Goal: Transaction & Acquisition: Book appointment/travel/reservation

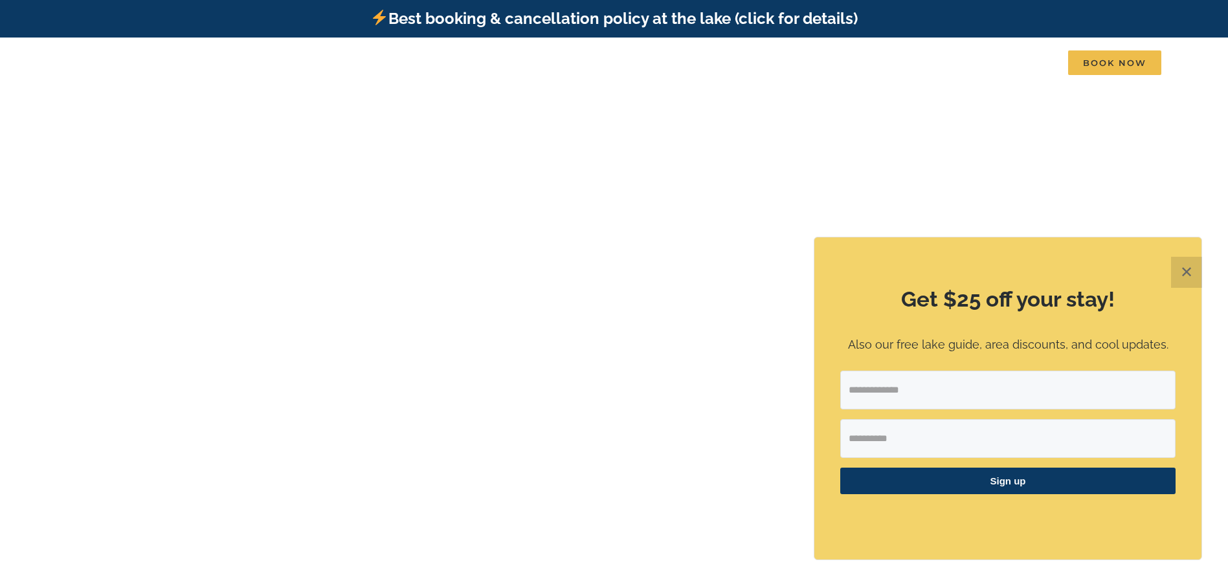
click at [1184, 274] on button "✕" at bounding box center [1186, 272] width 31 height 31
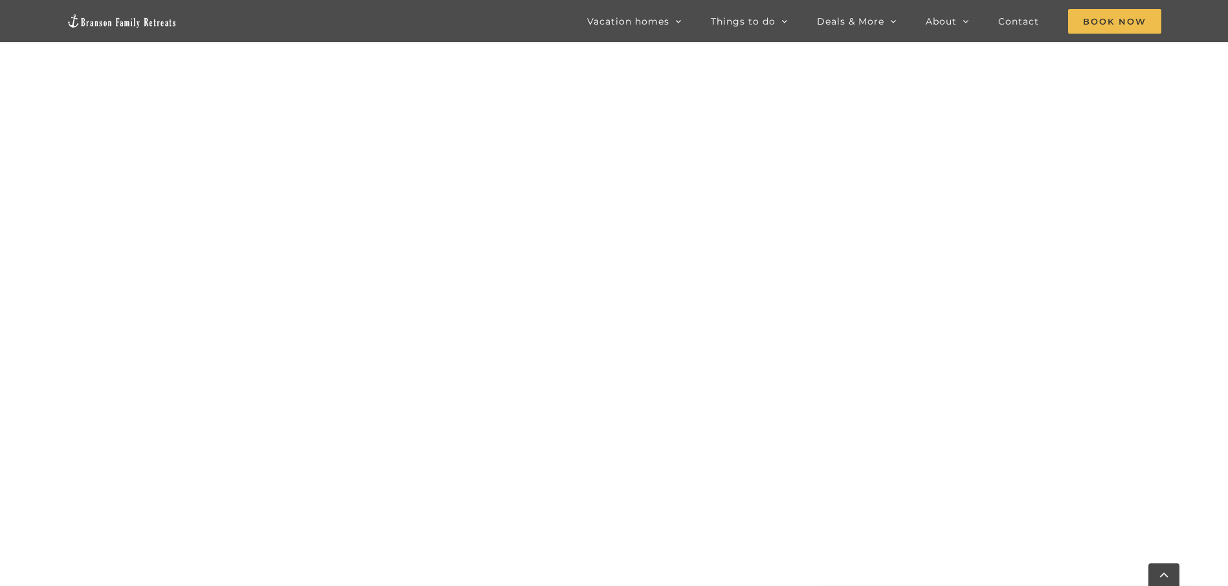
scroll to position [716, 0]
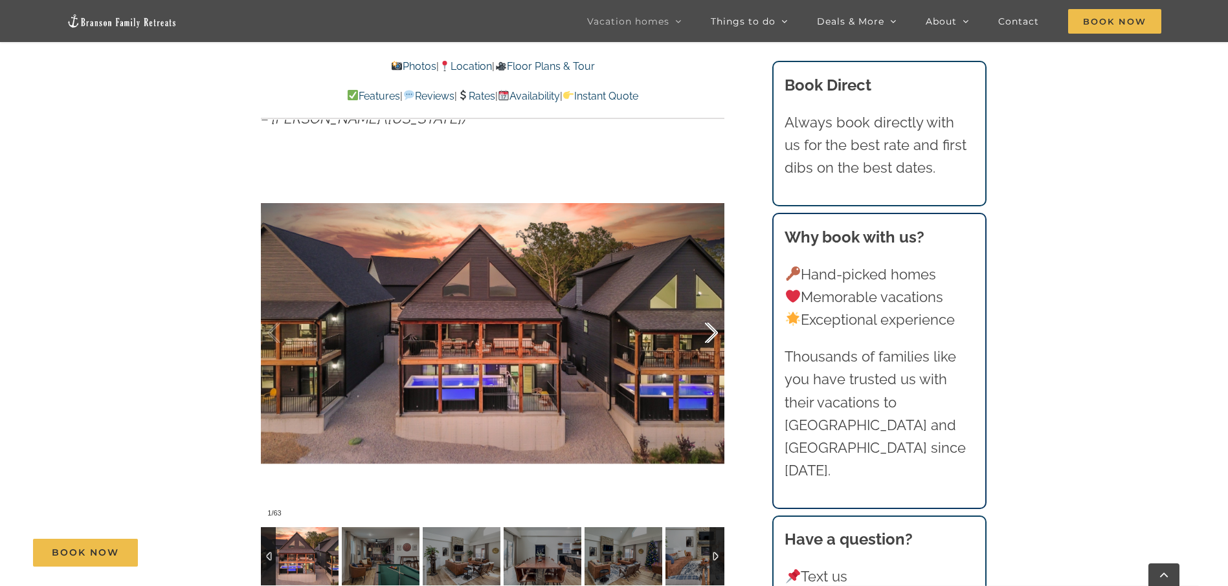
scroll to position [1035, 0]
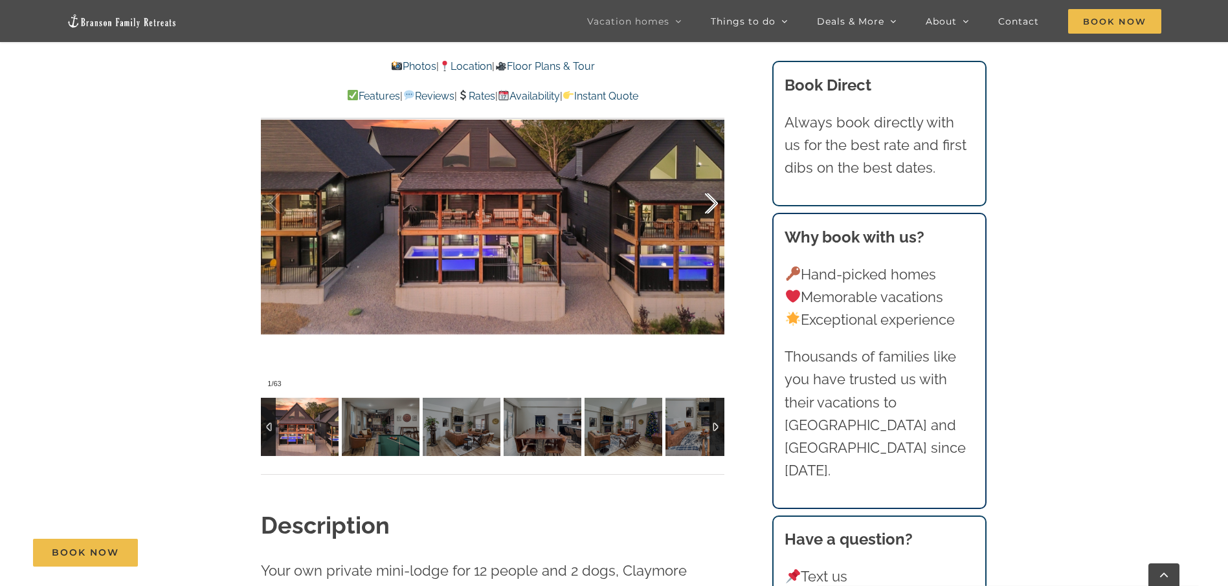
click at [712, 200] on div at bounding box center [697, 204] width 40 height 80
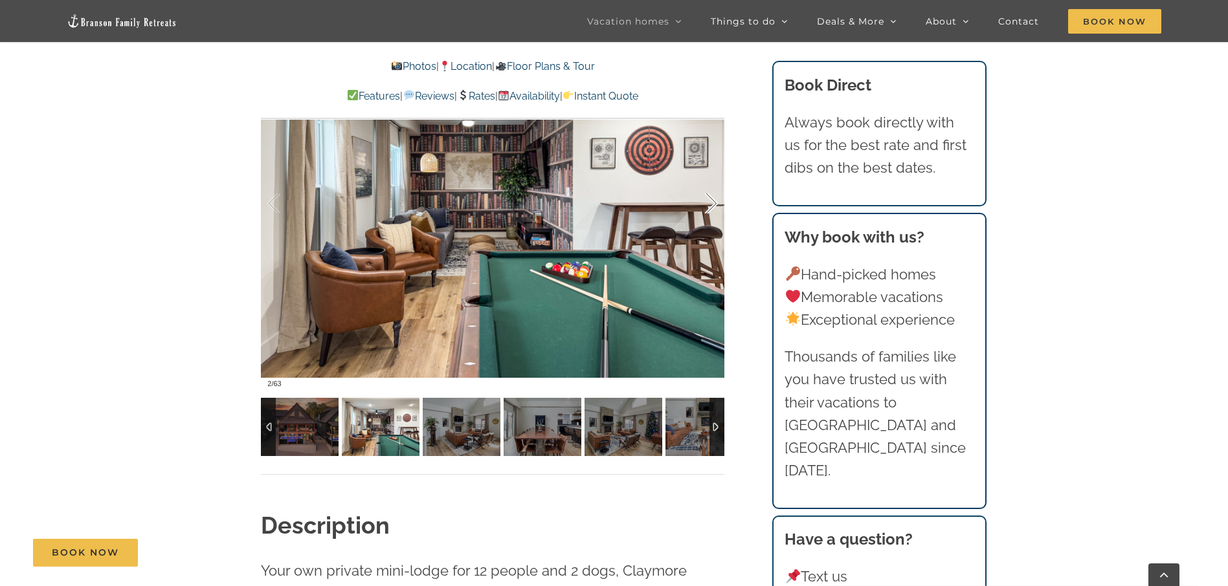
click at [712, 200] on div at bounding box center [697, 204] width 40 height 80
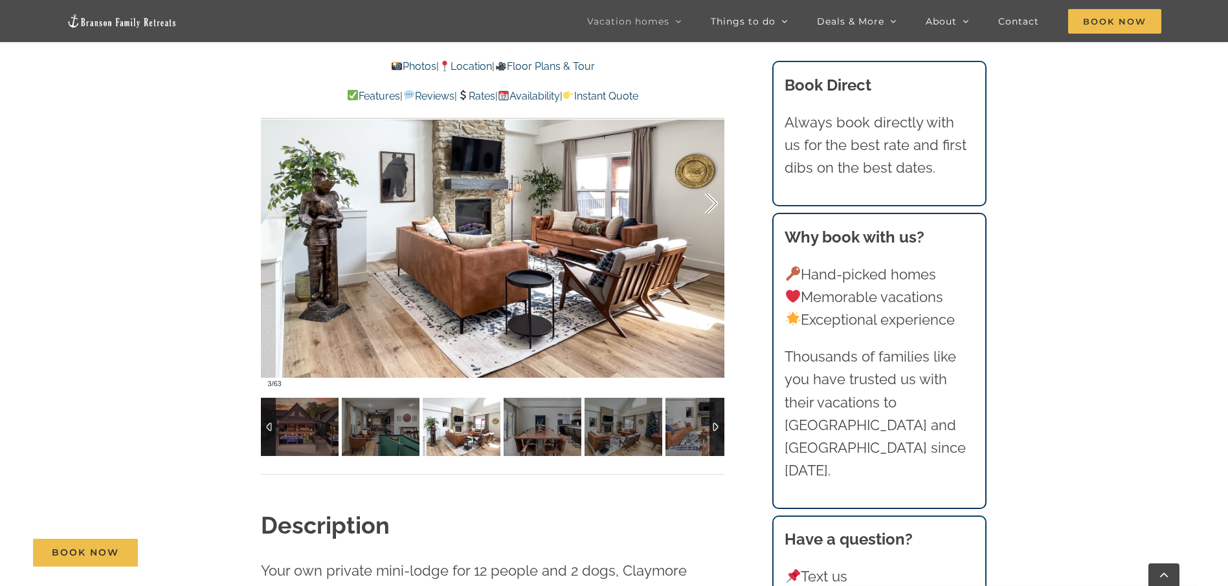
click at [712, 200] on div at bounding box center [697, 204] width 40 height 80
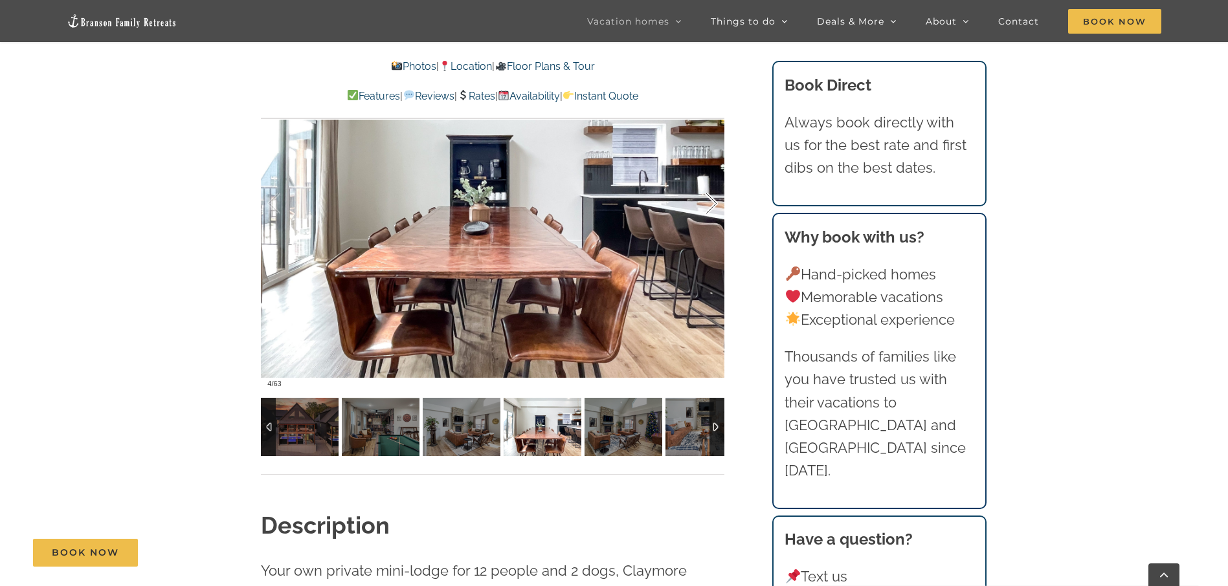
click at [712, 200] on div at bounding box center [697, 204] width 40 height 80
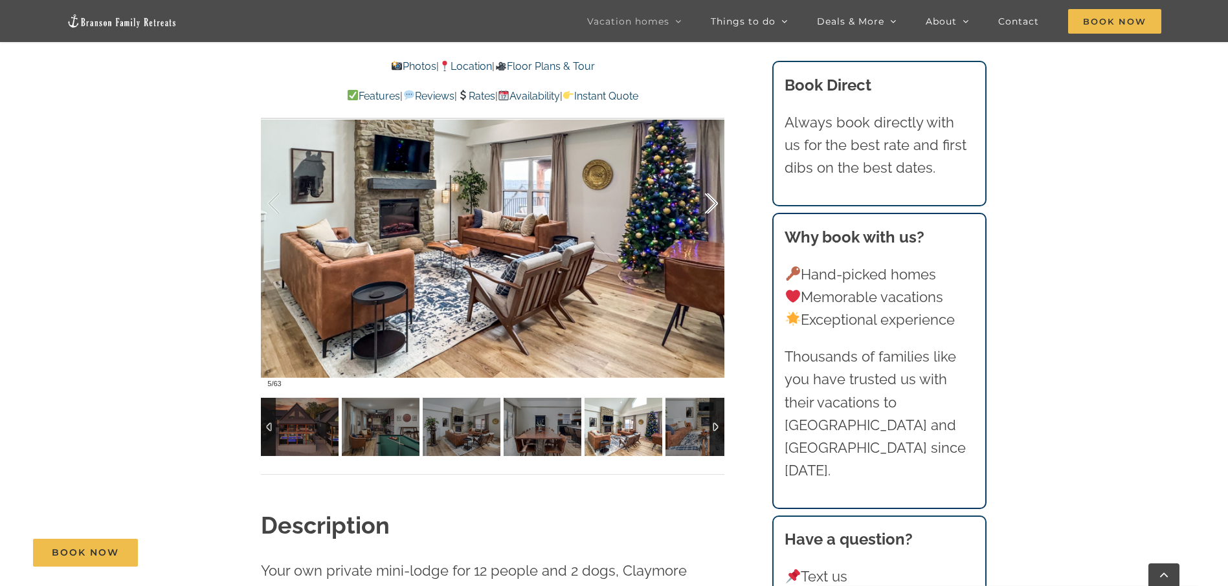
click at [712, 200] on div at bounding box center [697, 204] width 40 height 80
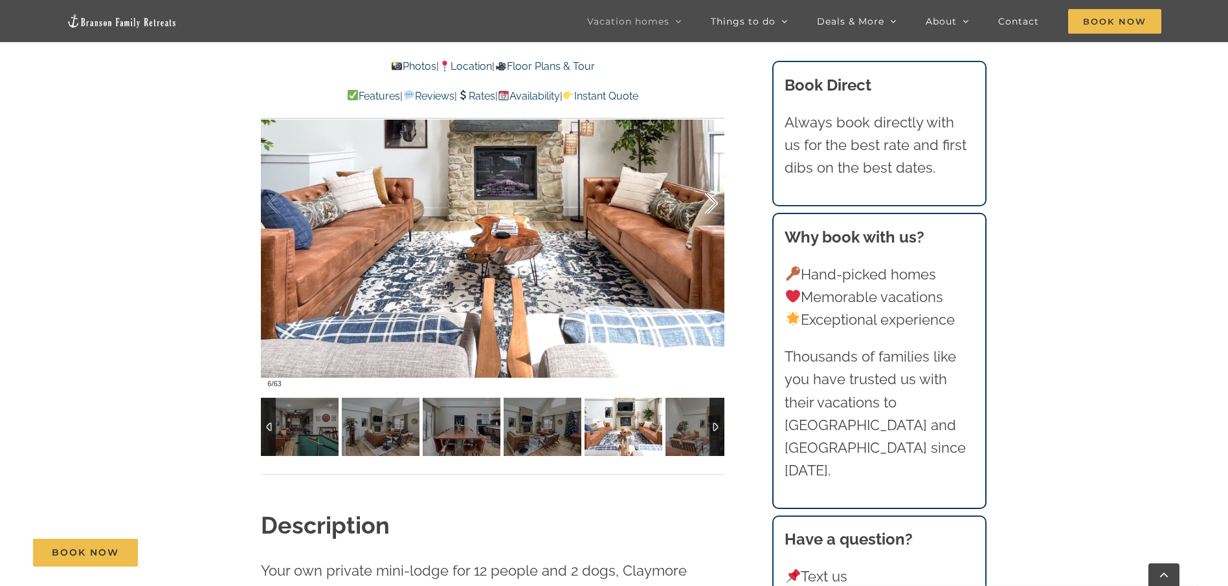
click at [712, 200] on div at bounding box center [697, 204] width 40 height 80
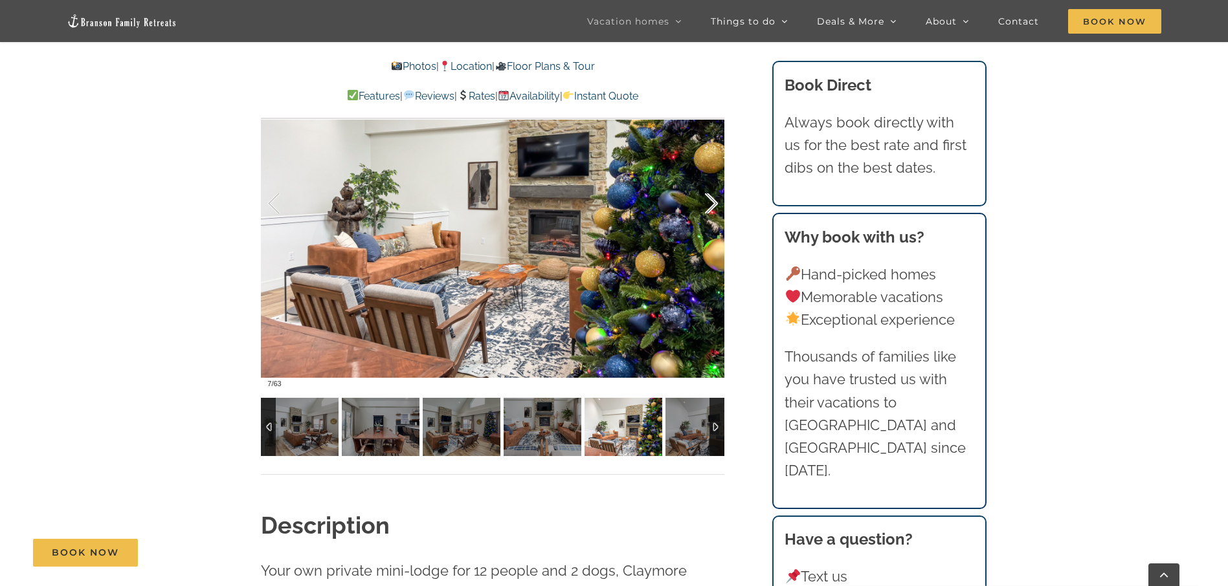
click at [712, 200] on div at bounding box center [697, 204] width 40 height 80
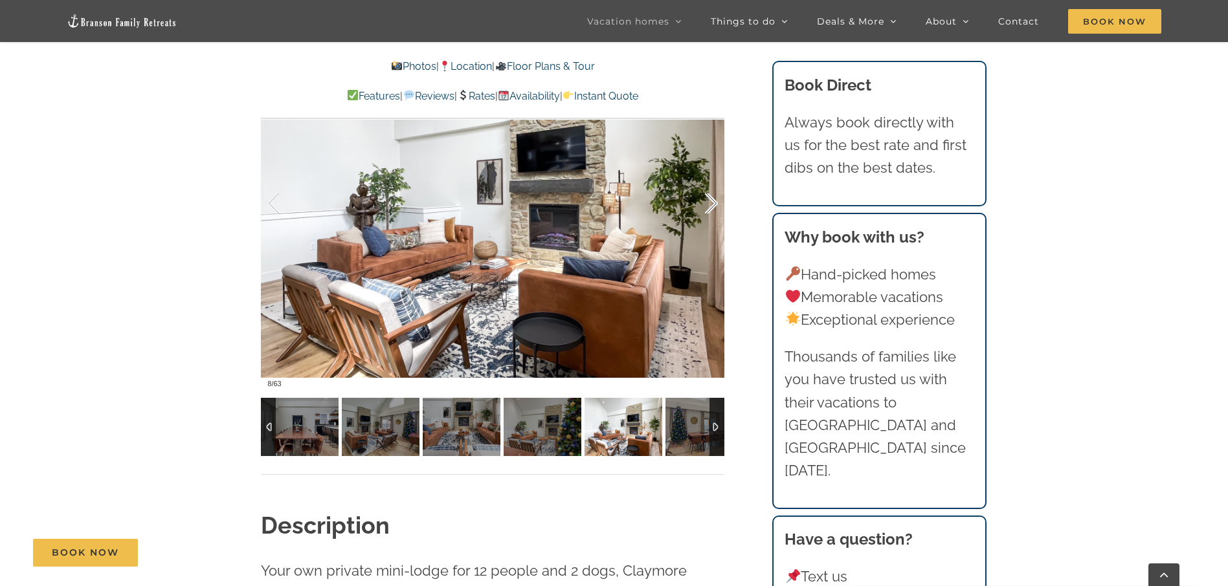
click at [712, 200] on div at bounding box center [697, 204] width 40 height 80
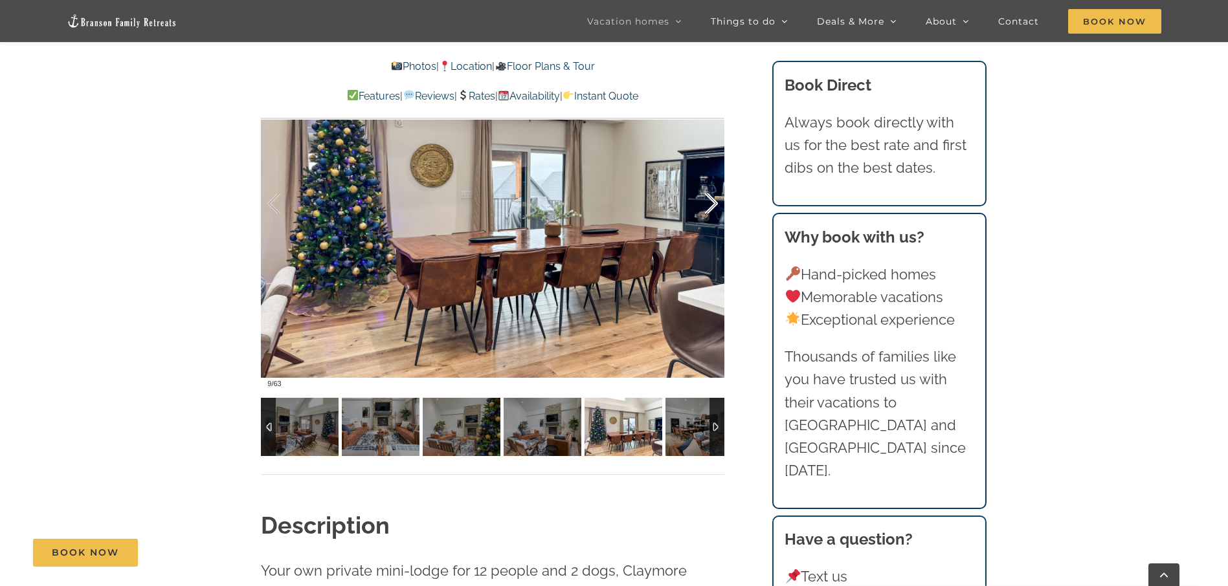
click at [712, 200] on div at bounding box center [697, 204] width 40 height 80
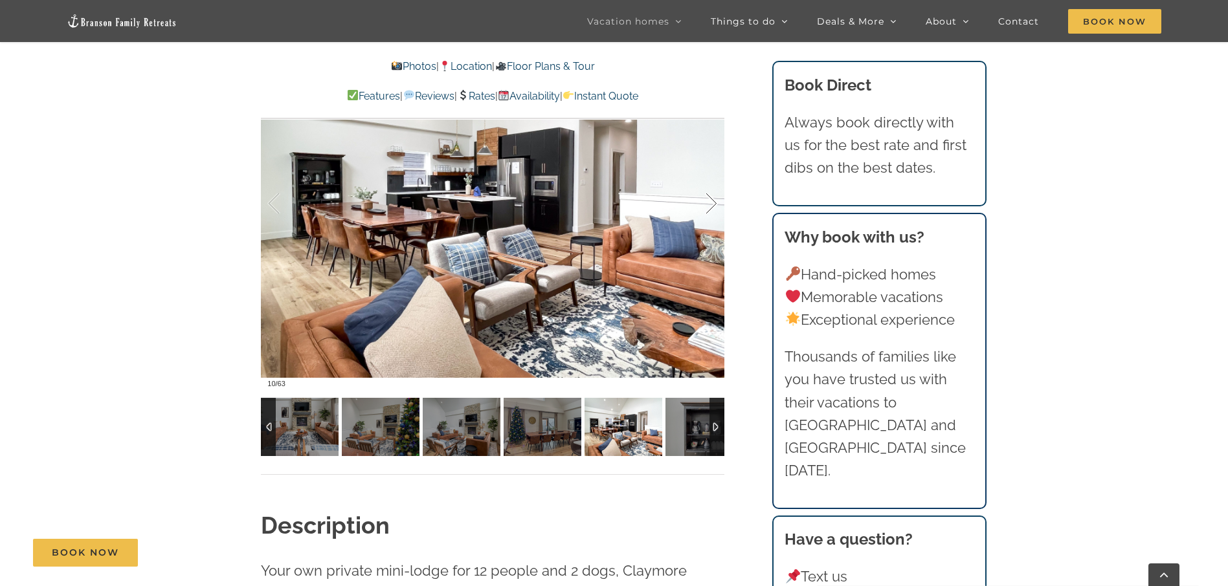
click at [712, 200] on div at bounding box center [697, 204] width 40 height 80
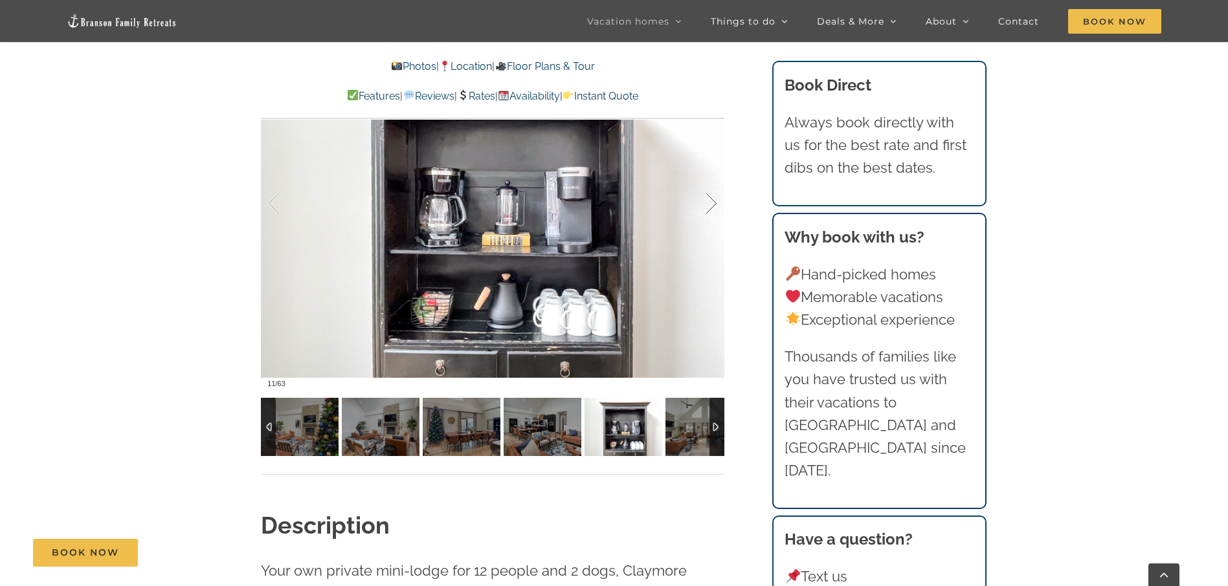
click at [712, 200] on div at bounding box center [697, 204] width 40 height 80
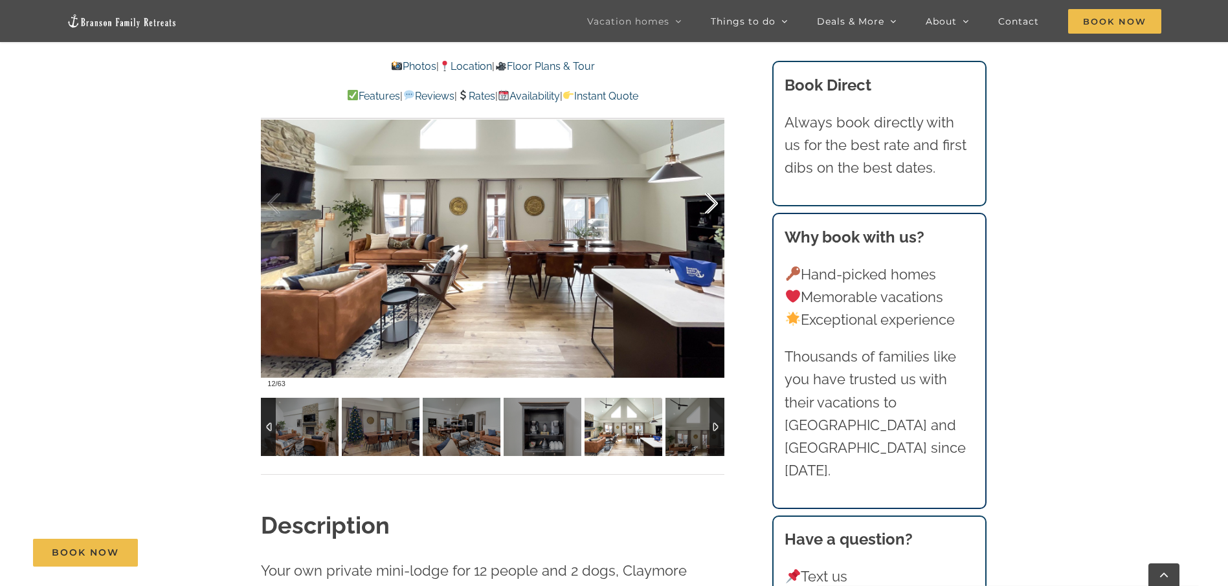
click at [712, 200] on div at bounding box center [697, 204] width 40 height 80
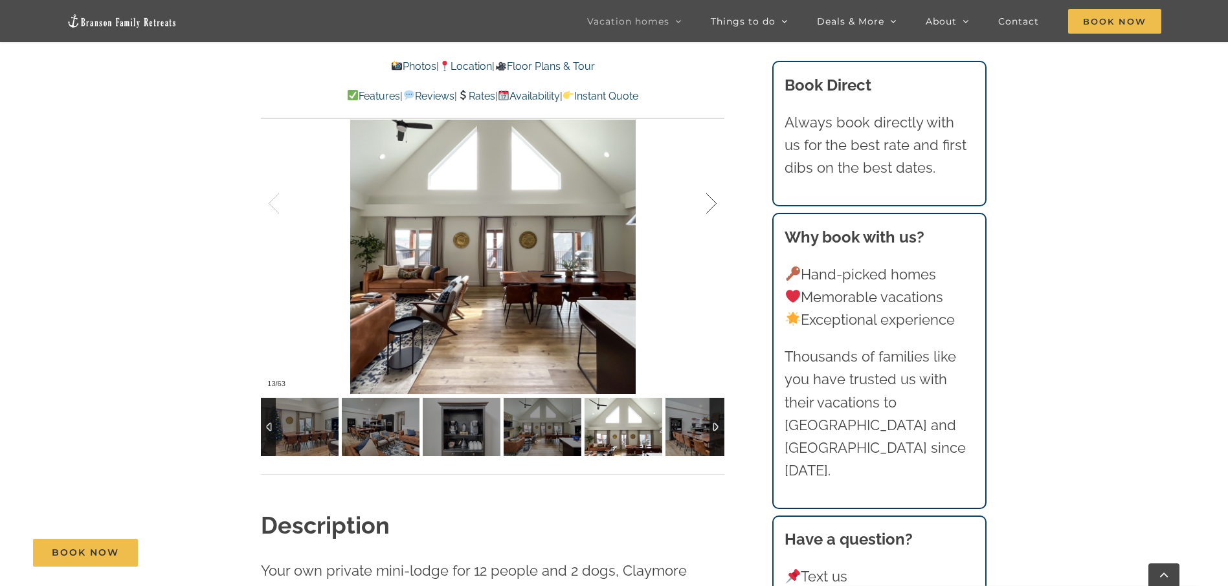
click at [712, 200] on div at bounding box center [697, 204] width 40 height 80
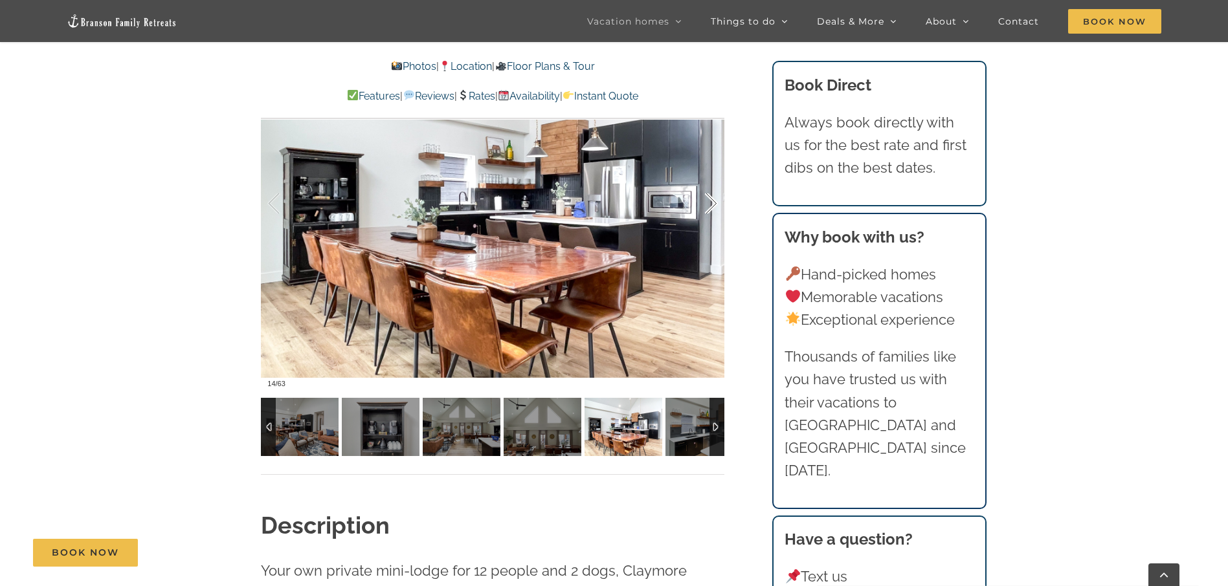
click at [712, 200] on div at bounding box center [697, 204] width 40 height 80
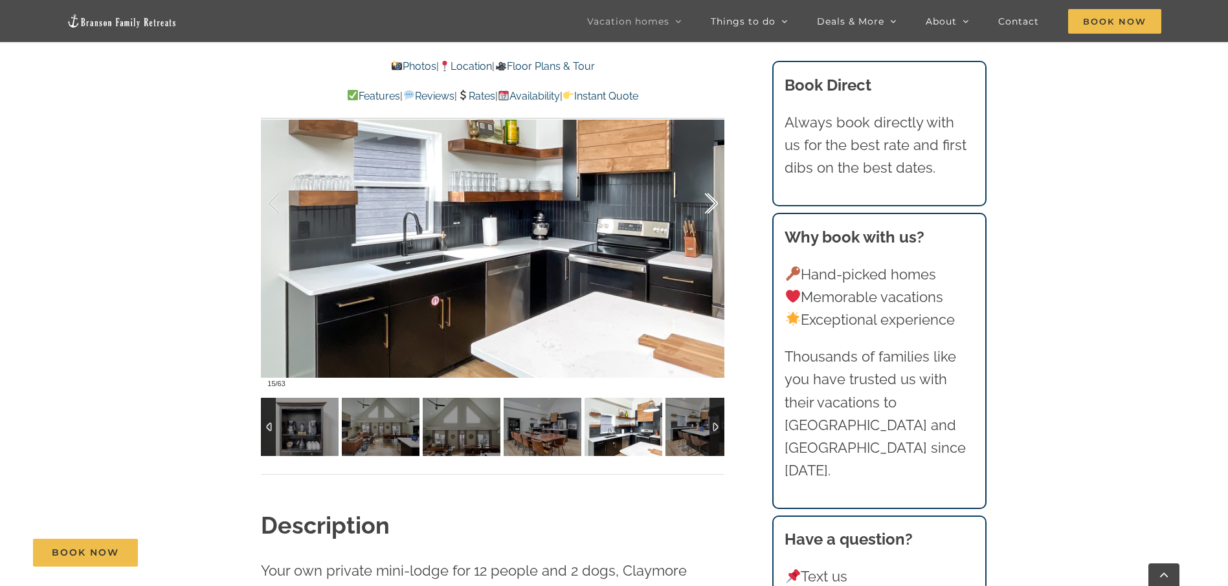
click at [712, 200] on div at bounding box center [697, 204] width 40 height 80
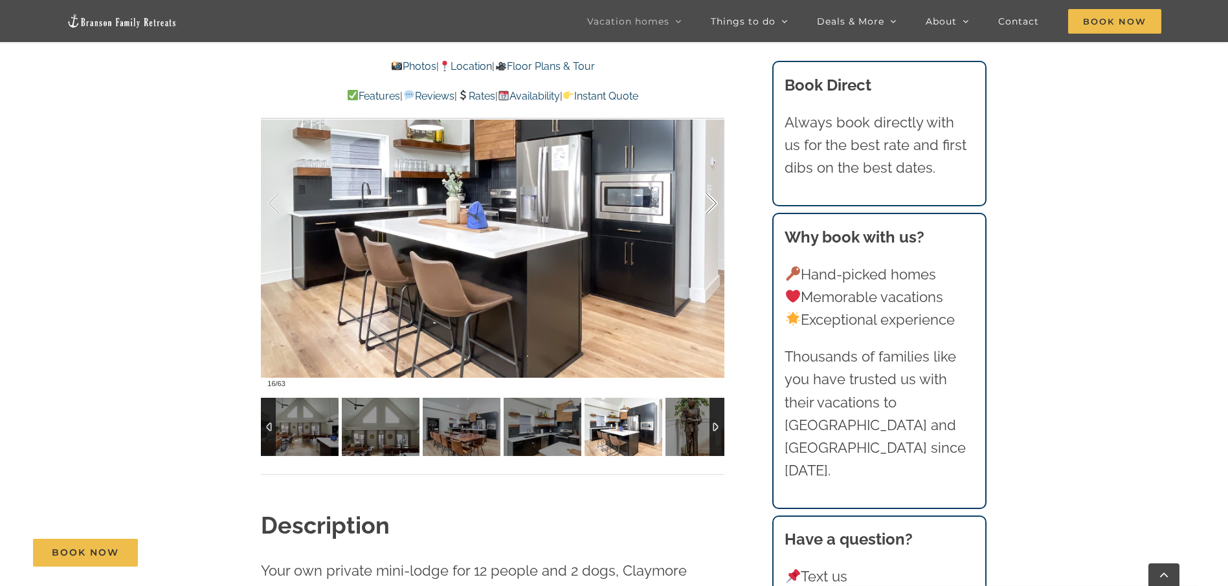
click at [712, 200] on div at bounding box center [697, 204] width 40 height 80
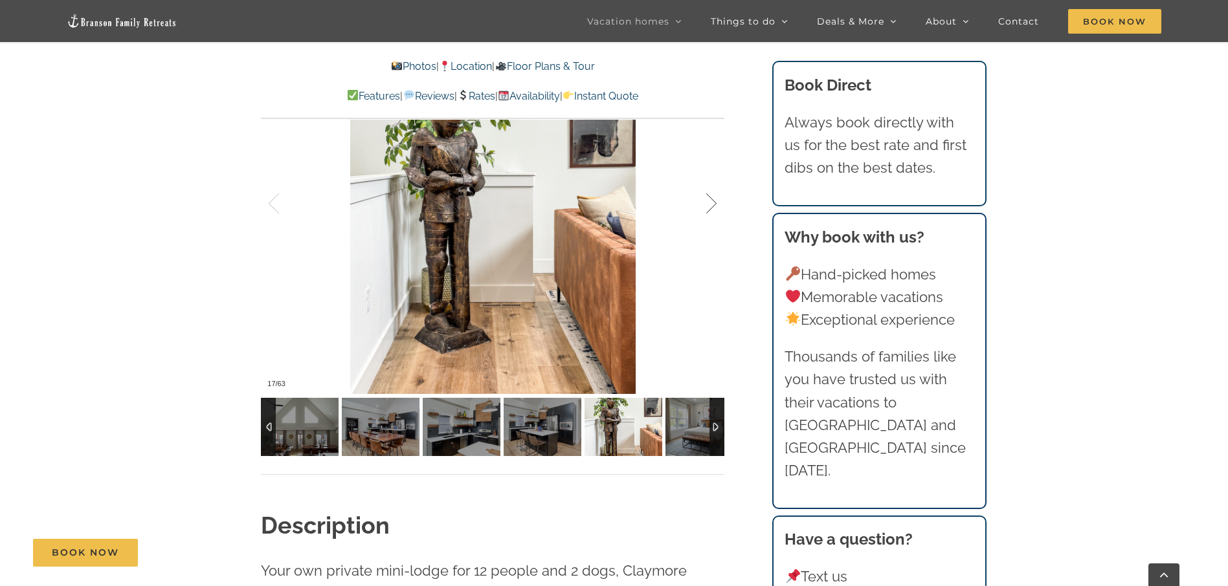
click at [712, 201] on div at bounding box center [697, 204] width 40 height 80
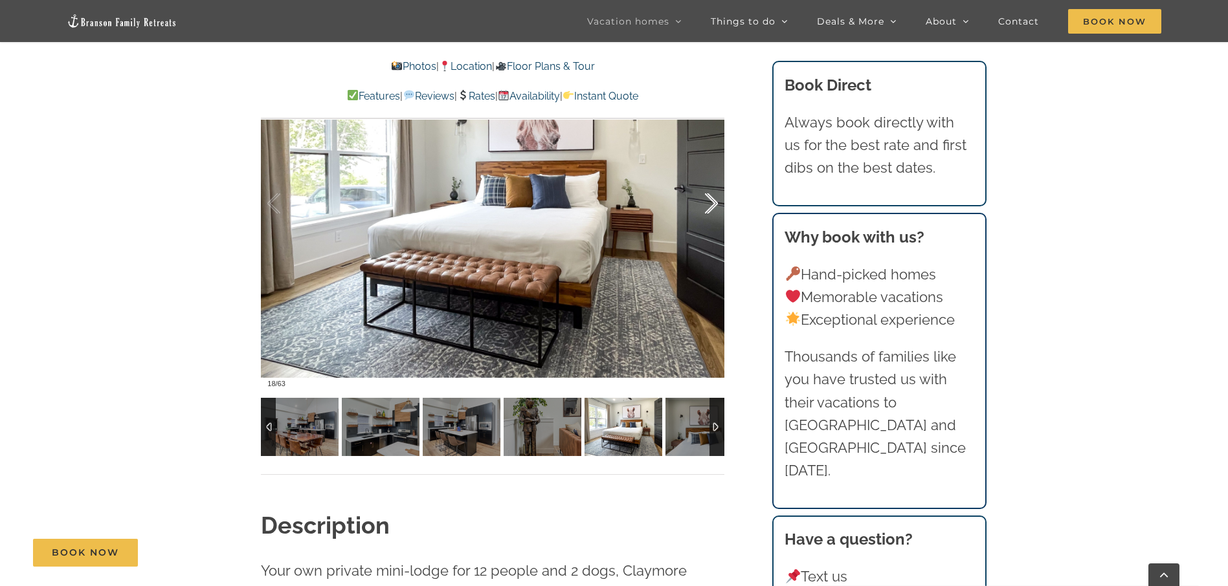
click at [712, 201] on div at bounding box center [697, 204] width 40 height 80
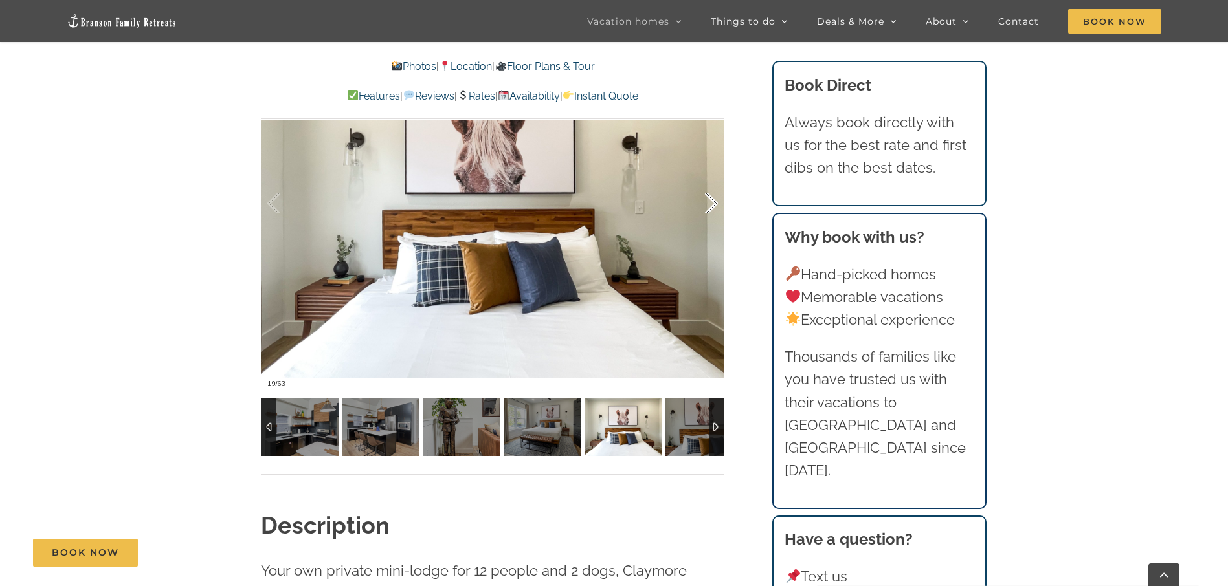
click at [712, 201] on div at bounding box center [697, 204] width 40 height 80
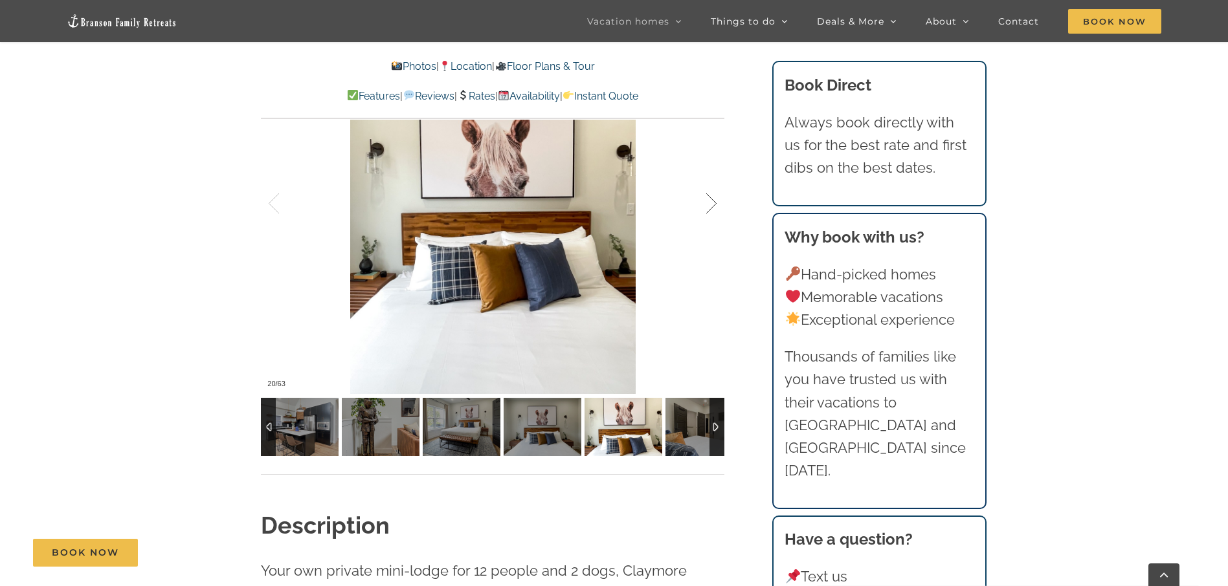
click at [712, 201] on div at bounding box center [697, 204] width 40 height 80
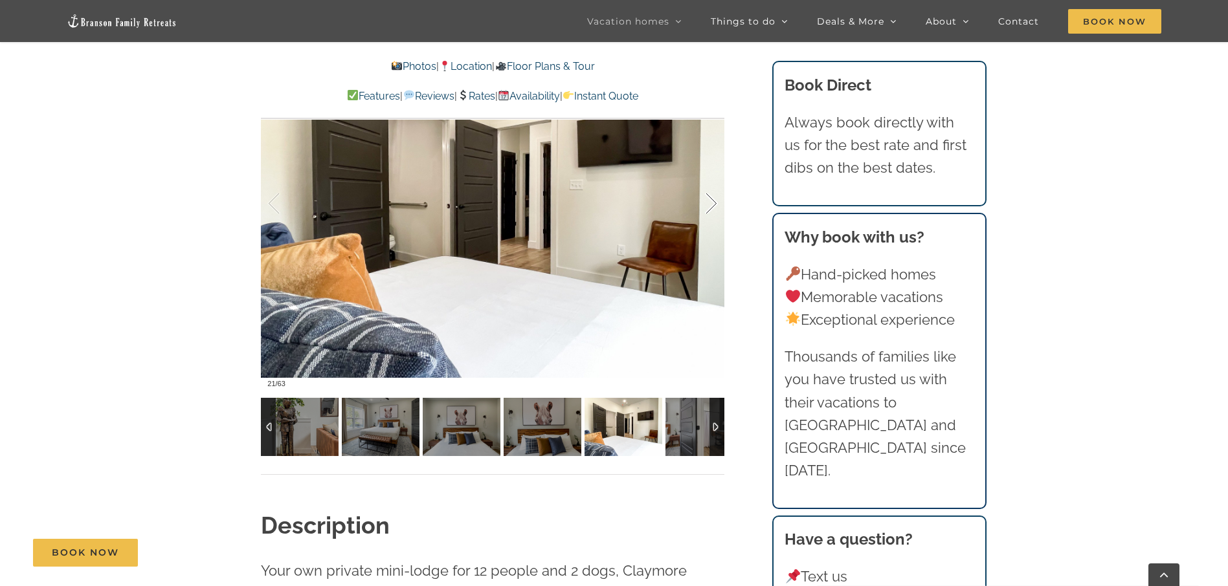
click at [712, 201] on div at bounding box center [697, 204] width 40 height 80
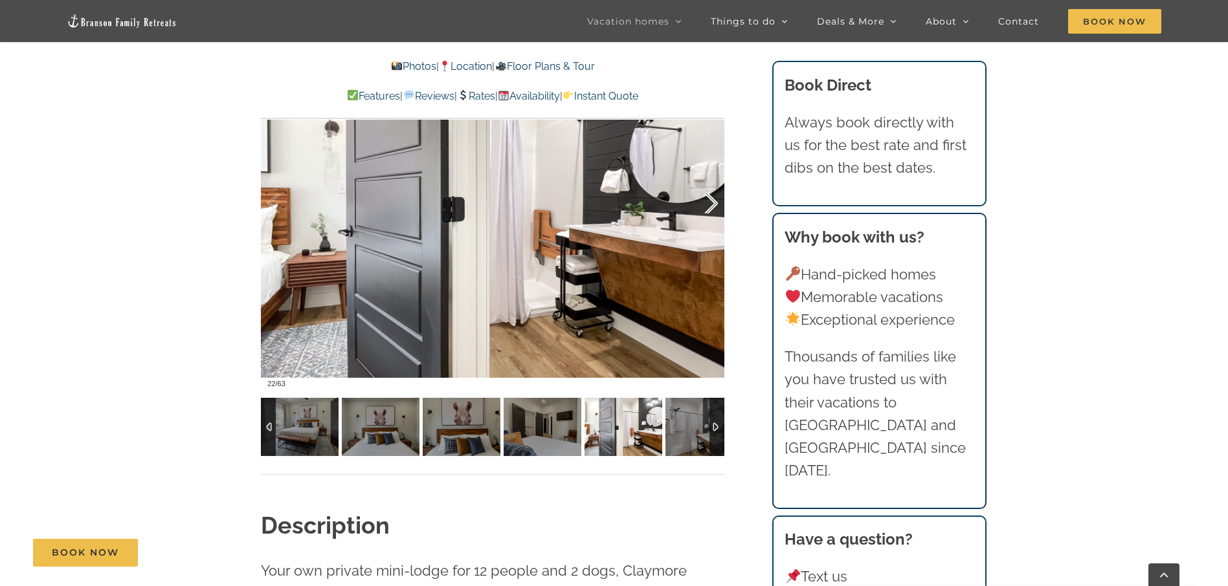
click at [712, 201] on div at bounding box center [697, 204] width 40 height 80
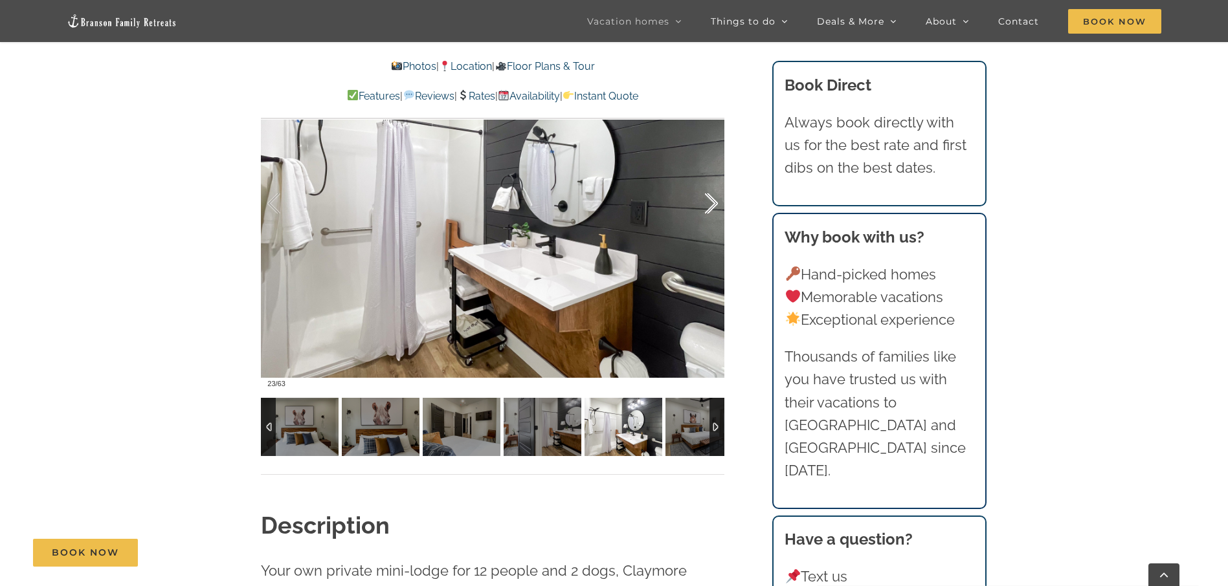
click at [712, 201] on div at bounding box center [697, 204] width 40 height 80
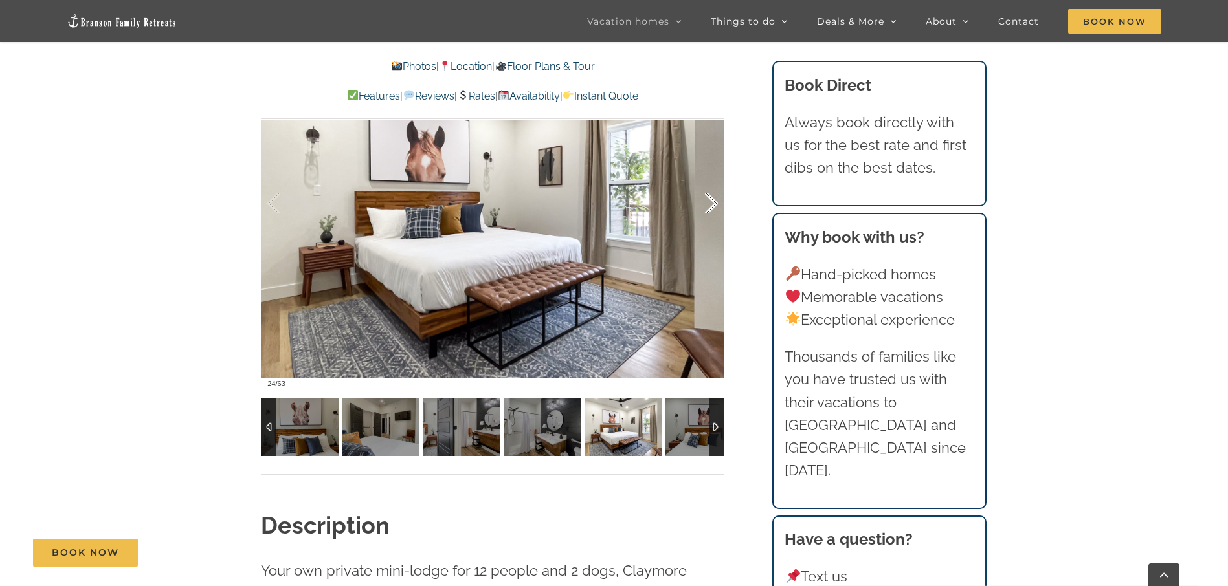
click at [712, 201] on div at bounding box center [697, 204] width 40 height 80
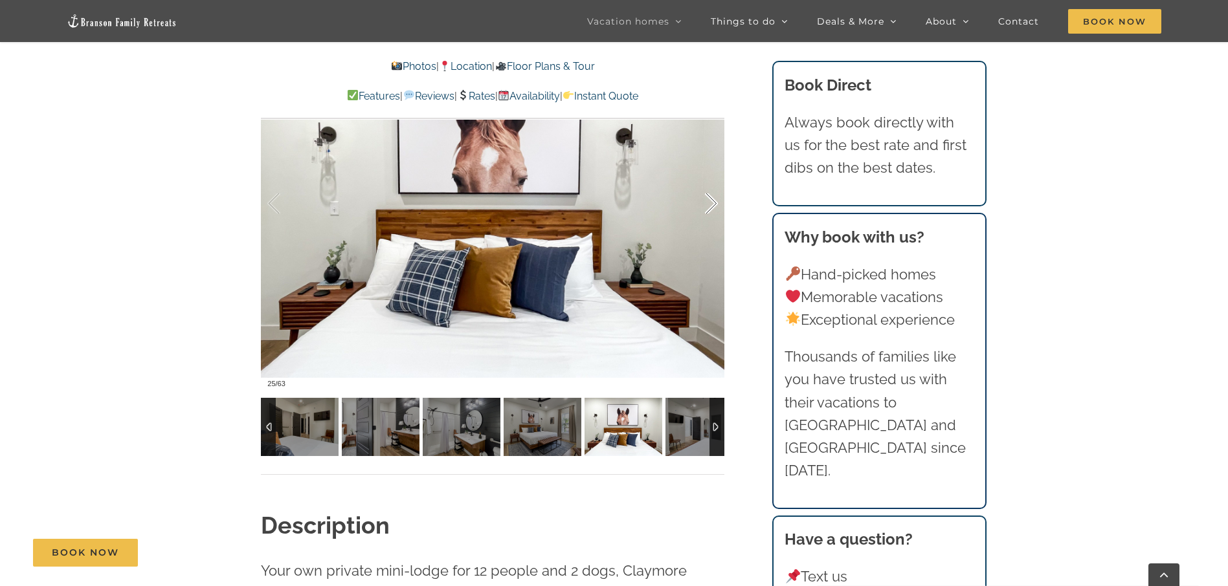
click at [712, 201] on div at bounding box center [697, 204] width 40 height 80
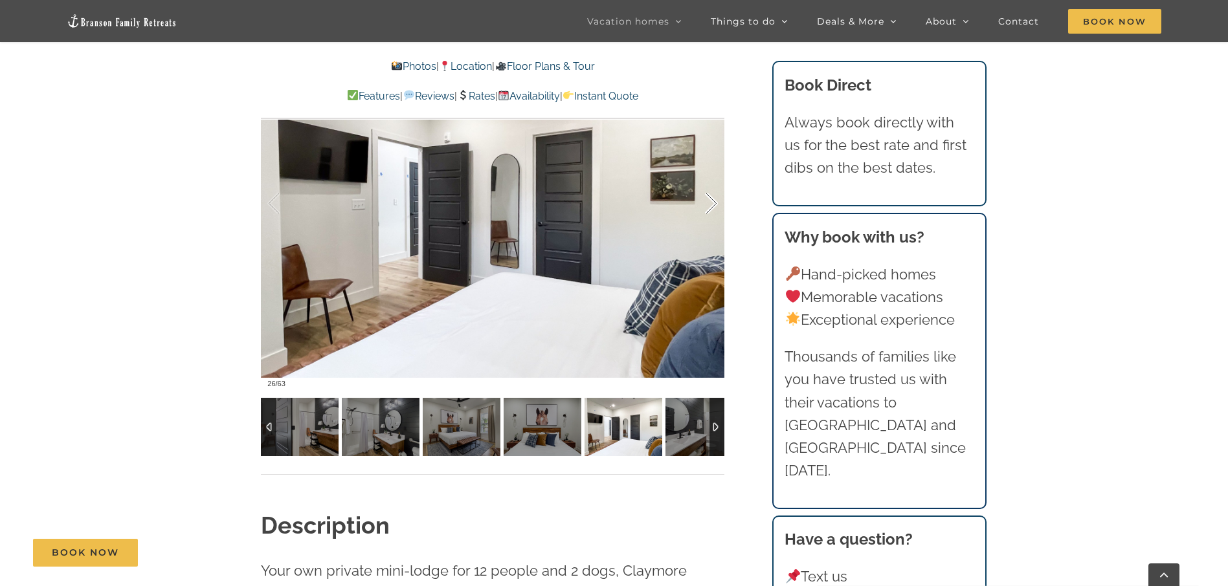
click at [712, 201] on div at bounding box center [697, 204] width 40 height 80
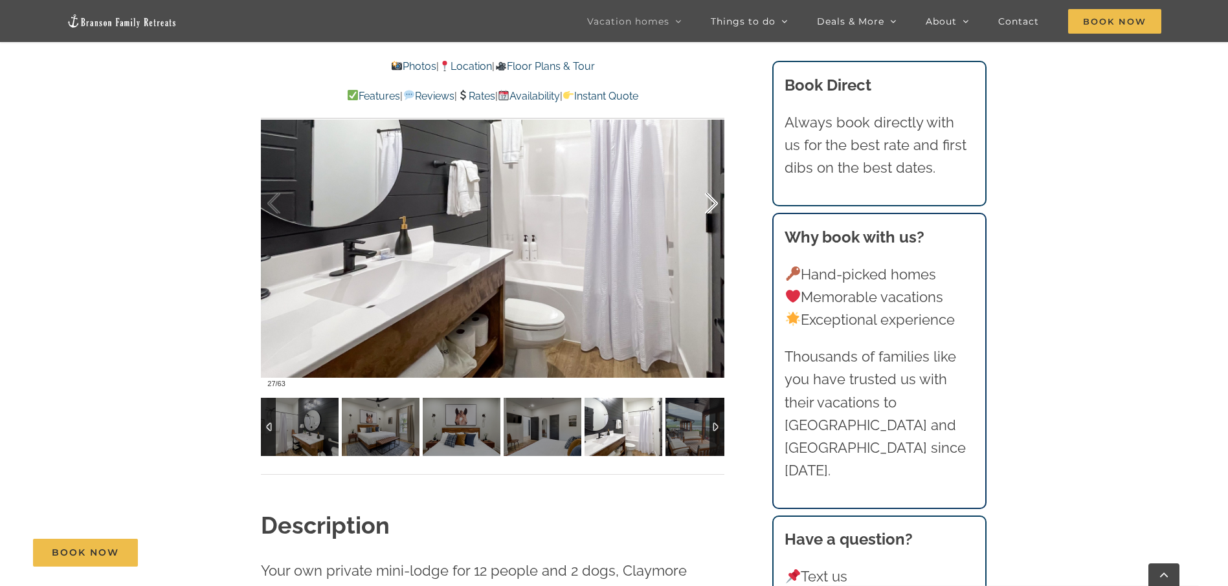
click at [712, 201] on div at bounding box center [697, 204] width 40 height 80
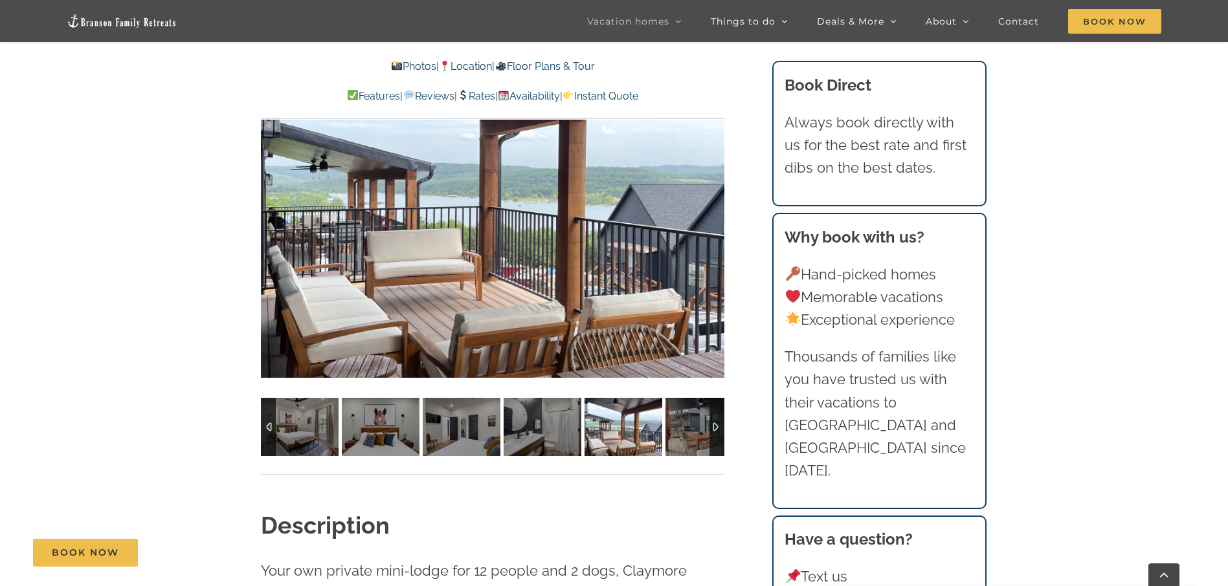
click at [712, 201] on div "28 / 63" at bounding box center [492, 204] width 463 height 380
click at [712, 201] on div at bounding box center [697, 204] width 40 height 80
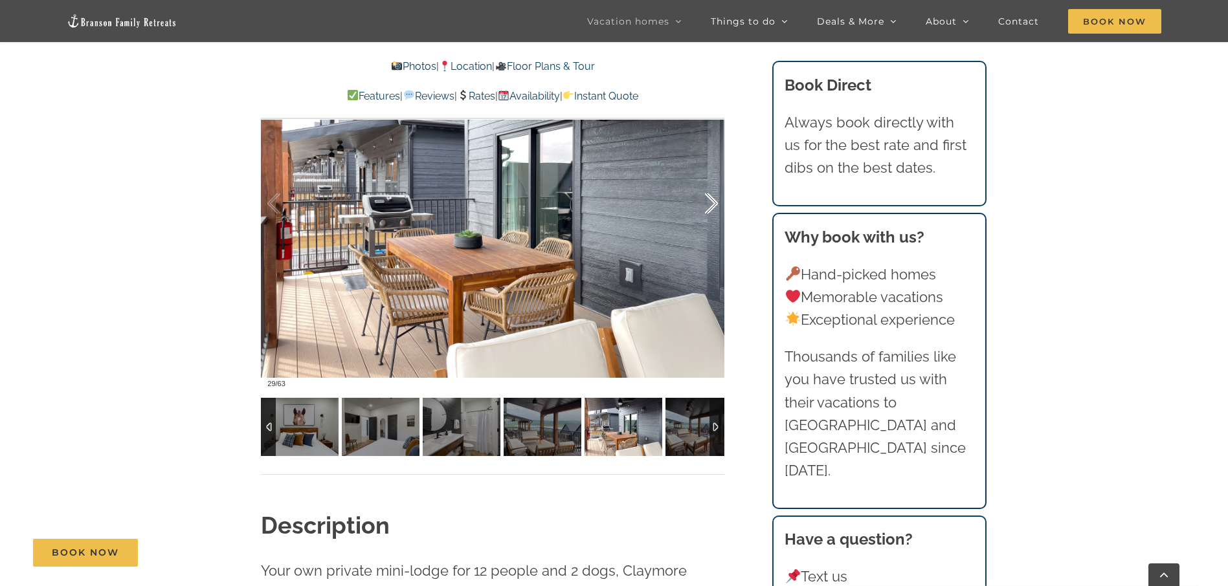
click at [712, 201] on div at bounding box center [697, 204] width 40 height 80
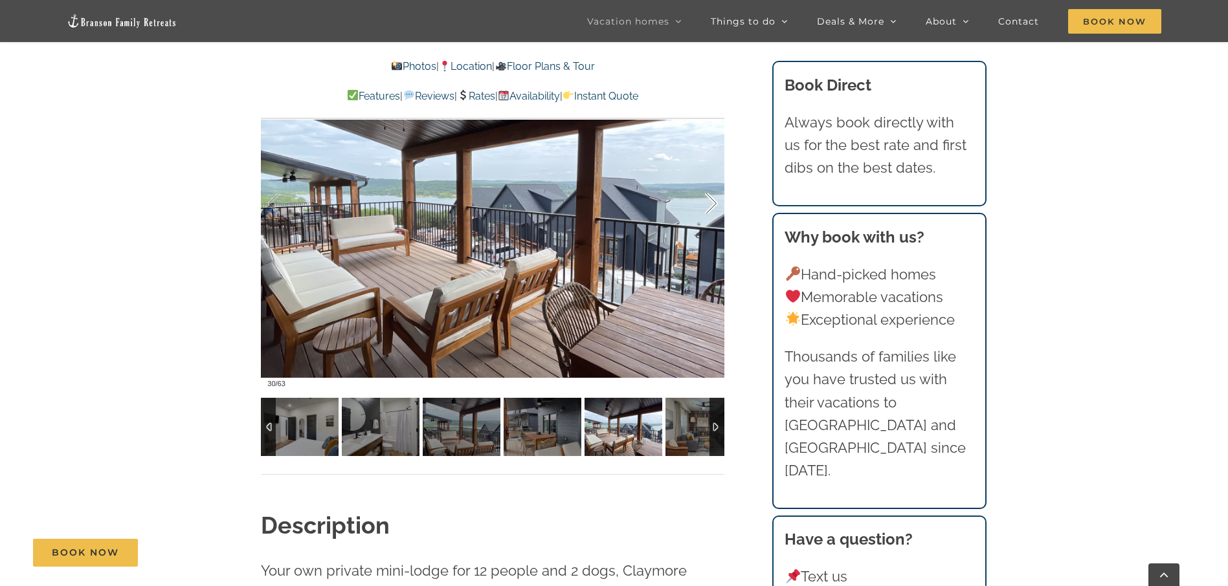
click at [712, 201] on div at bounding box center [697, 204] width 40 height 80
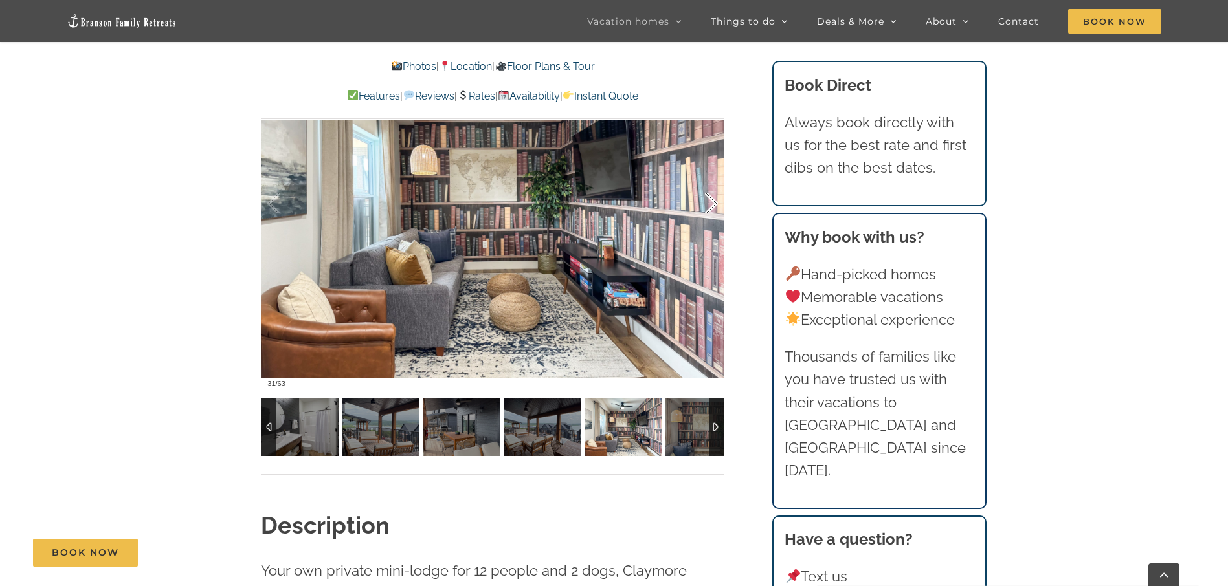
click at [712, 201] on div at bounding box center [697, 204] width 40 height 80
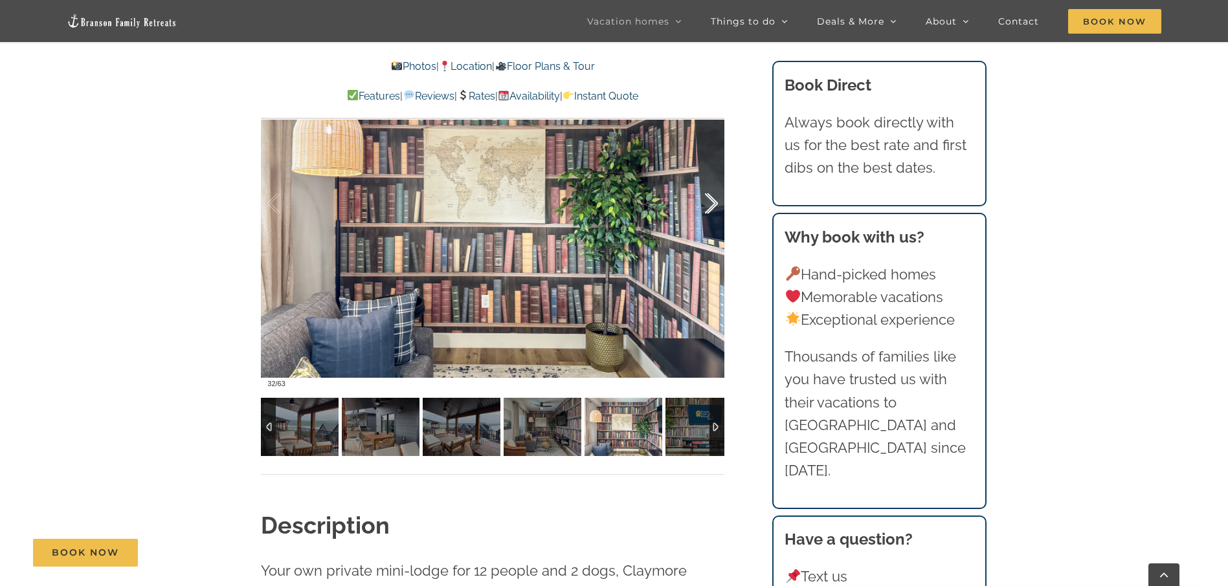
click at [712, 201] on div at bounding box center [697, 204] width 40 height 80
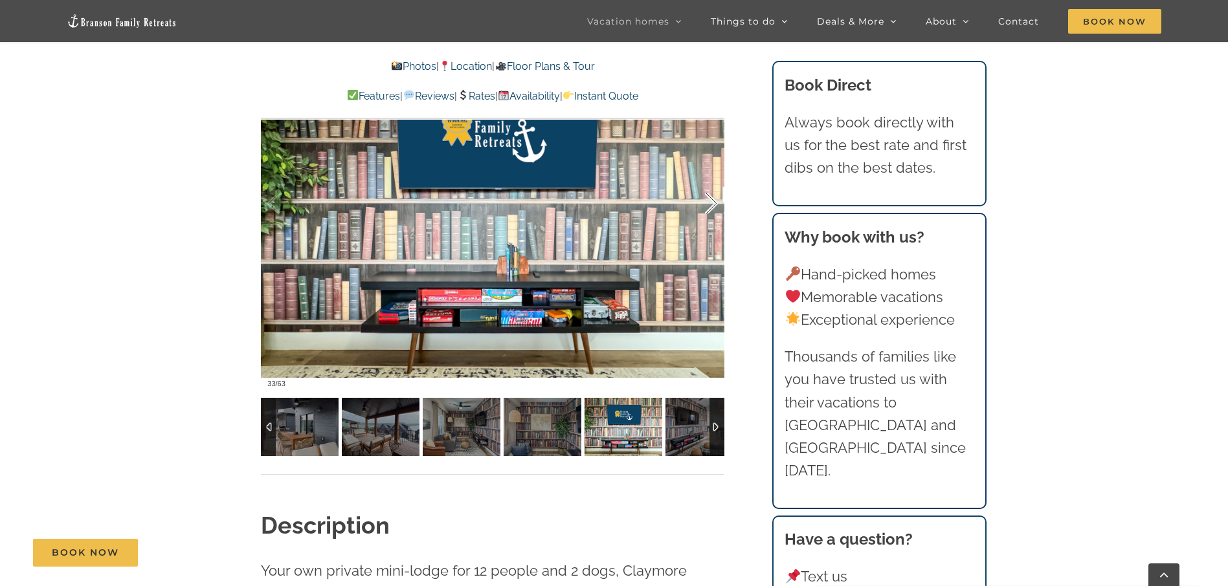
click at [712, 201] on div at bounding box center [697, 204] width 40 height 80
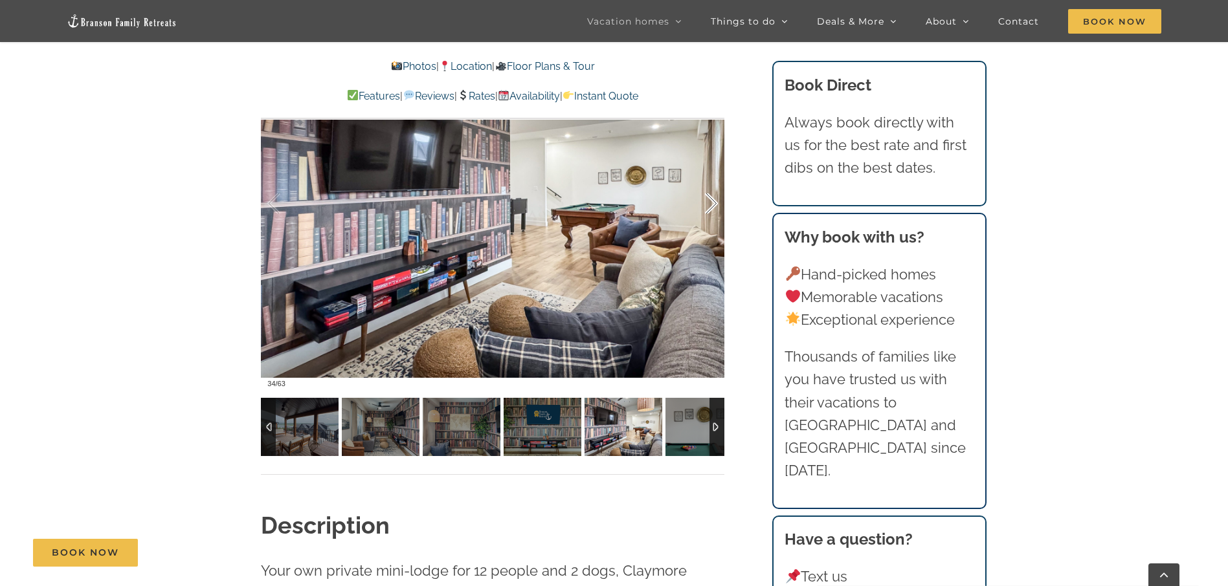
click at [713, 209] on div at bounding box center [697, 204] width 40 height 80
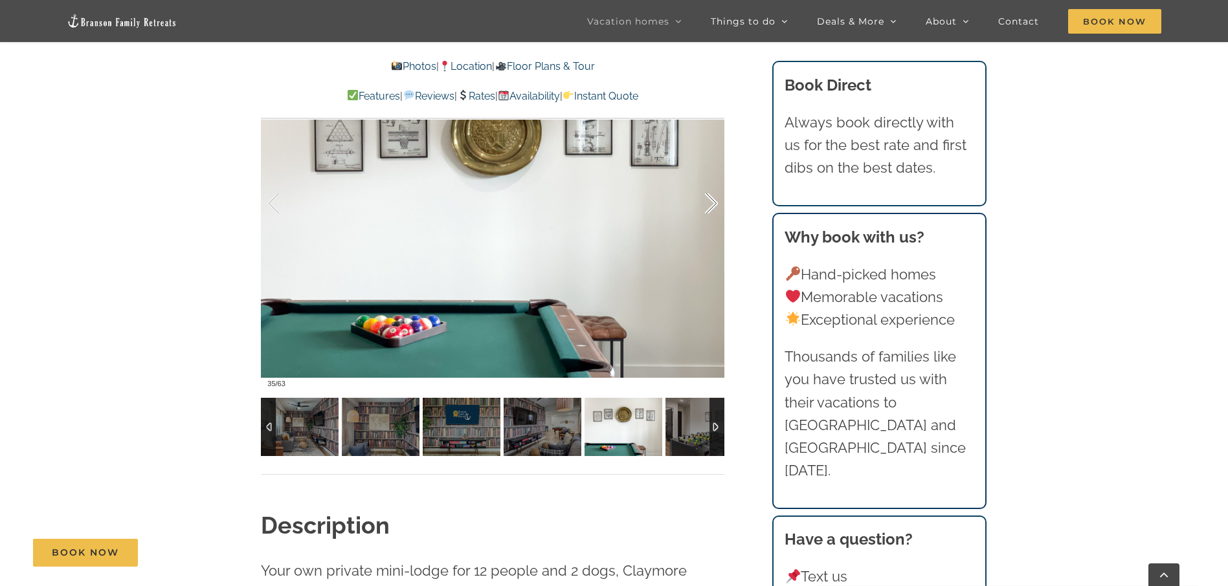
click at [713, 209] on div at bounding box center [697, 204] width 40 height 80
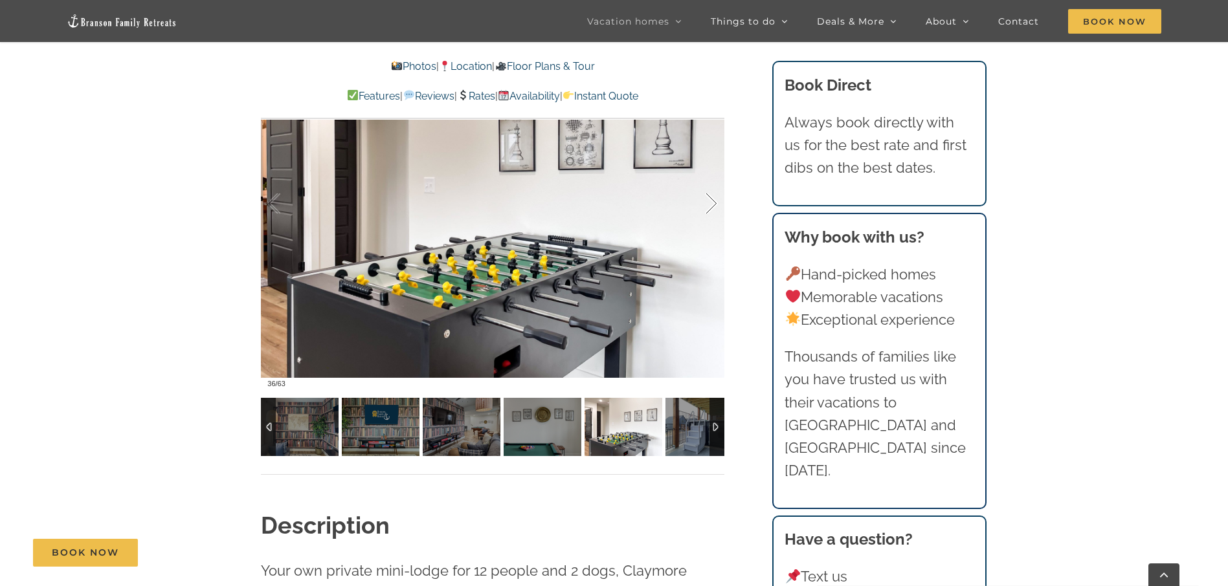
click at [713, 209] on div at bounding box center [697, 204] width 40 height 80
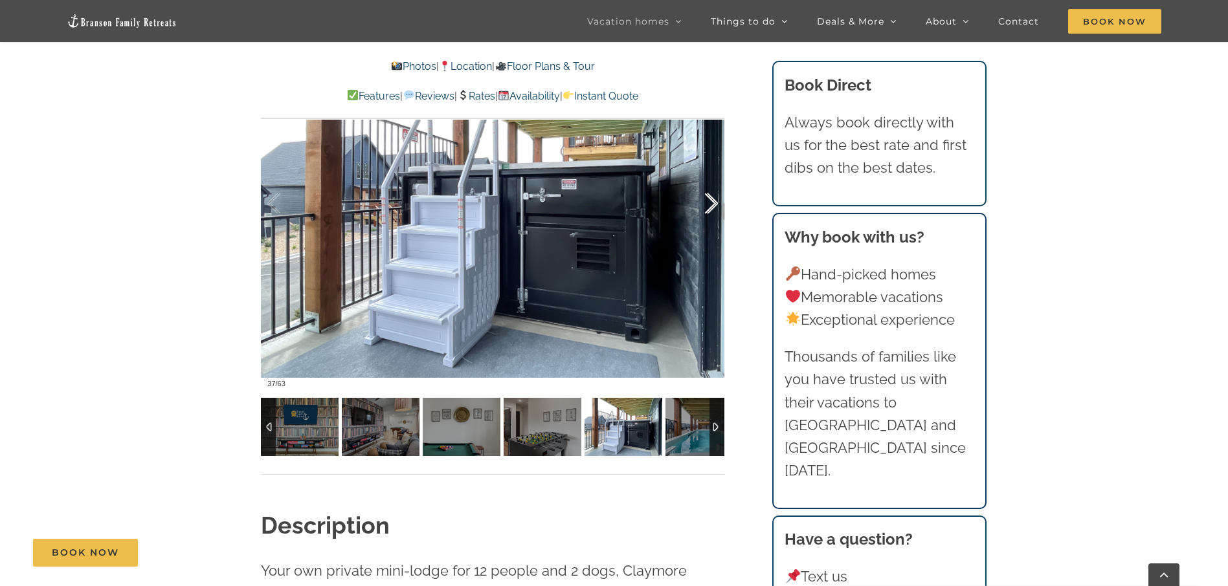
click at [713, 209] on div at bounding box center [697, 204] width 40 height 80
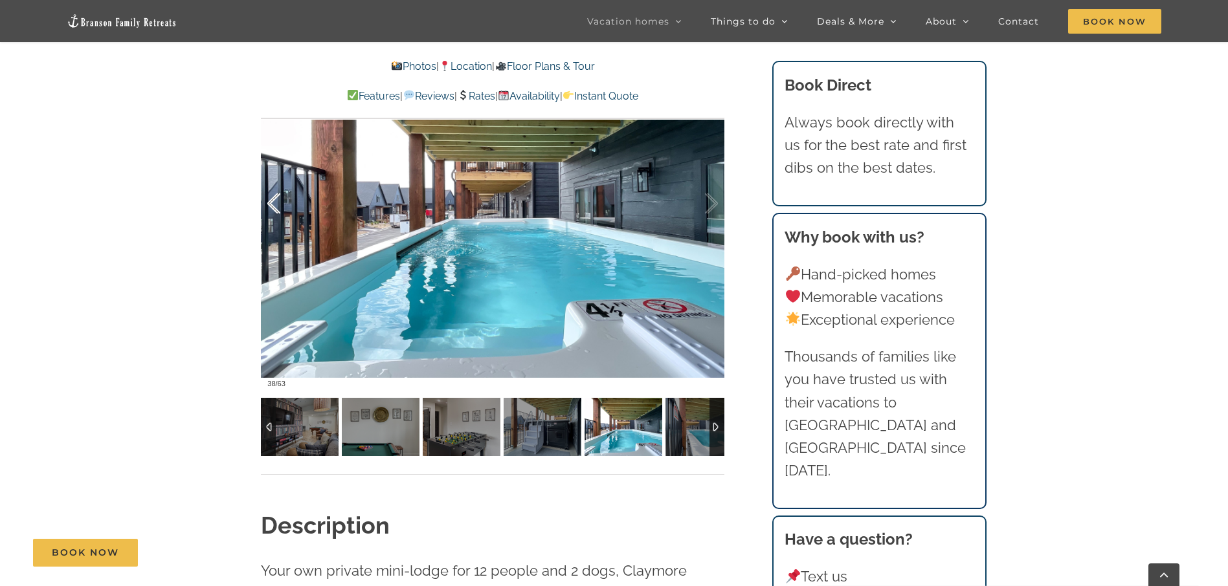
click at [271, 202] on div at bounding box center [287, 204] width 40 height 80
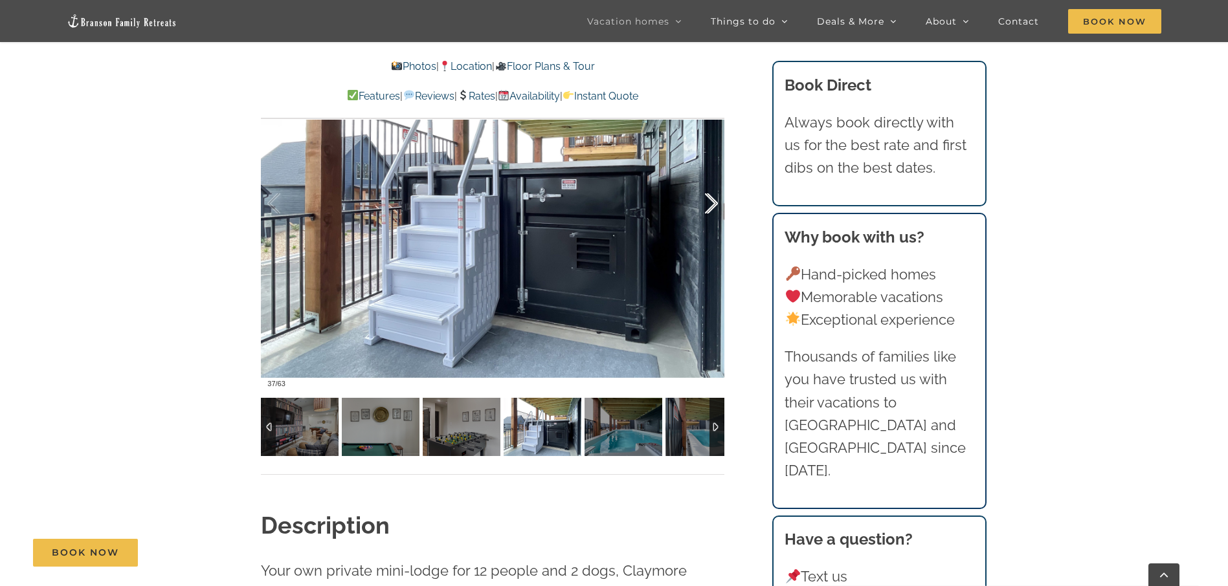
click at [716, 199] on div at bounding box center [697, 204] width 40 height 80
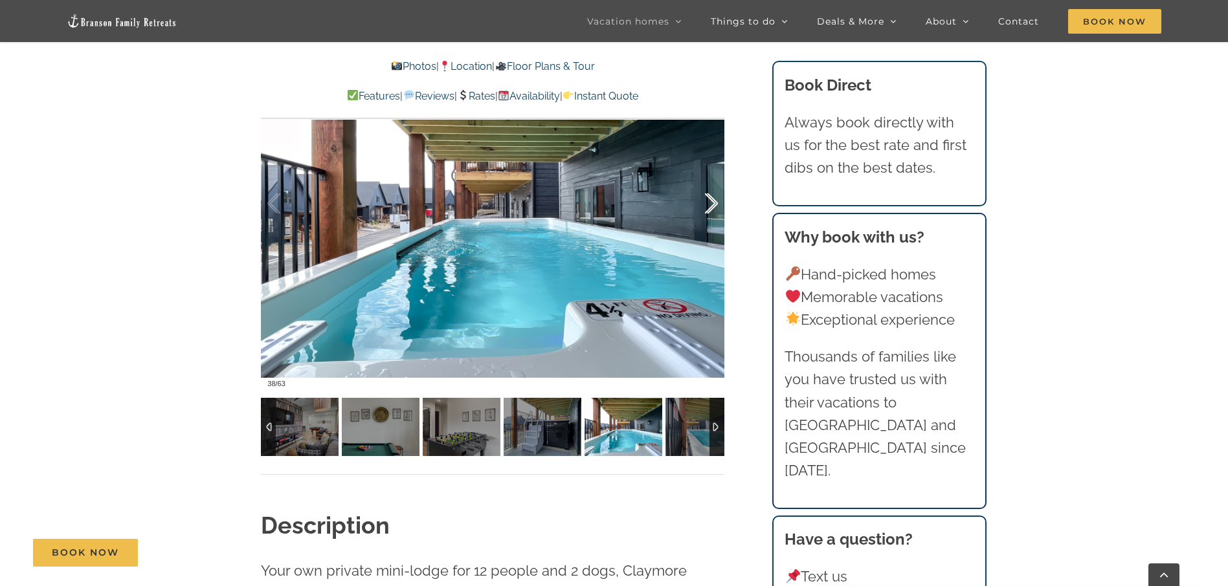
click at [710, 210] on div at bounding box center [697, 204] width 40 height 80
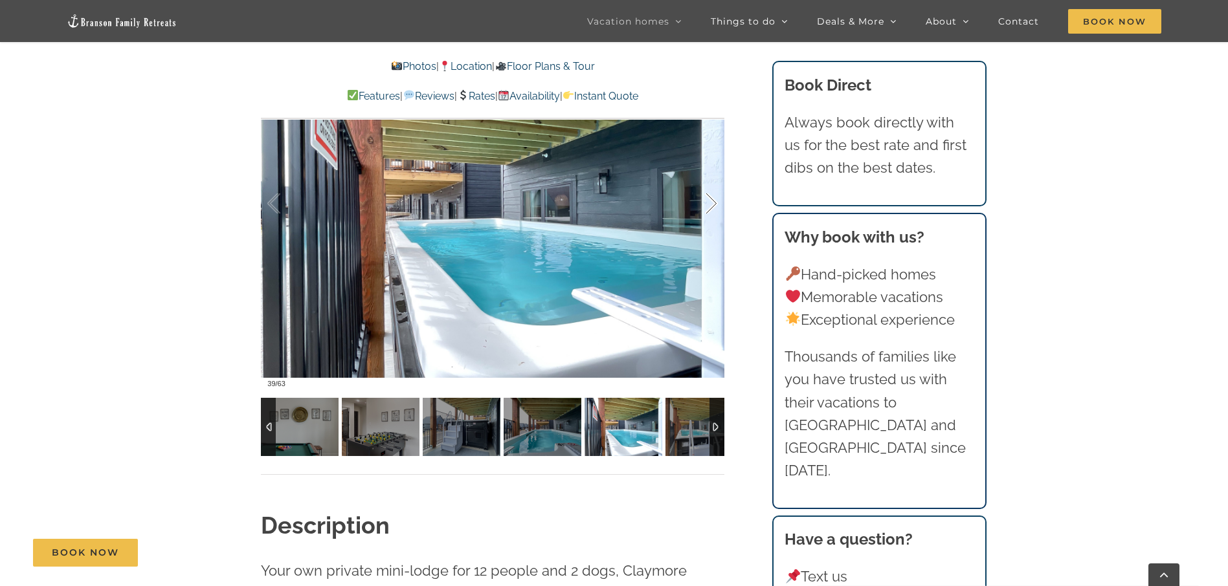
click at [710, 210] on div at bounding box center [697, 204] width 40 height 80
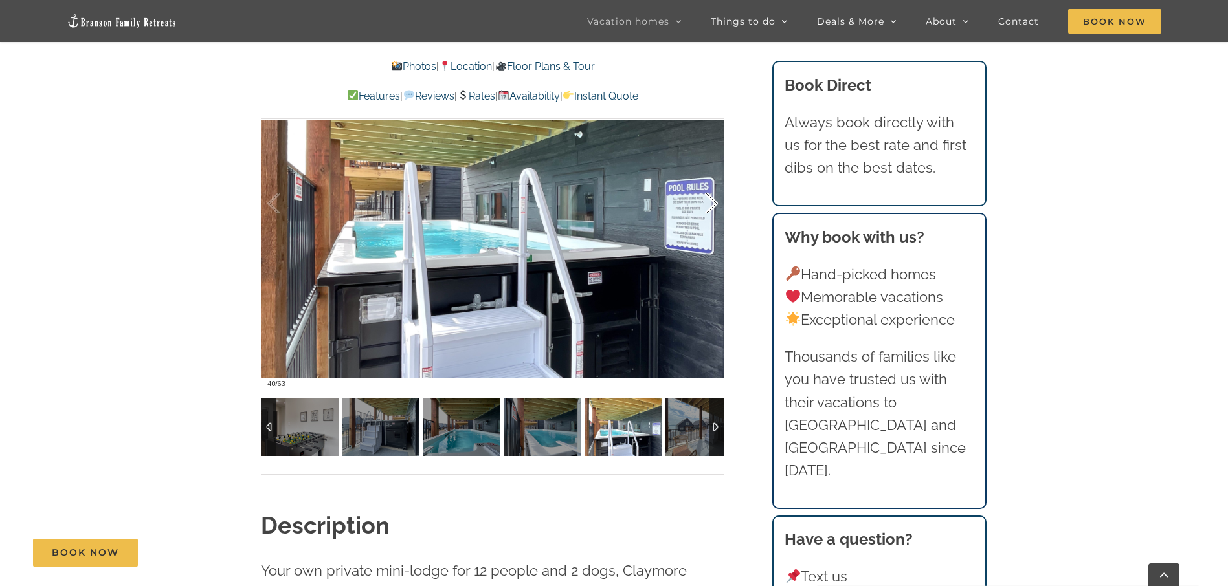
click at [710, 210] on div at bounding box center [697, 204] width 40 height 80
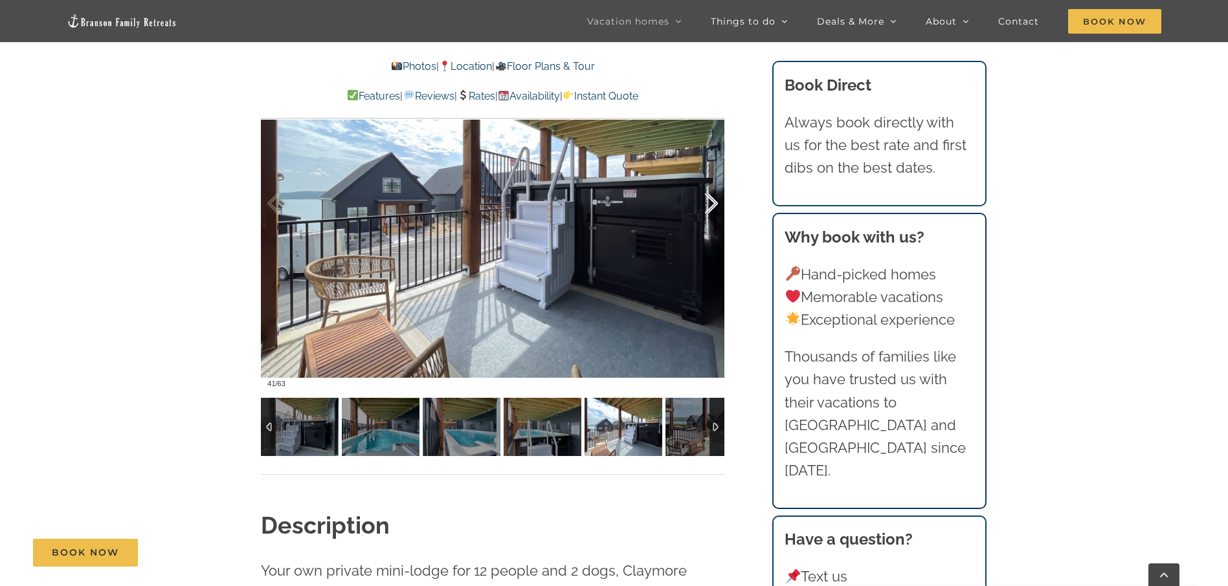
click at [710, 210] on div at bounding box center [697, 204] width 40 height 80
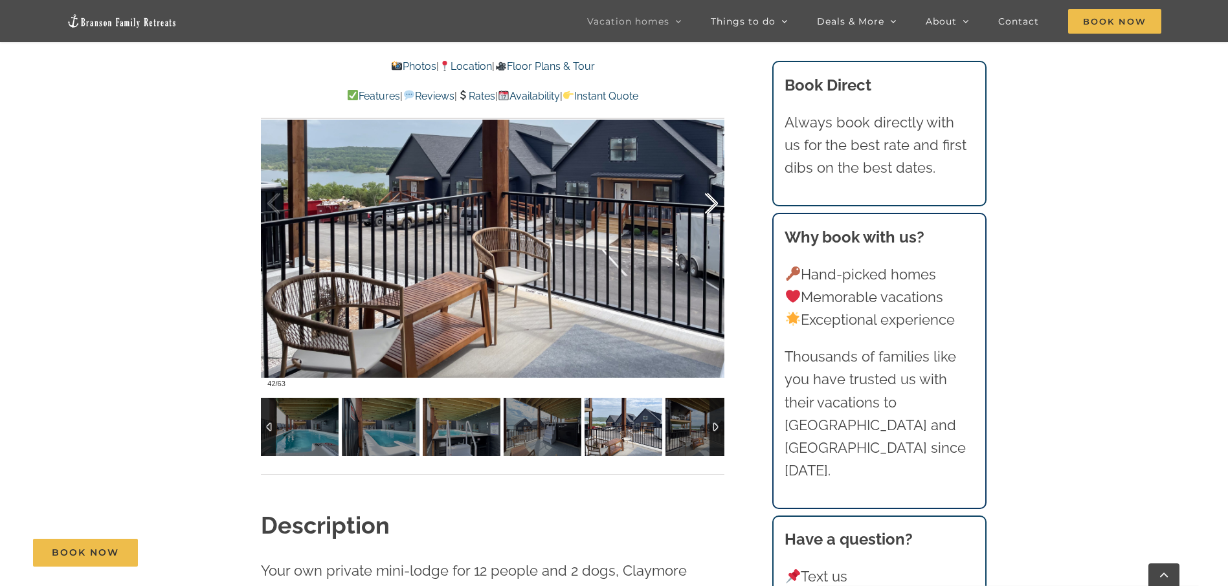
click at [713, 199] on div at bounding box center [697, 204] width 40 height 80
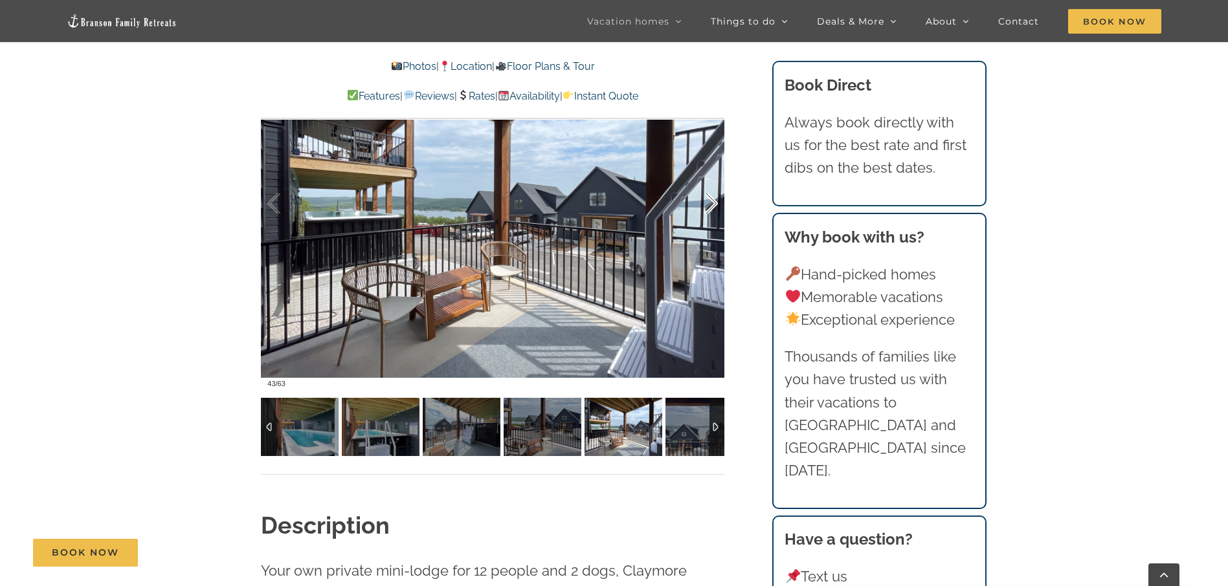
click at [713, 199] on div at bounding box center [697, 204] width 40 height 80
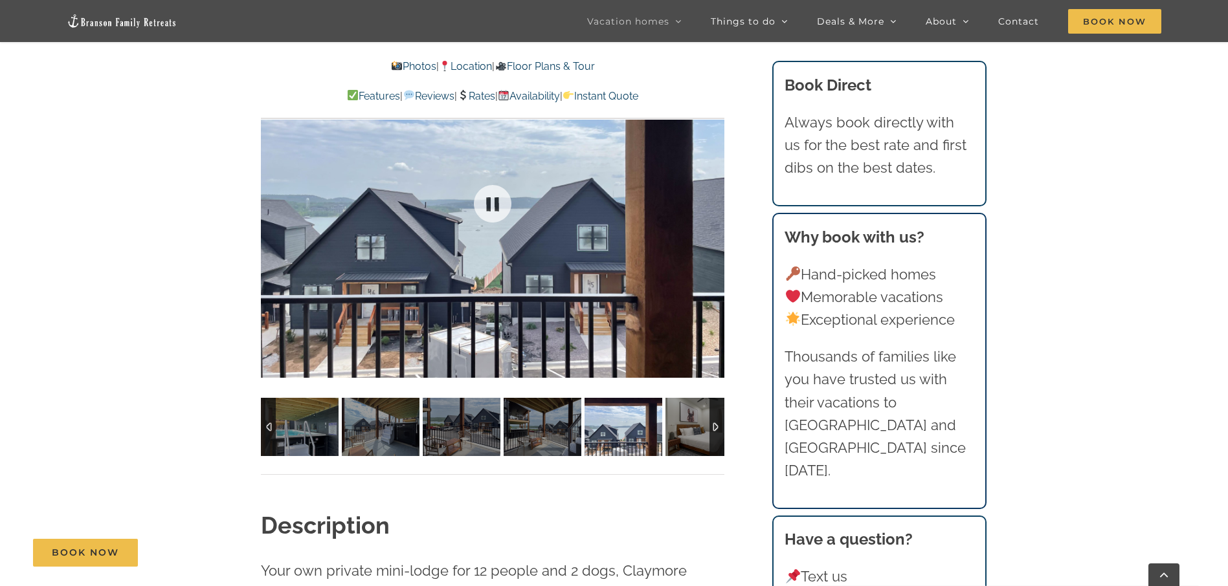
click at [713, 199] on div at bounding box center [492, 204] width 463 height 380
click at [713, 199] on div at bounding box center [697, 204] width 40 height 80
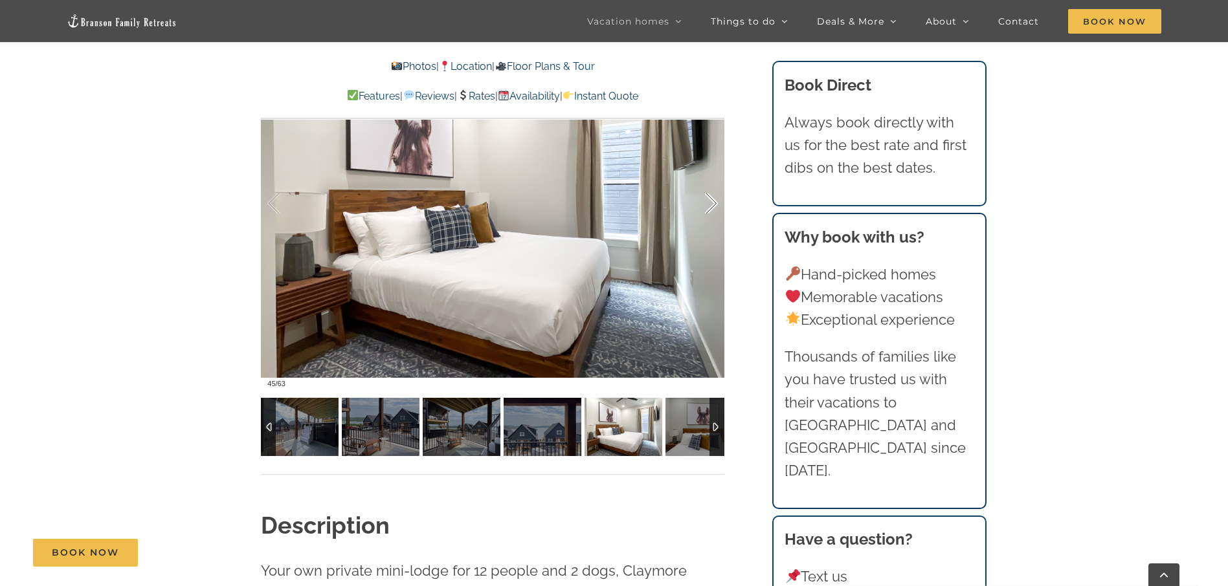
click at [713, 199] on div at bounding box center [697, 204] width 40 height 80
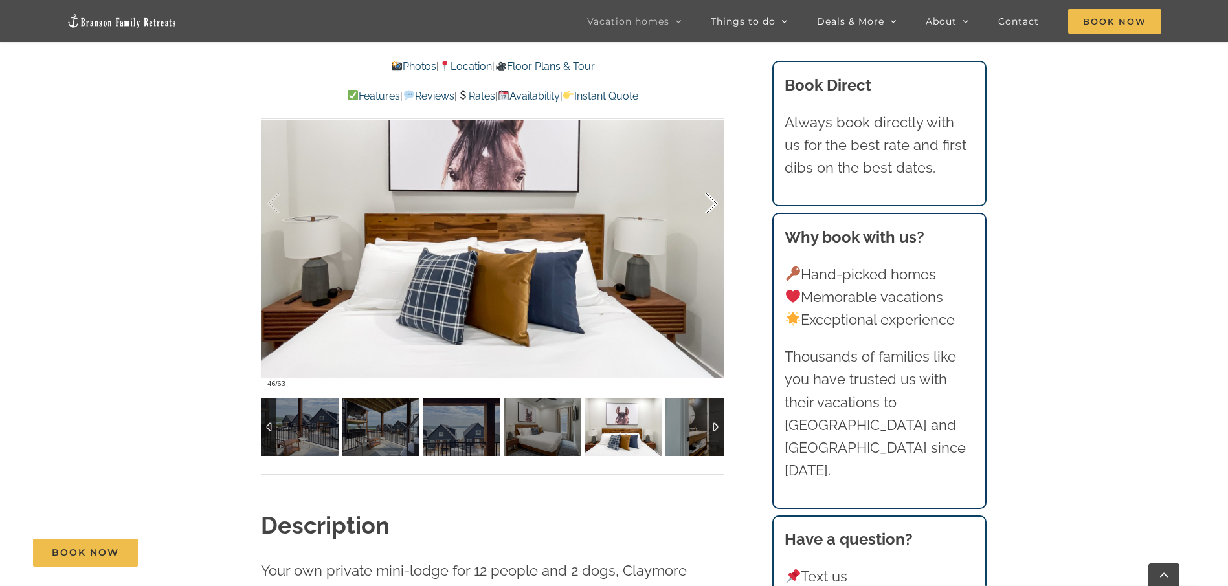
click at [713, 199] on div at bounding box center [697, 204] width 40 height 80
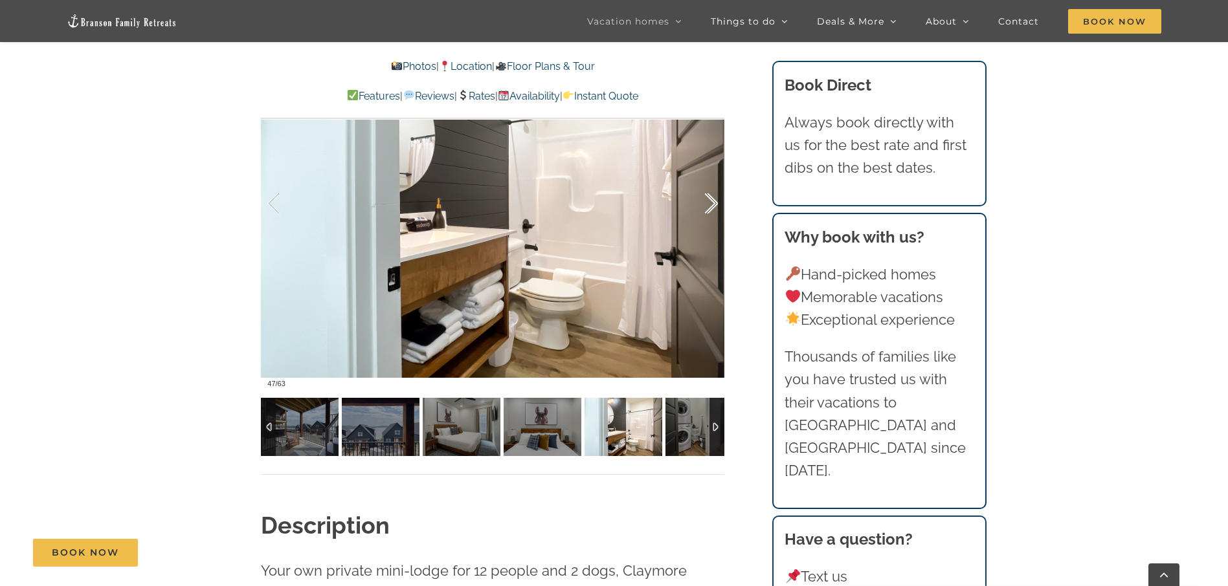
click at [713, 199] on div at bounding box center [697, 204] width 40 height 80
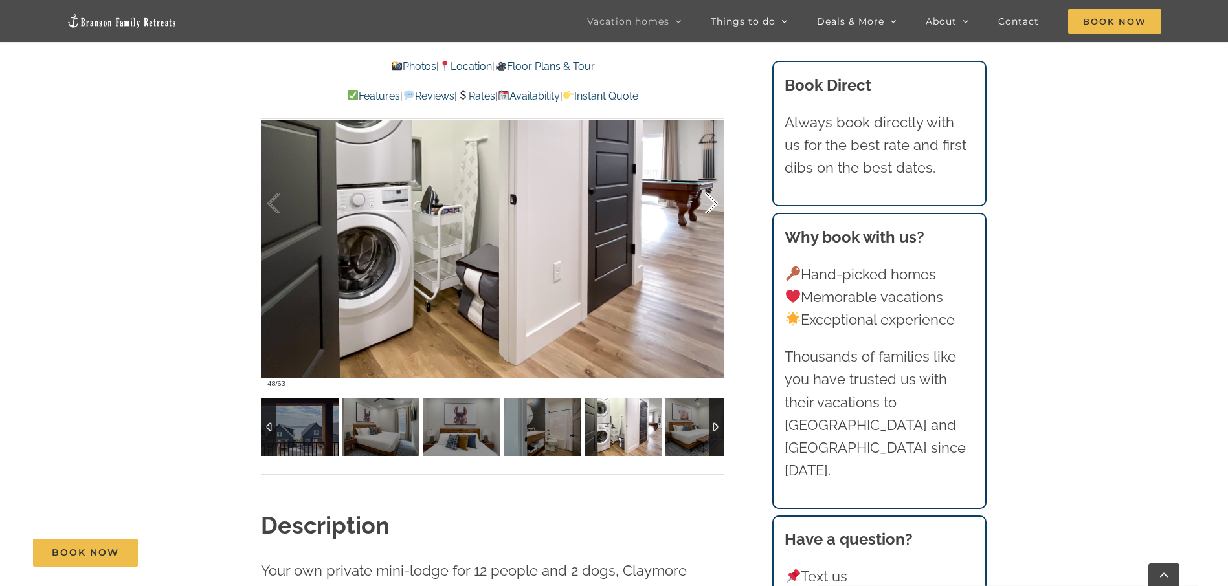
click at [713, 199] on div at bounding box center [697, 204] width 40 height 80
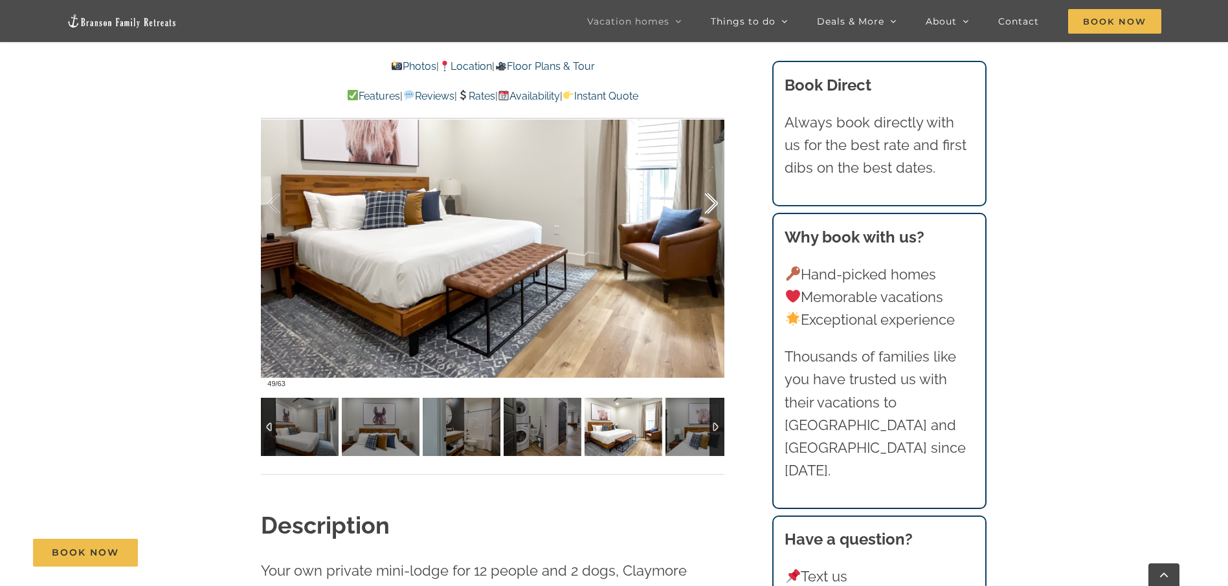
click at [713, 199] on div at bounding box center [697, 204] width 40 height 80
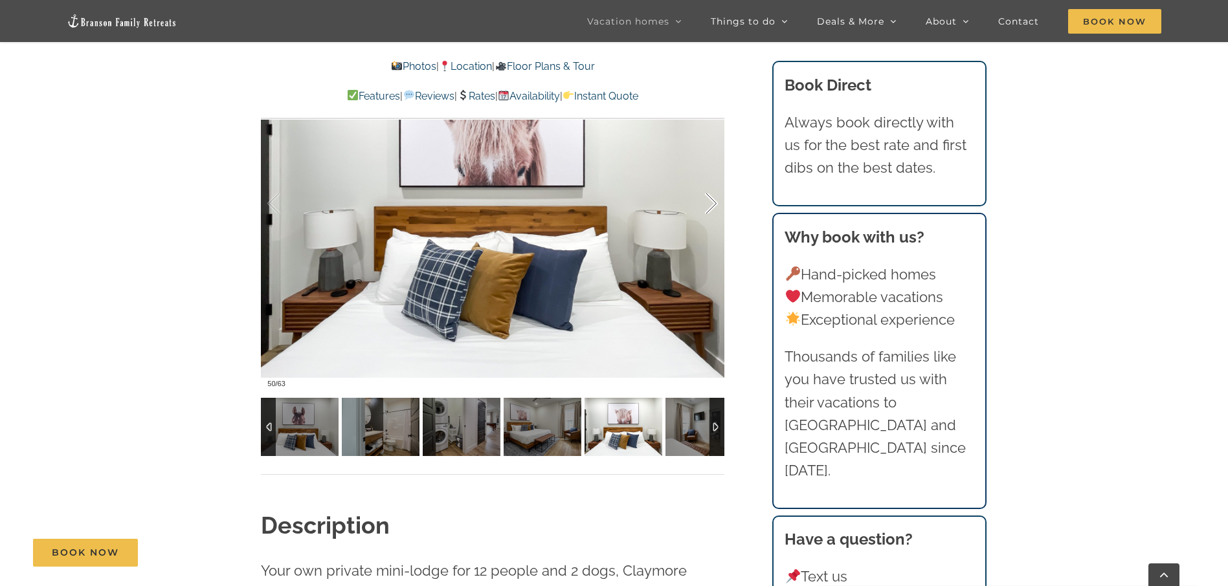
click at [713, 199] on div at bounding box center [697, 204] width 40 height 80
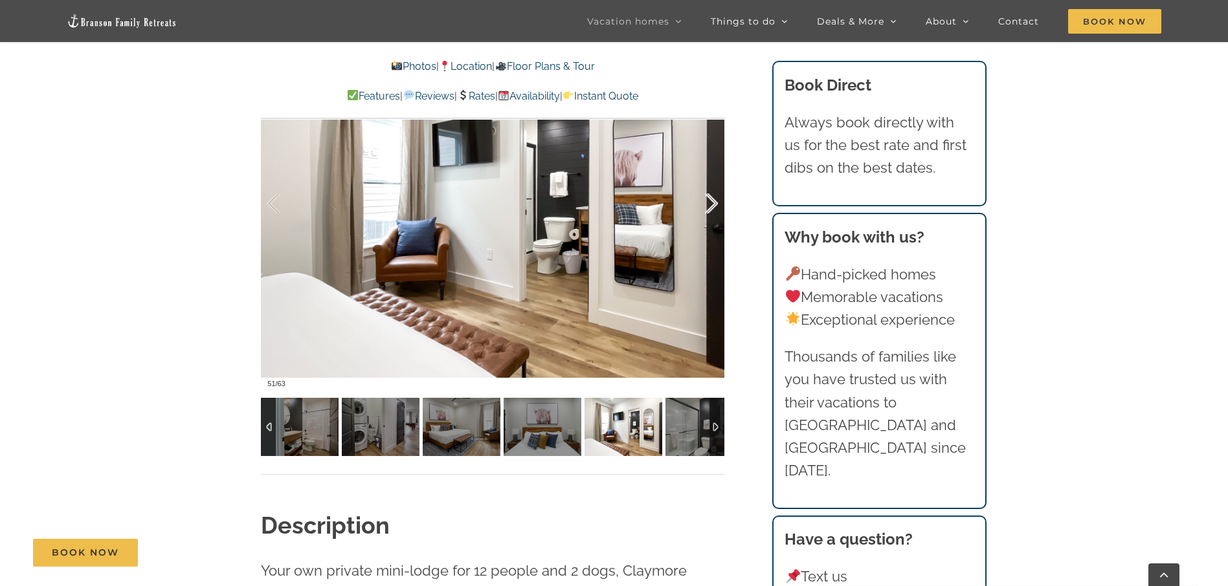
click at [713, 199] on div at bounding box center [697, 204] width 40 height 80
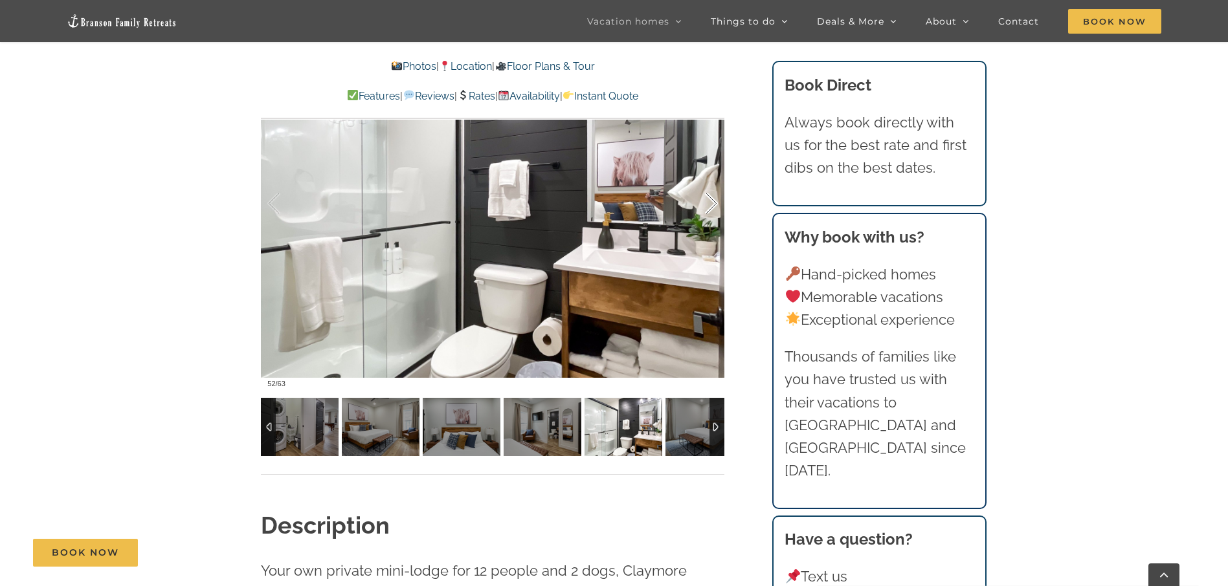
click at [713, 199] on div at bounding box center [697, 204] width 40 height 80
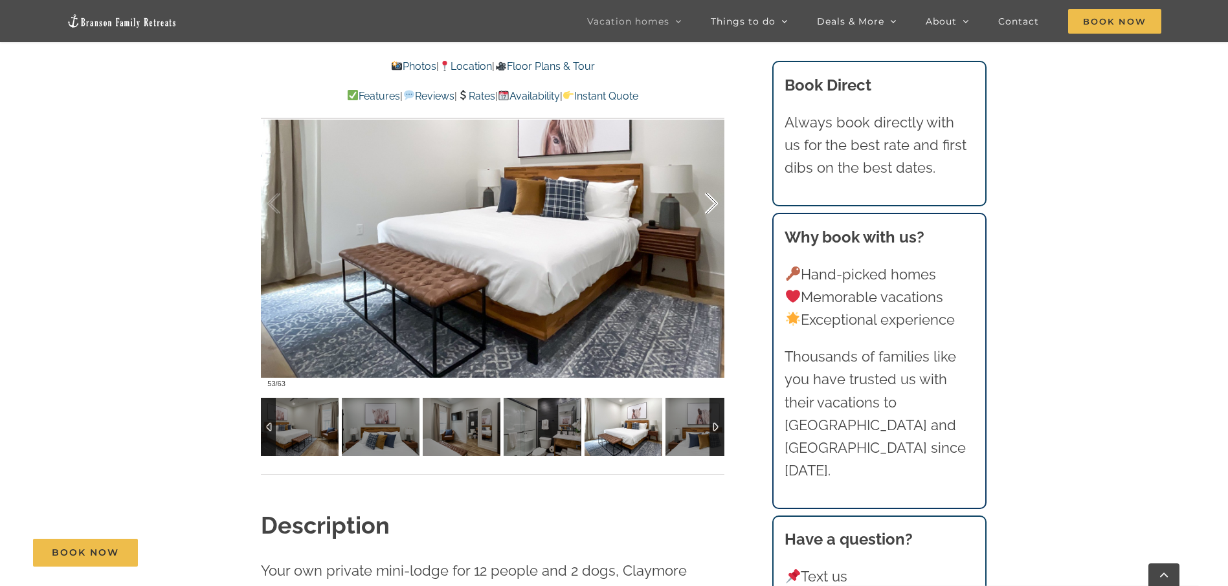
click at [713, 199] on div at bounding box center [697, 204] width 40 height 80
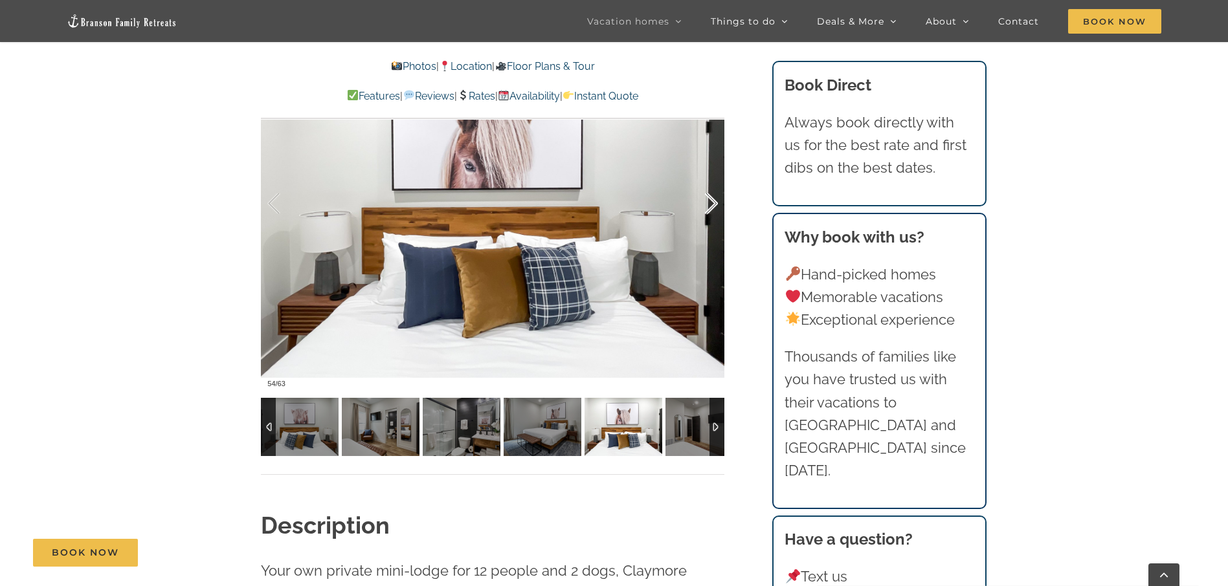
click at [713, 199] on div at bounding box center [697, 204] width 40 height 80
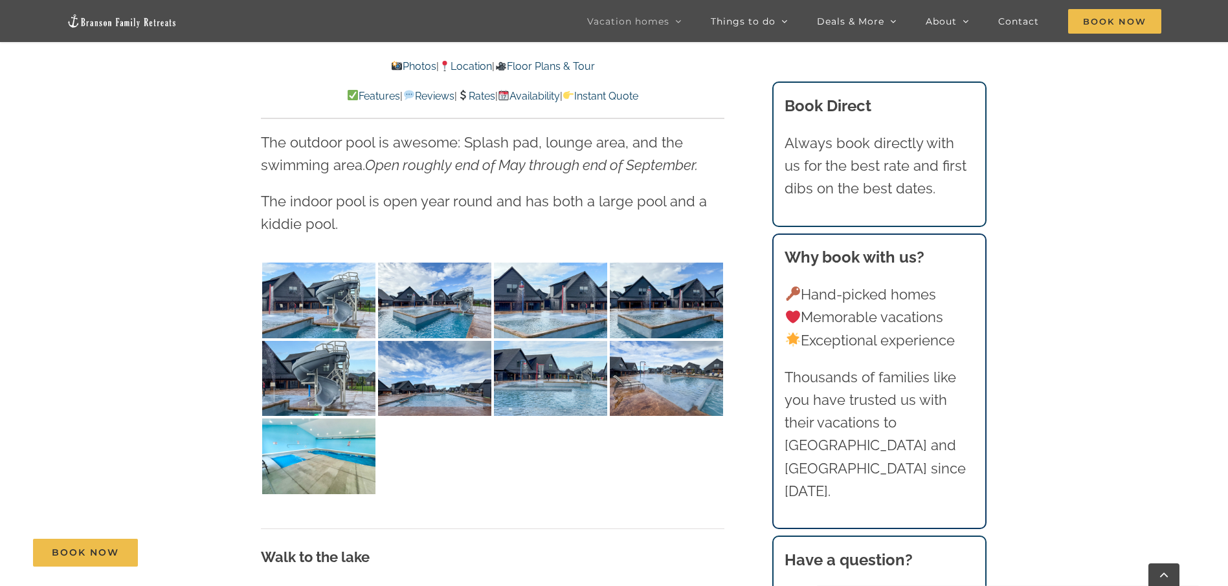
scroll to position [3106, 0]
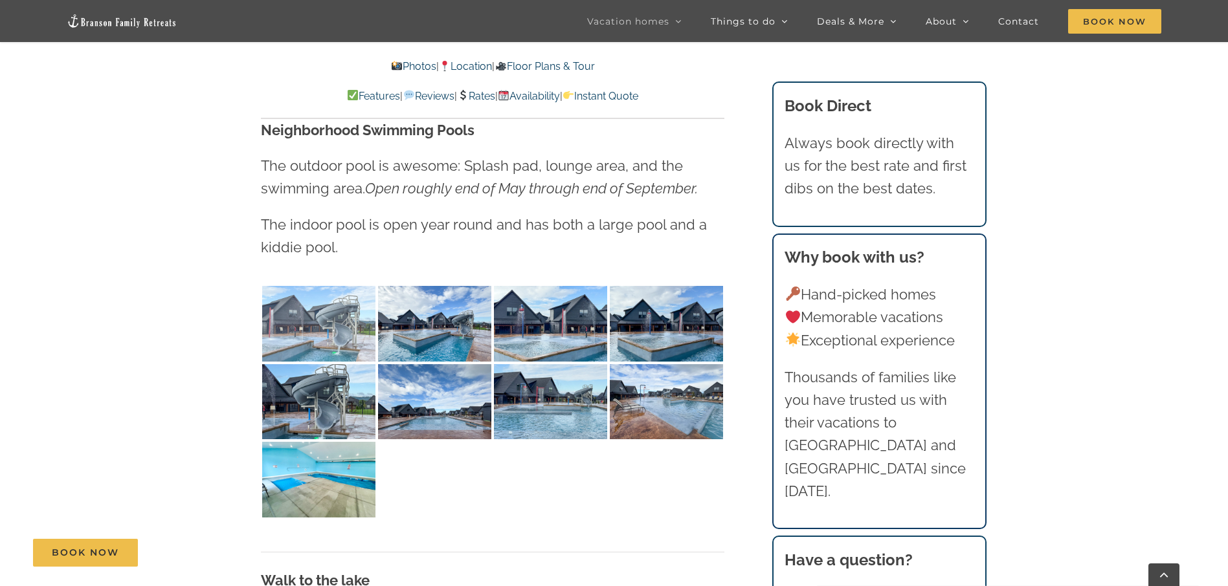
click at [294, 334] on img at bounding box center [318, 324] width 113 height 76
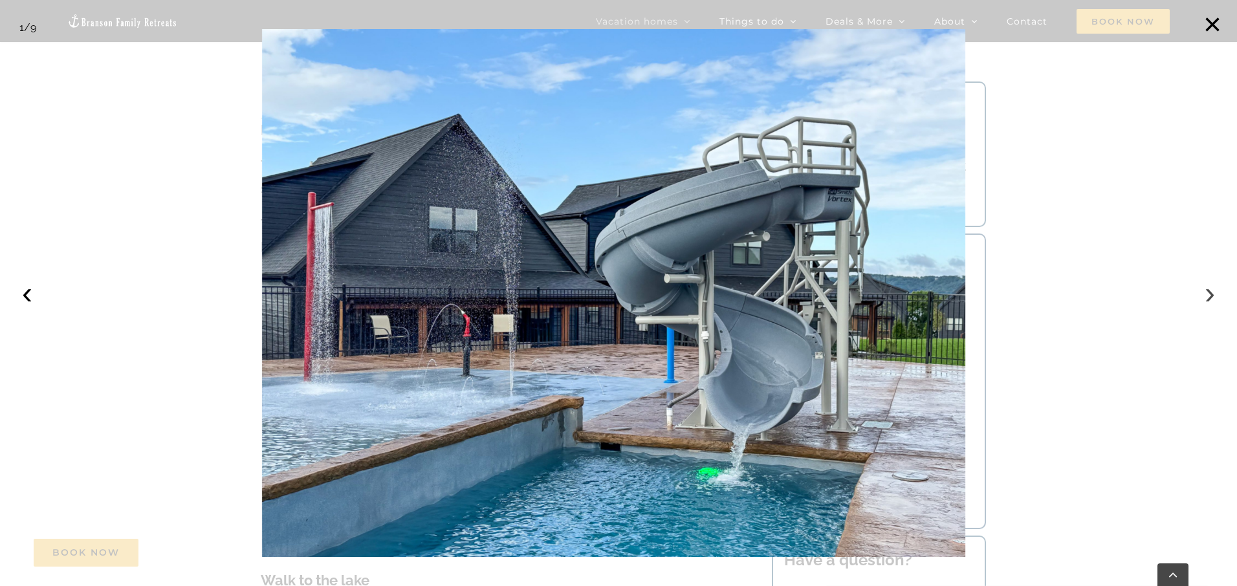
click at [1209, 298] on button "›" at bounding box center [1210, 293] width 28 height 28
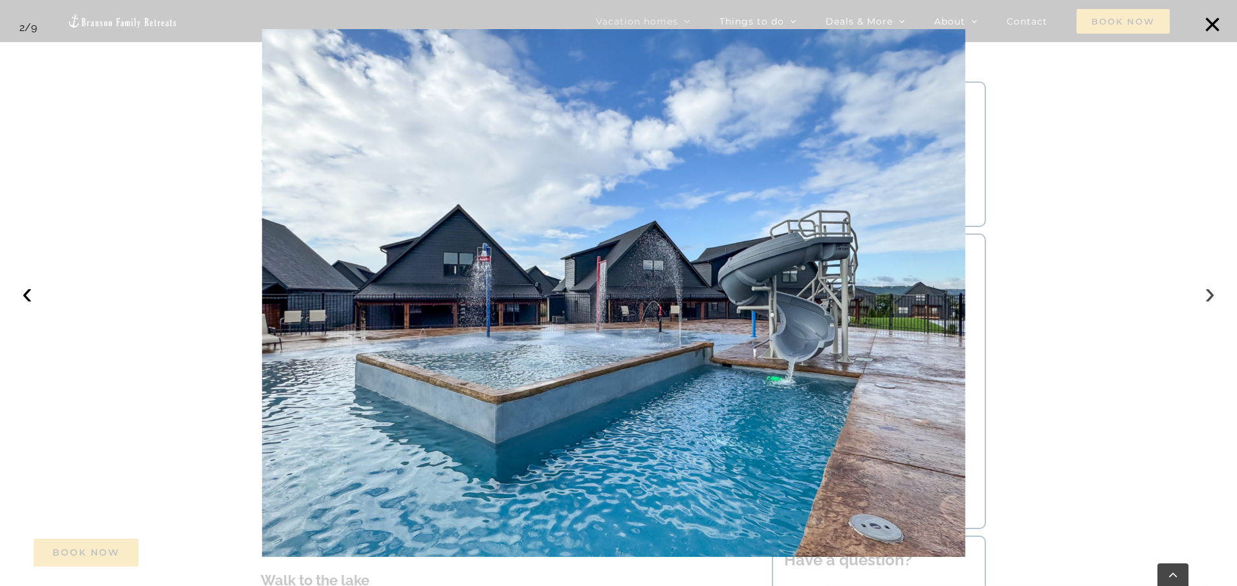
click at [1209, 298] on button "›" at bounding box center [1210, 293] width 28 height 28
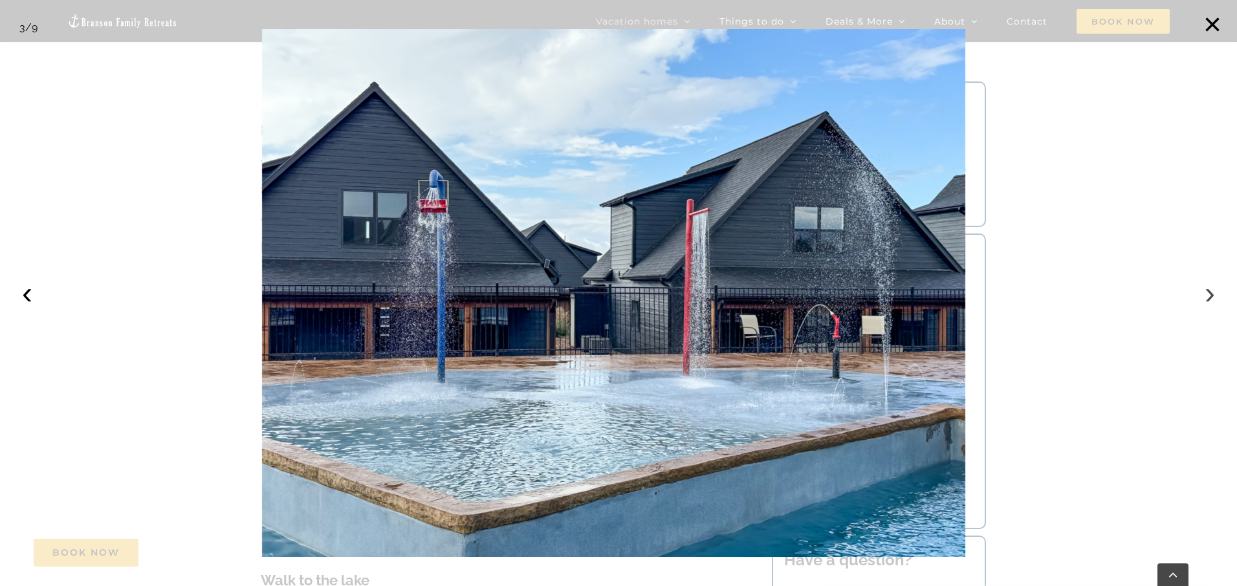
click at [1209, 298] on button "›" at bounding box center [1210, 293] width 28 height 28
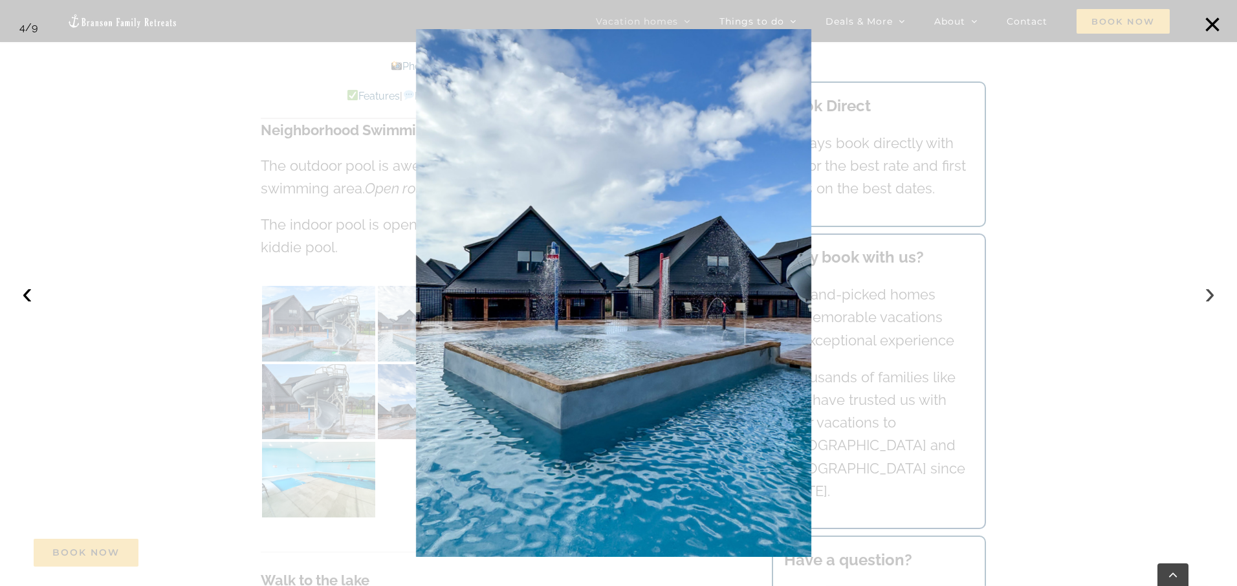
click at [1209, 298] on button "›" at bounding box center [1210, 293] width 28 height 28
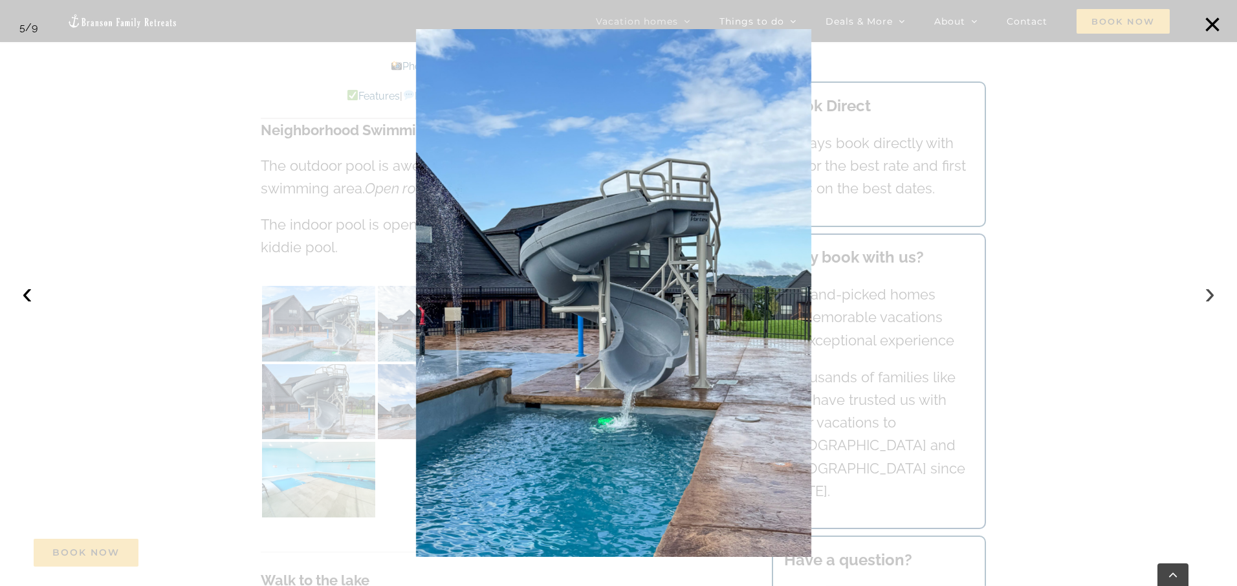
click at [1209, 298] on button "›" at bounding box center [1210, 293] width 28 height 28
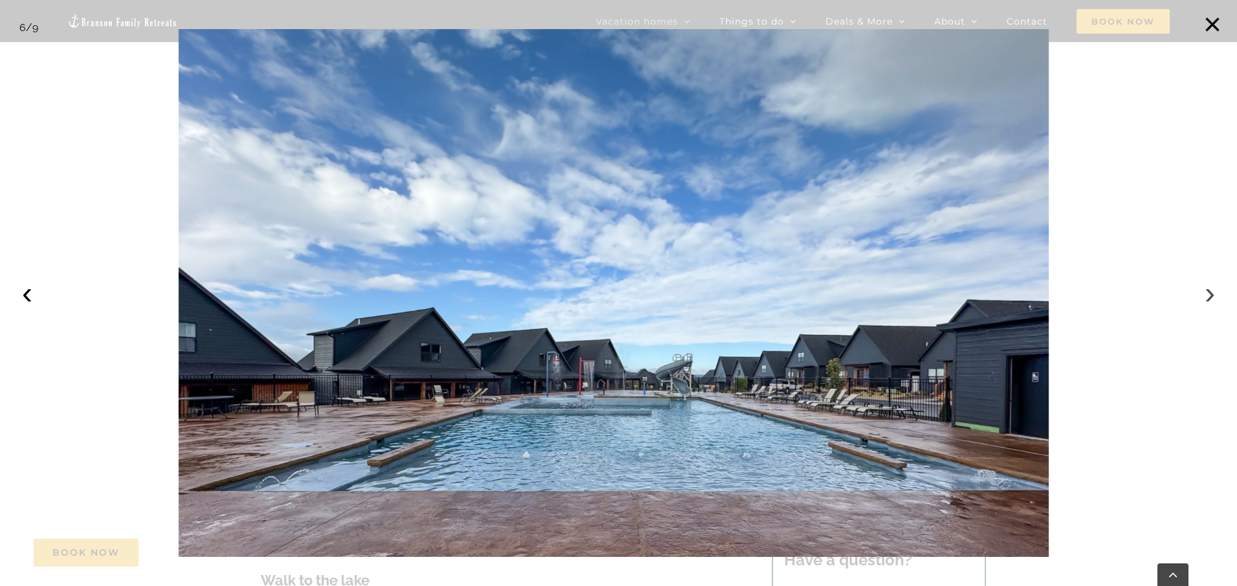
click at [1209, 298] on button "›" at bounding box center [1210, 293] width 28 height 28
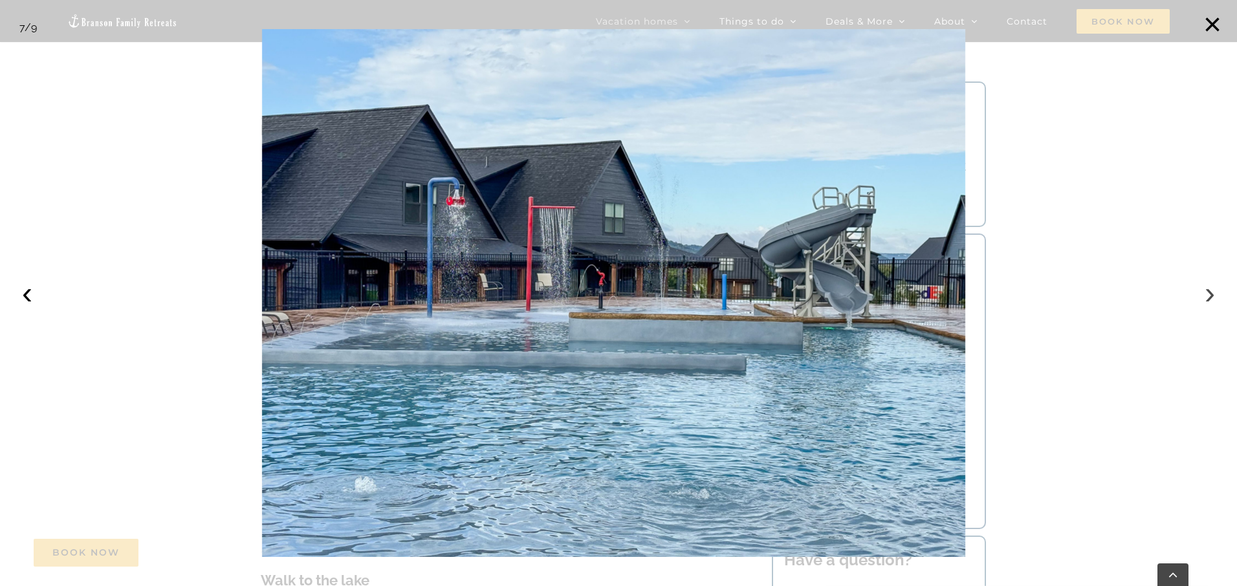
click at [1209, 298] on button "›" at bounding box center [1210, 293] width 28 height 28
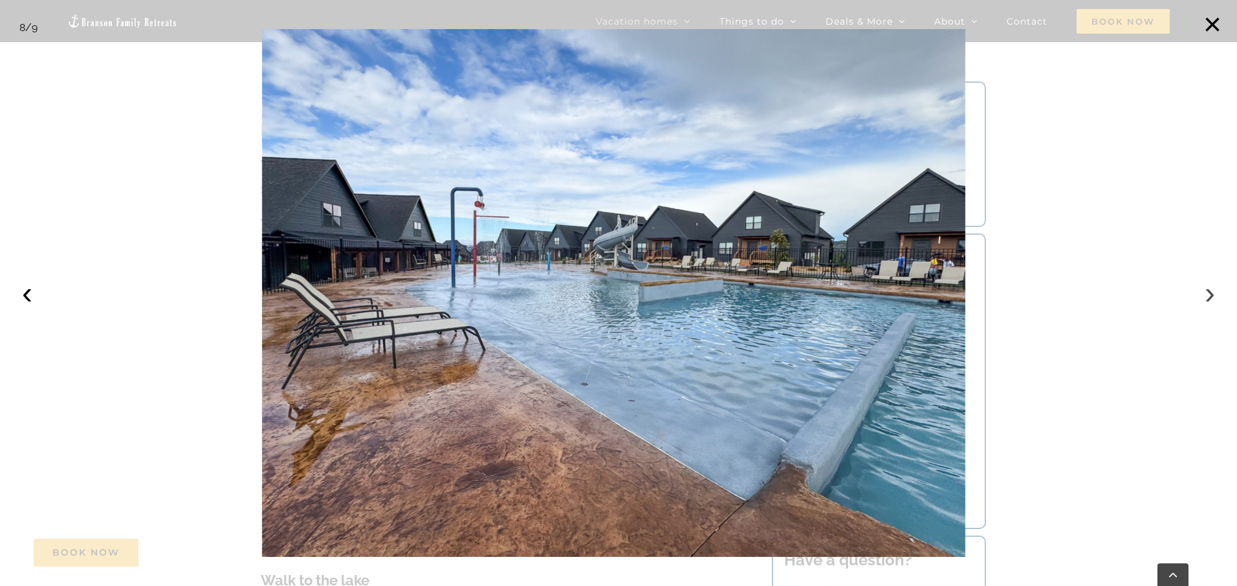
click at [1209, 298] on button "›" at bounding box center [1210, 293] width 28 height 28
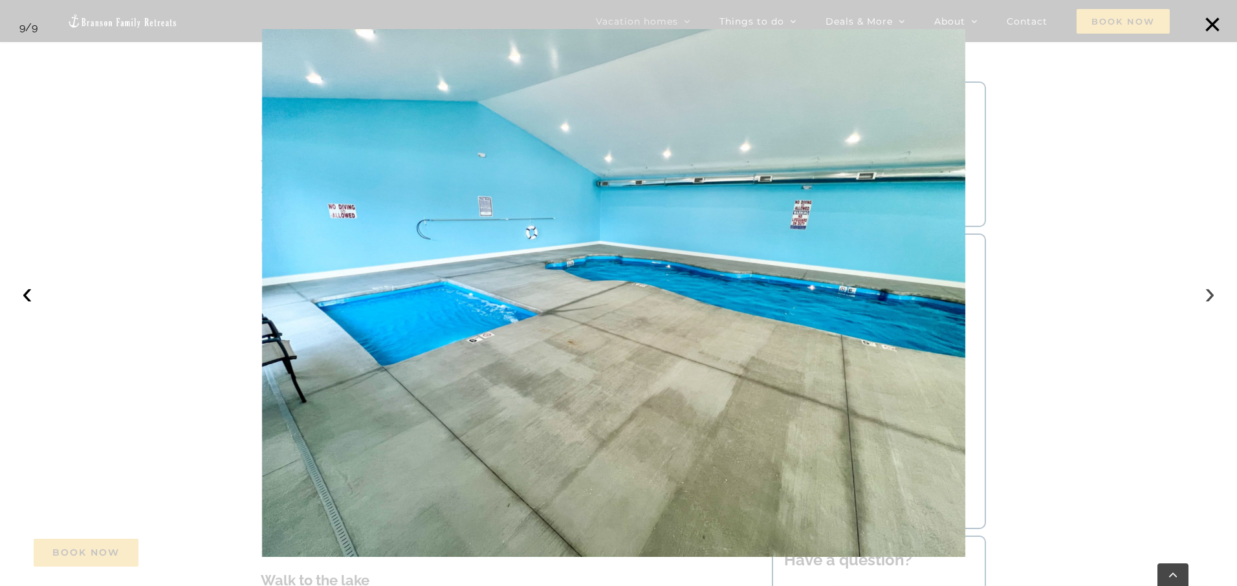
click at [1207, 296] on button "›" at bounding box center [1210, 293] width 28 height 28
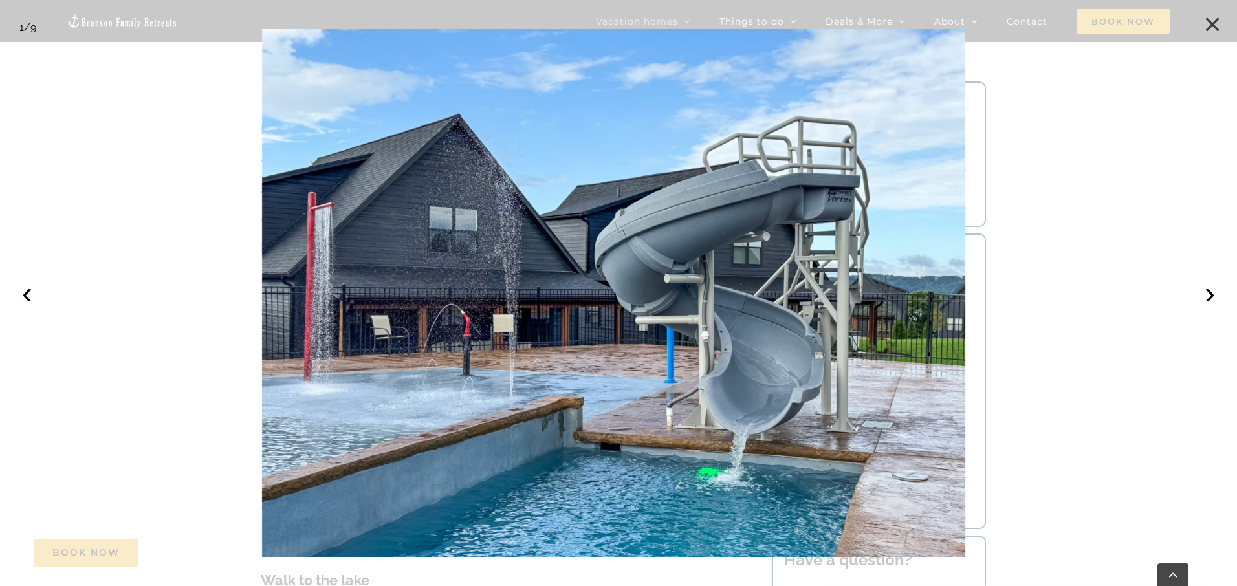
click at [1207, 25] on button "×" at bounding box center [1212, 24] width 28 height 28
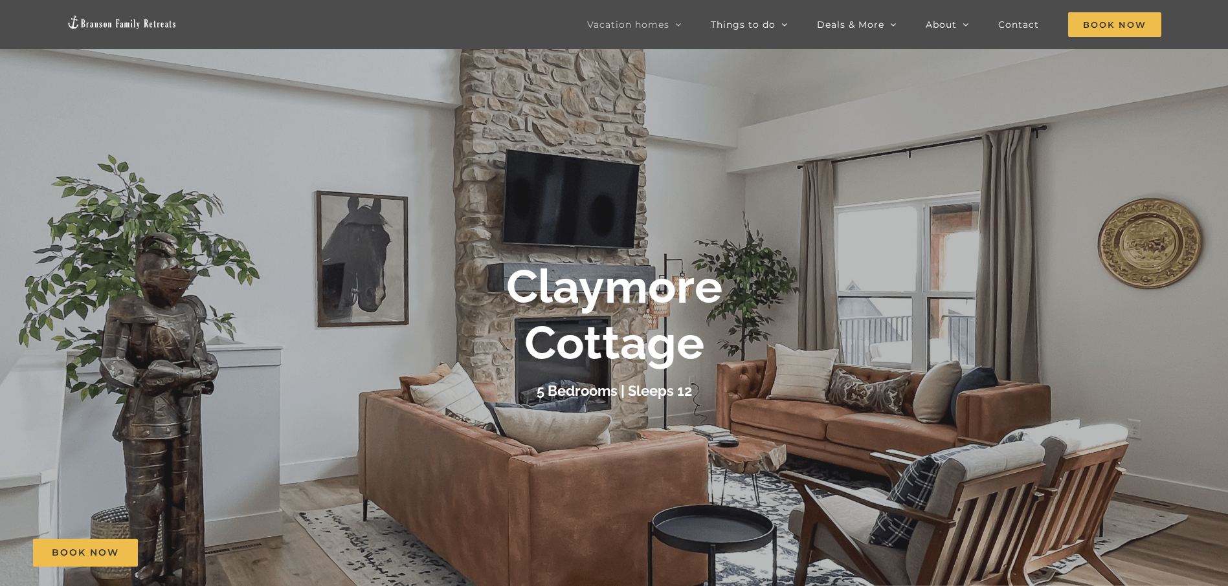
scroll to position [324, 0]
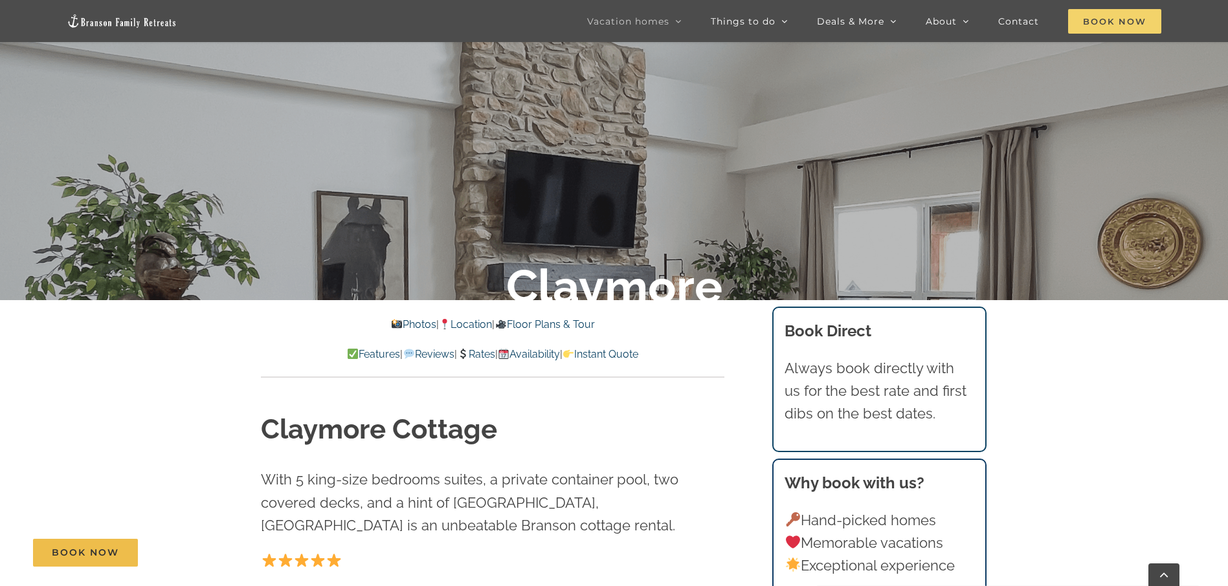
click at [1107, 25] on span "Book Now" at bounding box center [1114, 21] width 93 height 25
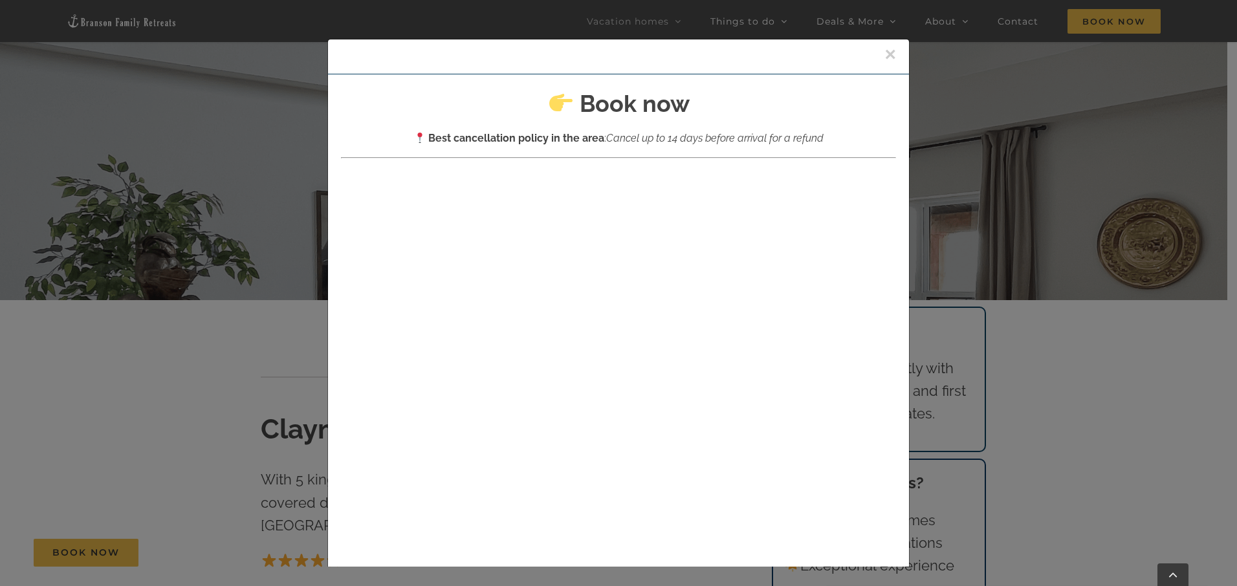
click at [885, 54] on button "×" at bounding box center [891, 54] width 12 height 19
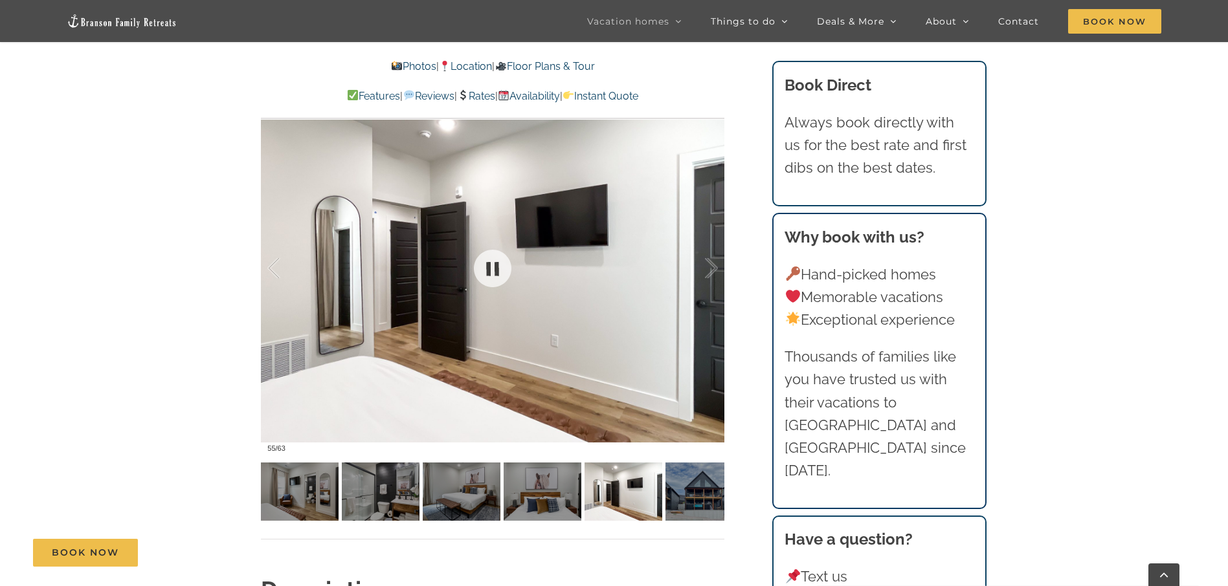
scroll to position [1100, 0]
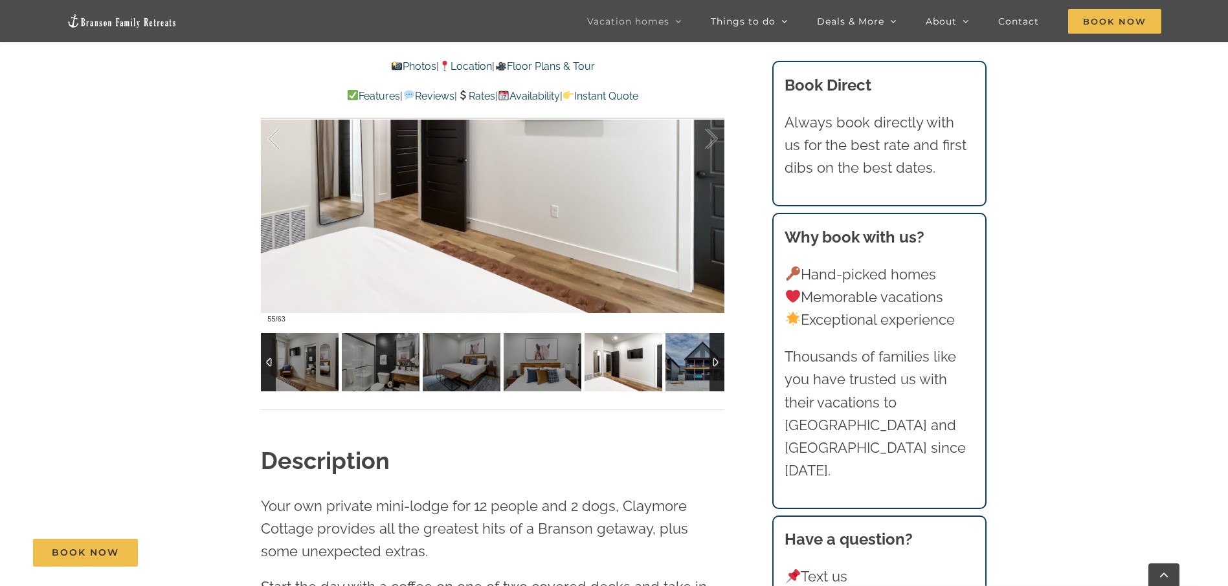
click at [711, 361] on div at bounding box center [716, 362] width 15 height 58
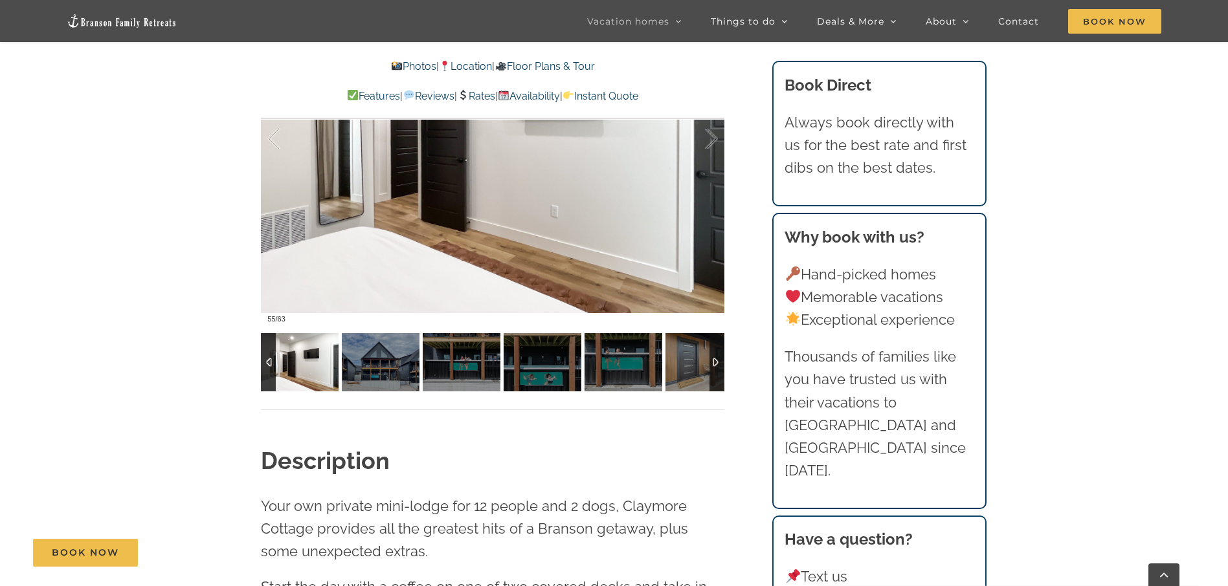
click at [711, 361] on div at bounding box center [716, 362] width 15 height 58
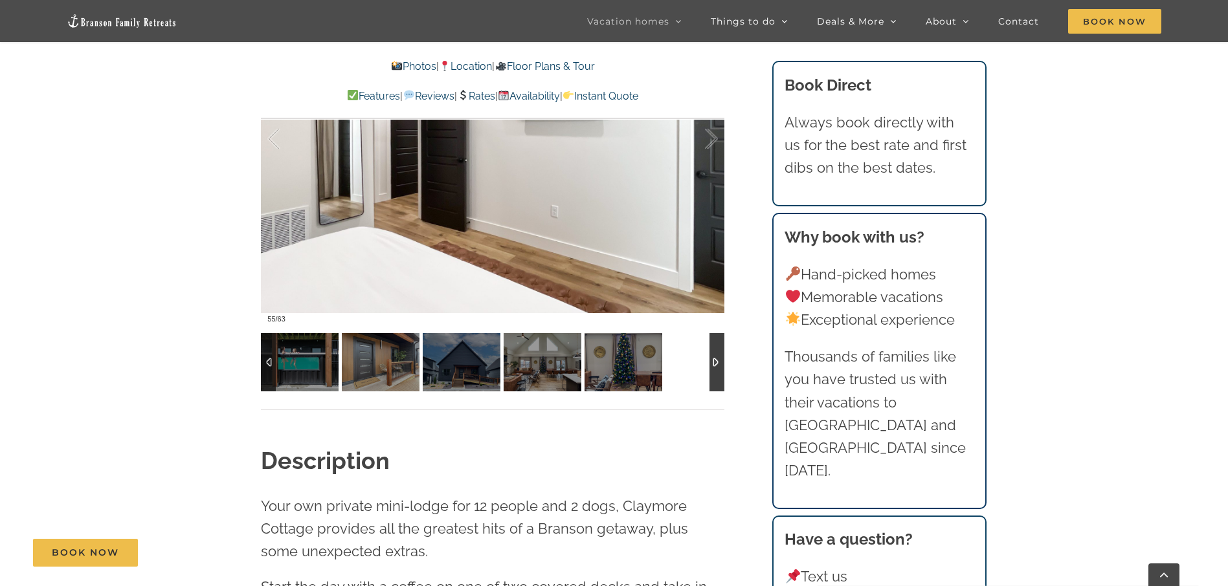
click at [711, 361] on div at bounding box center [716, 362] width 15 height 58
click at [272, 358] on div at bounding box center [268, 362] width 15 height 58
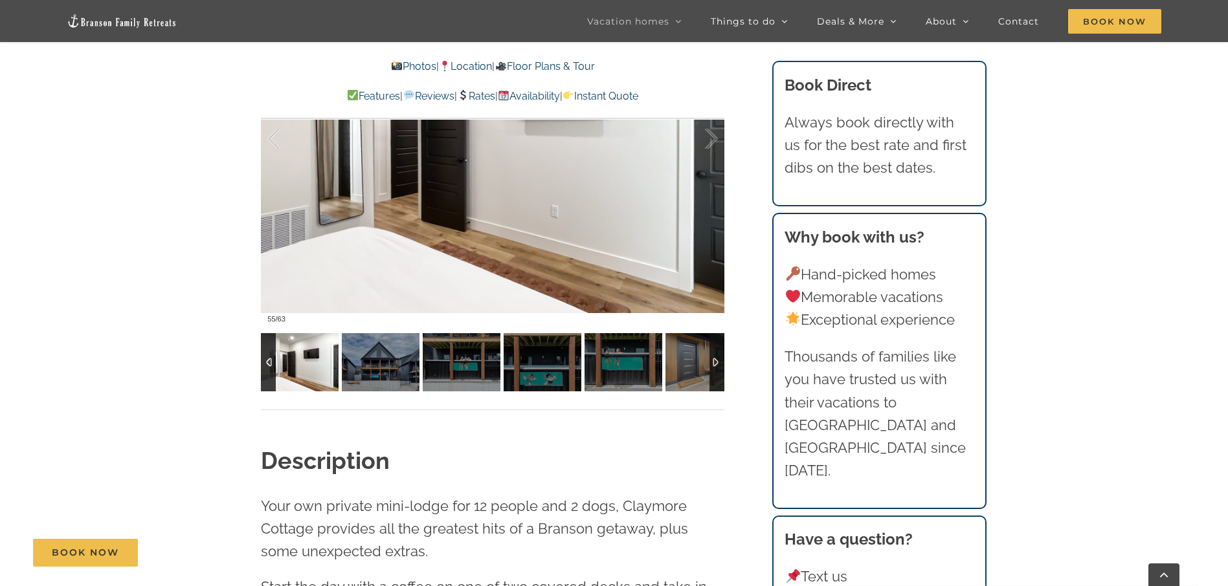
click at [272, 358] on div at bounding box center [268, 362] width 15 height 58
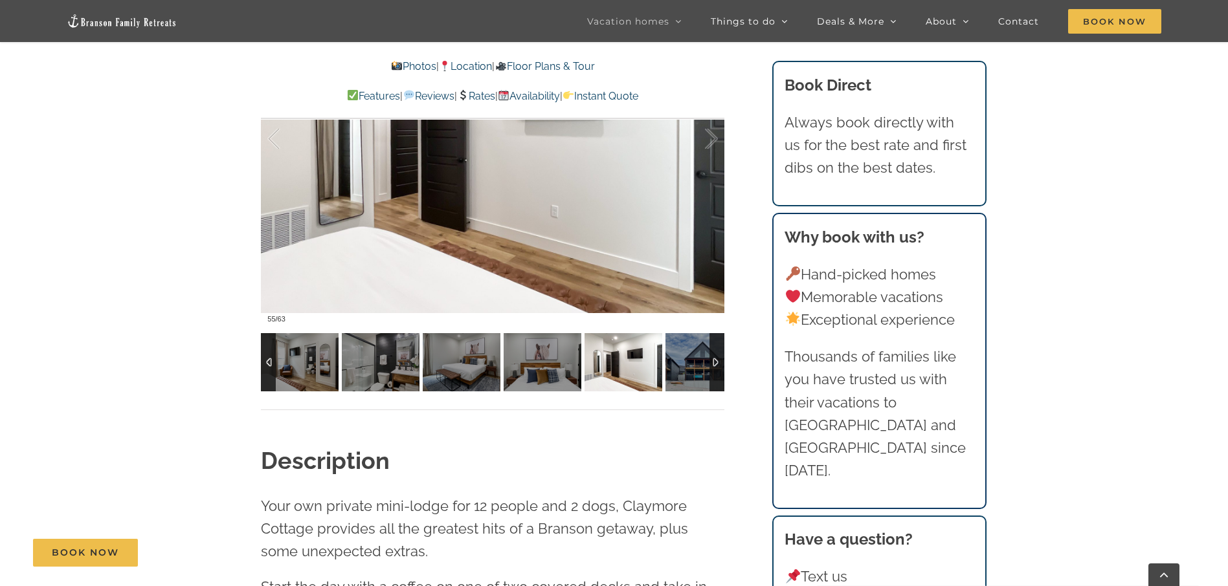
click at [272, 357] on div at bounding box center [268, 362] width 15 height 58
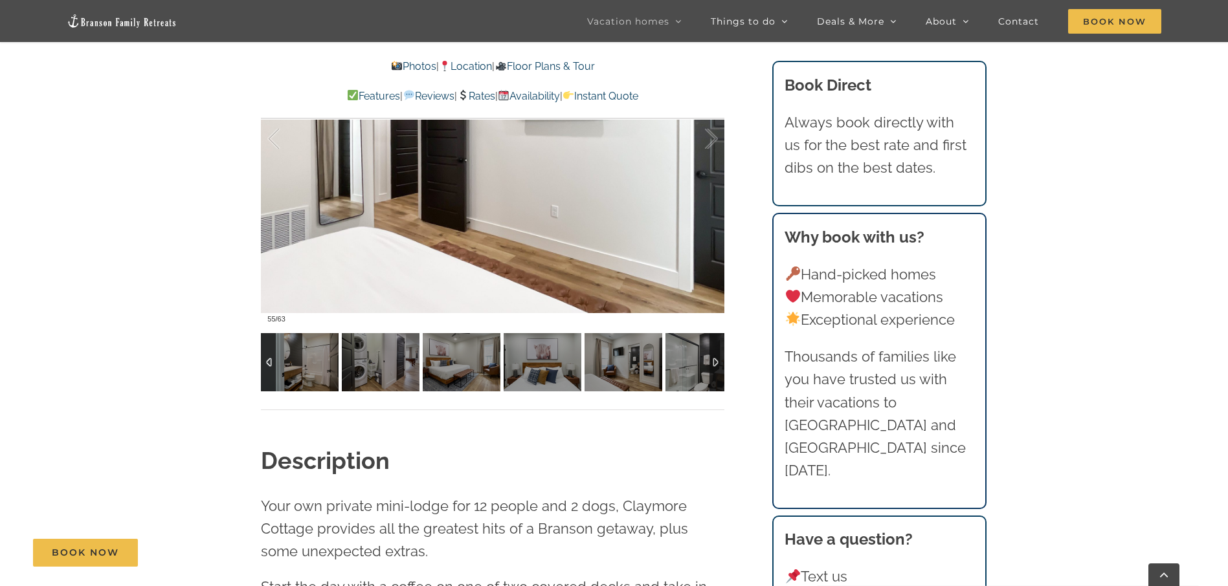
click at [272, 357] on div at bounding box center [268, 362] width 15 height 58
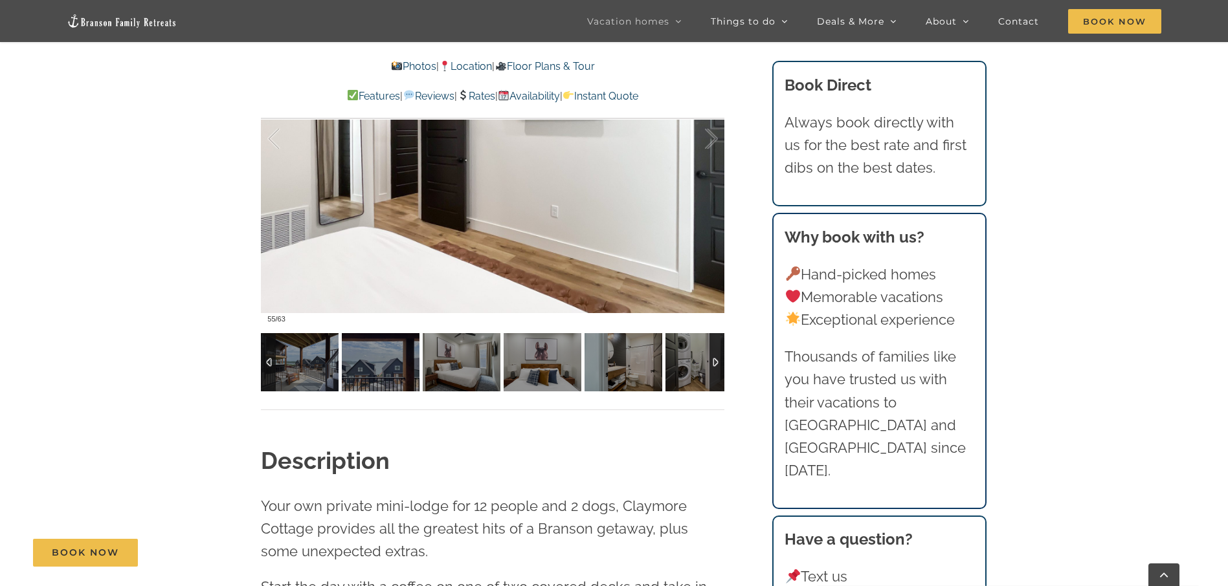
click at [272, 357] on div at bounding box center [268, 362] width 15 height 58
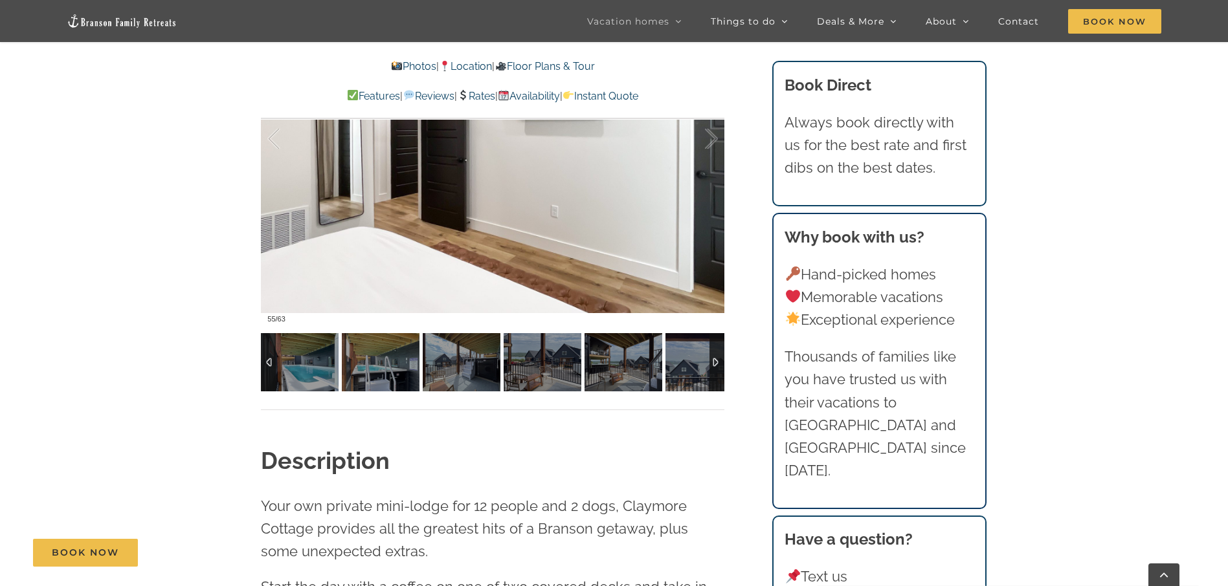
click at [272, 357] on div at bounding box center [268, 362] width 15 height 58
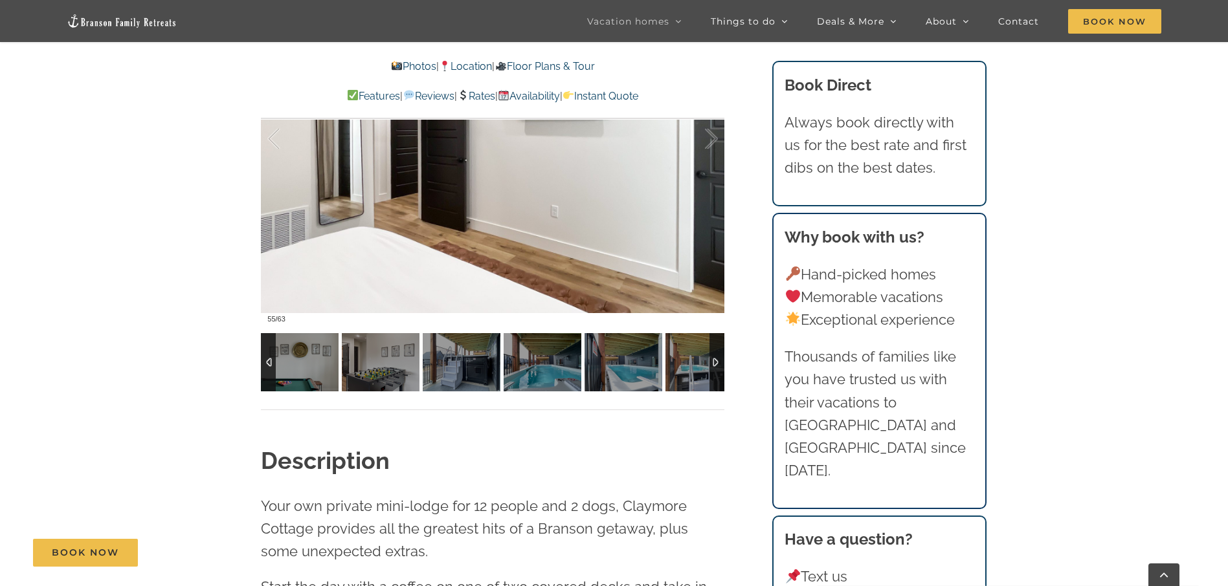
click at [272, 357] on div at bounding box center [268, 362] width 15 height 58
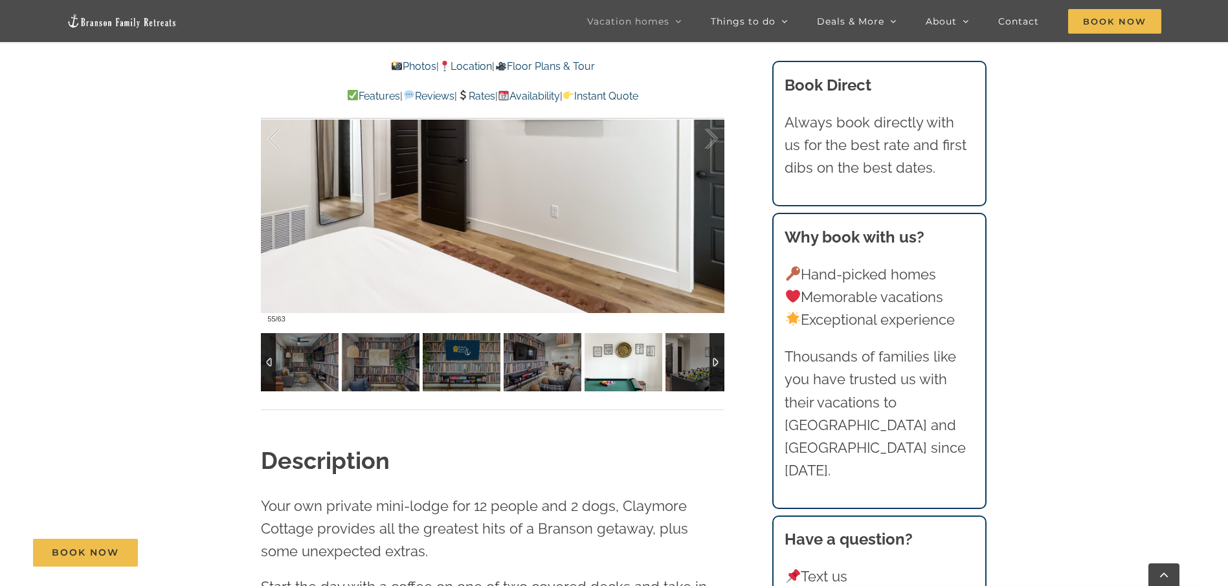
click at [608, 375] on img at bounding box center [623, 362] width 78 height 58
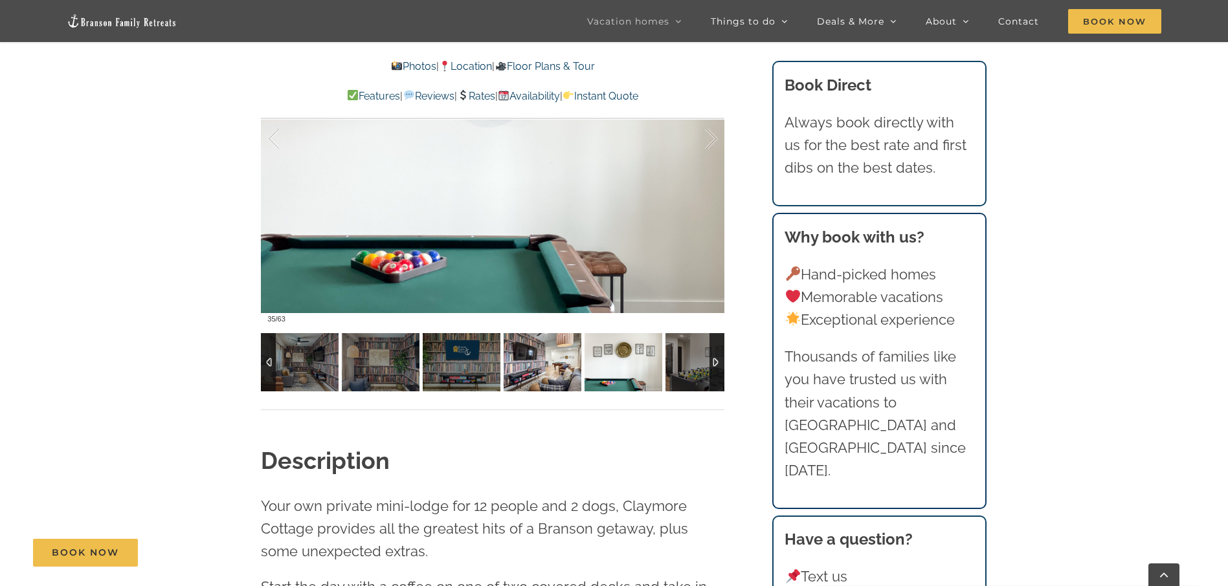
click at [563, 382] on img at bounding box center [542, 362] width 78 height 58
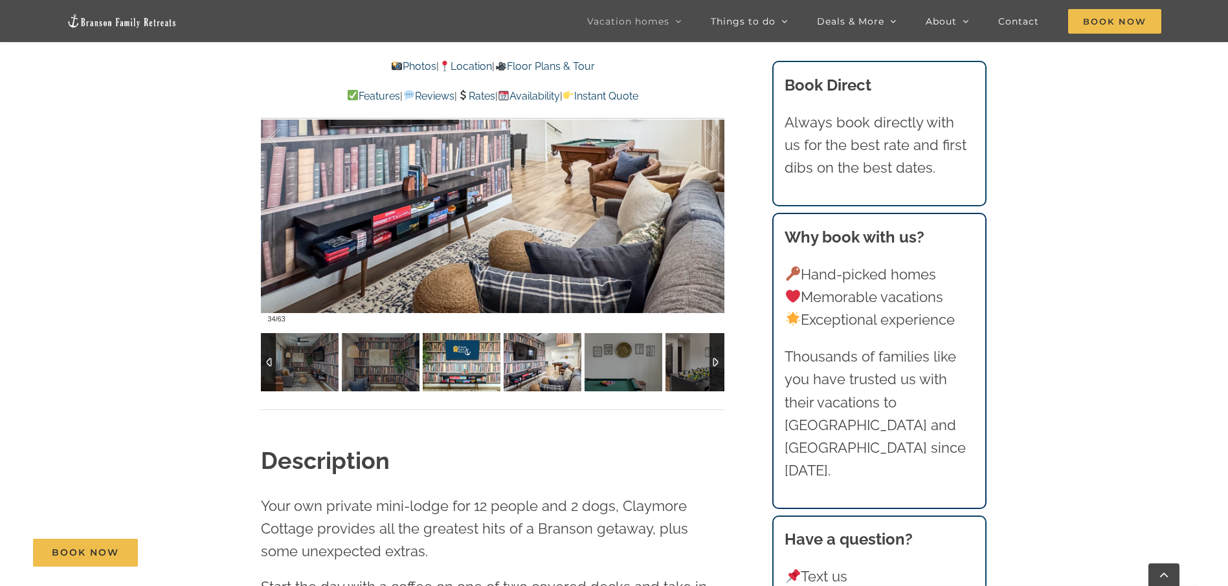
click at [496, 358] on img at bounding box center [462, 362] width 78 height 58
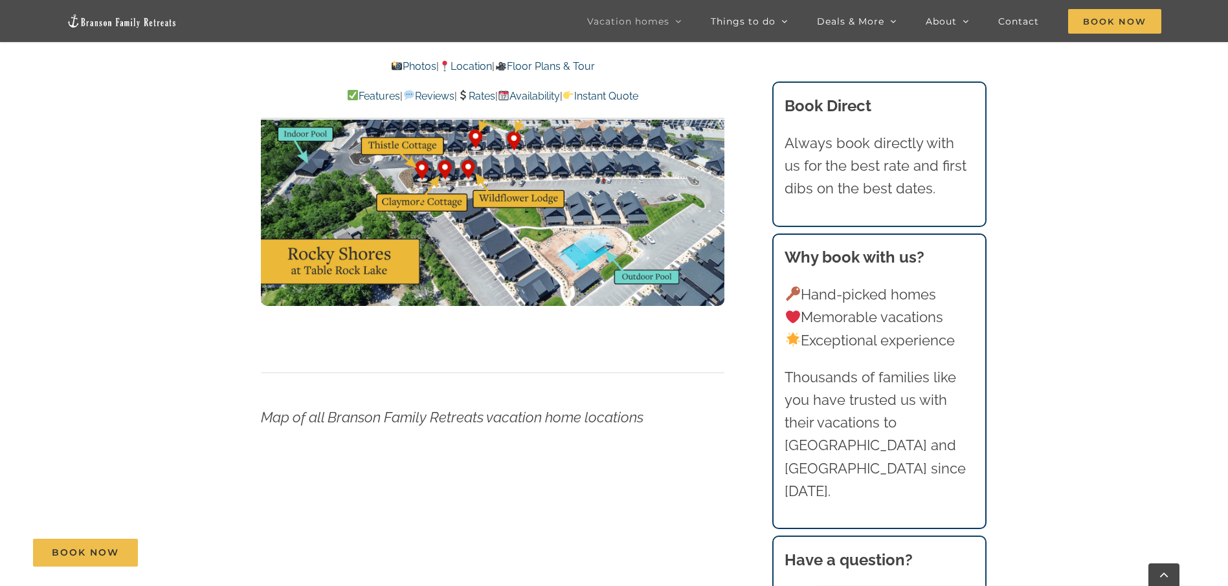
scroll to position [3753, 0]
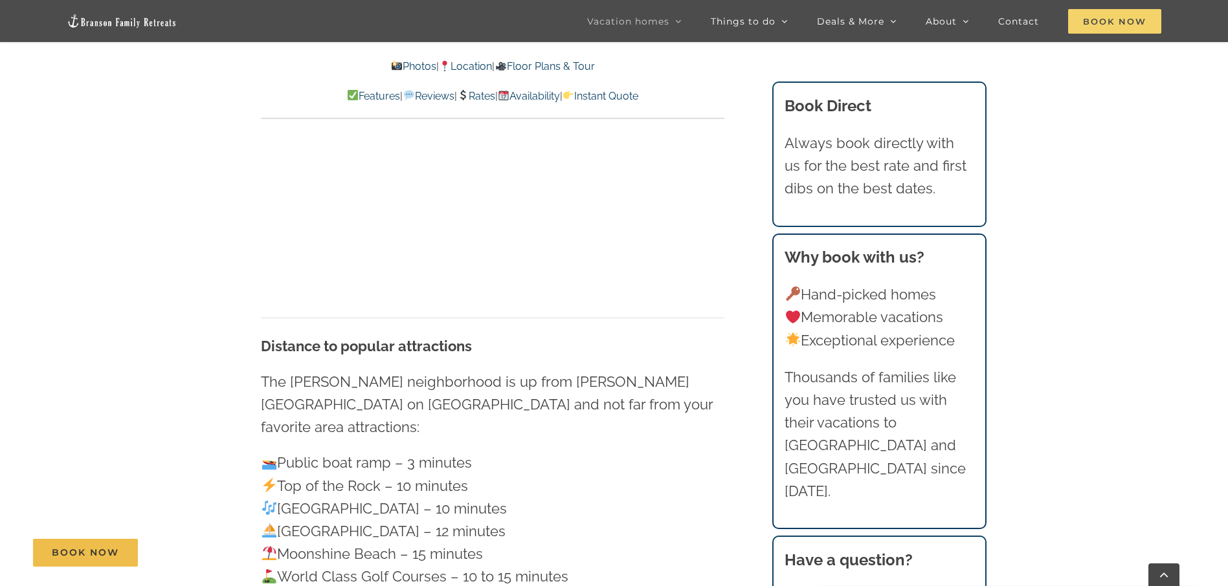
click at [1144, 31] on span "Book Now" at bounding box center [1114, 21] width 93 height 25
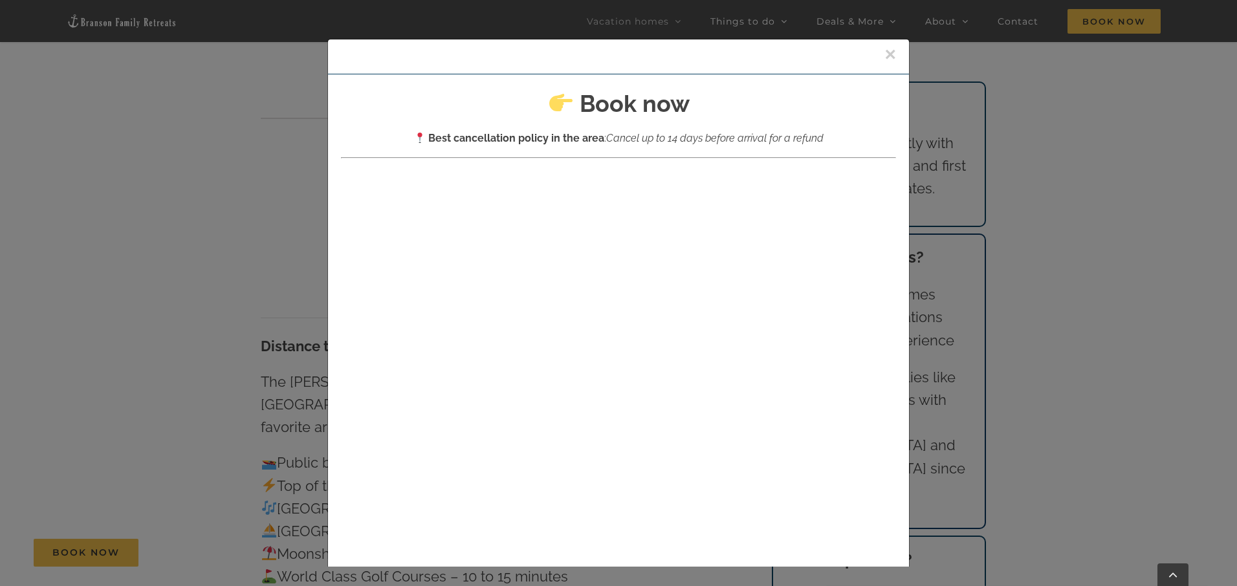
click at [885, 52] on button "×" at bounding box center [891, 54] width 12 height 19
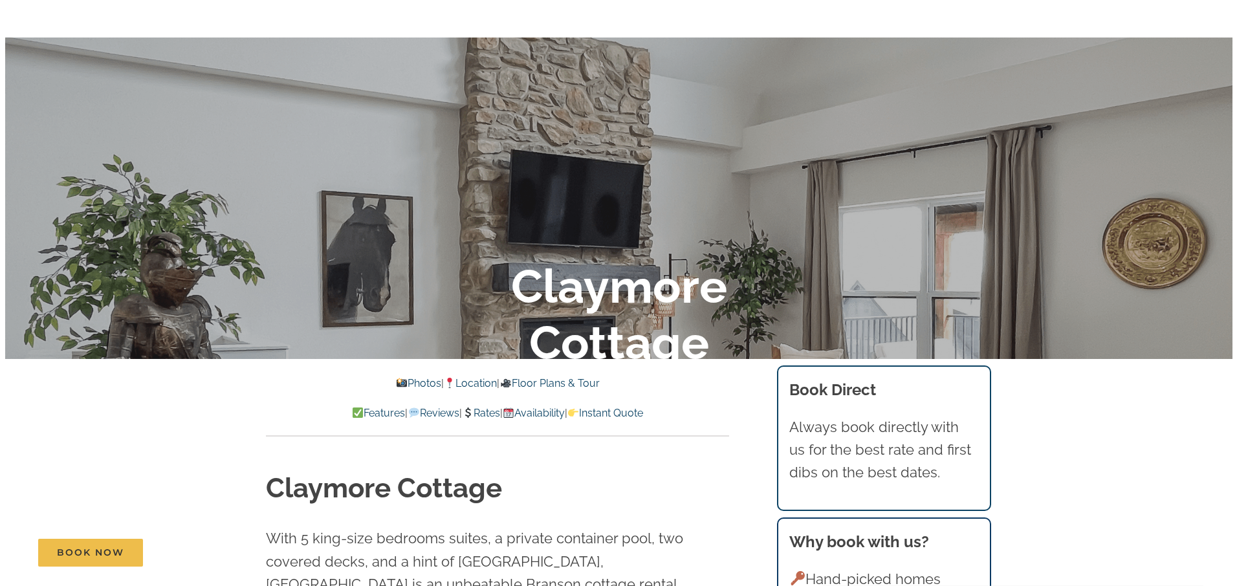
scroll to position [0, 0]
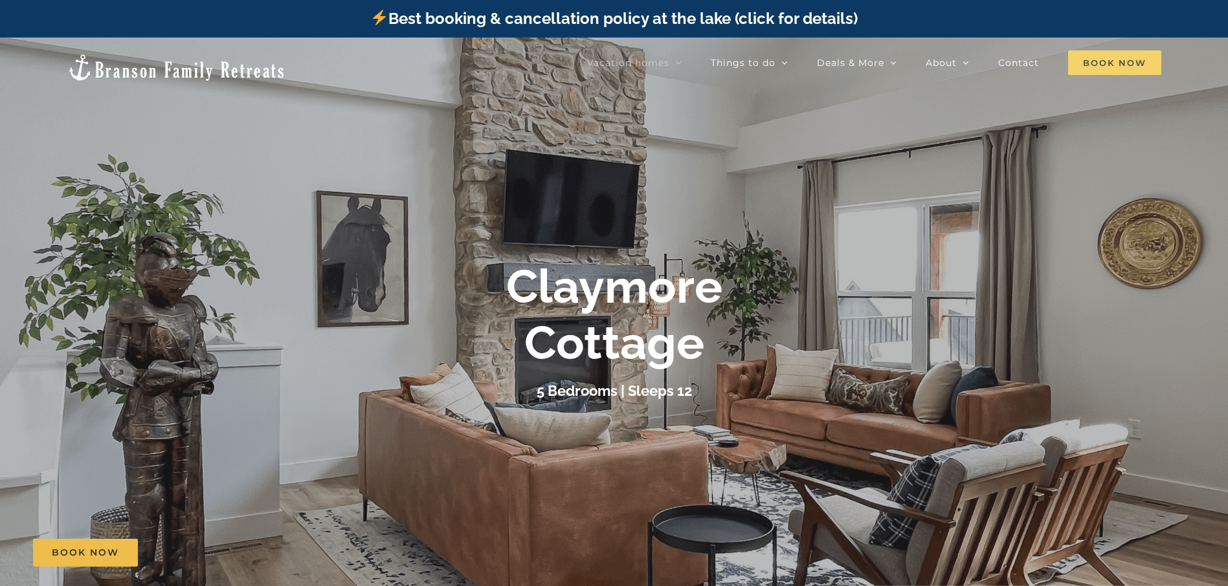
click at [1106, 65] on span "Book Now" at bounding box center [1114, 62] width 93 height 25
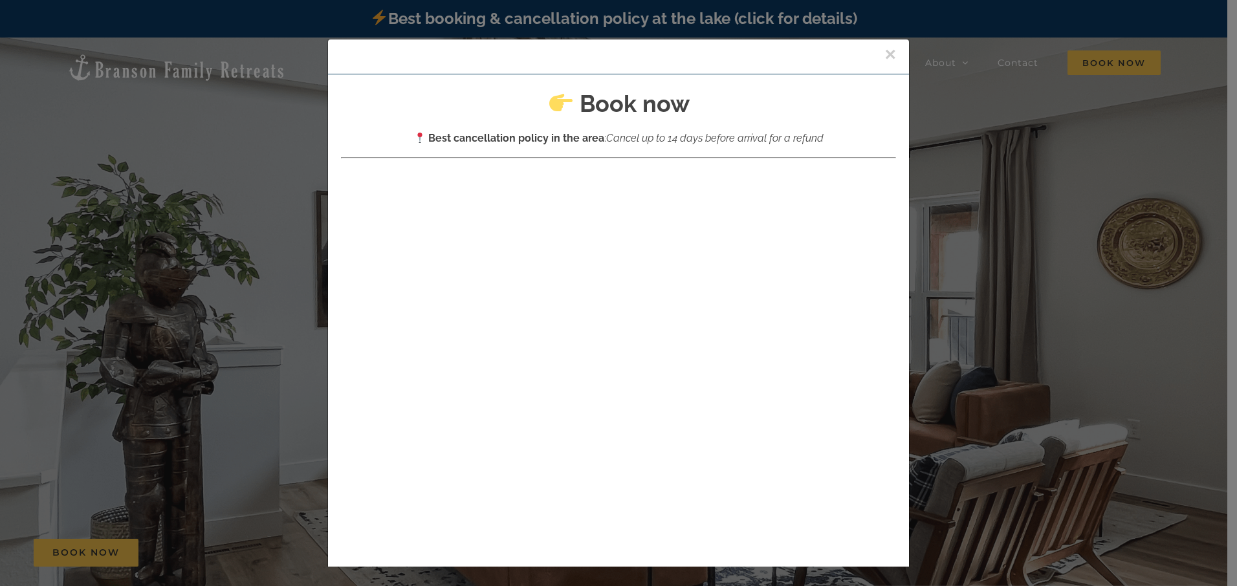
click at [549, 184] on div at bounding box center [618, 476] width 555 height 621
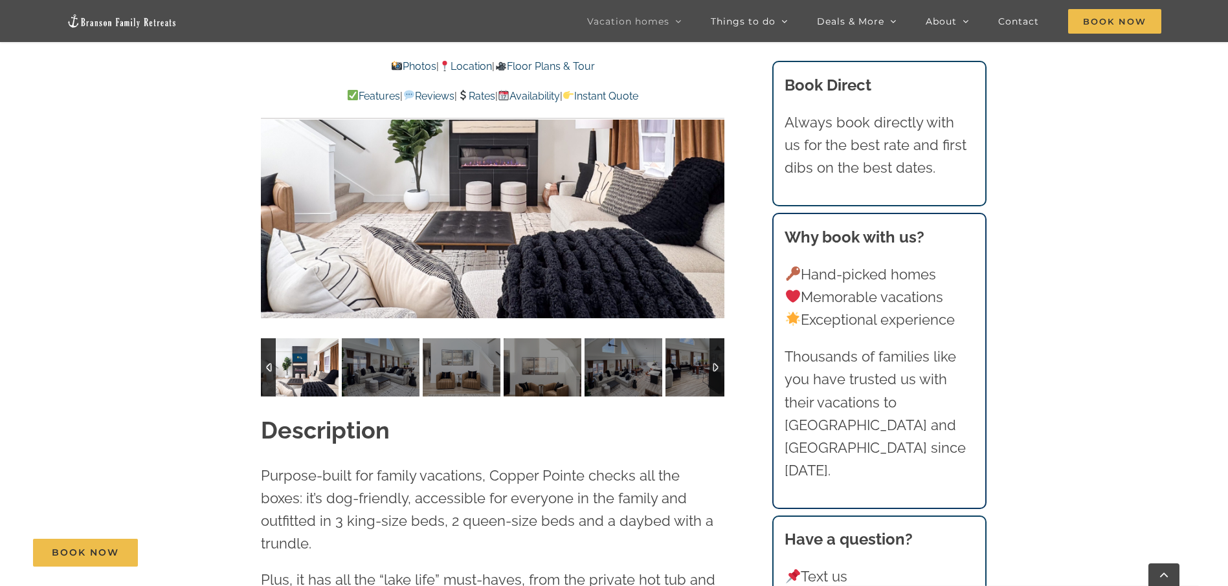
scroll to position [1229, 0]
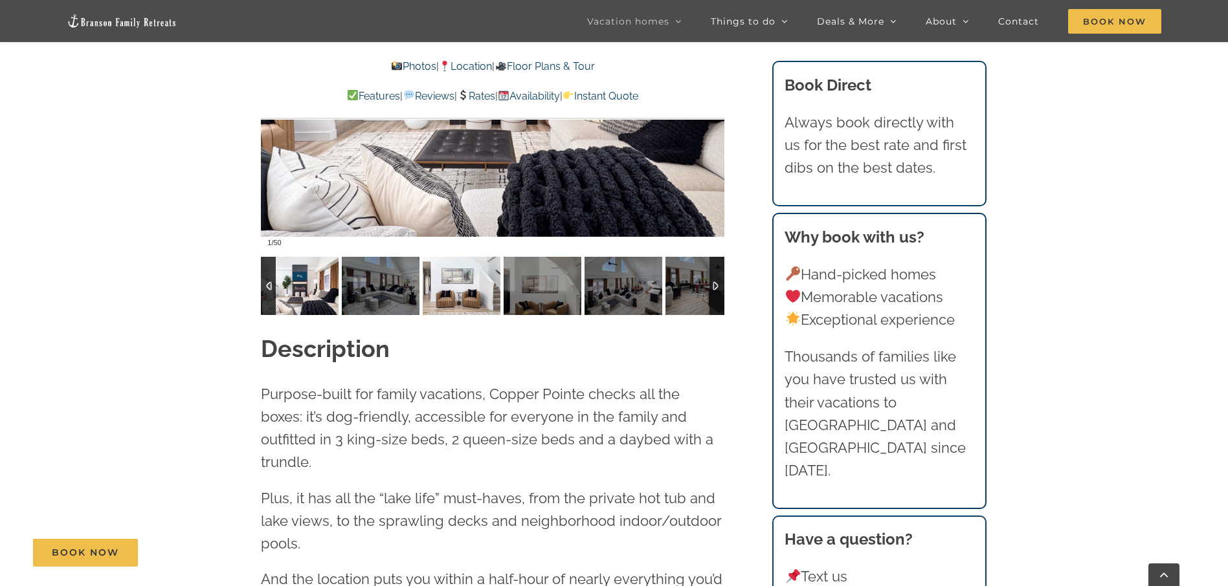
click at [451, 291] on img at bounding box center [462, 286] width 78 height 58
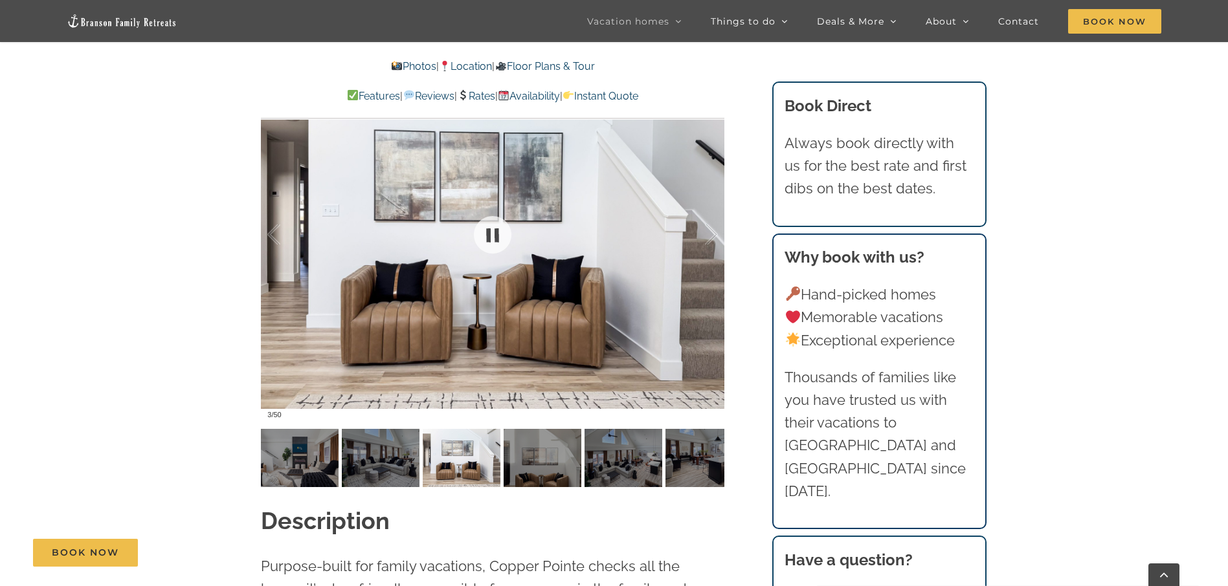
scroll to position [1035, 0]
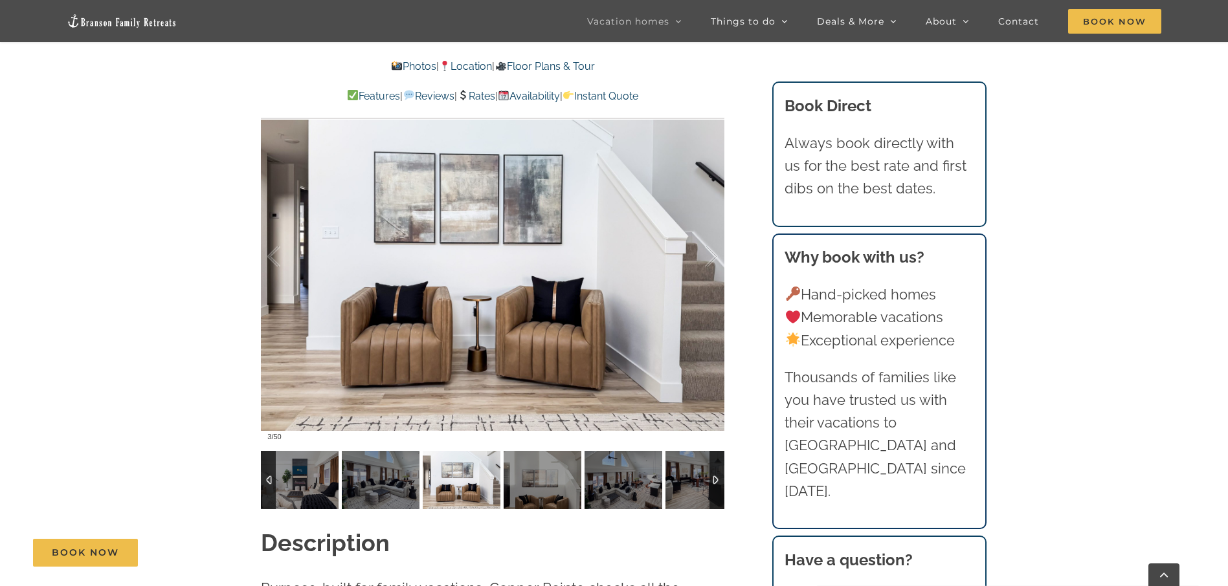
click at [721, 487] on div at bounding box center [716, 480] width 15 height 58
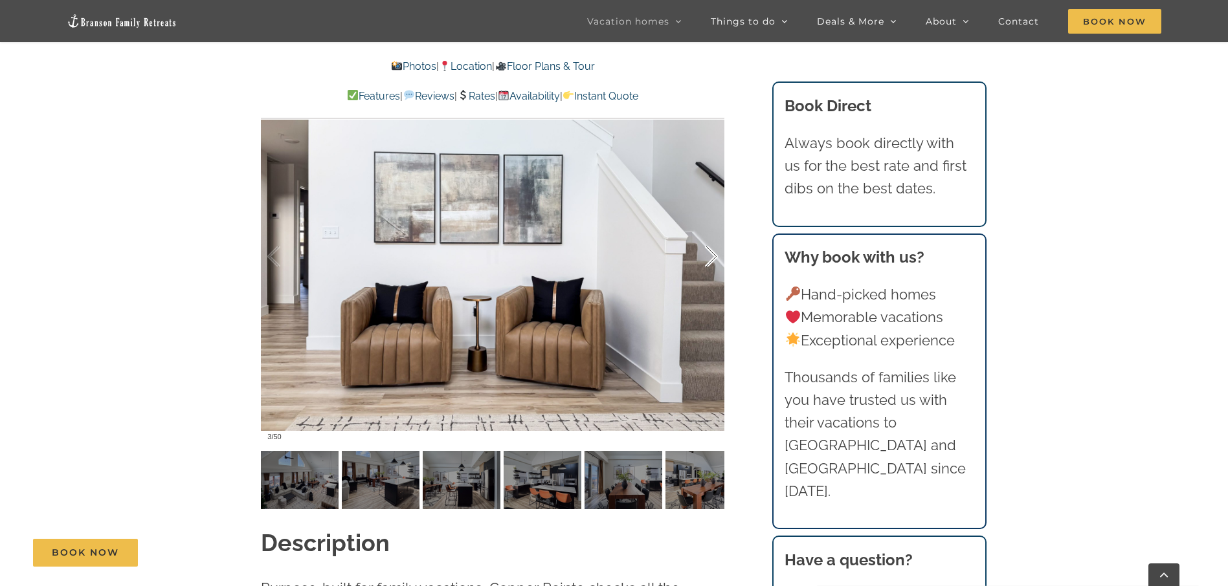
click at [703, 258] on div at bounding box center [697, 257] width 40 height 80
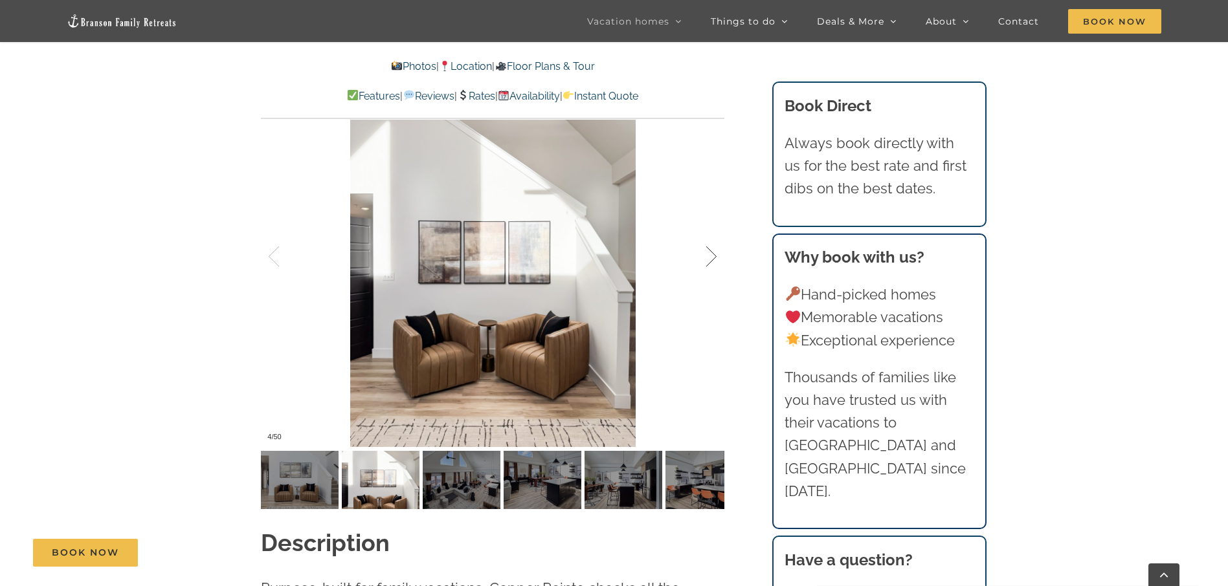
click at [703, 258] on div at bounding box center [697, 257] width 40 height 80
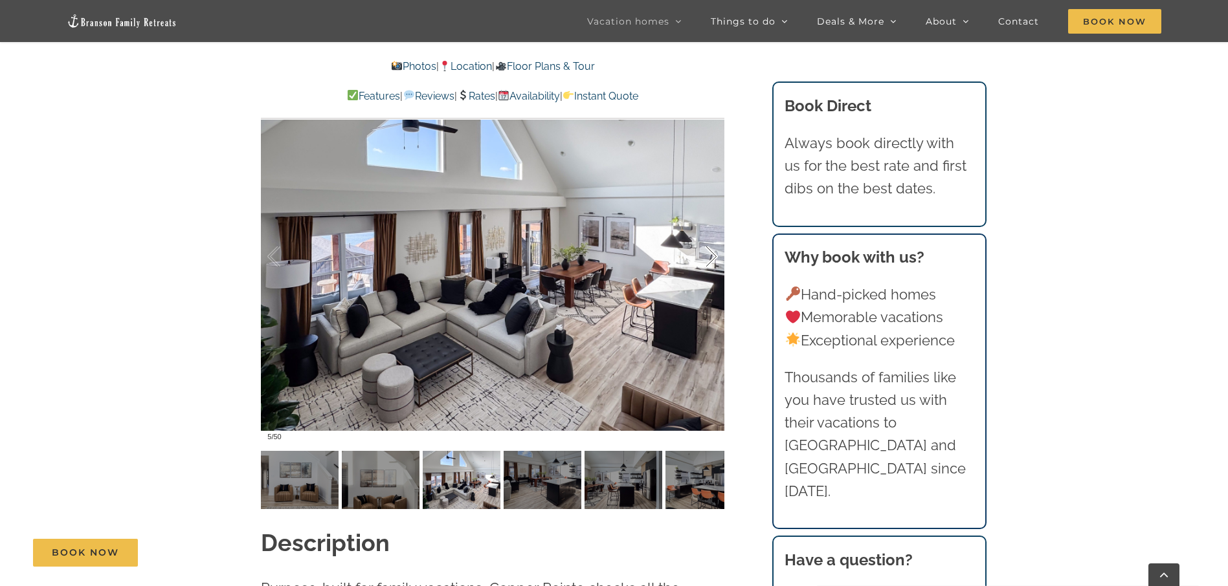
click at [703, 257] on div at bounding box center [697, 257] width 40 height 80
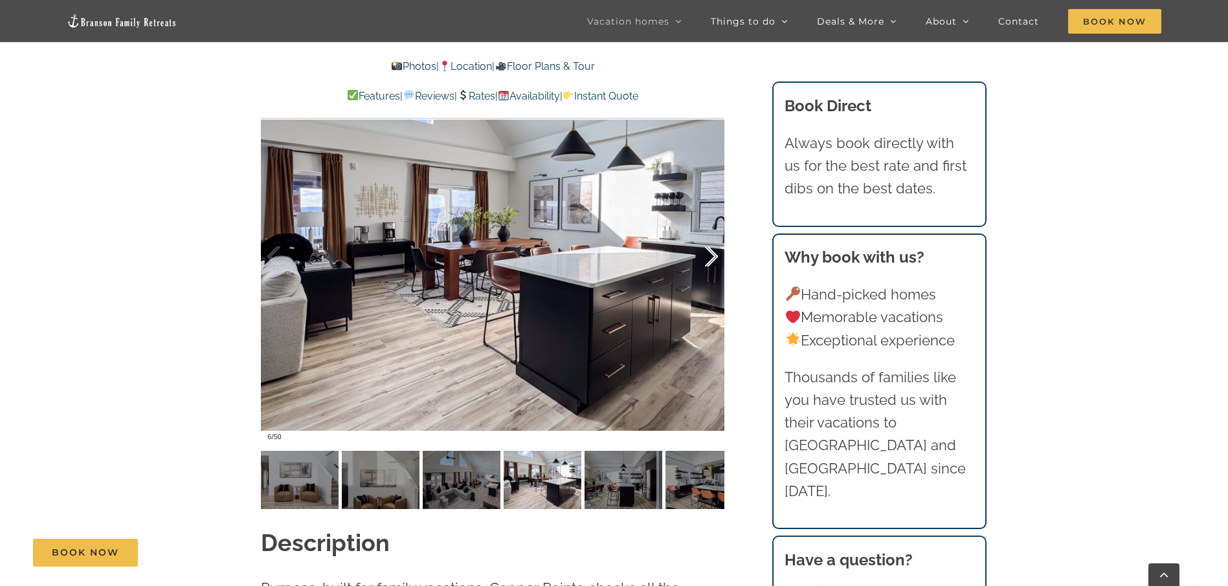
click at [703, 257] on div at bounding box center [697, 257] width 40 height 80
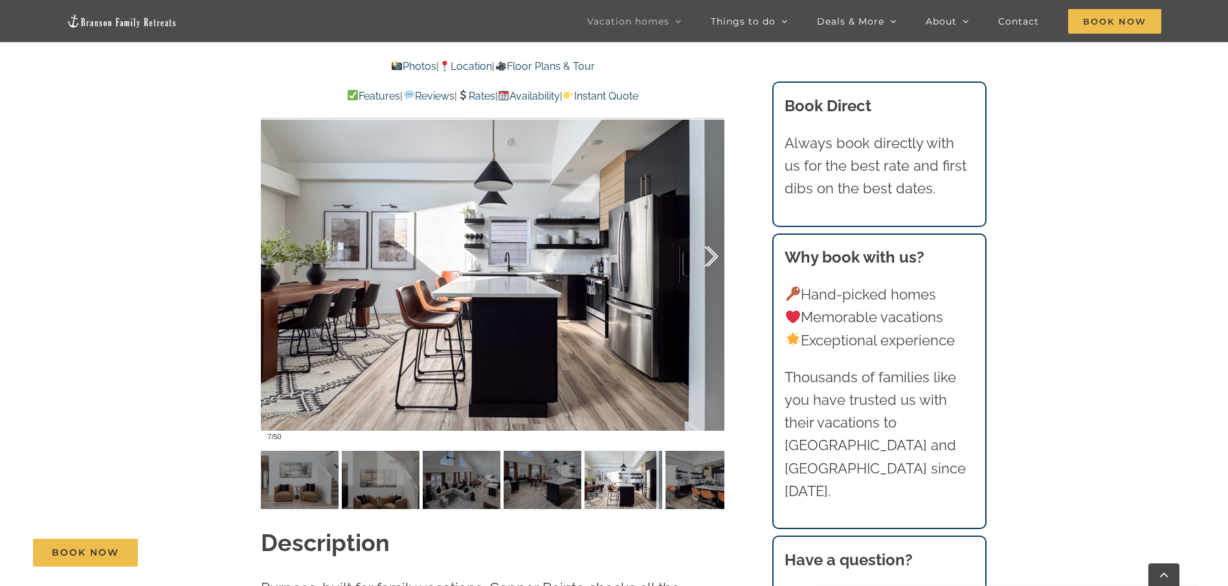
click at [703, 257] on div at bounding box center [697, 257] width 40 height 80
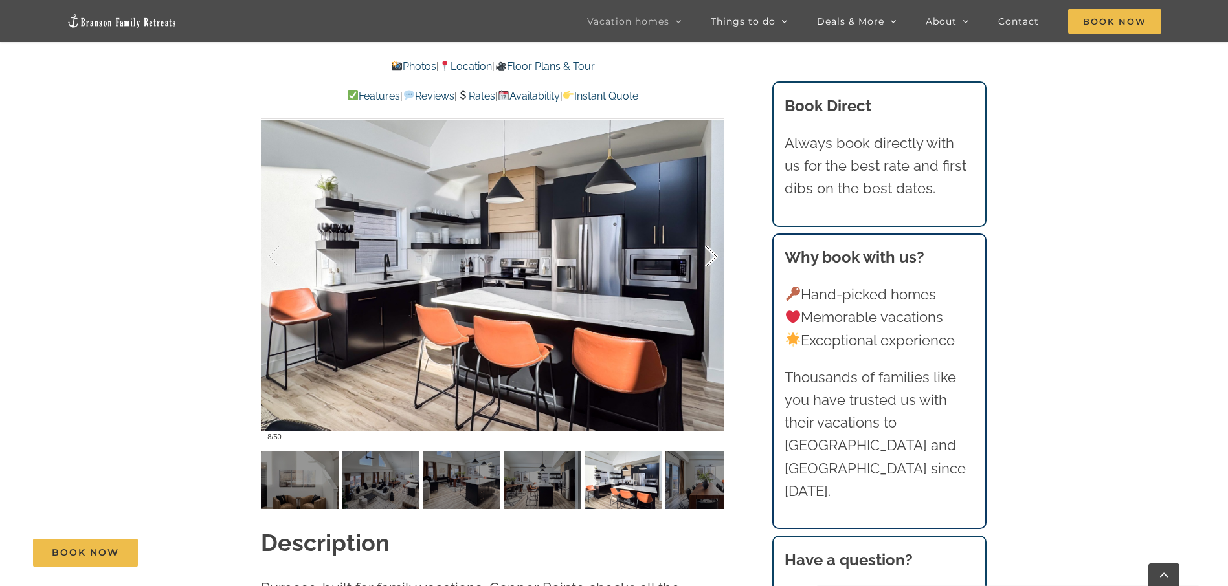
click at [703, 257] on div at bounding box center [697, 257] width 40 height 80
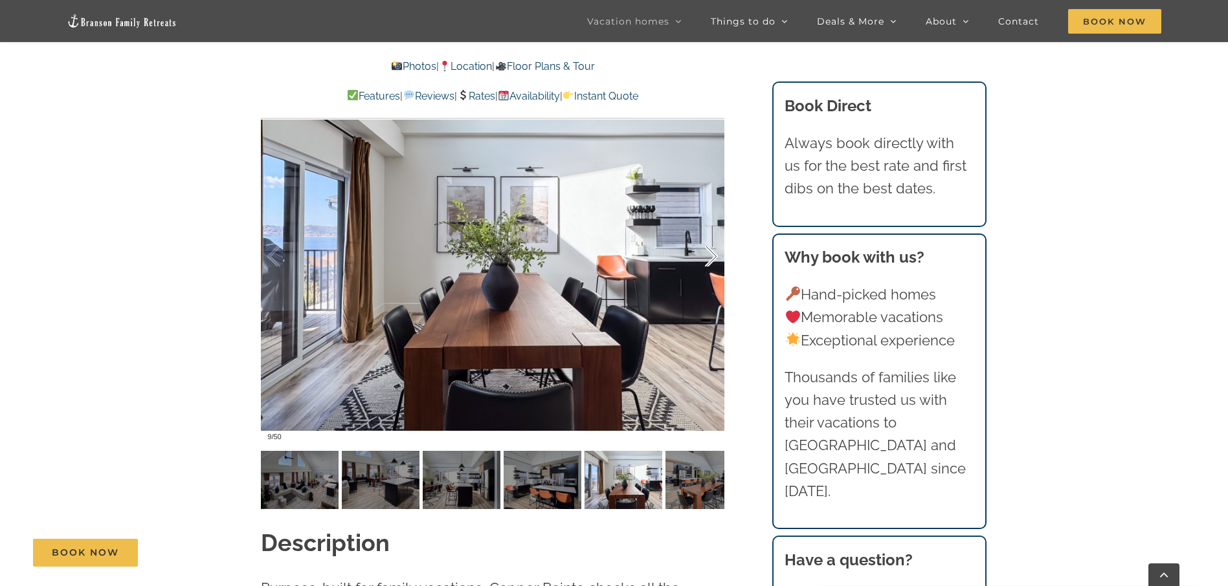
click at [703, 257] on div at bounding box center [697, 257] width 40 height 80
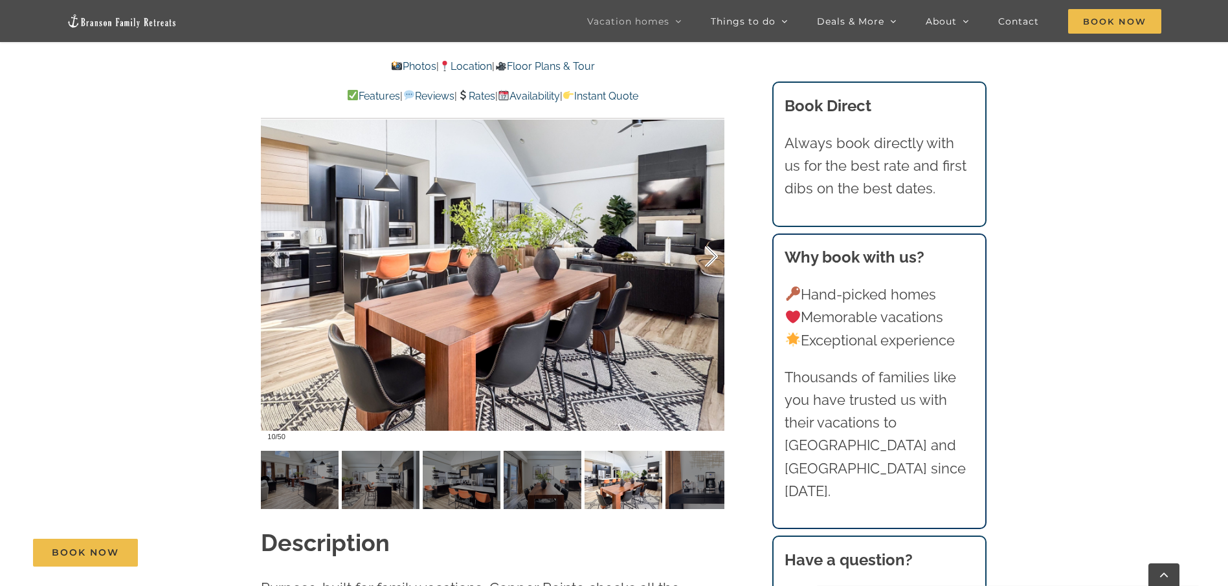
click at [703, 257] on div at bounding box center [697, 257] width 40 height 80
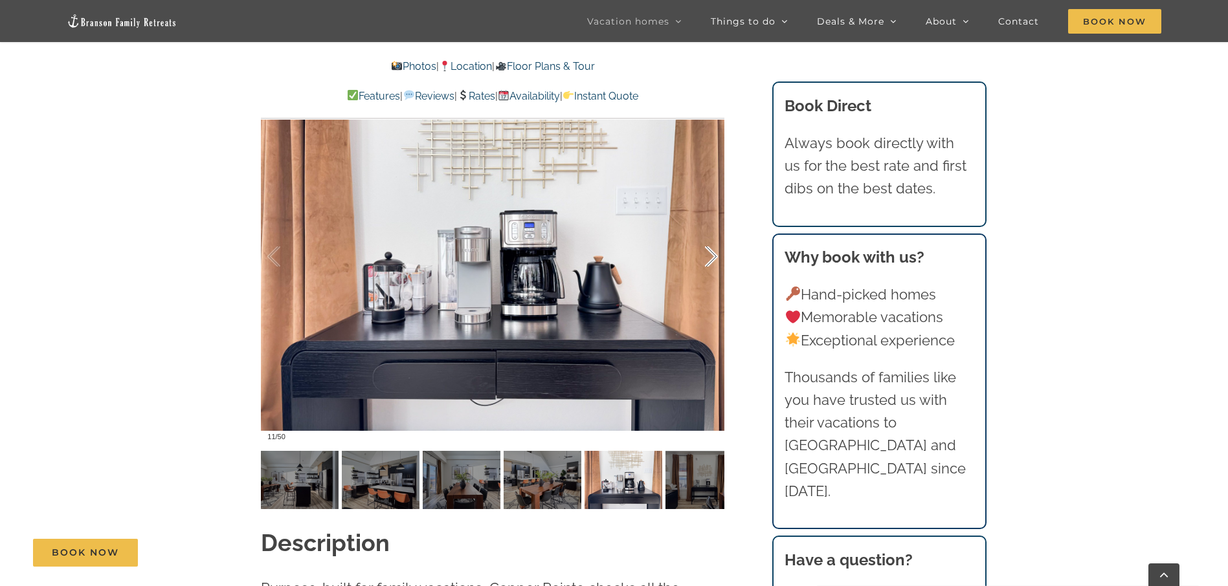
click at [703, 257] on div at bounding box center [697, 257] width 40 height 80
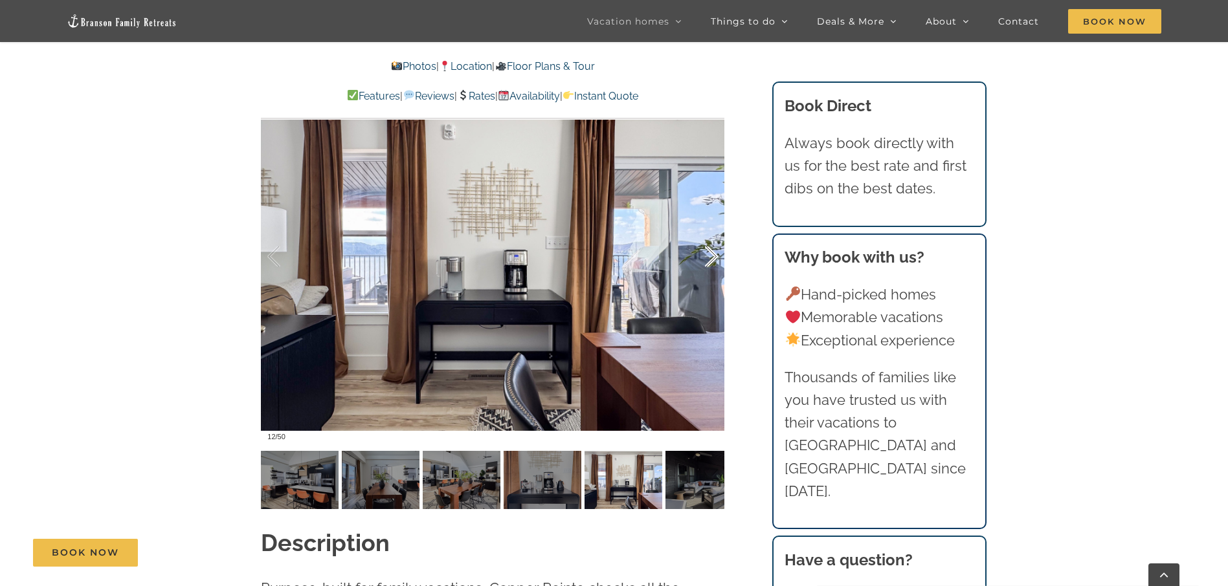
click at [706, 256] on div at bounding box center [697, 257] width 40 height 80
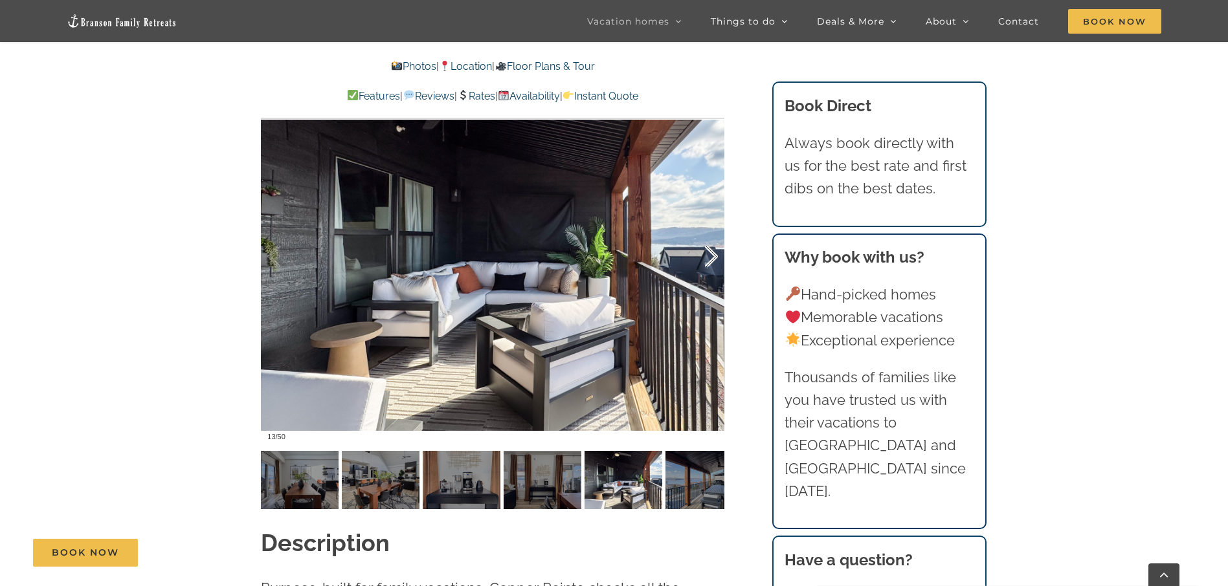
click at [706, 256] on div at bounding box center [697, 257] width 40 height 80
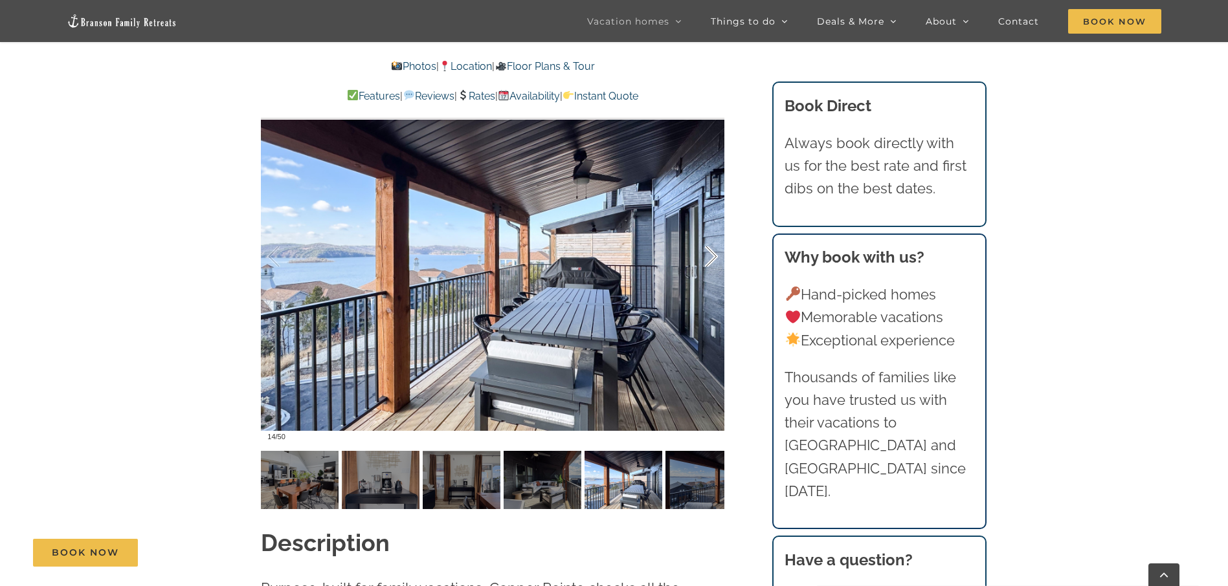
click at [706, 256] on div at bounding box center [697, 257] width 40 height 80
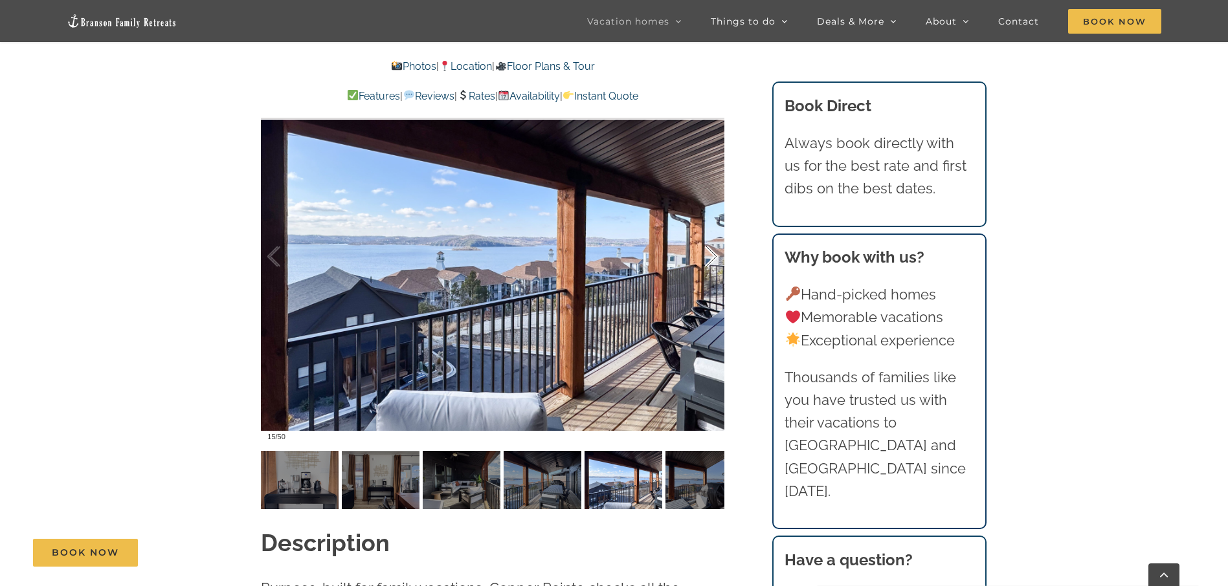
click at [706, 256] on div at bounding box center [697, 257] width 40 height 80
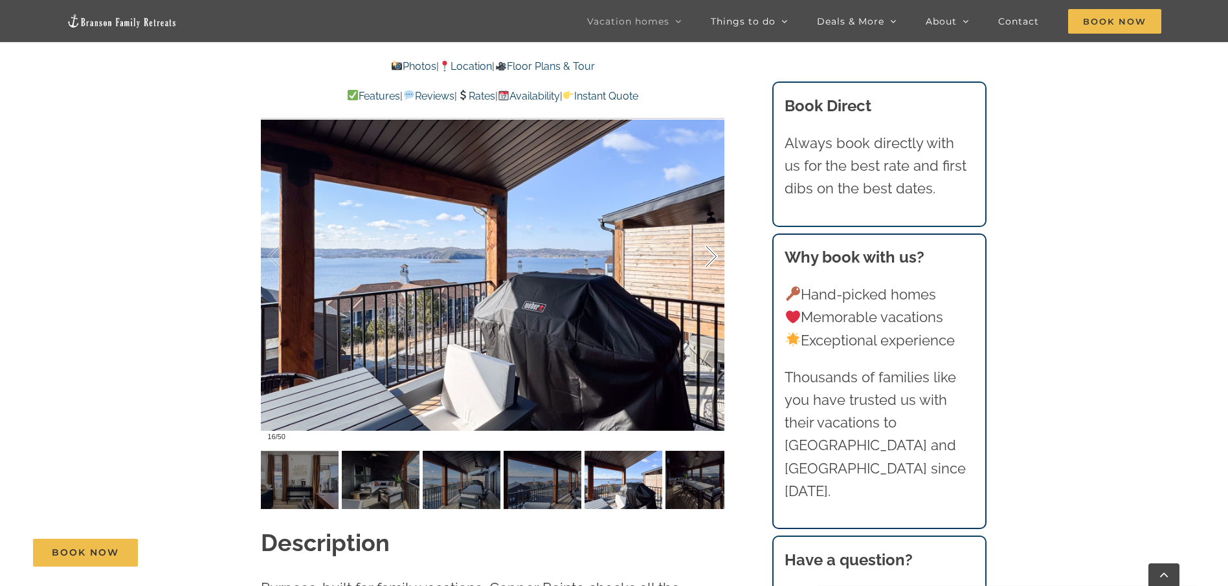
click at [706, 256] on div at bounding box center [697, 257] width 40 height 80
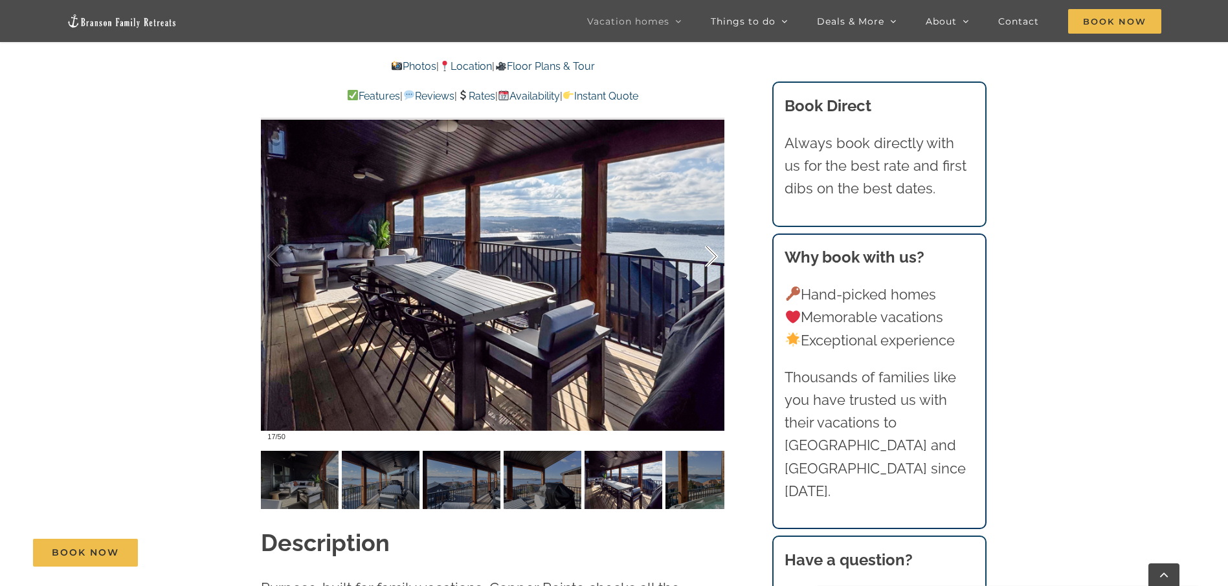
click at [706, 256] on div at bounding box center [697, 257] width 40 height 80
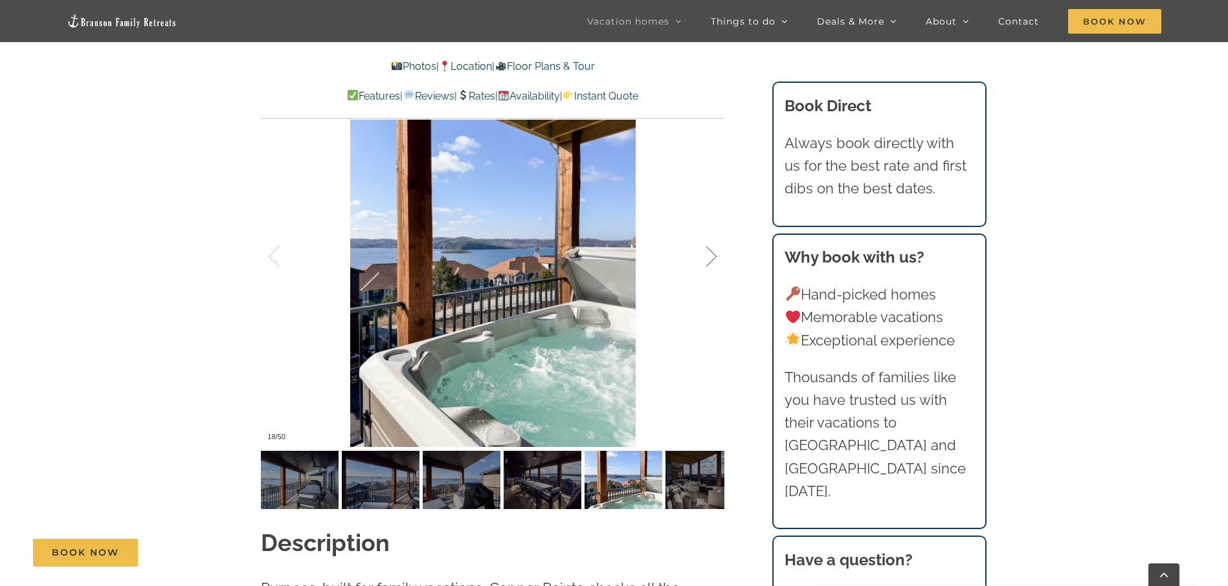
click at [706, 257] on div at bounding box center [697, 257] width 40 height 80
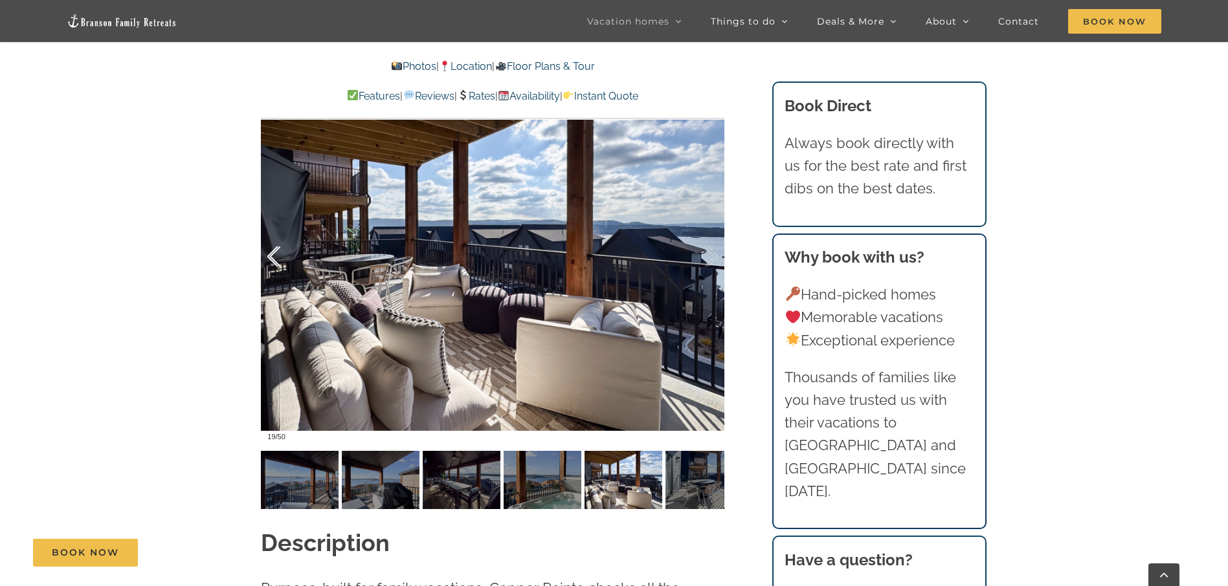
click at [281, 261] on div at bounding box center [287, 257] width 40 height 80
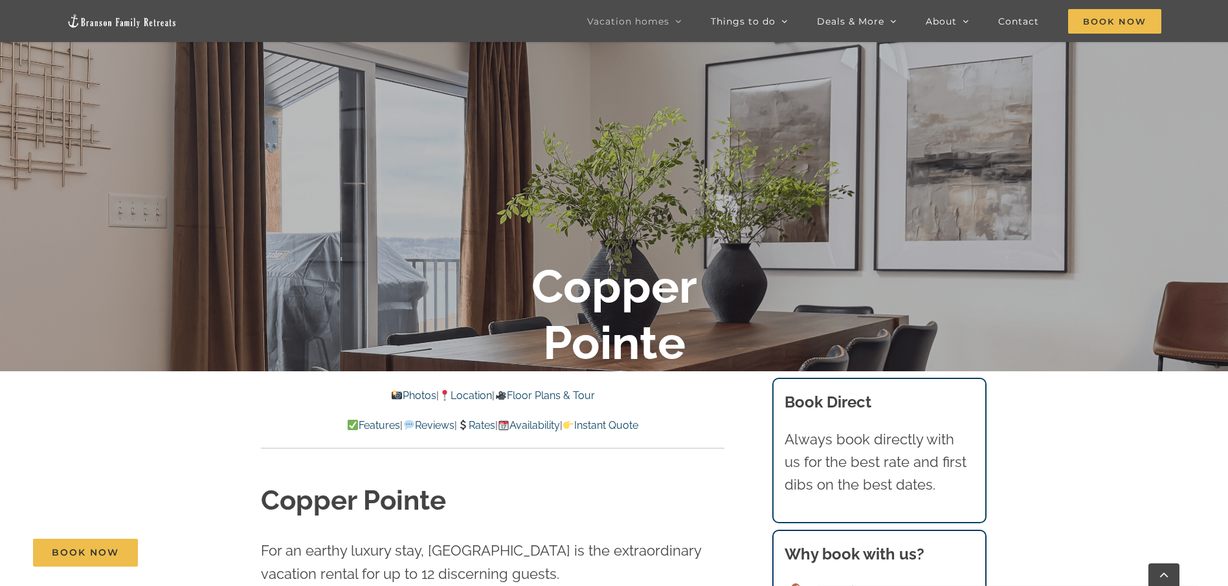
scroll to position [0, 0]
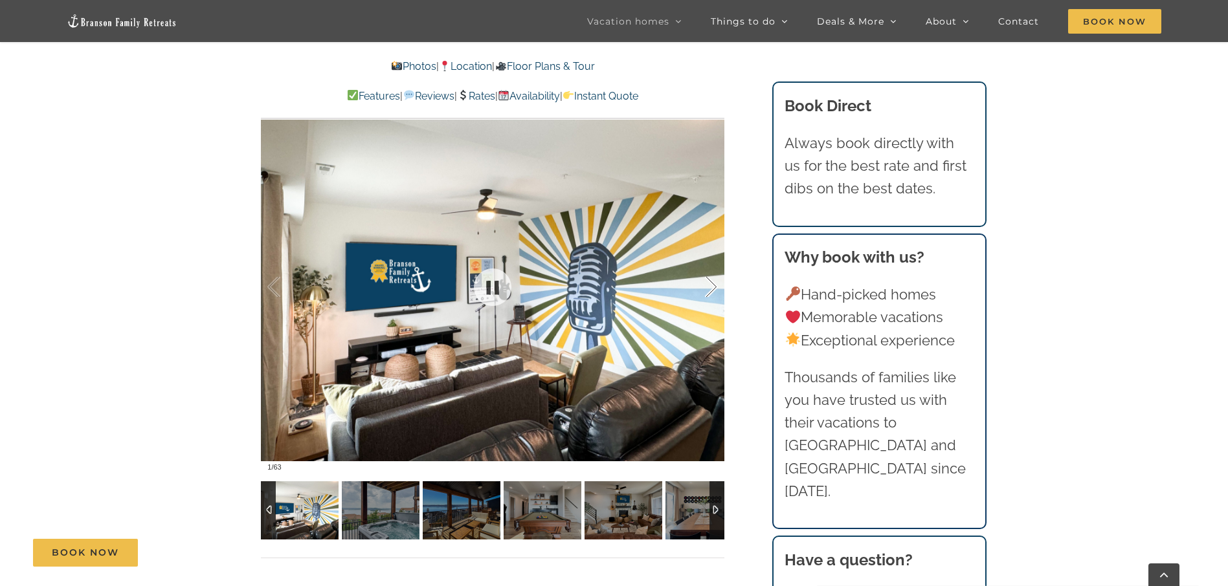
scroll to position [906, 0]
click at [705, 292] on div at bounding box center [697, 288] width 40 height 80
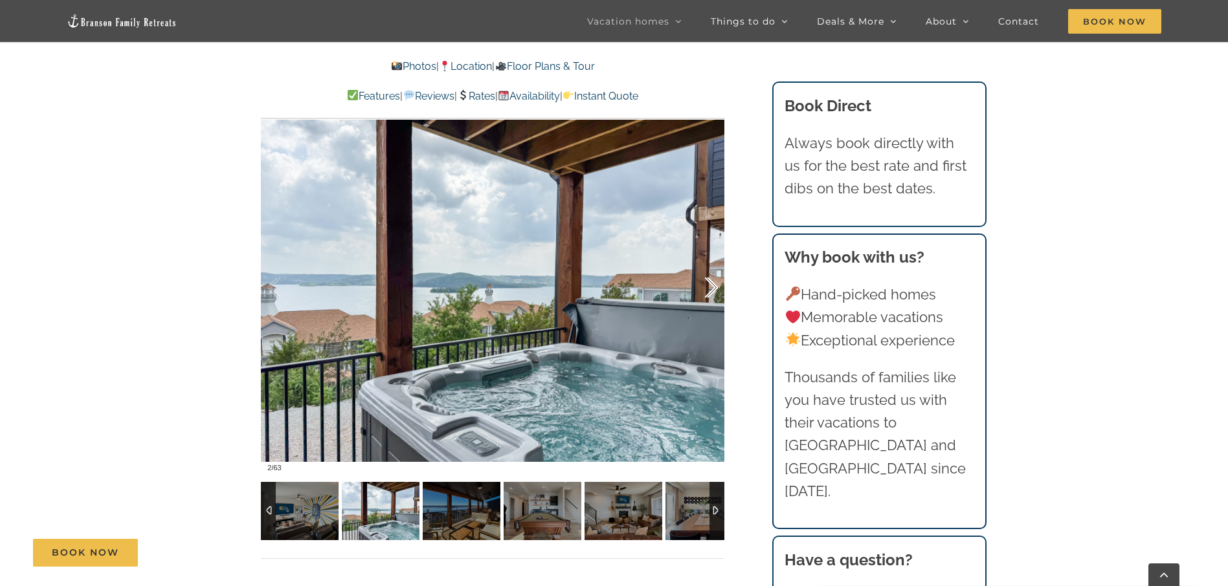
click at [705, 292] on div at bounding box center [697, 288] width 40 height 80
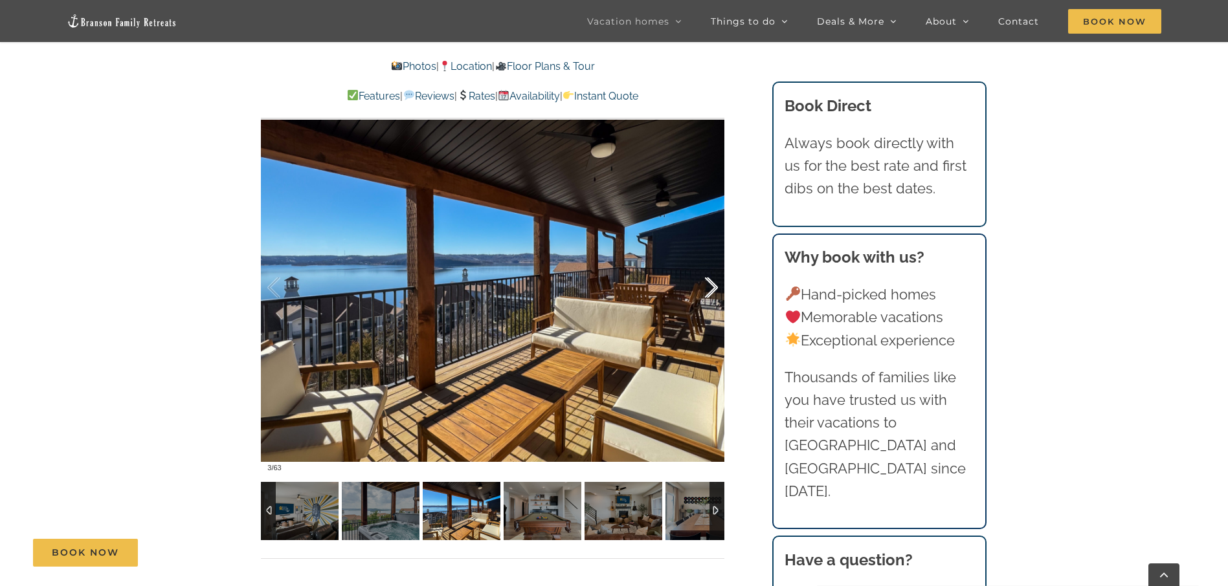
click at [705, 292] on div at bounding box center [697, 288] width 40 height 80
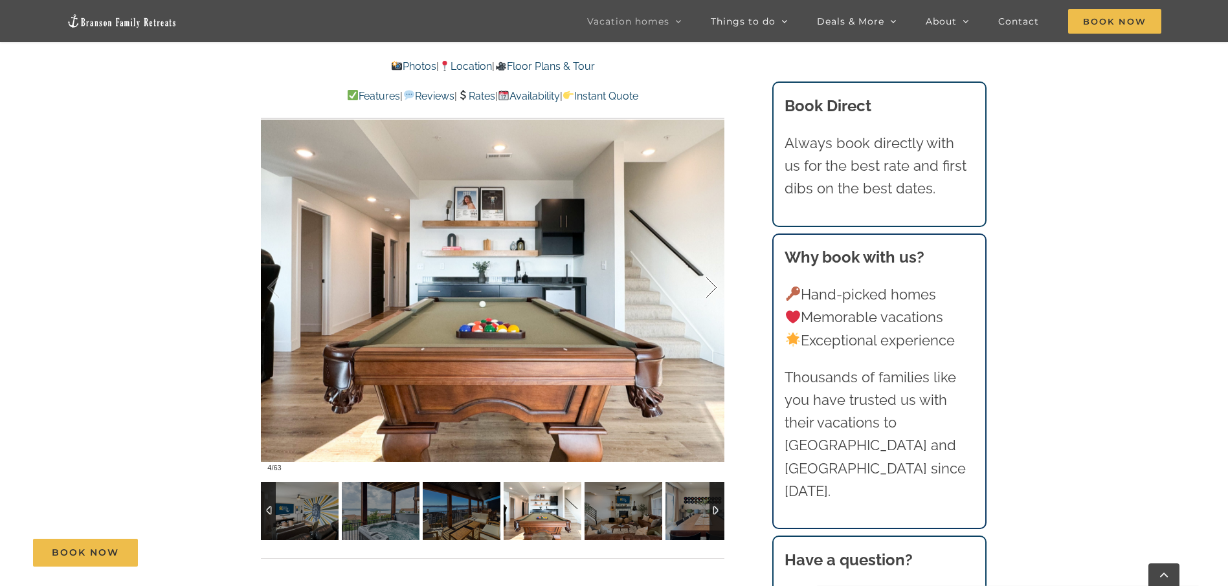
click at [705, 292] on div at bounding box center [697, 288] width 40 height 80
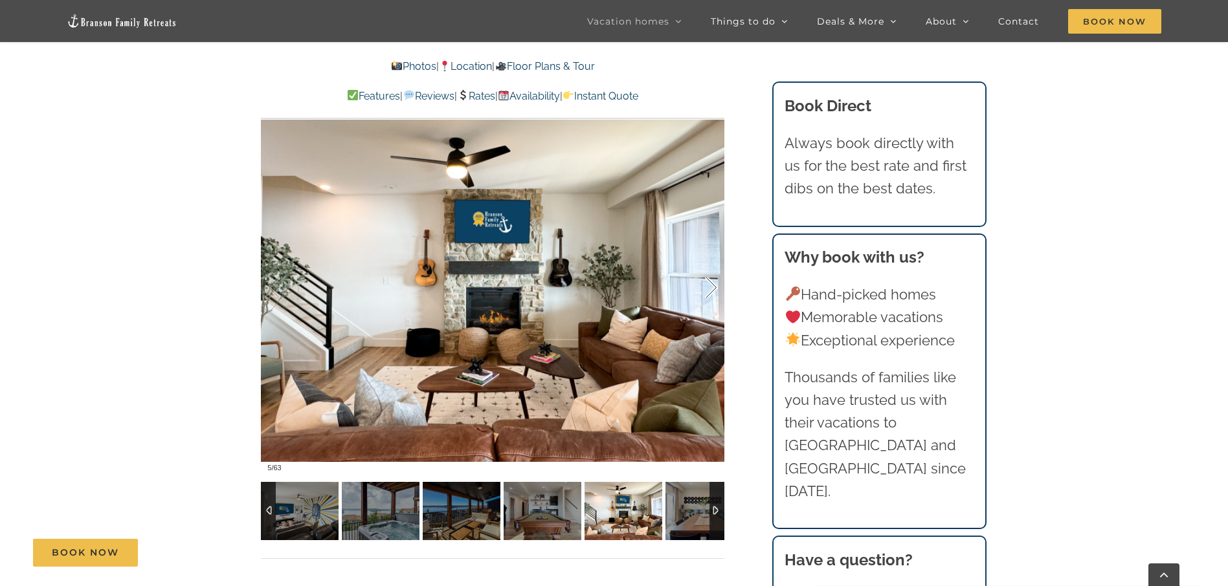
click at [705, 292] on div at bounding box center [697, 288] width 40 height 80
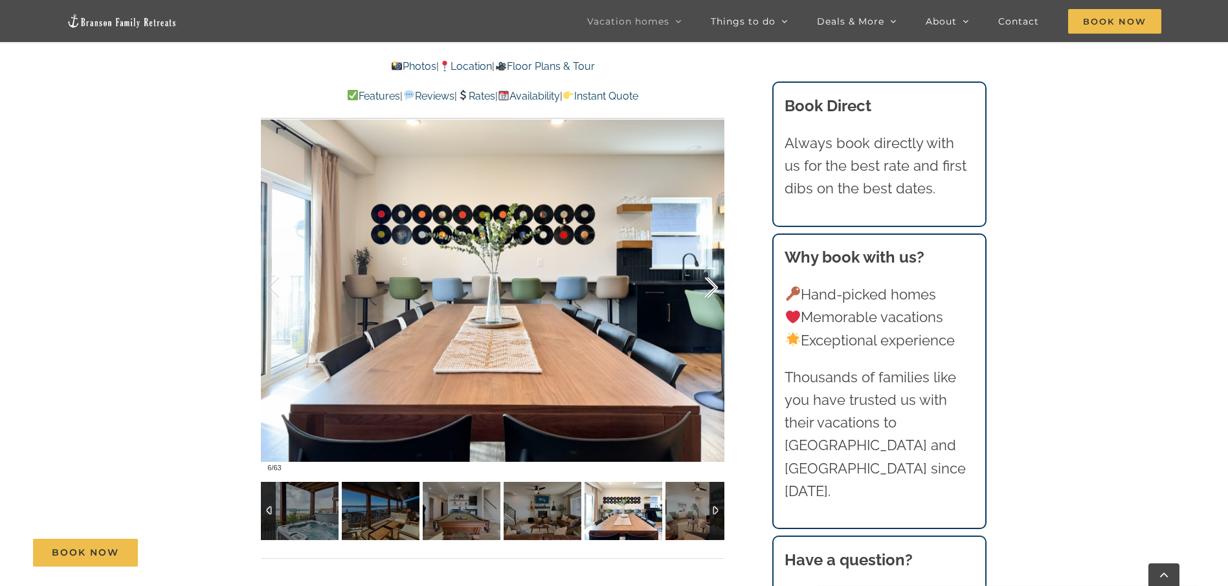
click at [705, 292] on div at bounding box center [697, 288] width 40 height 80
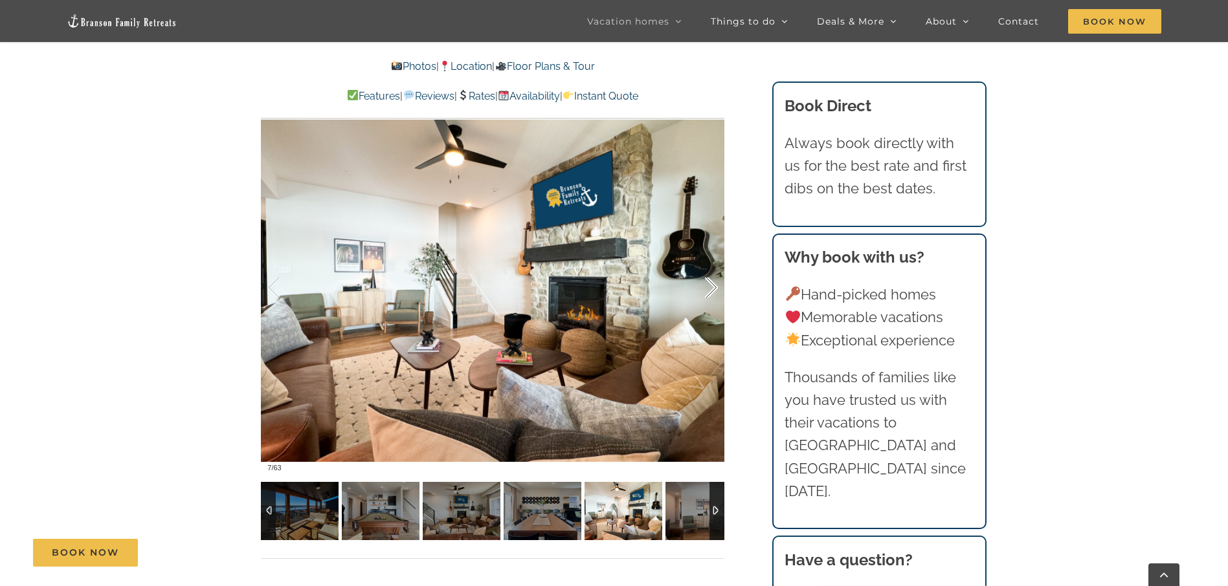
click at [705, 292] on div at bounding box center [697, 288] width 40 height 80
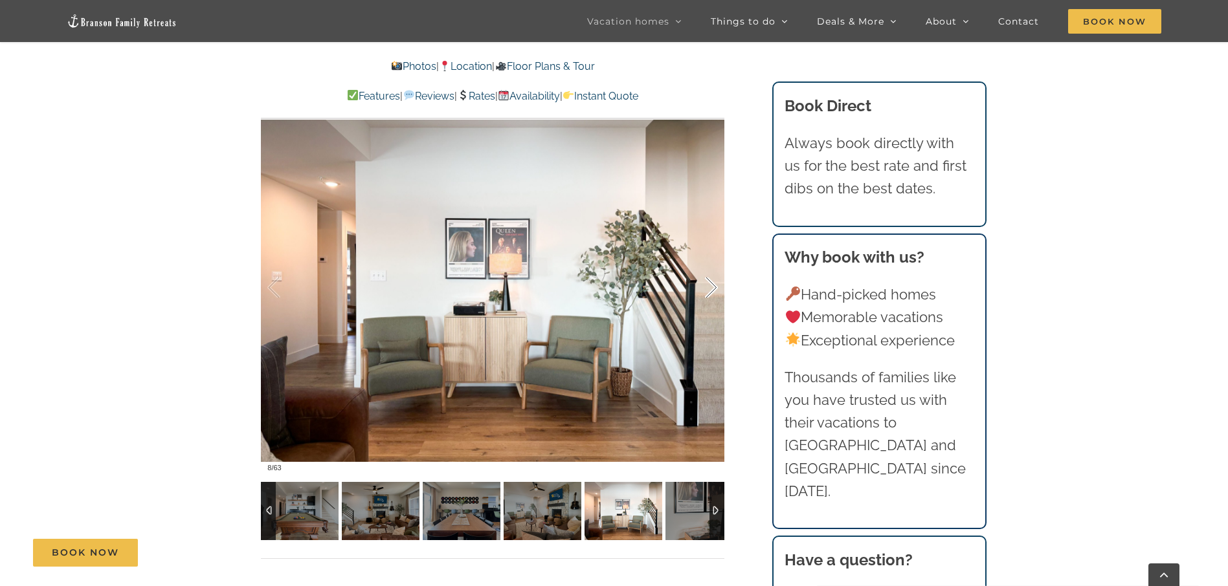
click at [705, 292] on div at bounding box center [697, 288] width 40 height 80
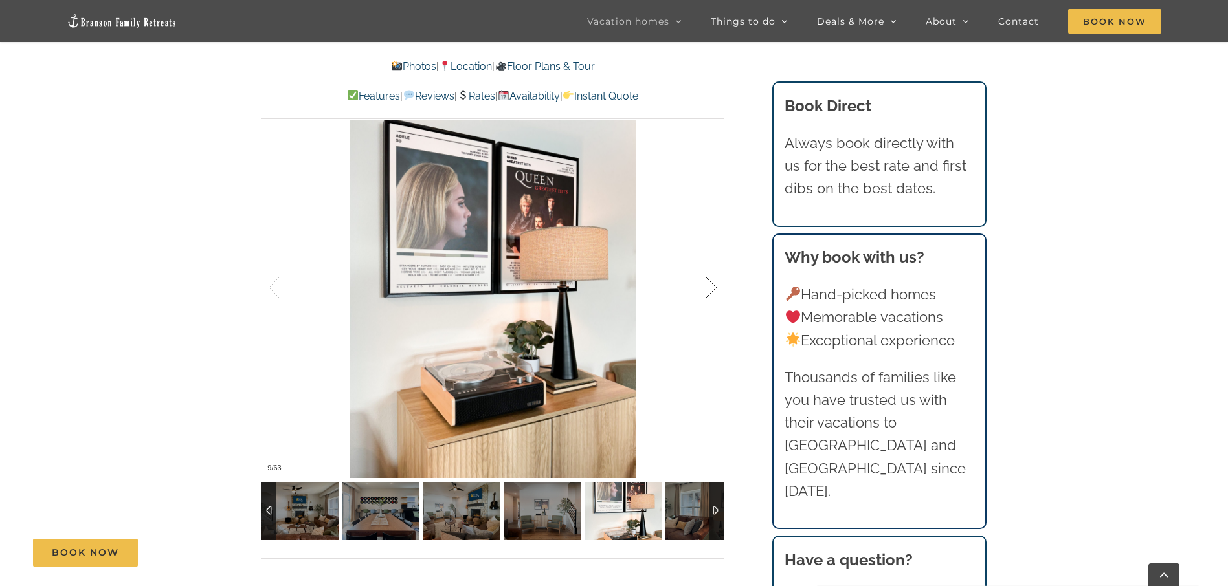
click at [705, 292] on div at bounding box center [697, 288] width 40 height 80
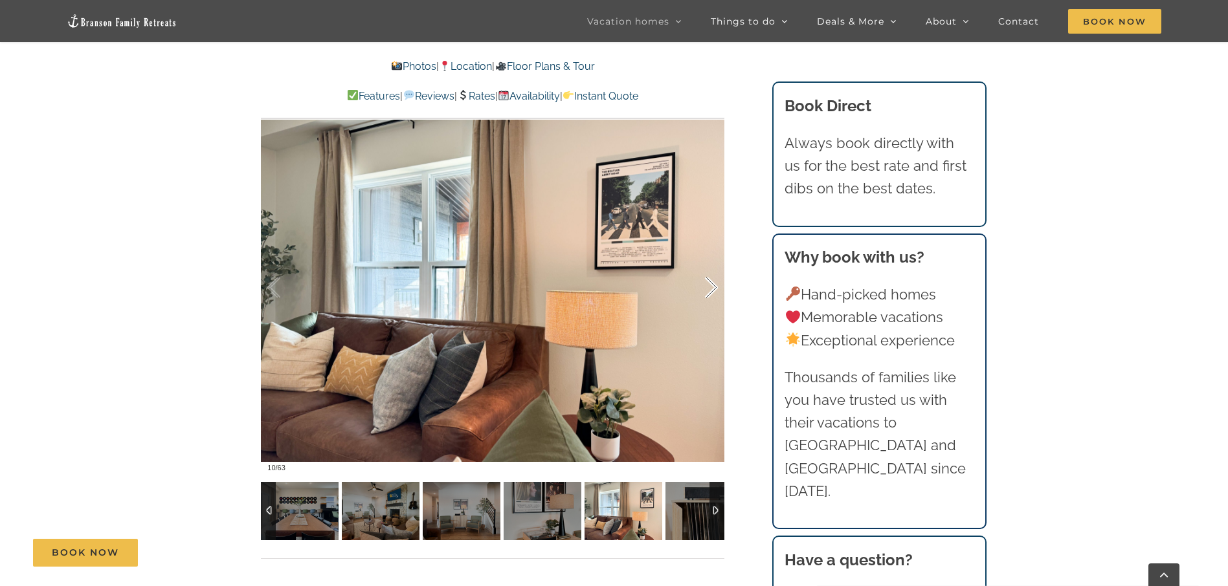
click at [705, 292] on div at bounding box center [697, 288] width 40 height 80
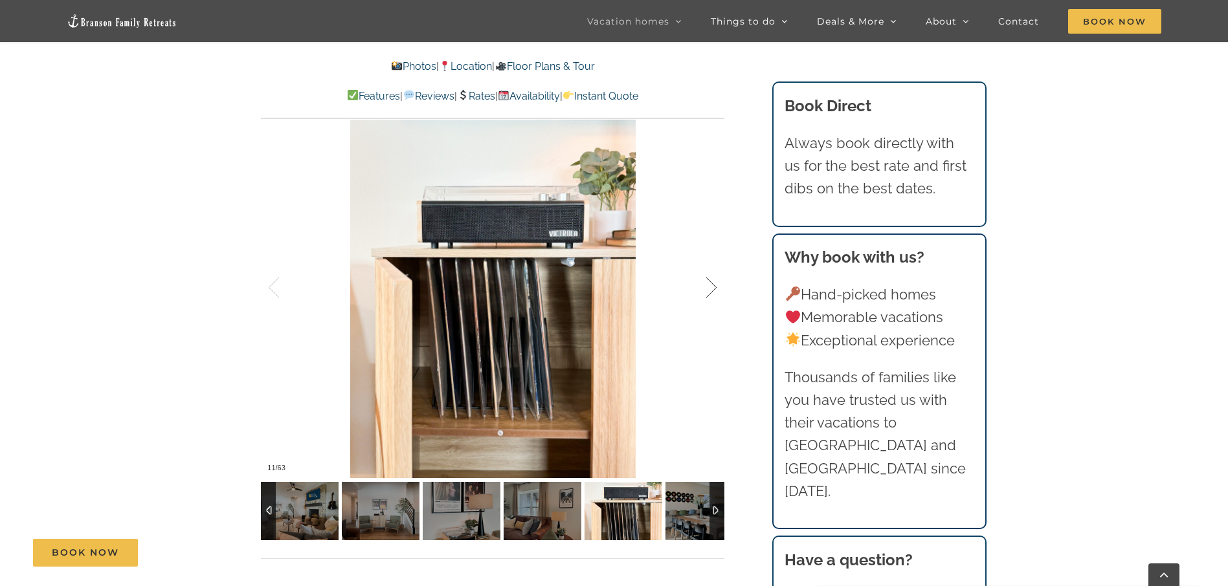
click at [705, 292] on div at bounding box center [697, 288] width 40 height 80
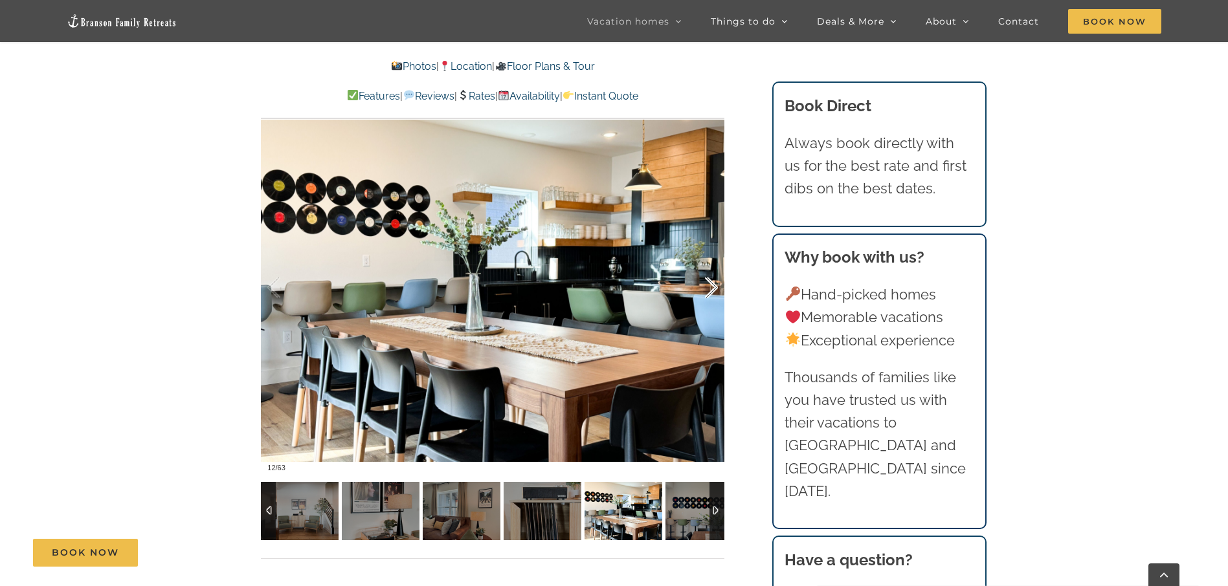
click at [705, 292] on div at bounding box center [697, 288] width 40 height 80
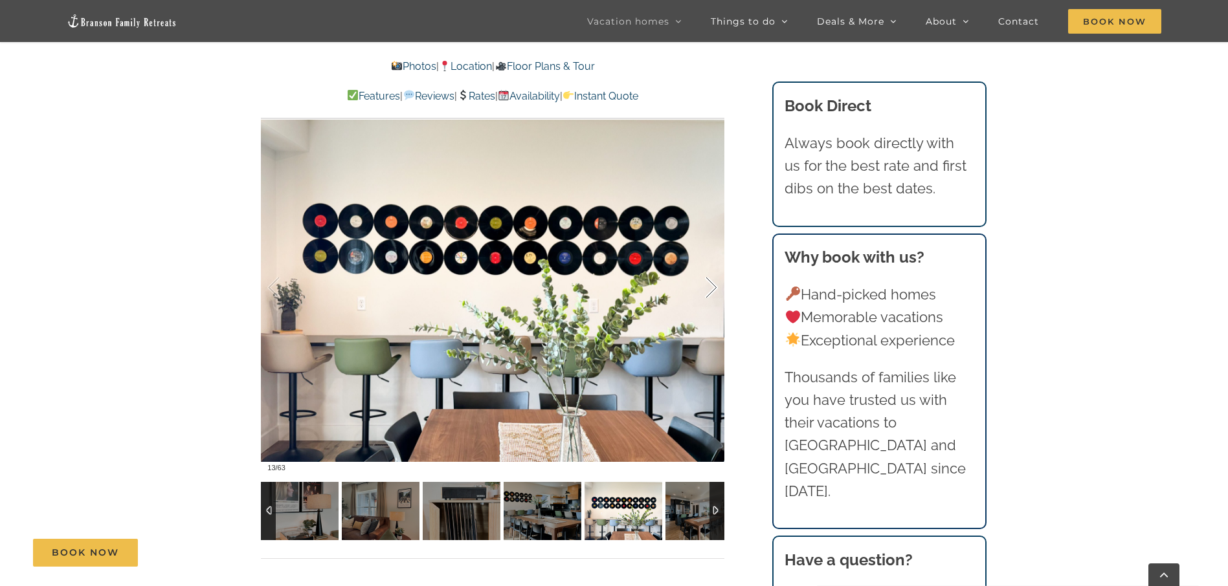
click at [705, 292] on div at bounding box center [697, 288] width 40 height 80
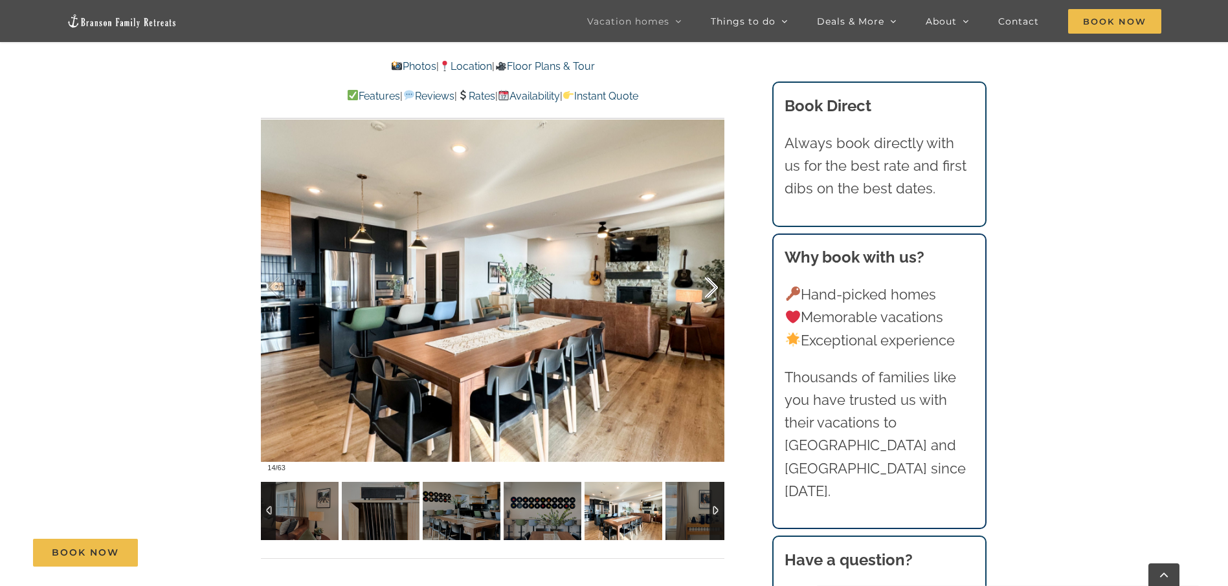
click at [705, 292] on div at bounding box center [697, 288] width 40 height 80
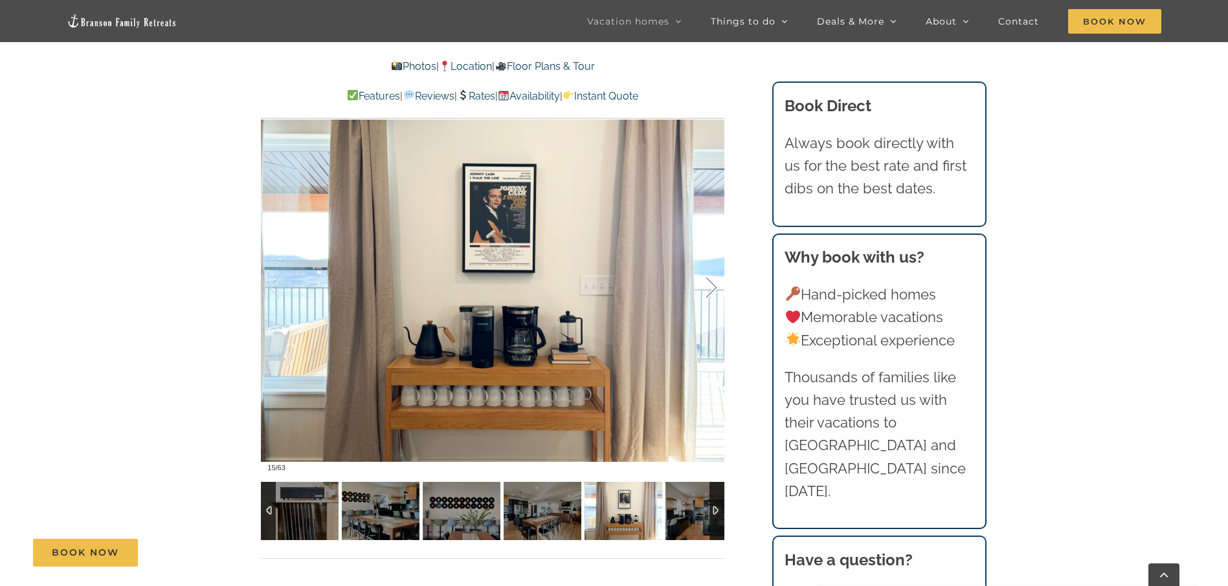
click at [705, 292] on div at bounding box center [697, 288] width 40 height 80
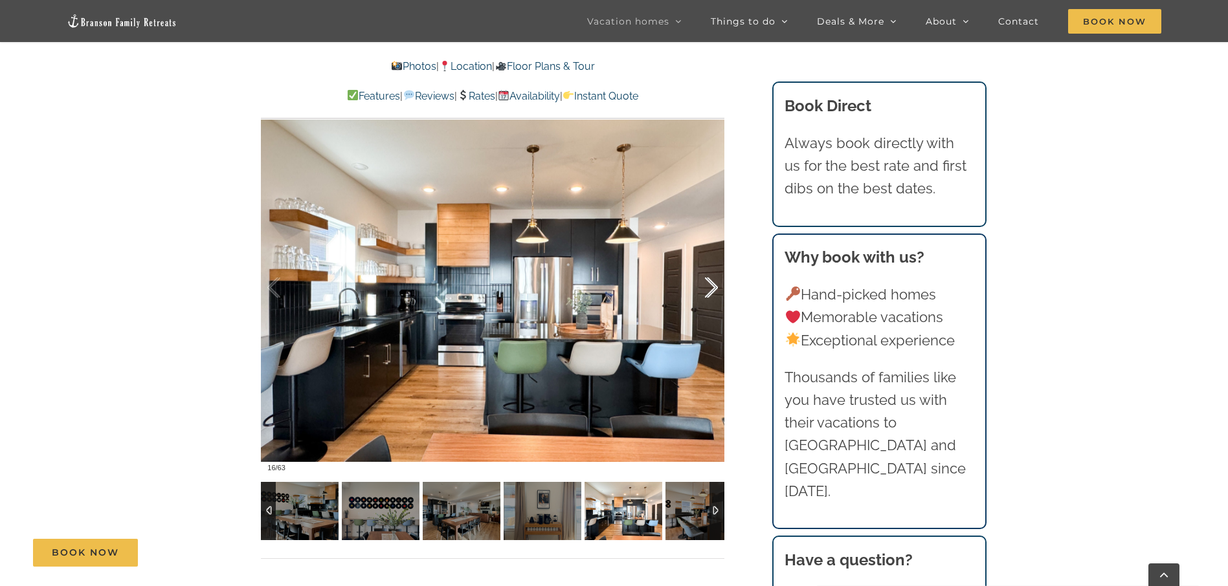
click at [705, 292] on div at bounding box center [697, 288] width 40 height 80
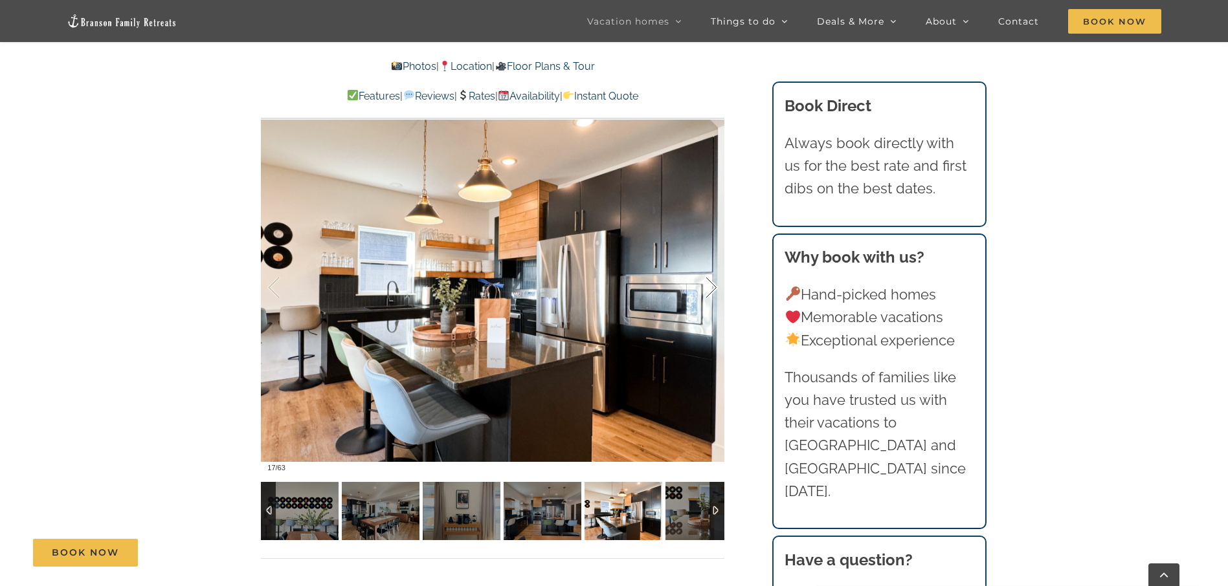
click at [705, 292] on div at bounding box center [697, 288] width 40 height 80
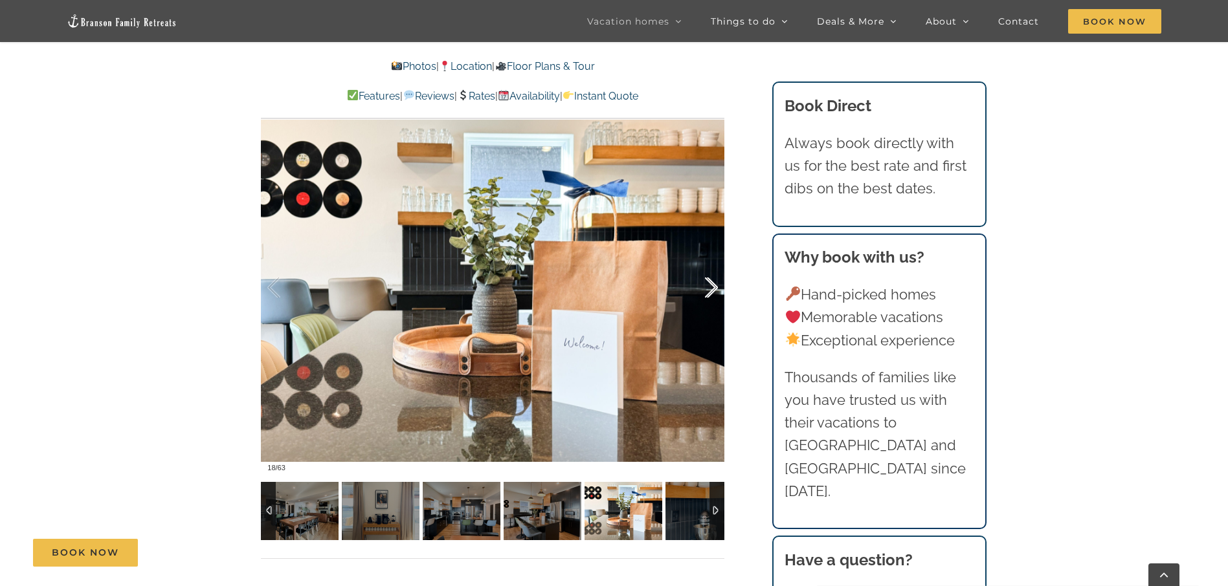
click at [705, 292] on div at bounding box center [697, 288] width 40 height 80
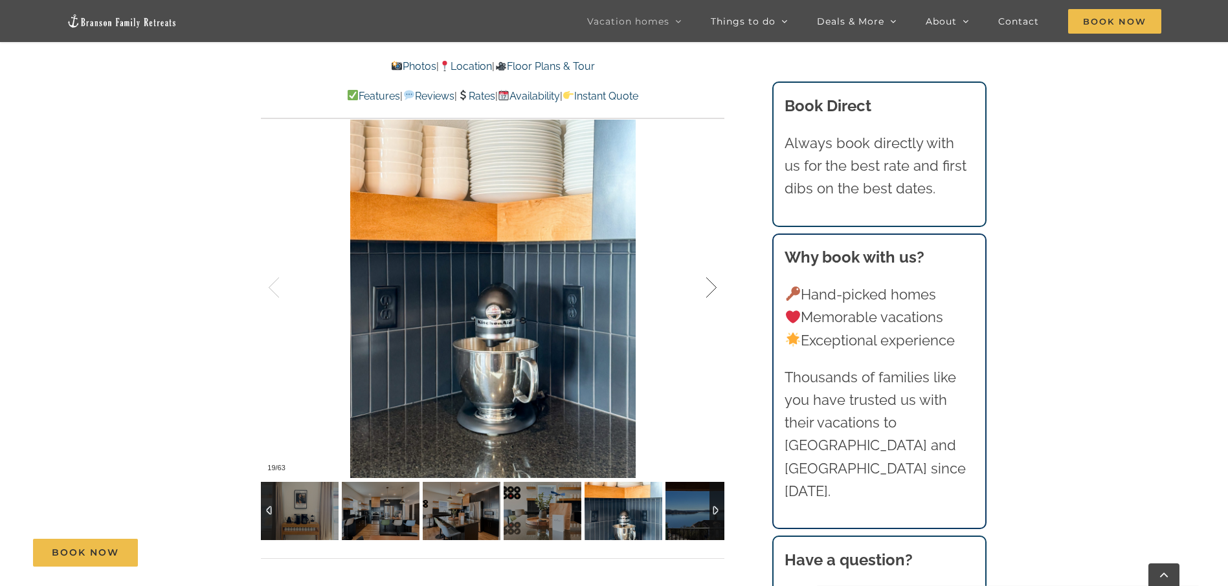
click at [705, 292] on div at bounding box center [697, 288] width 40 height 80
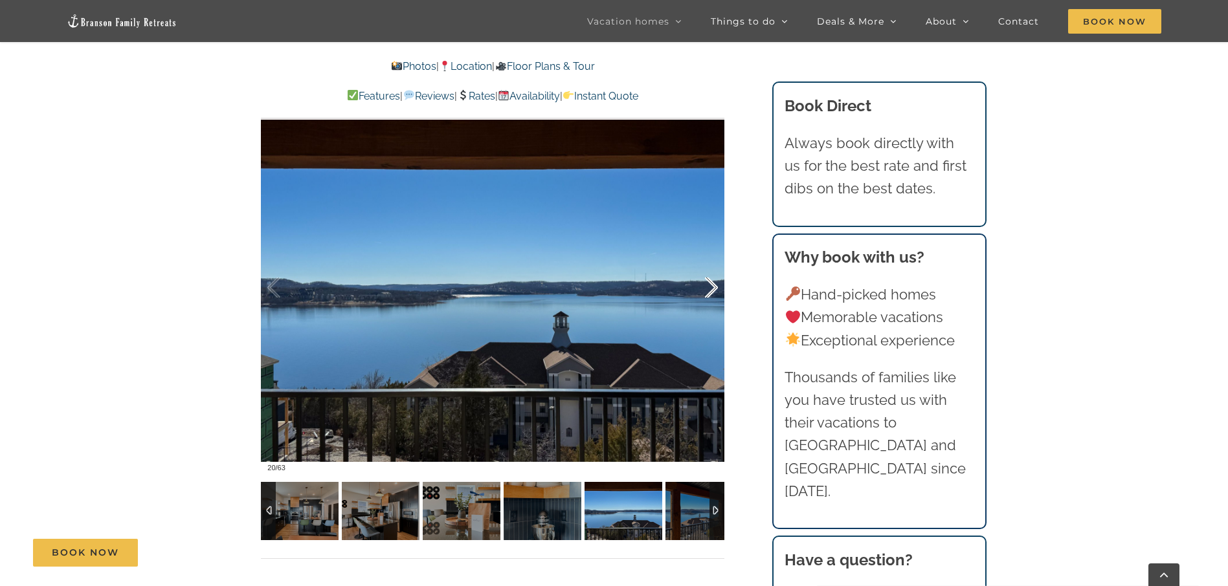
click at [705, 292] on div at bounding box center [697, 288] width 40 height 80
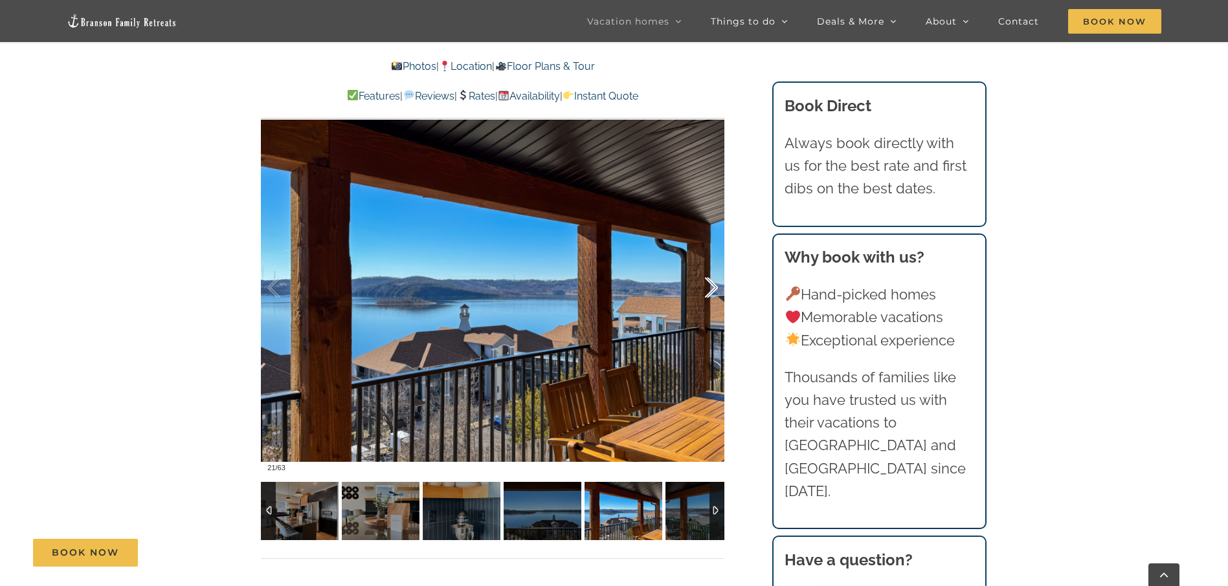
click at [705, 292] on div at bounding box center [697, 288] width 40 height 80
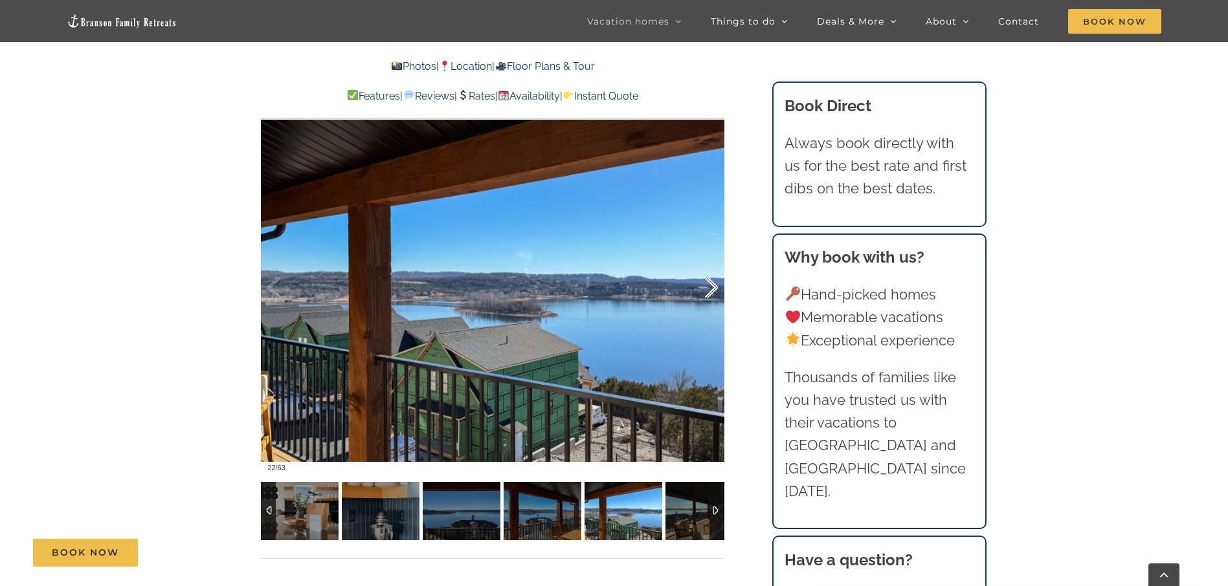
click at [705, 292] on div at bounding box center [697, 288] width 40 height 80
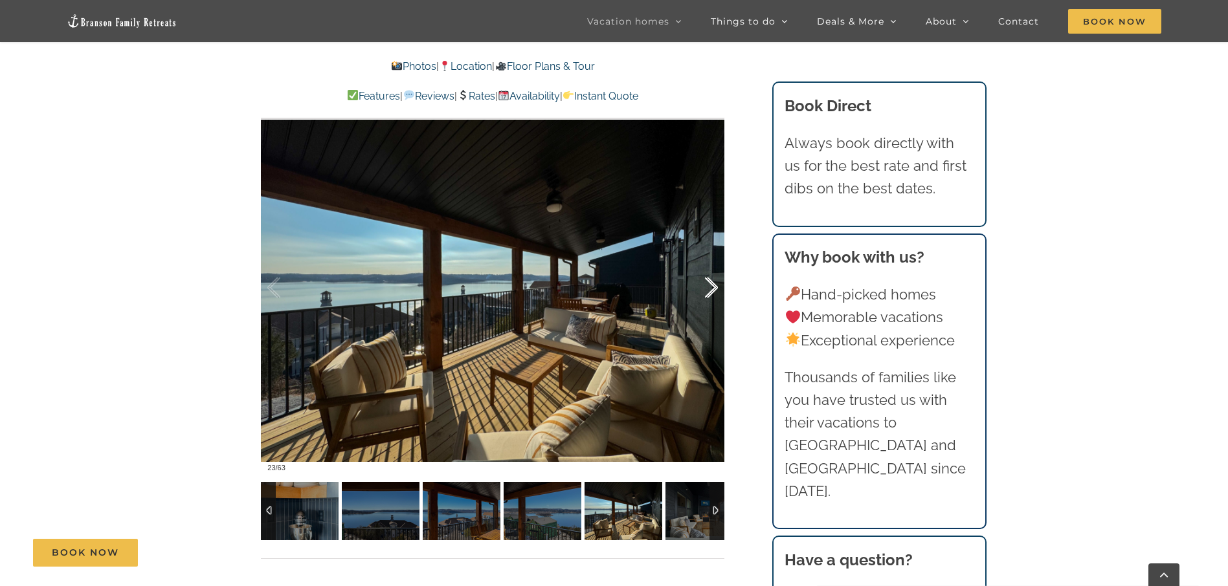
click at [705, 292] on div at bounding box center [697, 288] width 40 height 80
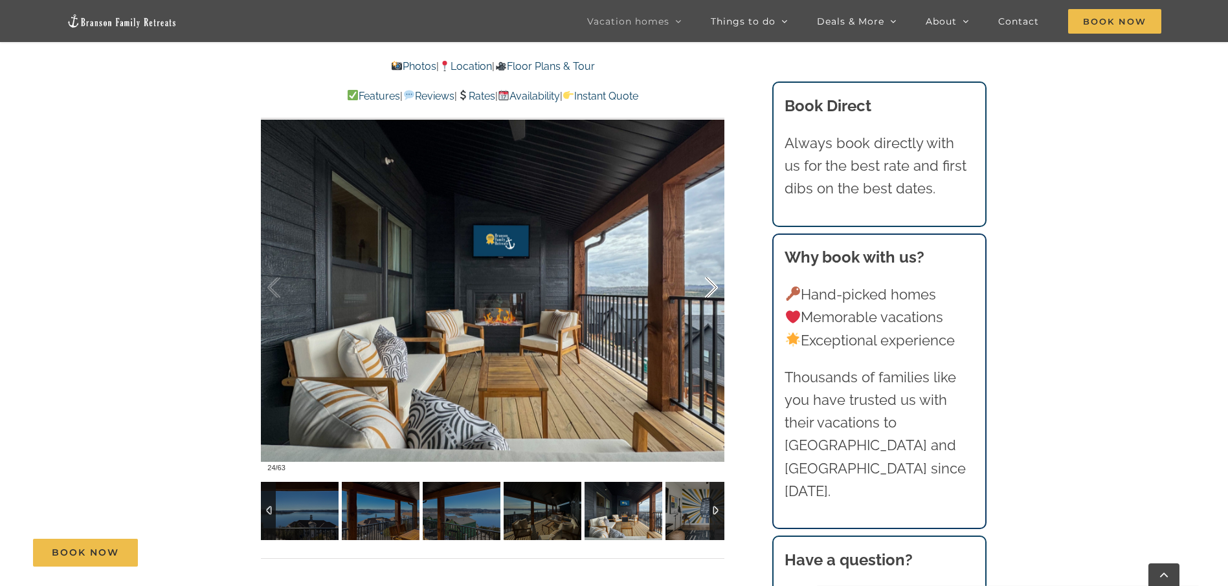
click at [705, 292] on div at bounding box center [697, 288] width 40 height 80
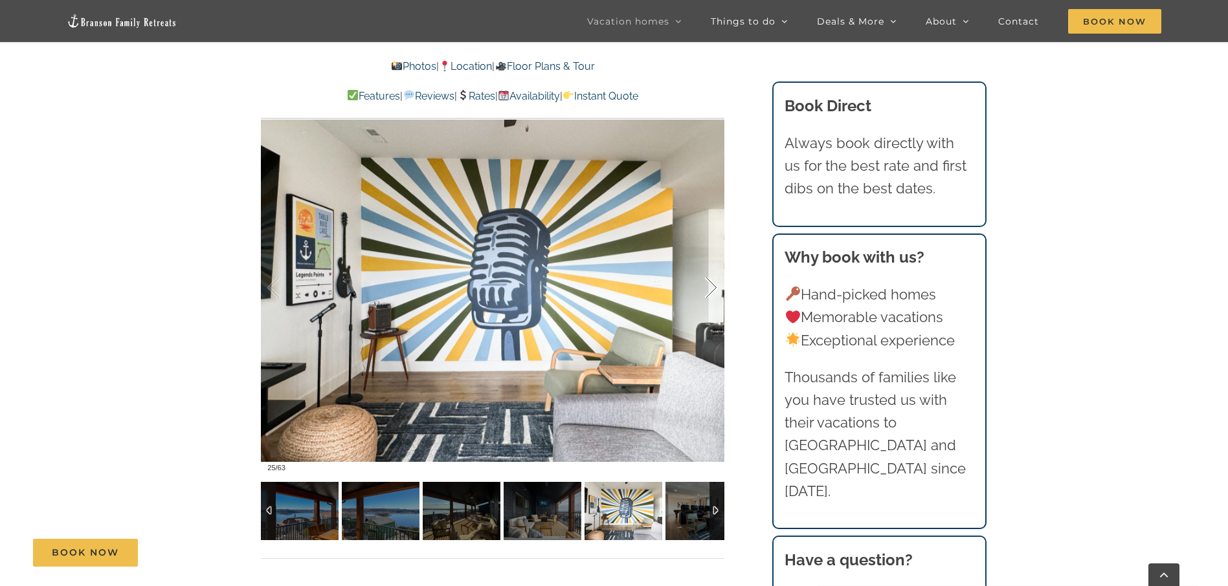
click at [705, 292] on div at bounding box center [697, 288] width 40 height 80
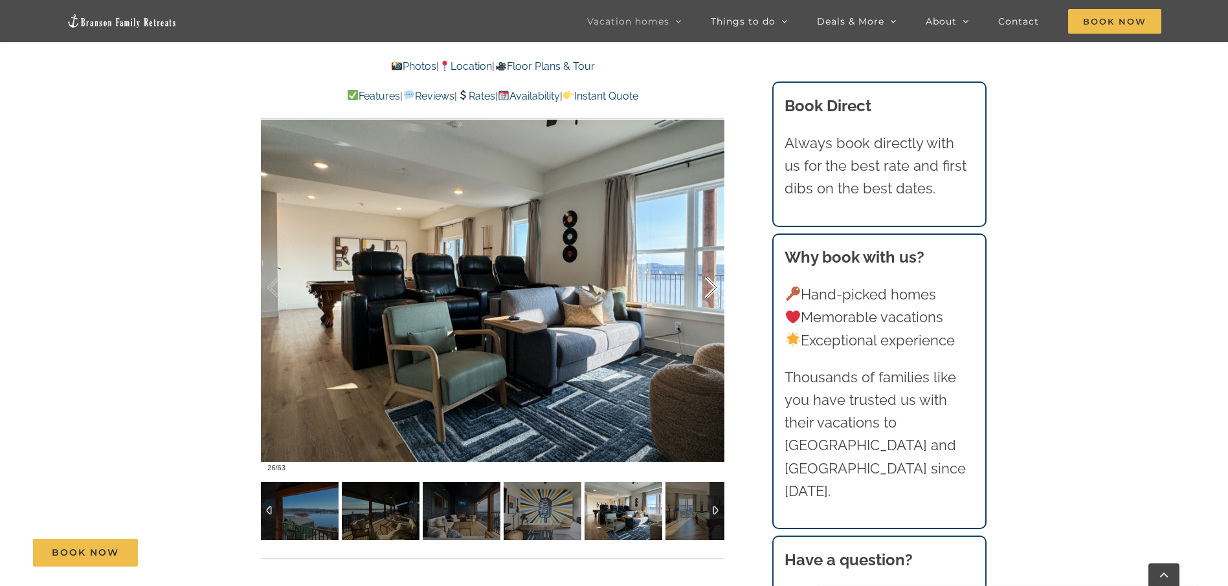
click at [705, 292] on div at bounding box center [697, 288] width 40 height 80
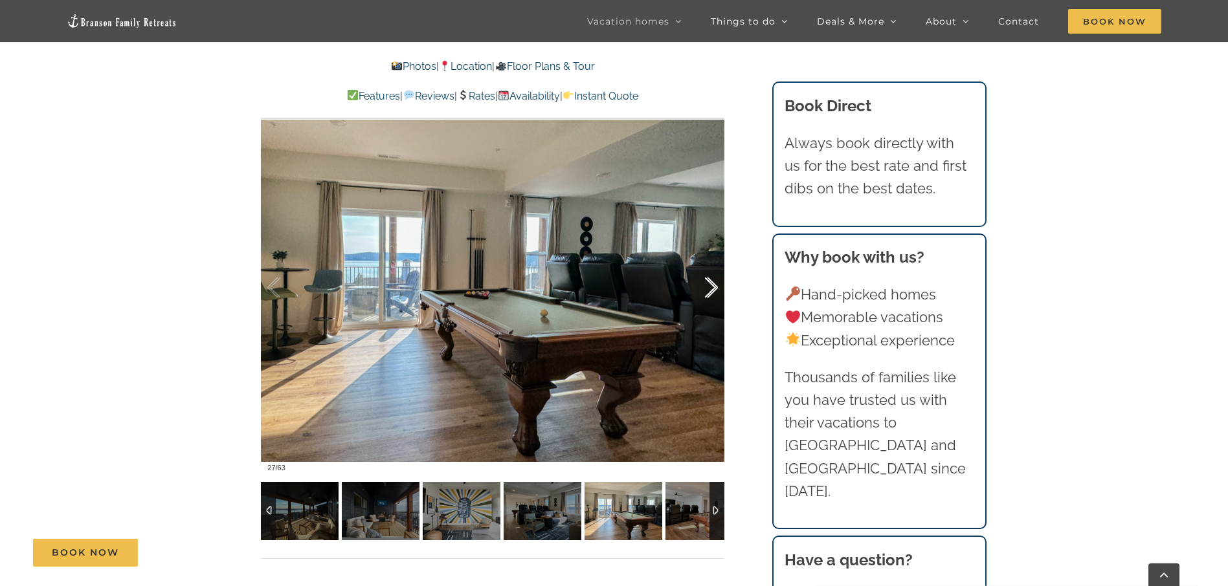
click at [707, 291] on div at bounding box center [697, 288] width 40 height 80
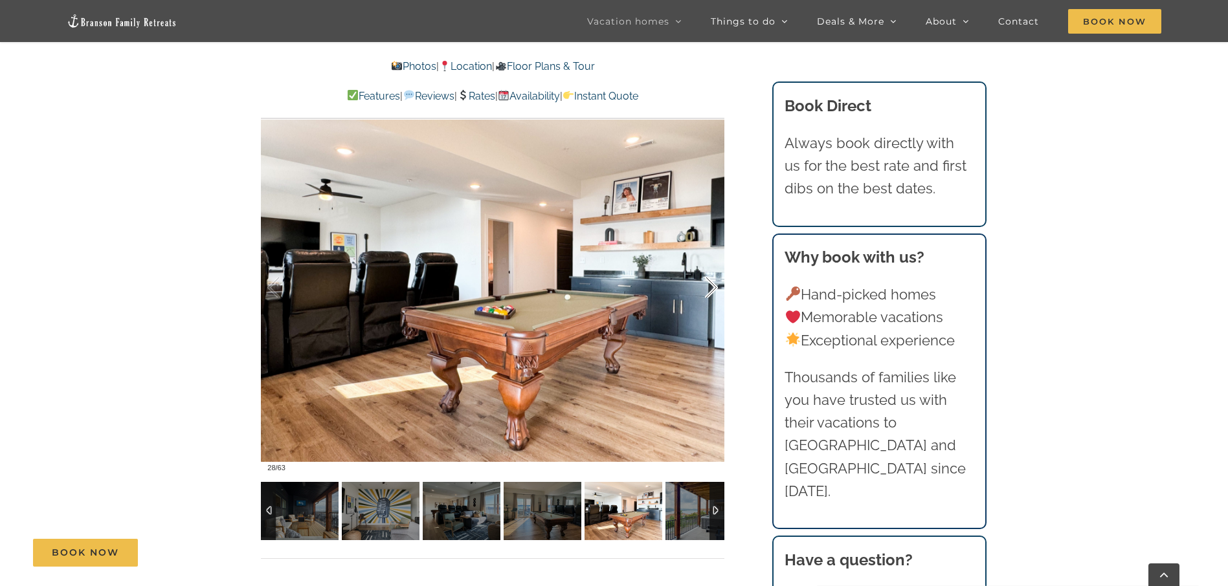
click at [707, 291] on div at bounding box center [697, 288] width 40 height 80
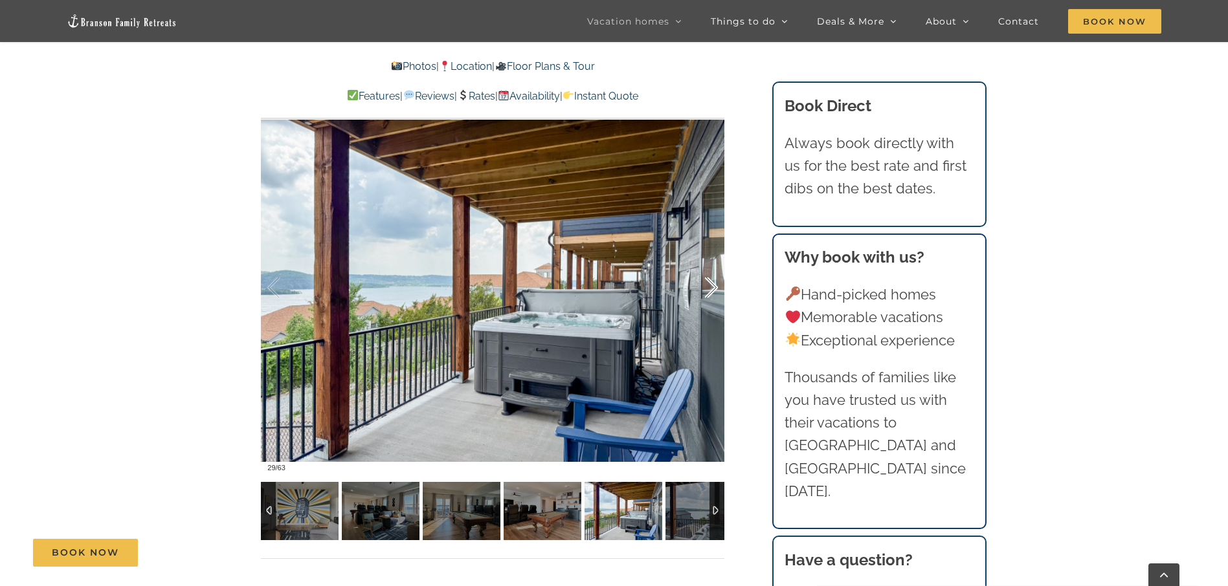
click at [707, 291] on div at bounding box center [697, 288] width 40 height 80
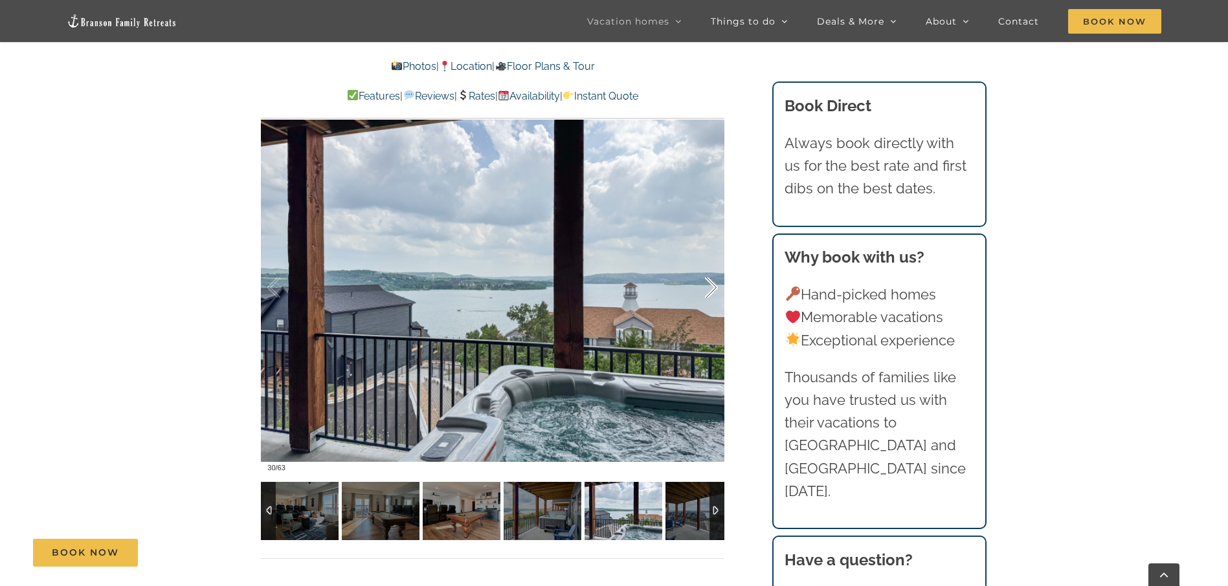
click at [707, 291] on div at bounding box center [697, 288] width 40 height 80
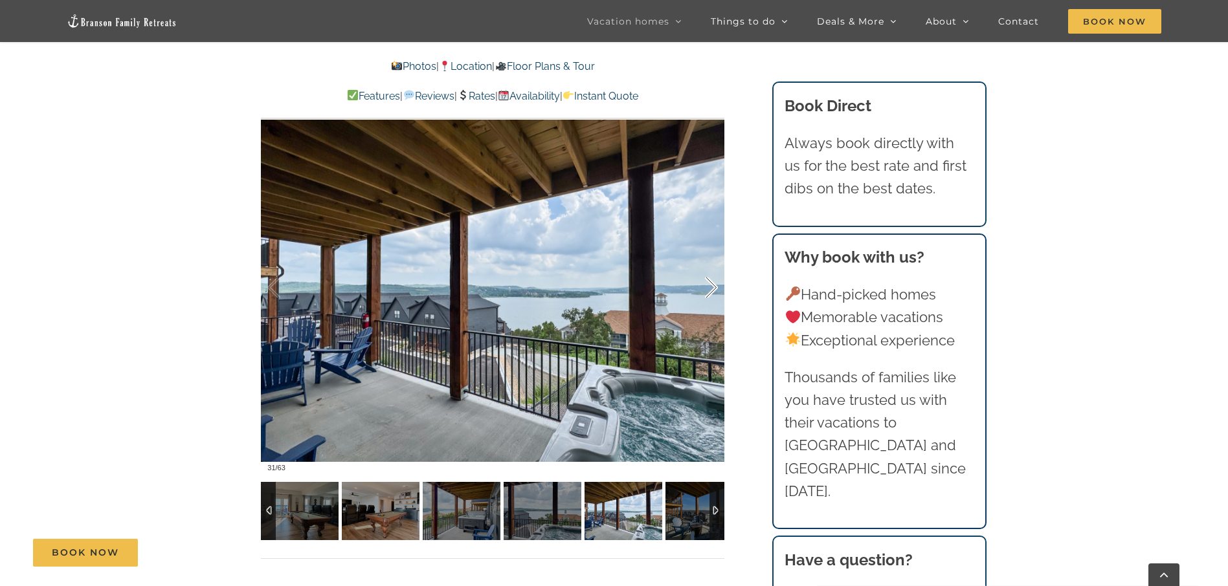
click at [707, 291] on div at bounding box center [697, 288] width 40 height 80
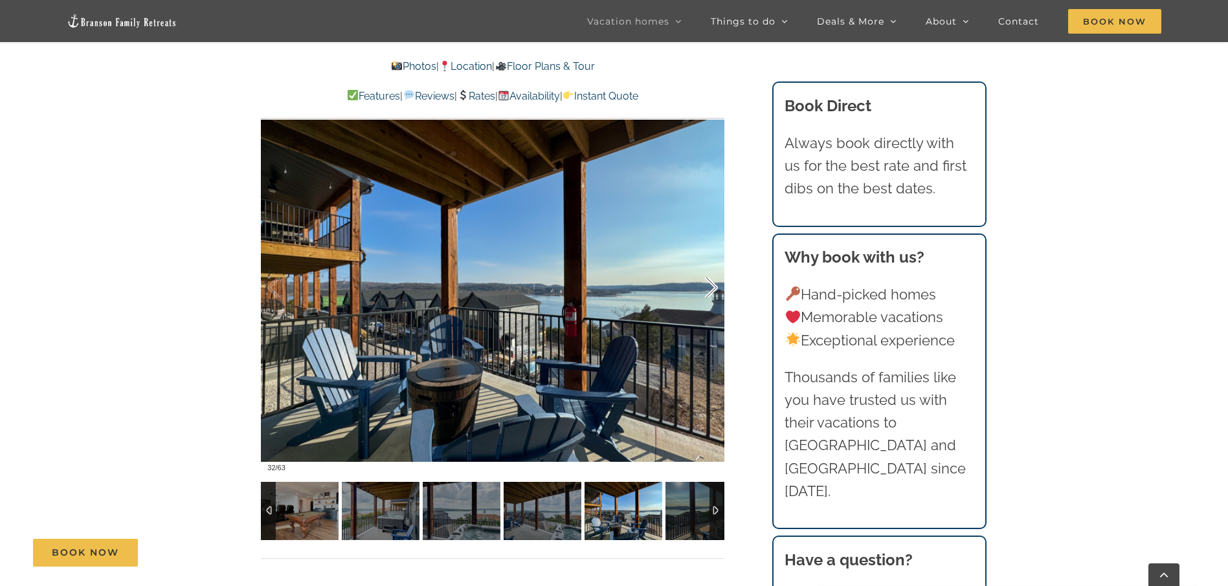
click at [707, 291] on div at bounding box center [697, 288] width 40 height 80
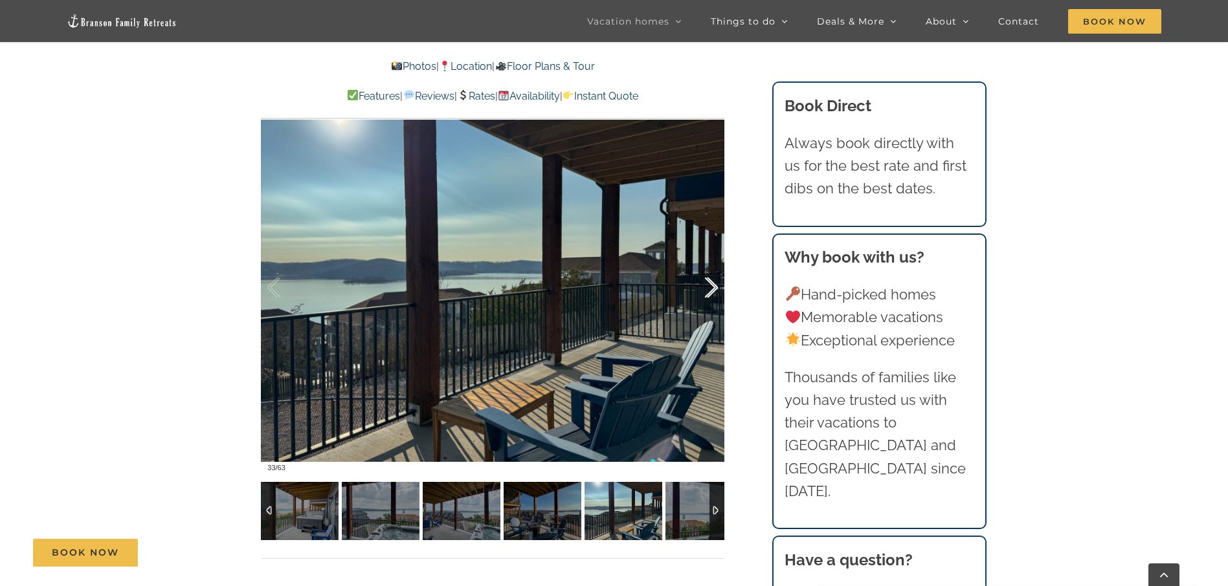
click at [707, 291] on div at bounding box center [697, 288] width 40 height 80
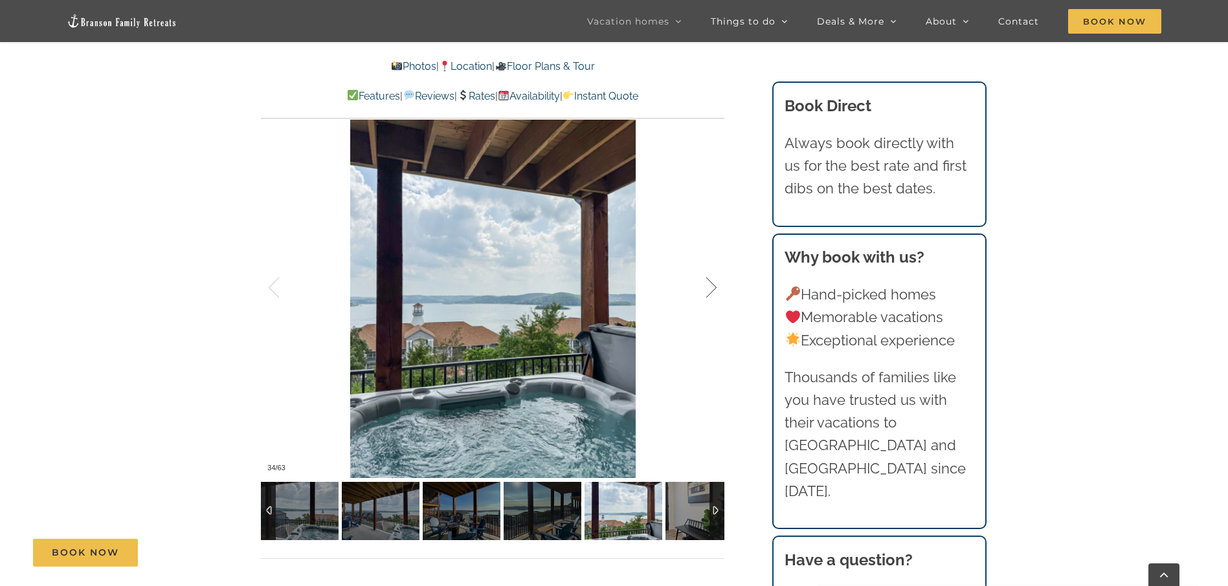
click at [707, 291] on div at bounding box center [697, 288] width 40 height 80
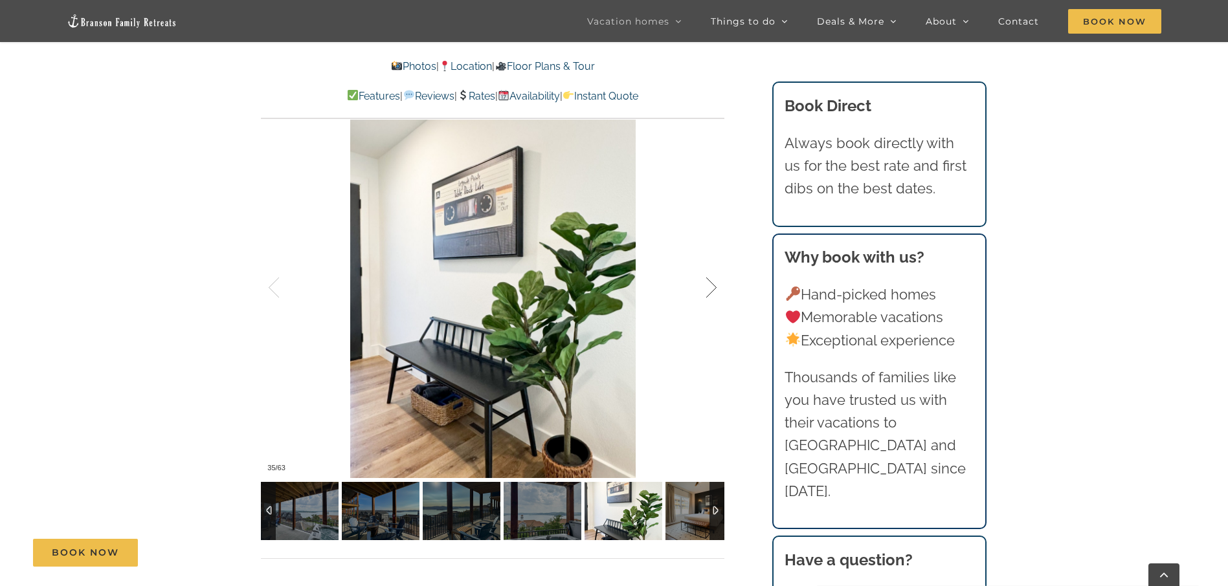
click at [707, 291] on div at bounding box center [697, 288] width 40 height 80
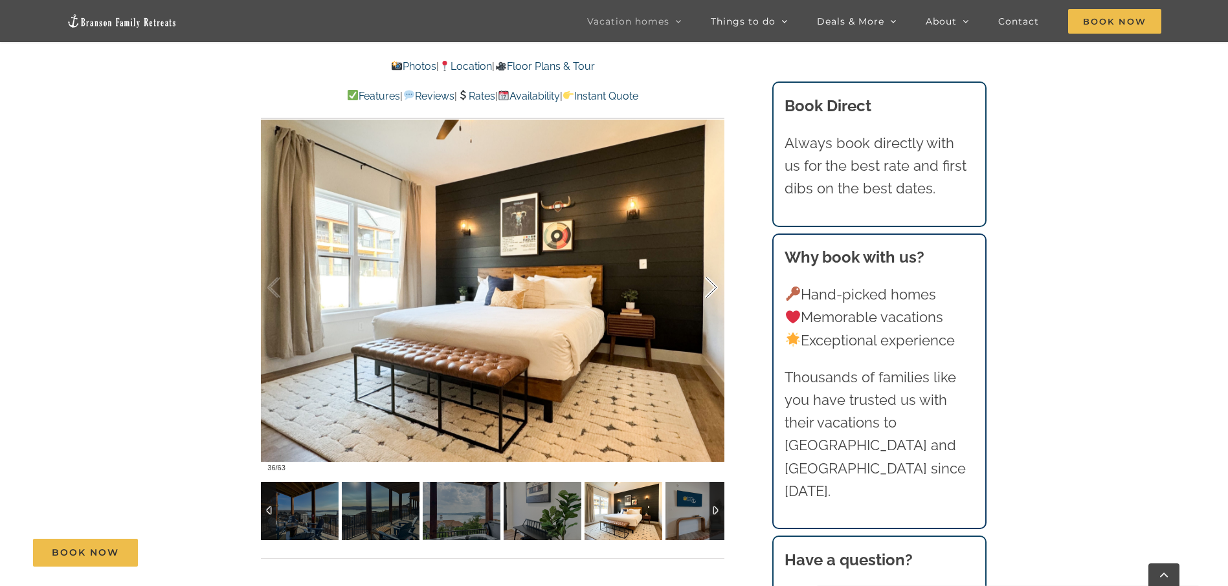
click at [707, 291] on div at bounding box center [697, 288] width 40 height 80
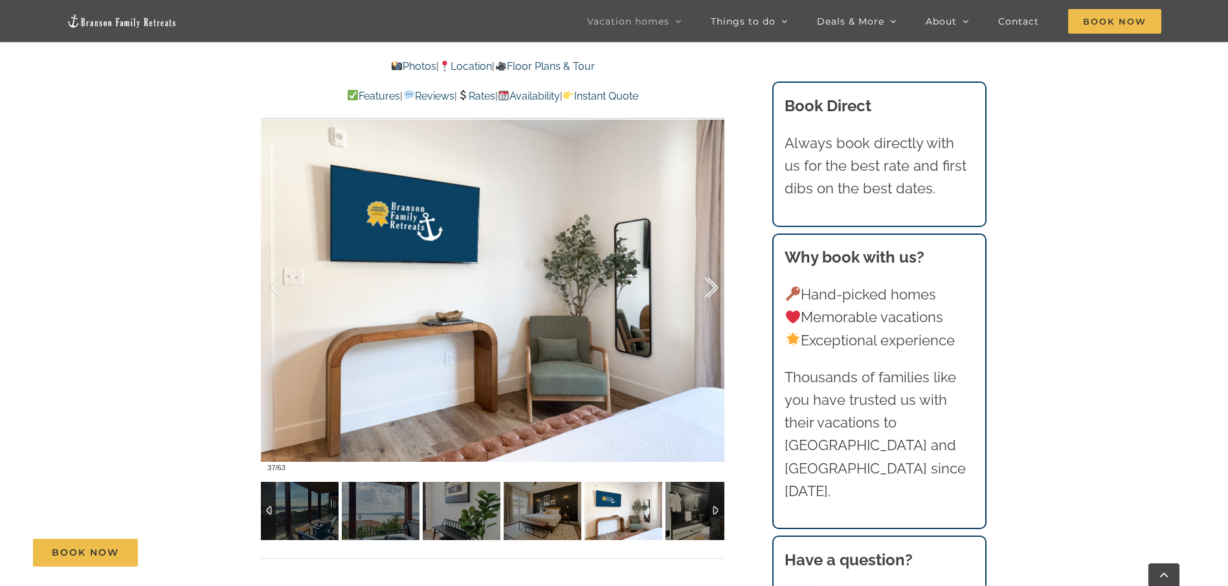
click at [707, 291] on div at bounding box center [697, 288] width 40 height 80
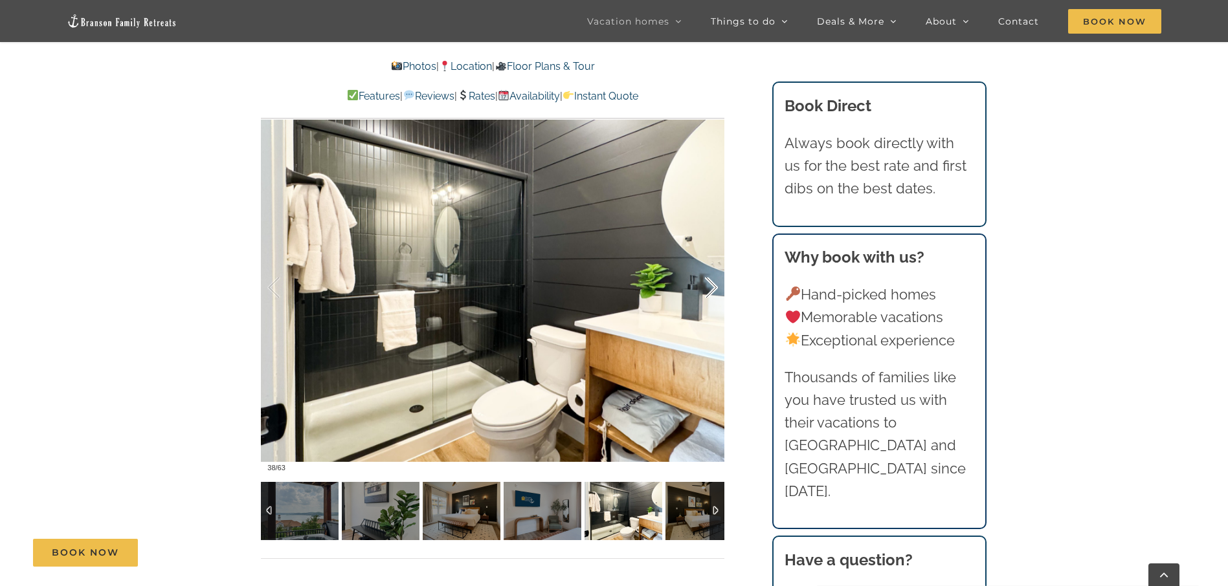
click at [707, 291] on div at bounding box center [697, 288] width 40 height 80
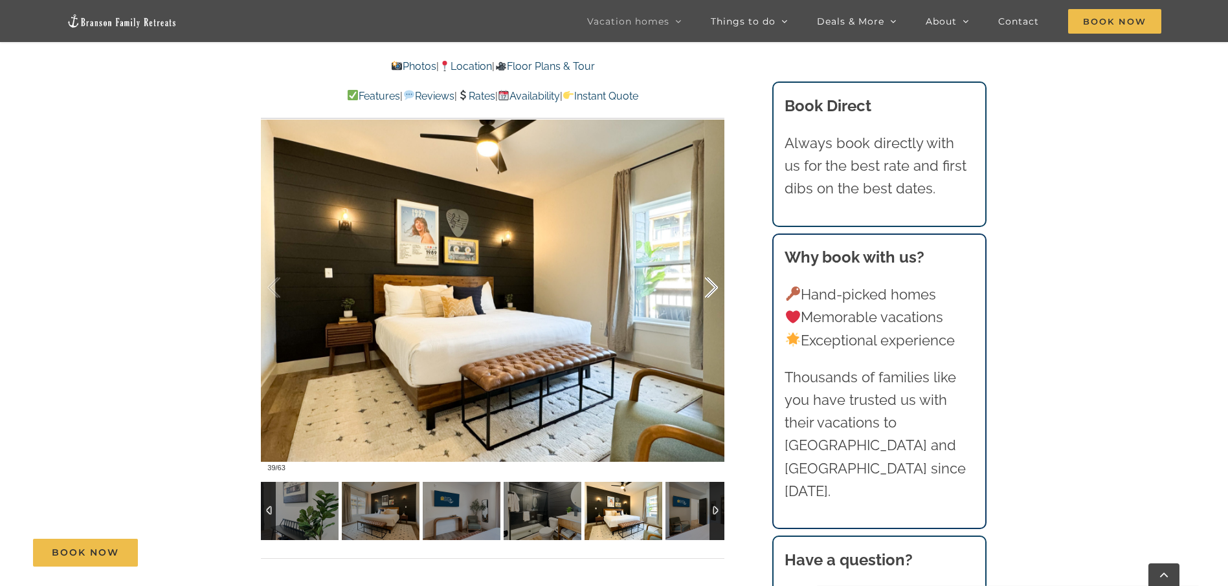
click at [707, 291] on div at bounding box center [697, 288] width 40 height 80
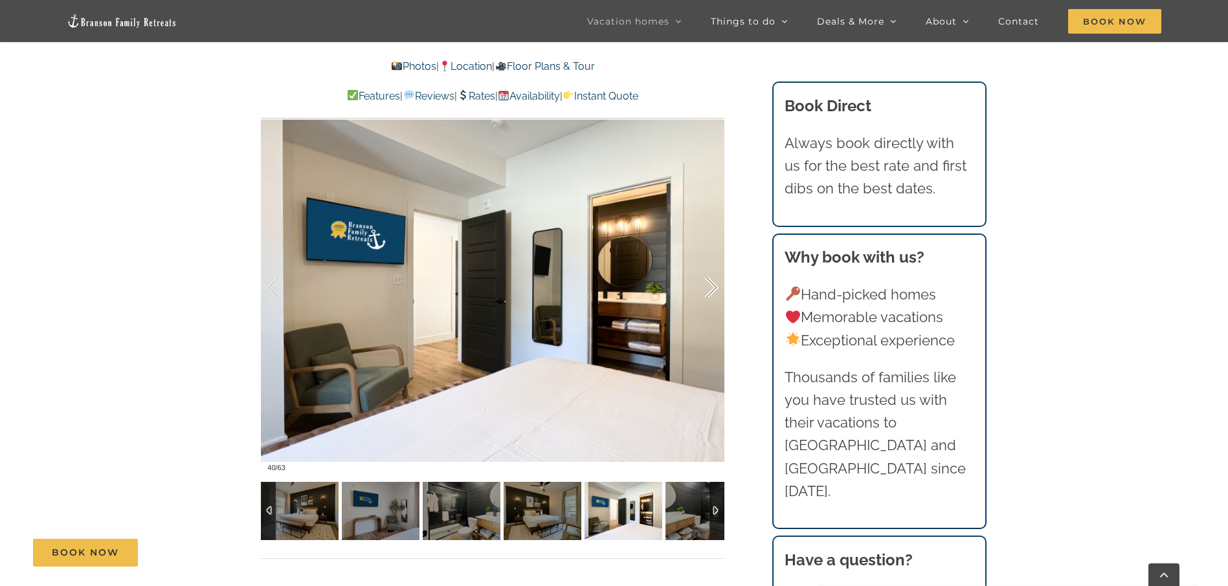
click at [707, 291] on div at bounding box center [697, 288] width 40 height 80
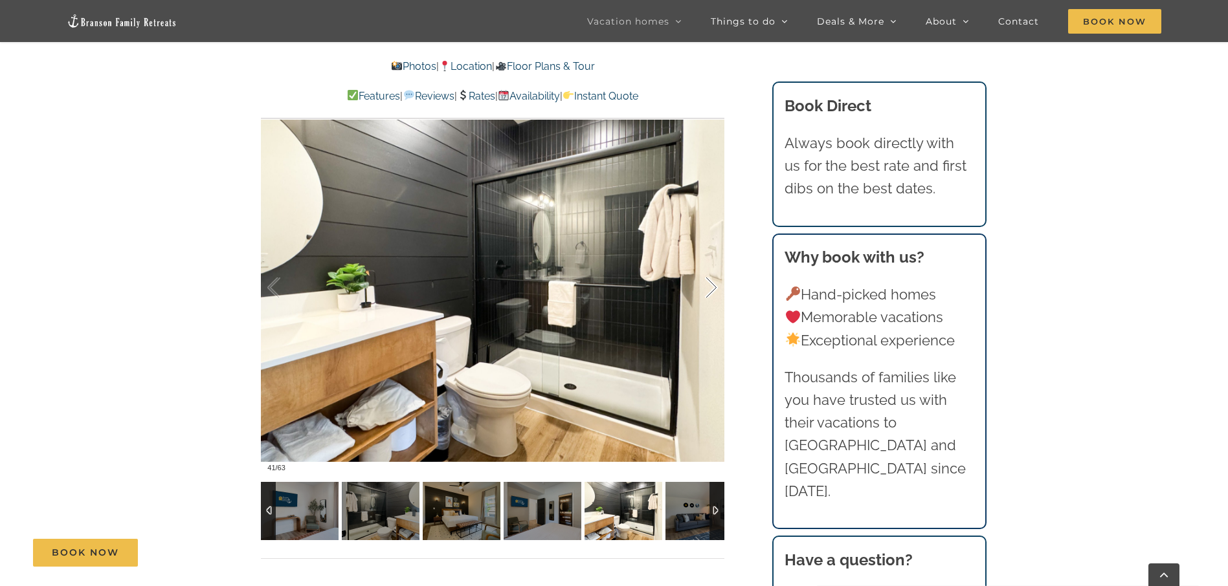
click at [709, 283] on div at bounding box center [697, 288] width 40 height 80
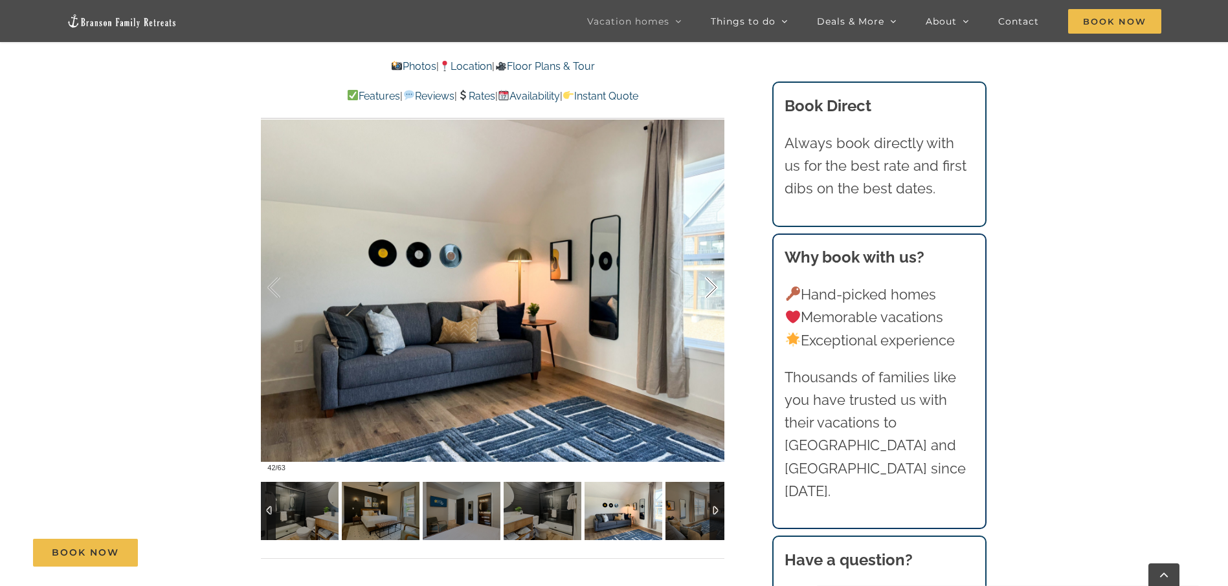
click at [709, 283] on div at bounding box center [697, 288] width 40 height 80
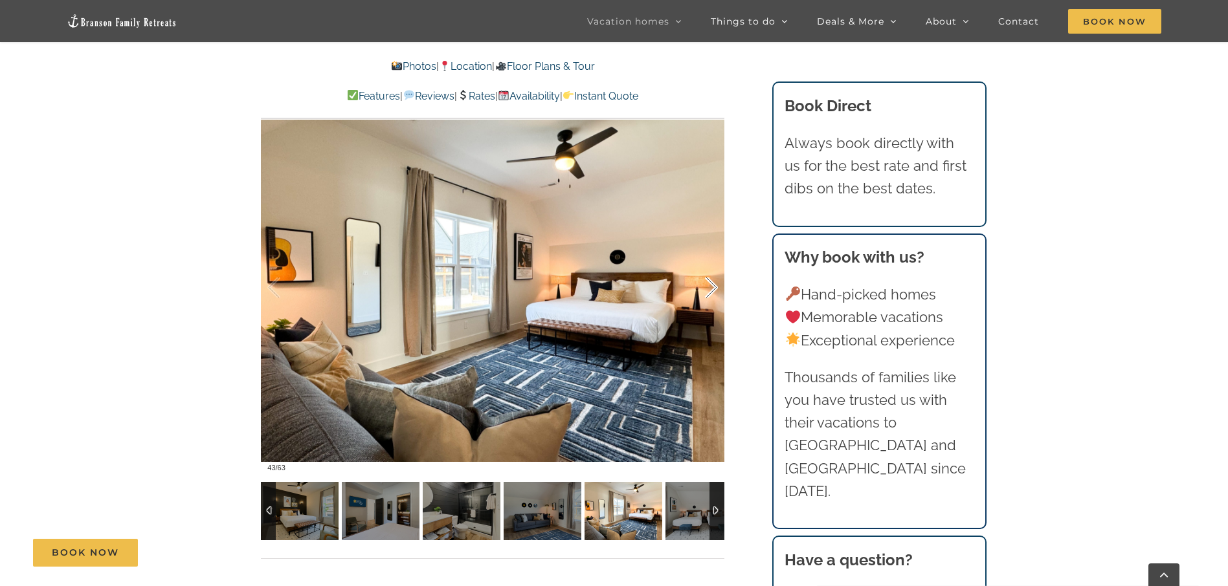
click at [709, 283] on div at bounding box center [697, 288] width 40 height 80
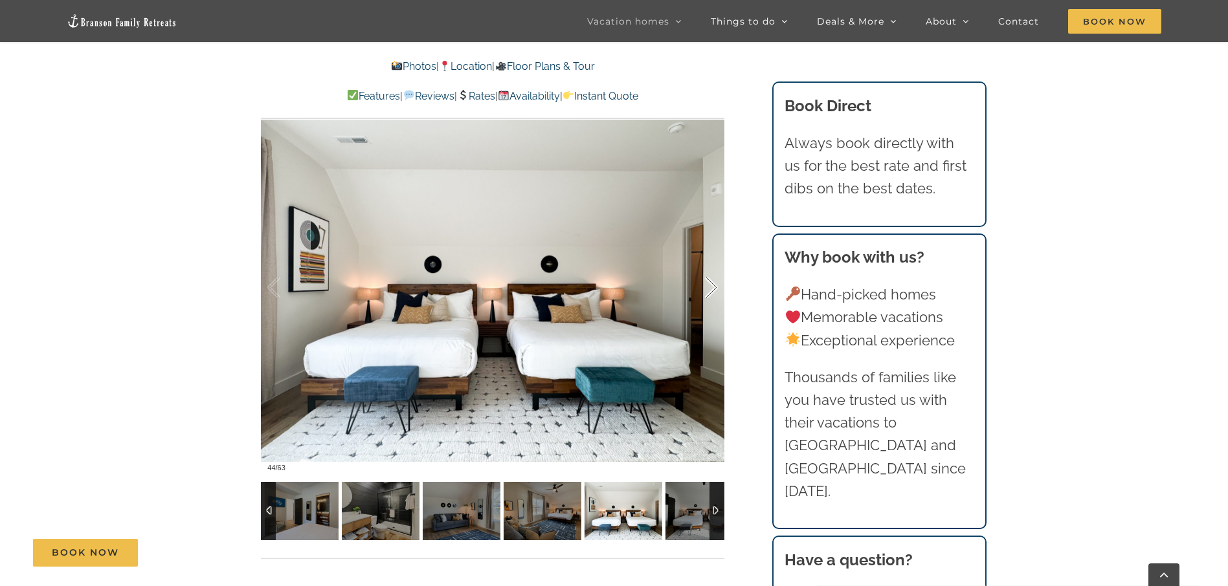
click at [709, 283] on div at bounding box center [697, 288] width 40 height 80
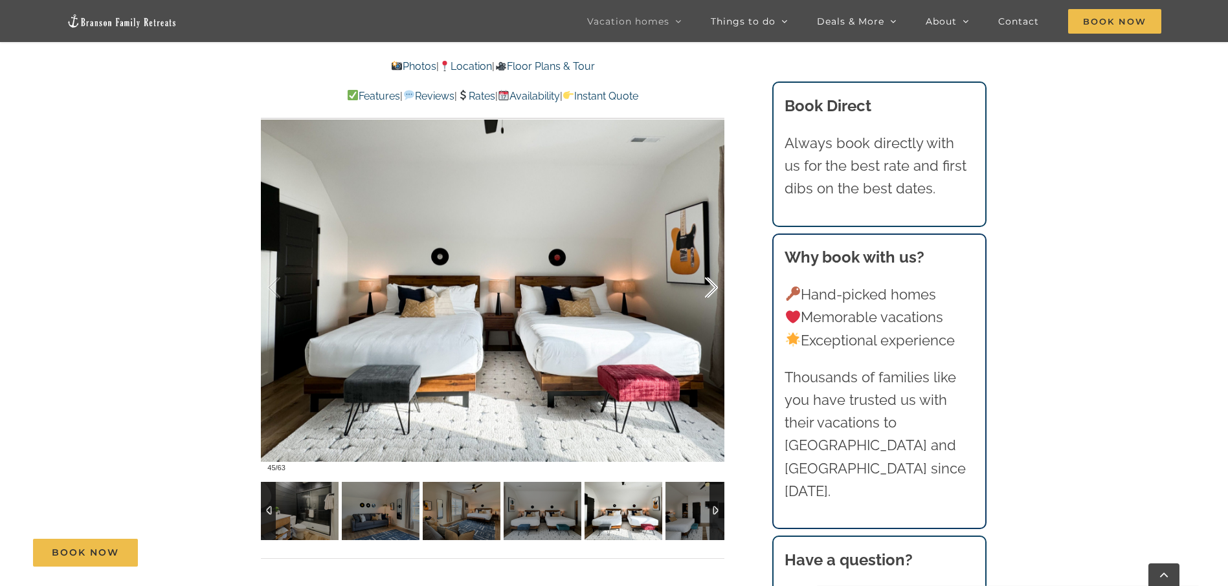
click at [709, 283] on div at bounding box center [697, 288] width 40 height 80
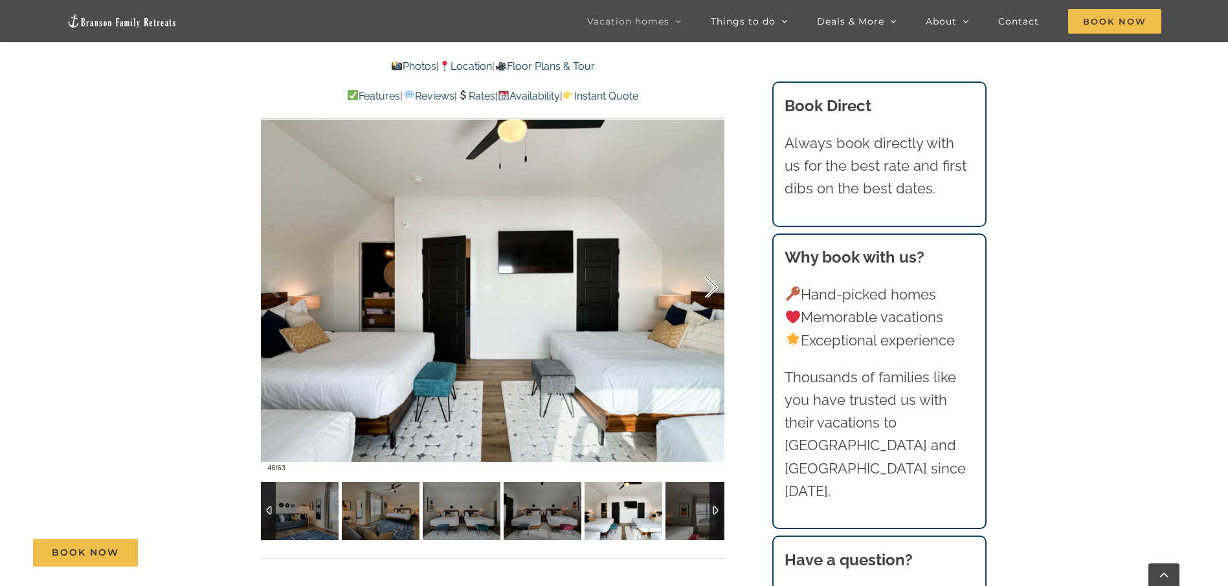
click at [709, 283] on div at bounding box center [697, 288] width 40 height 80
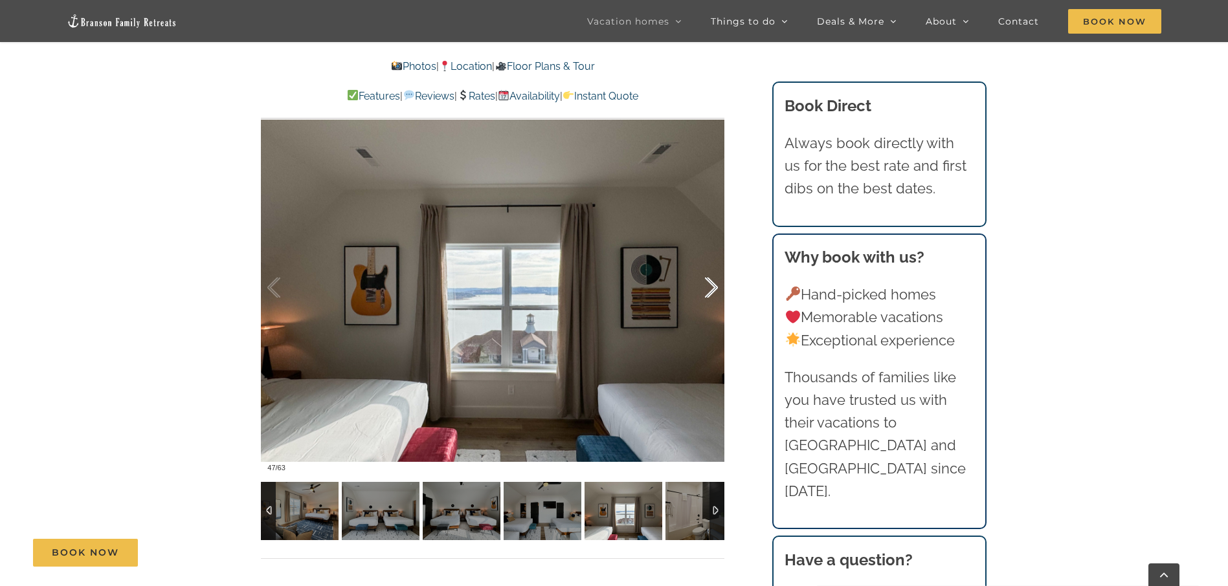
click at [709, 283] on div at bounding box center [697, 288] width 40 height 80
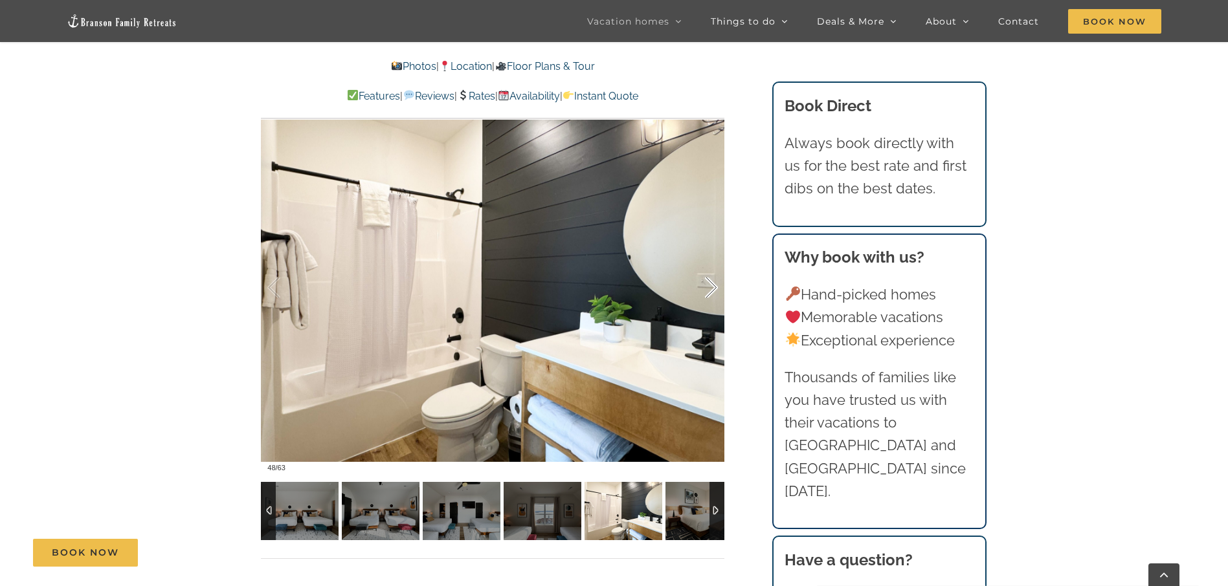
click at [709, 283] on div at bounding box center [697, 288] width 40 height 80
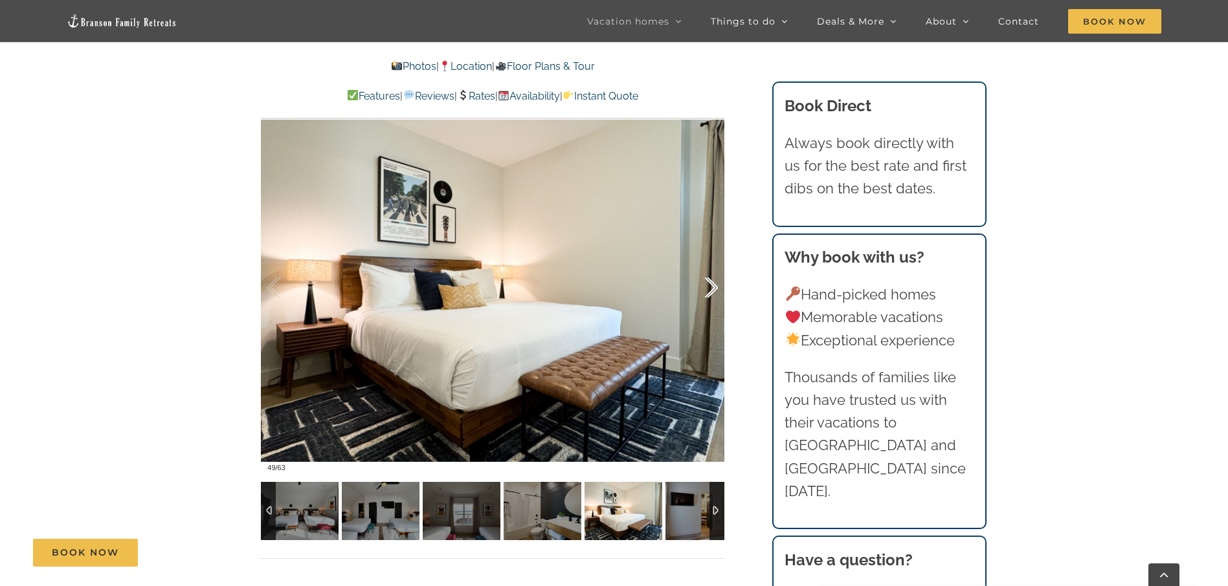
click at [709, 283] on div at bounding box center [697, 288] width 40 height 80
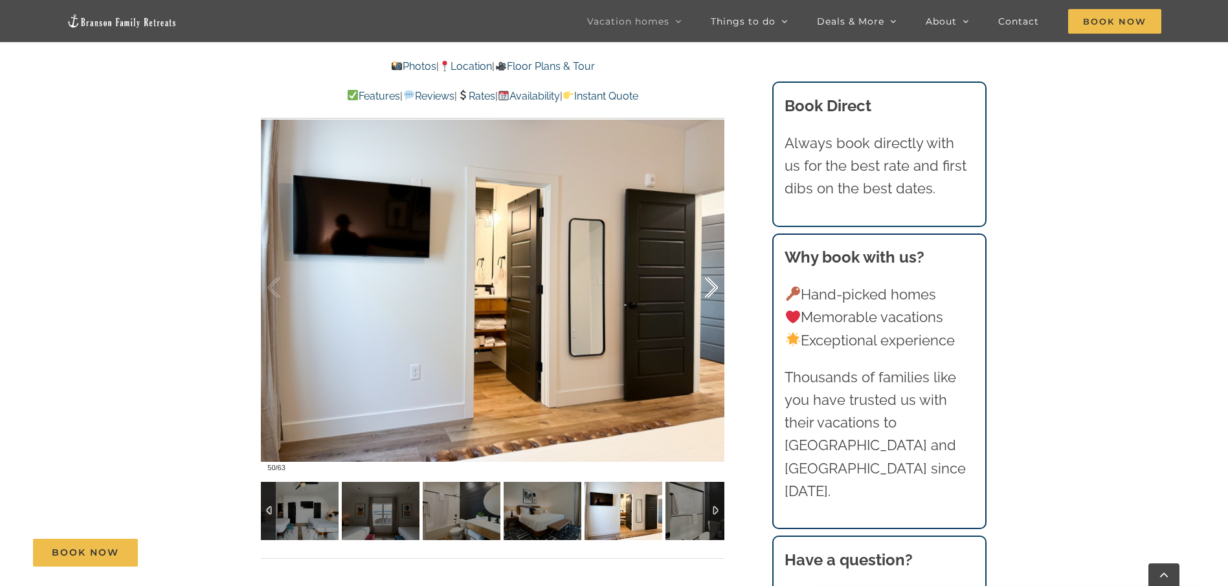
click at [709, 283] on div at bounding box center [697, 288] width 40 height 80
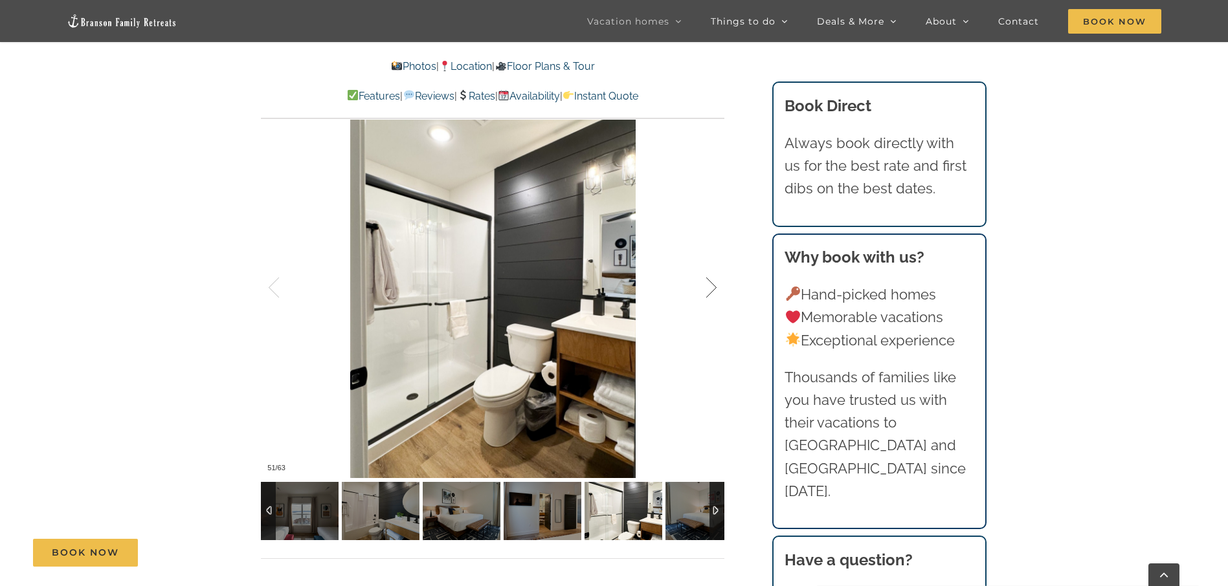
click at [709, 283] on div at bounding box center [697, 288] width 40 height 80
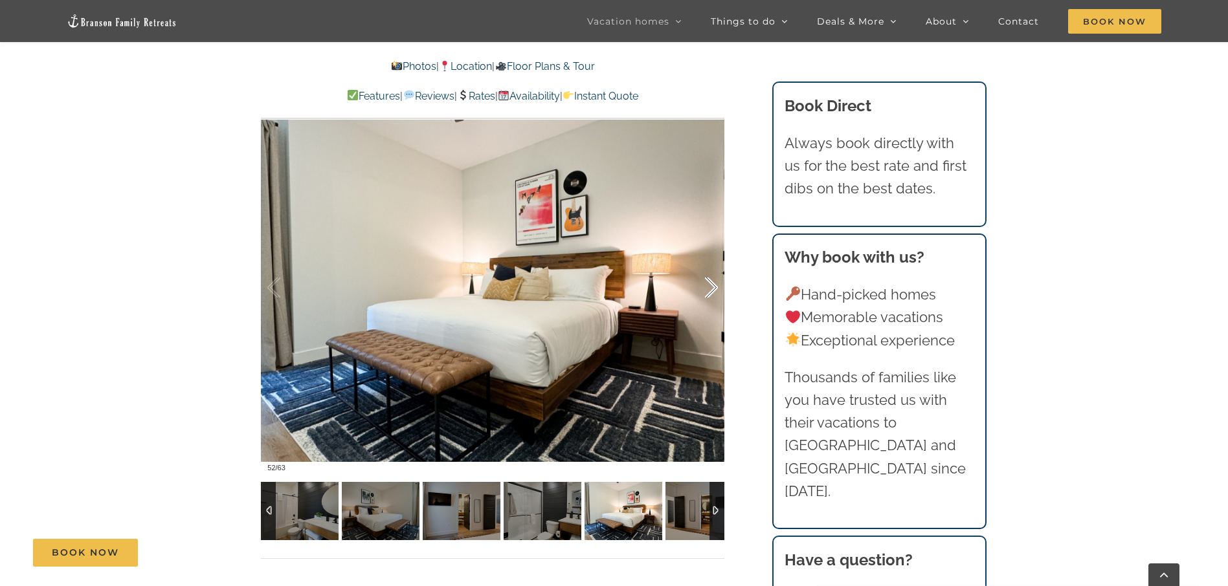
click at [709, 283] on div at bounding box center [697, 288] width 40 height 80
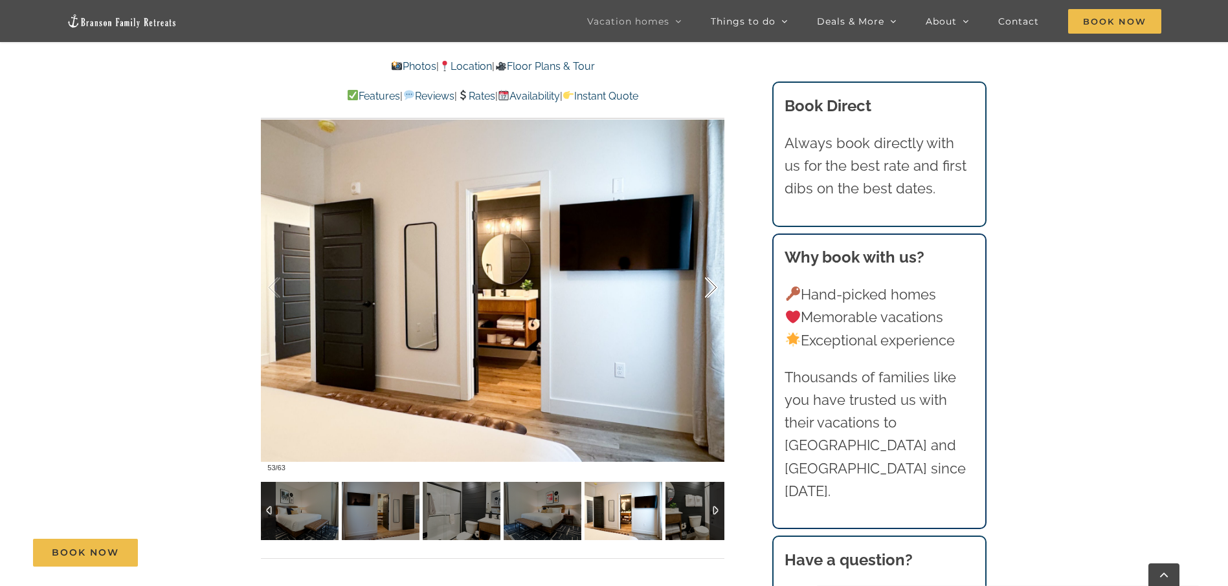
click at [709, 283] on div at bounding box center [697, 288] width 40 height 80
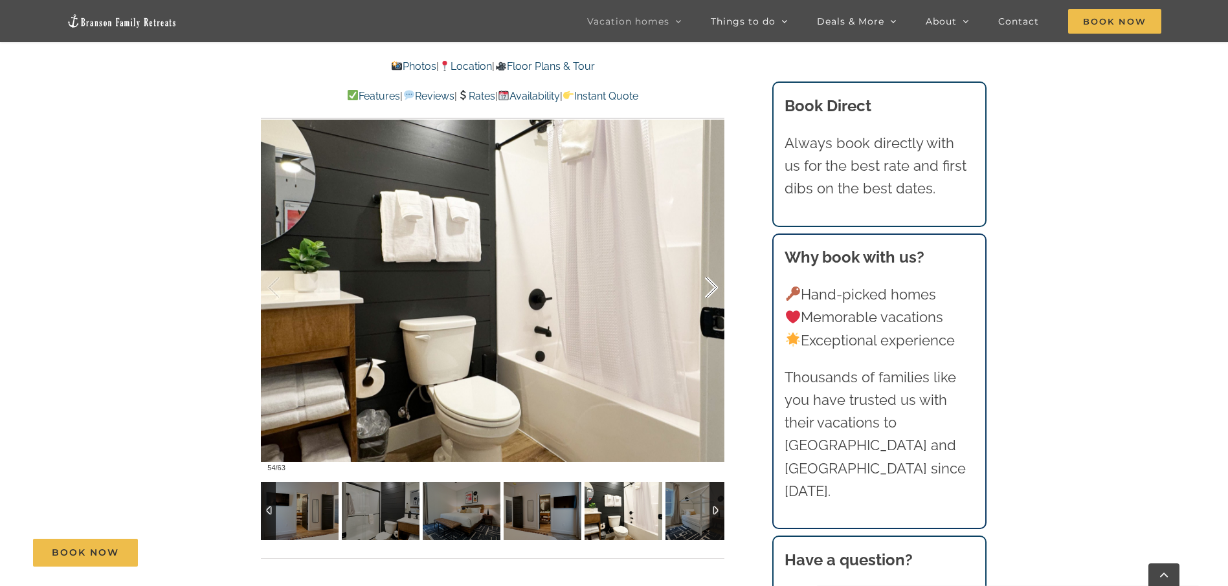
click at [709, 283] on div at bounding box center [697, 288] width 40 height 80
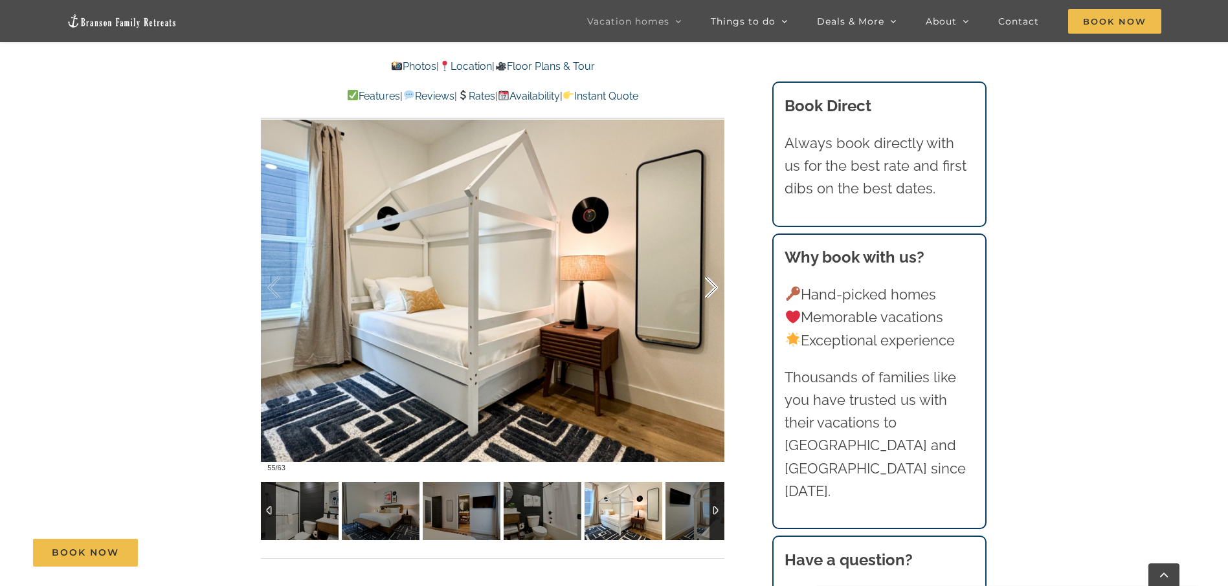
click at [709, 283] on div at bounding box center [697, 288] width 40 height 80
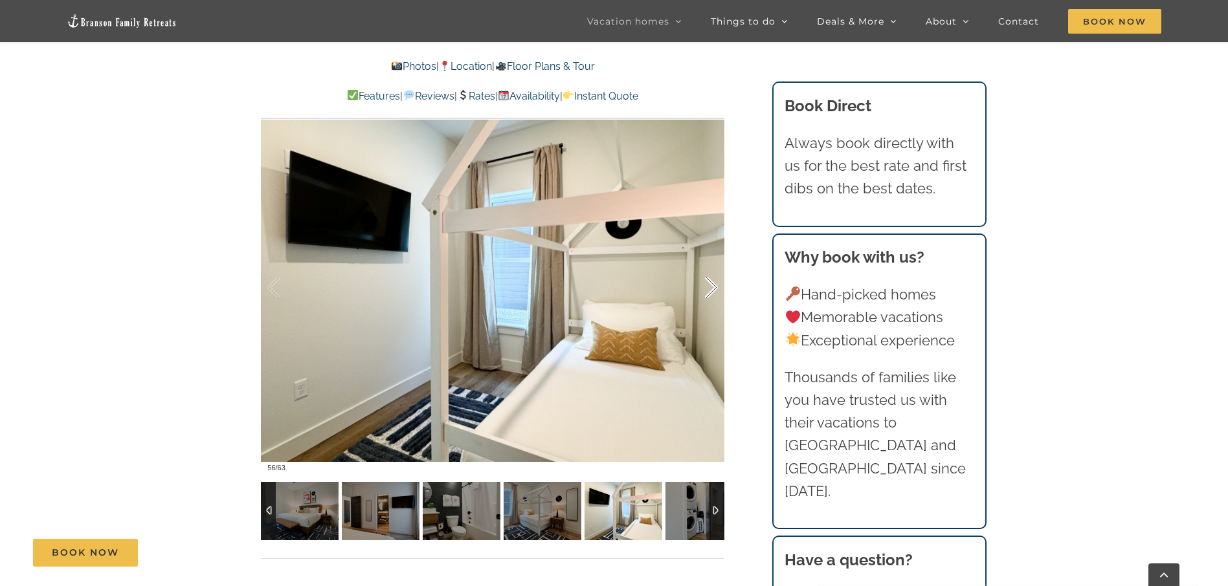
click at [709, 283] on div at bounding box center [697, 288] width 40 height 80
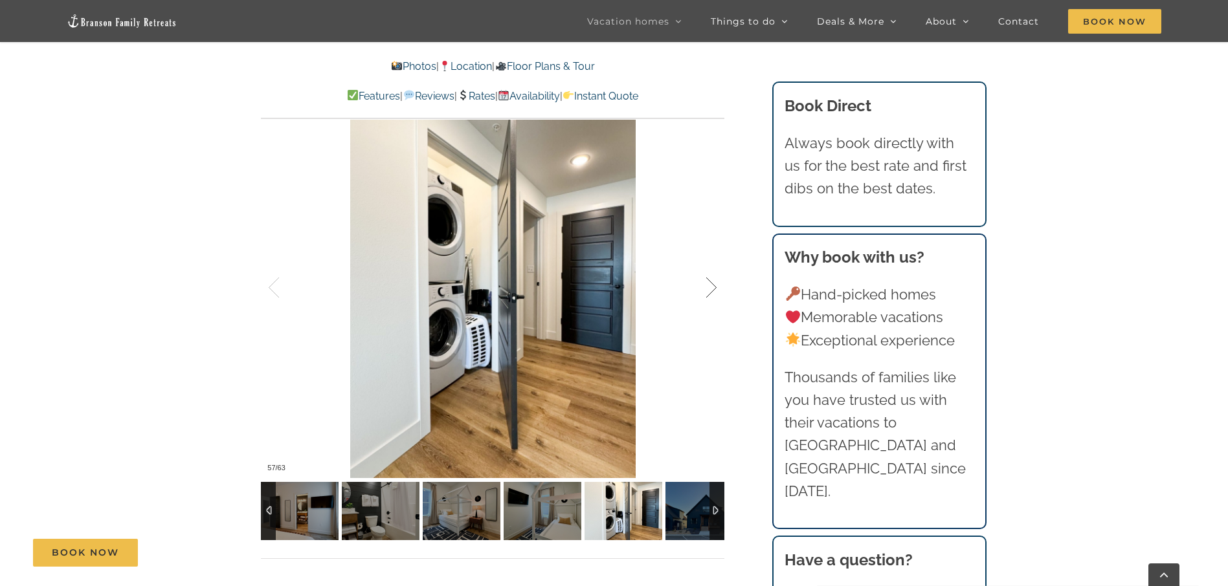
click at [709, 283] on div at bounding box center [697, 288] width 40 height 80
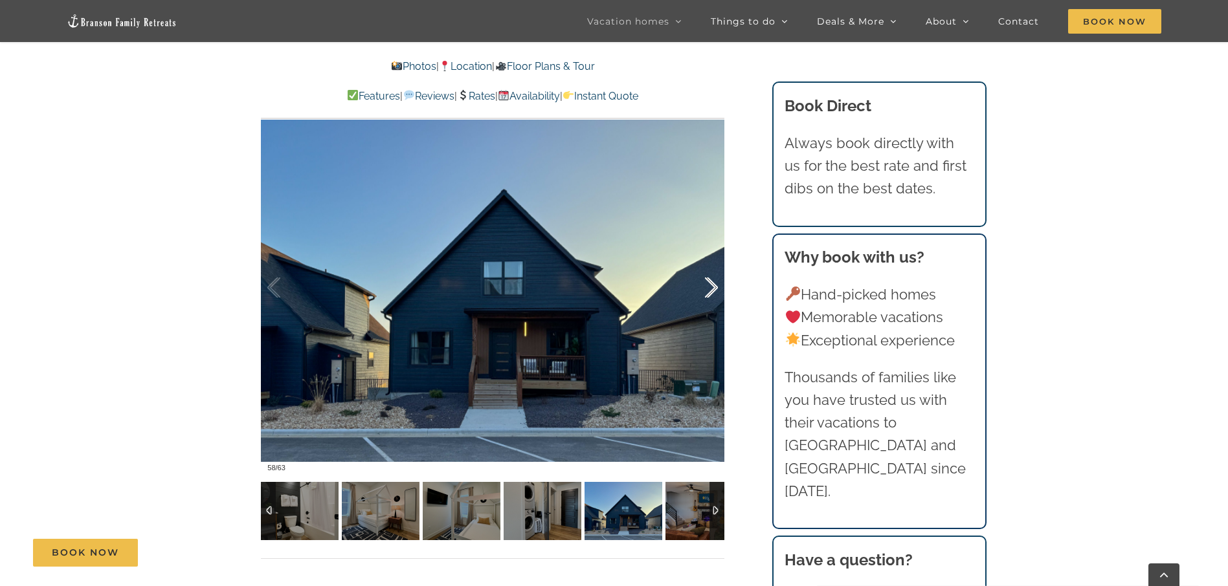
click at [709, 283] on div at bounding box center [697, 288] width 40 height 80
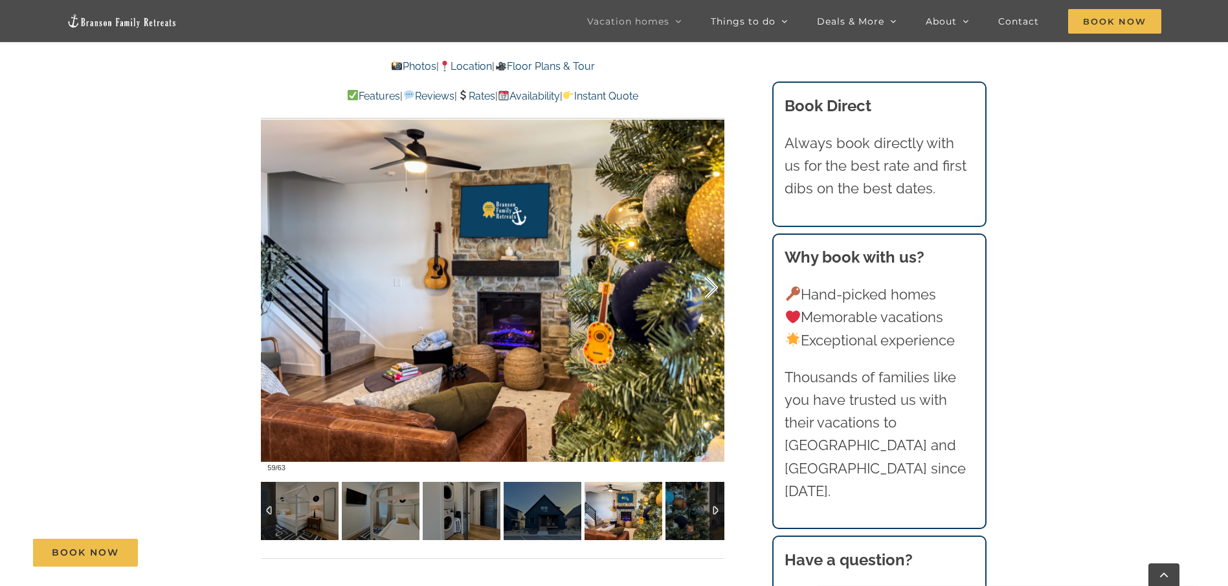
click at [709, 283] on div at bounding box center [697, 288] width 40 height 80
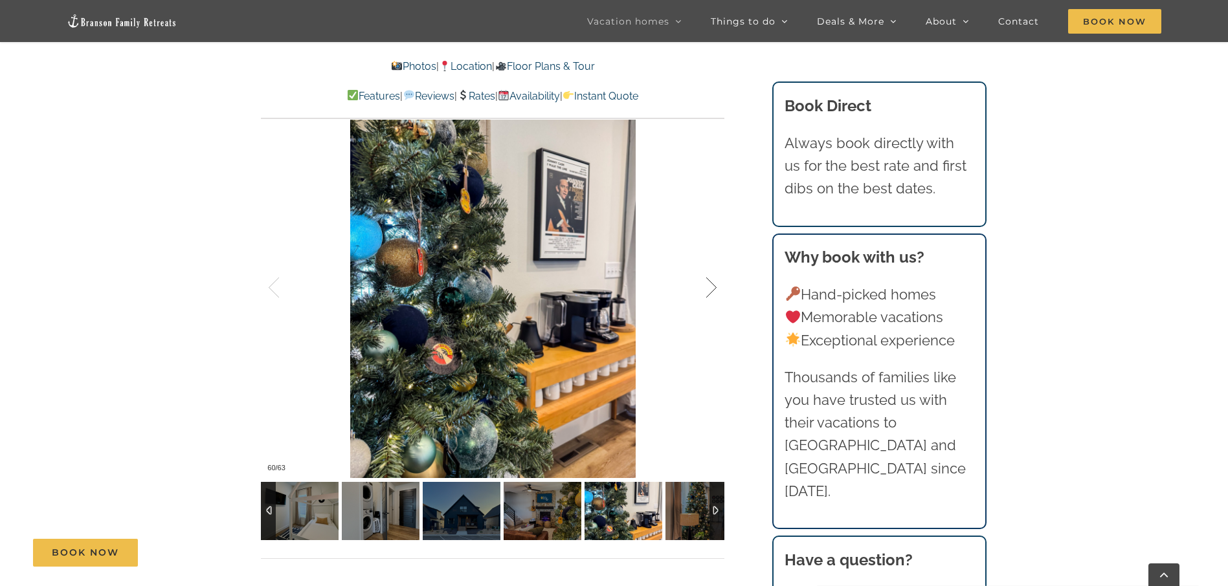
click at [709, 283] on div at bounding box center [697, 288] width 40 height 80
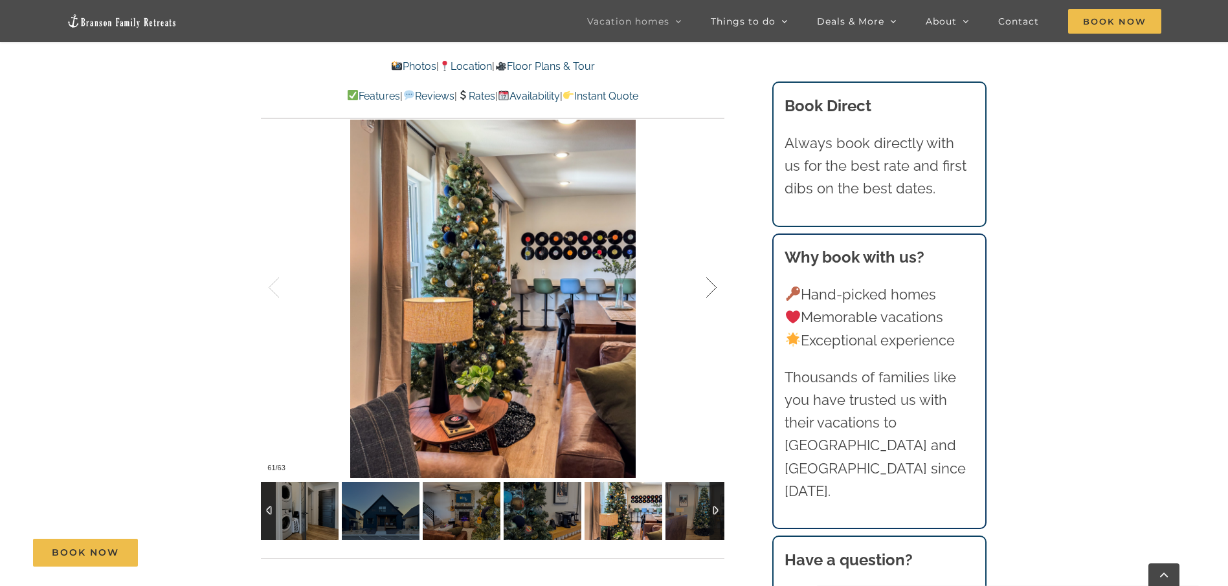
click at [709, 283] on div at bounding box center [697, 288] width 40 height 80
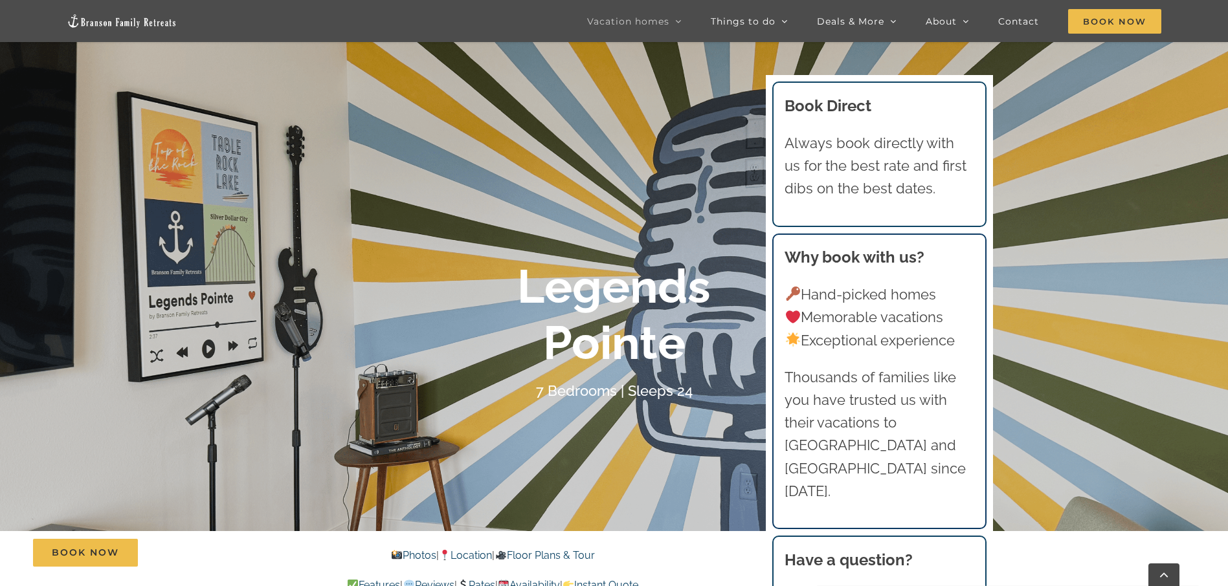
scroll to position [0, 0]
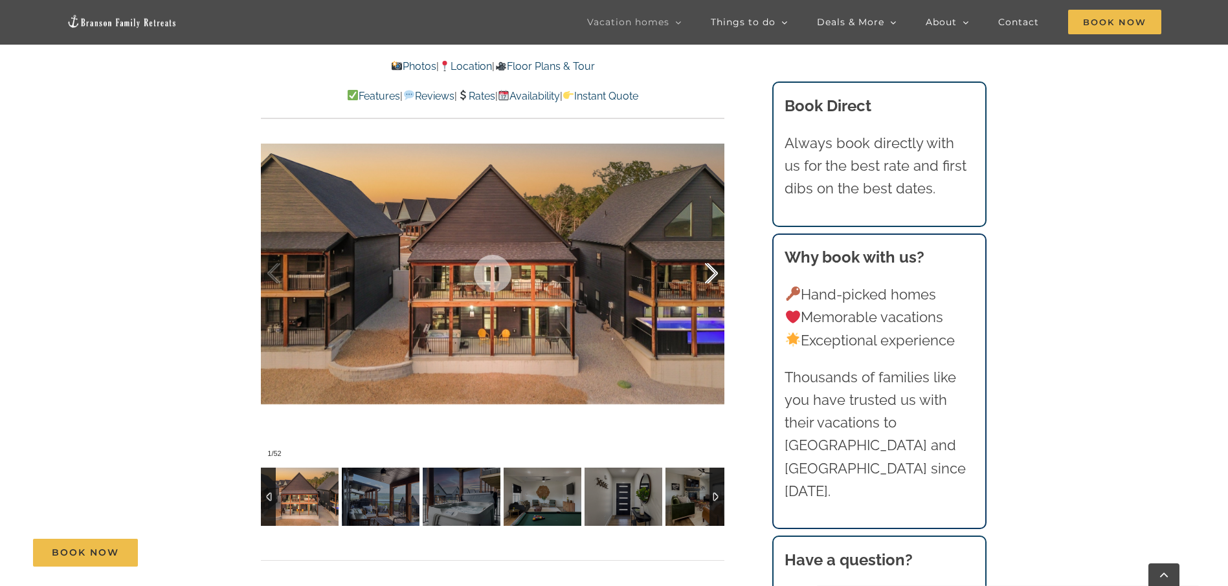
scroll to position [906, 0]
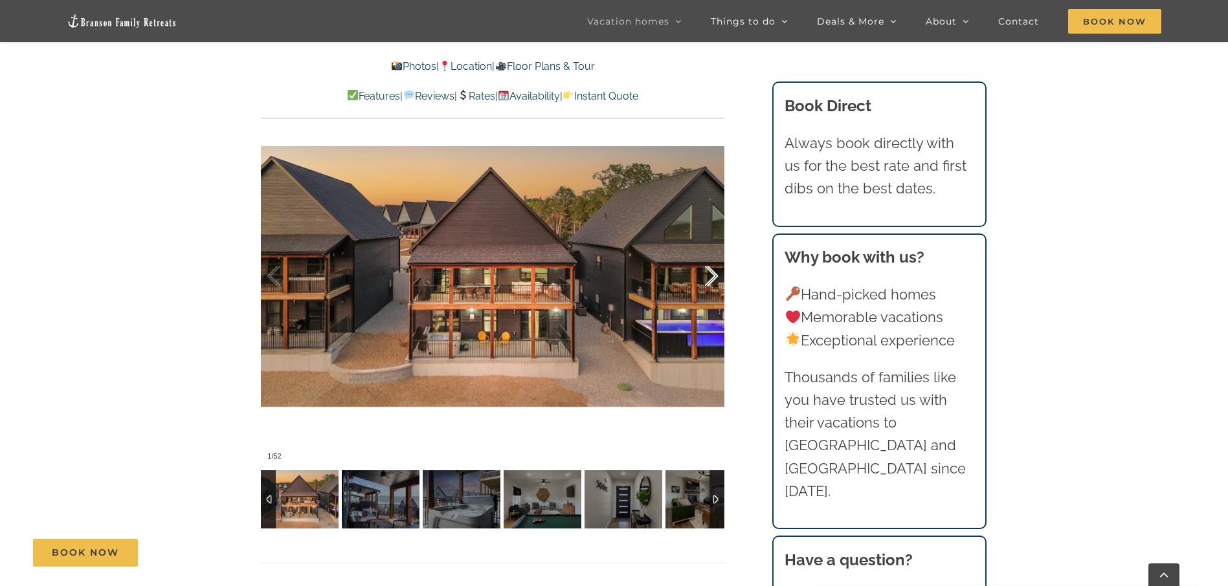
click at [708, 281] on div at bounding box center [697, 276] width 40 height 80
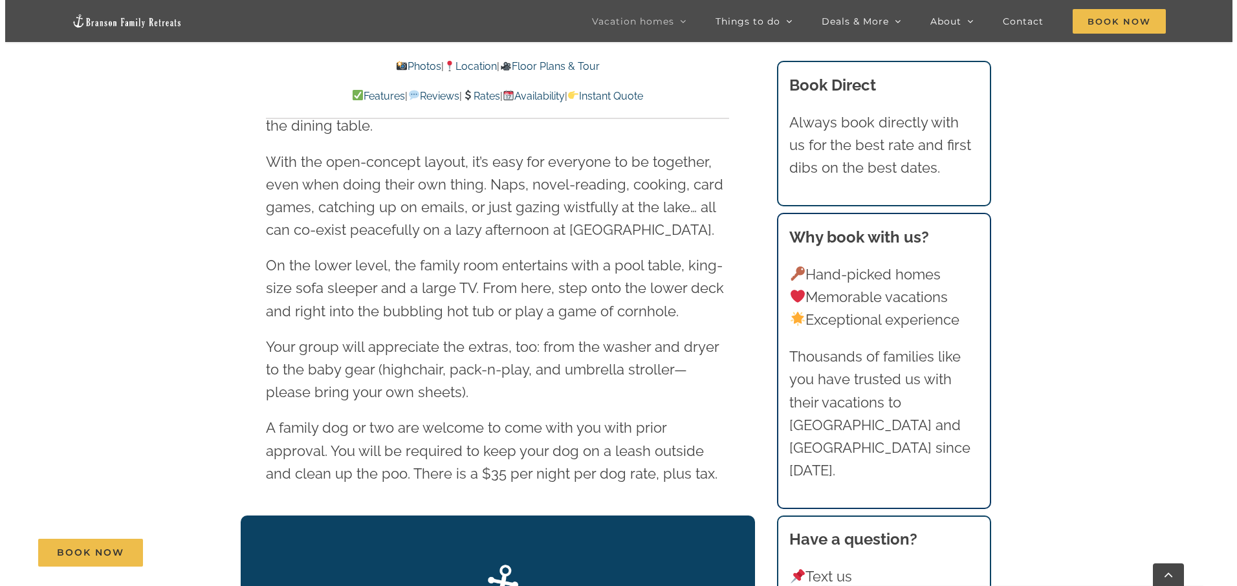
scroll to position [2071, 0]
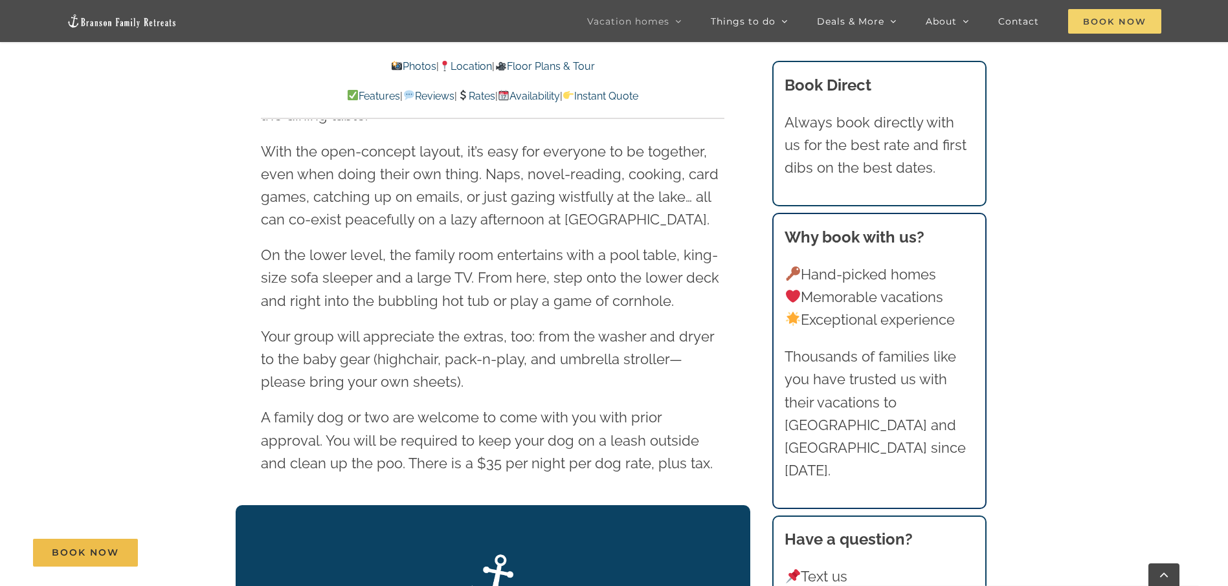
click at [1118, 32] on span "Book Now" at bounding box center [1114, 21] width 93 height 25
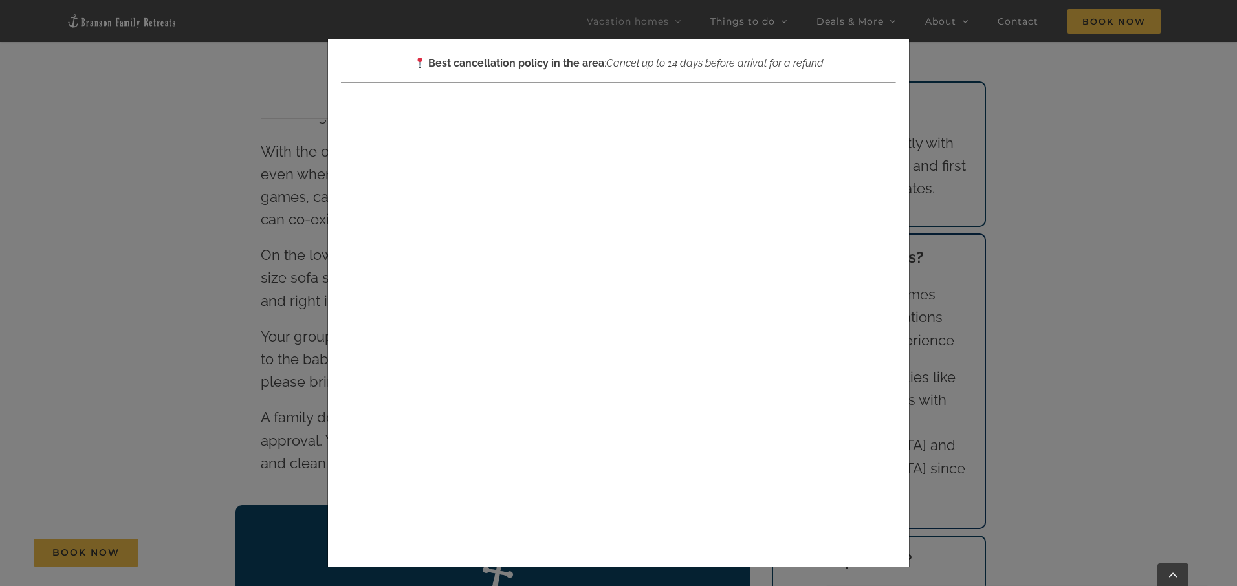
scroll to position [0, 0]
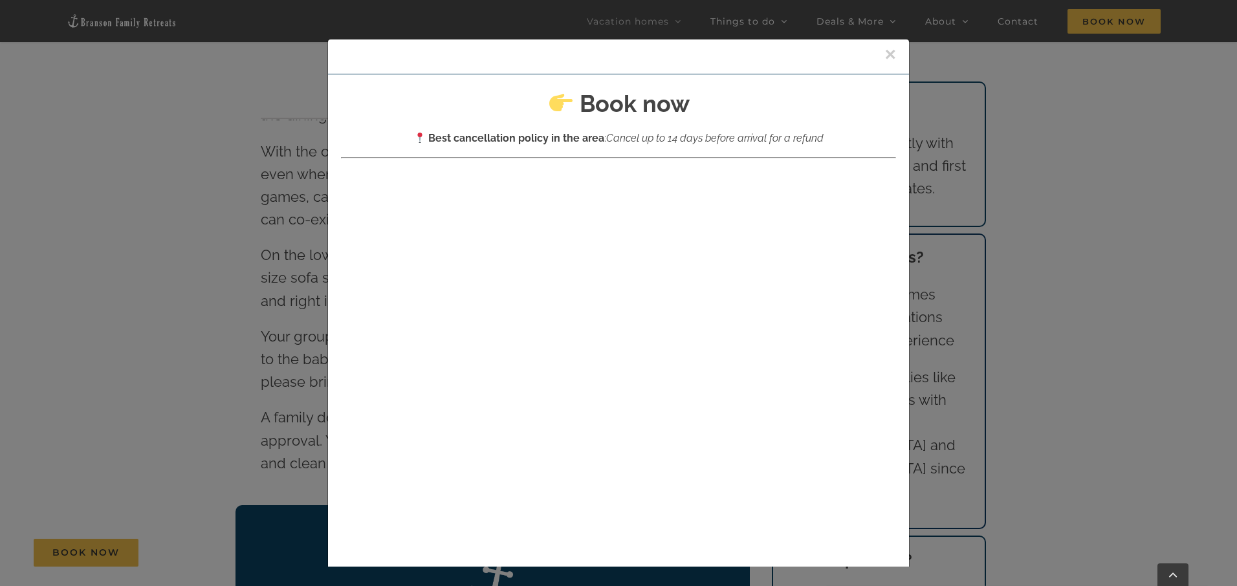
click at [882, 54] on div "×" at bounding box center [618, 56] width 581 height 35
click at [885, 54] on button "×" at bounding box center [891, 54] width 12 height 19
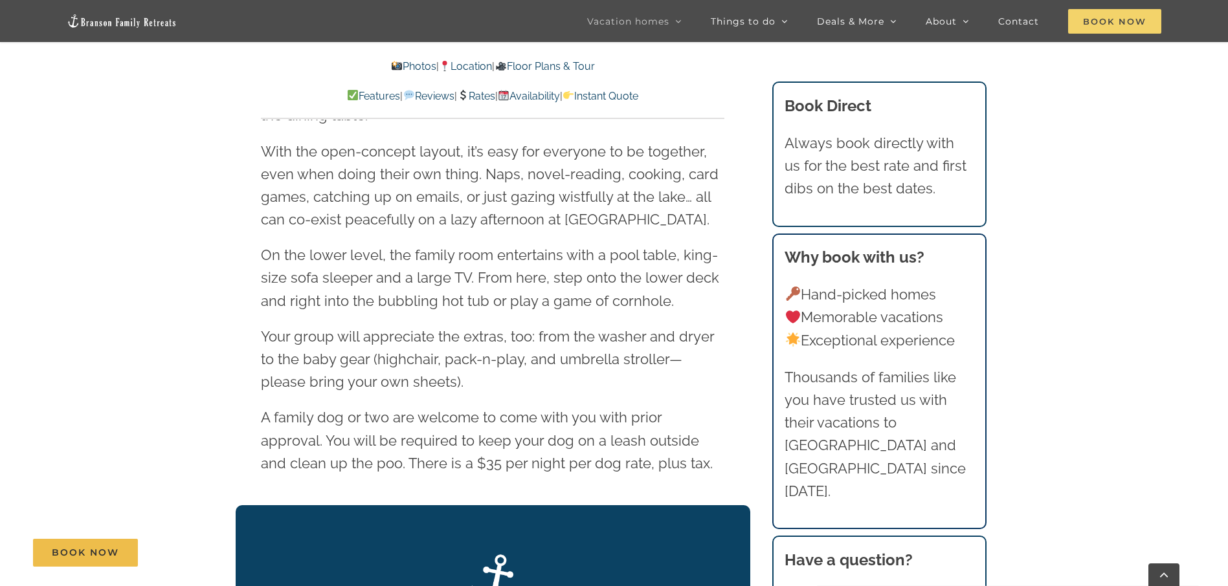
click at [1104, 24] on span "Book Now" at bounding box center [1114, 21] width 93 height 25
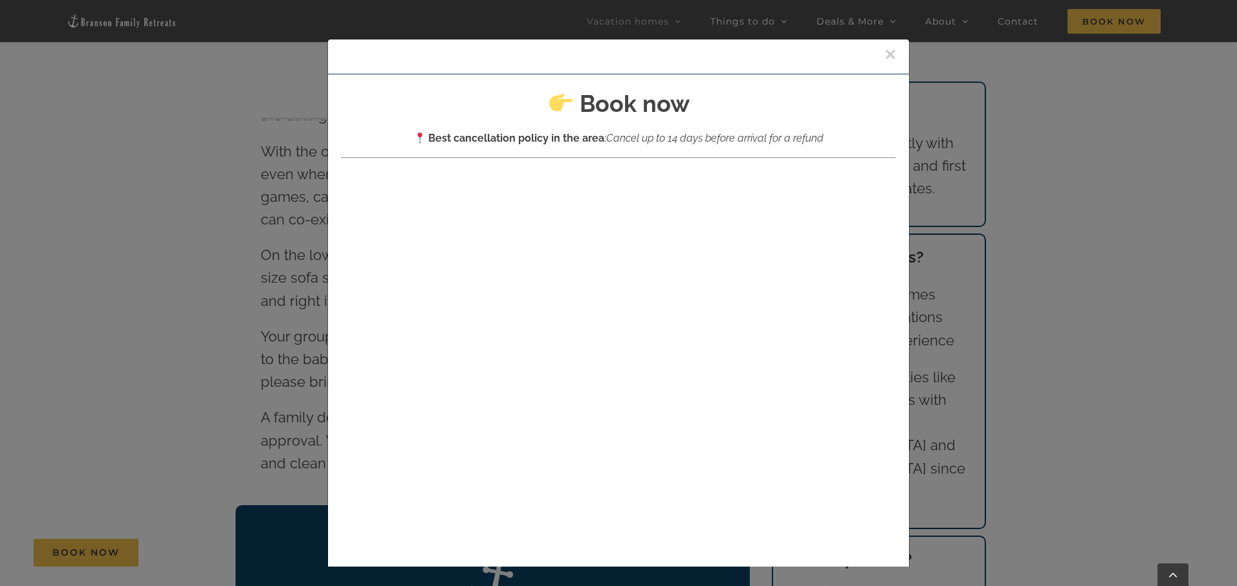
click at [885, 57] on button "×" at bounding box center [891, 54] width 12 height 19
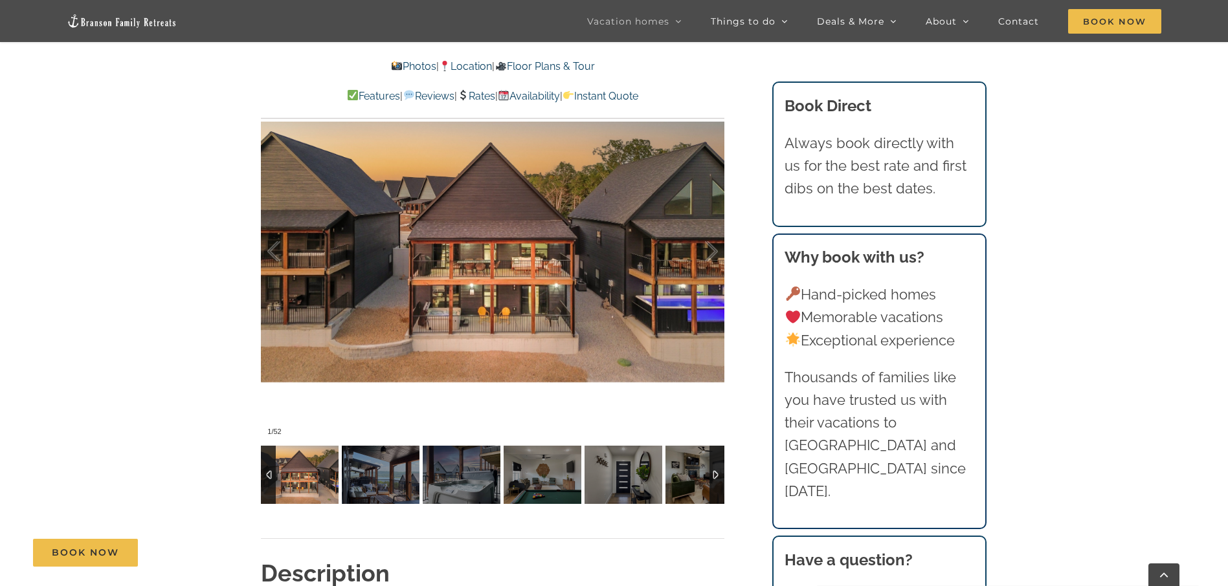
scroll to position [906, 0]
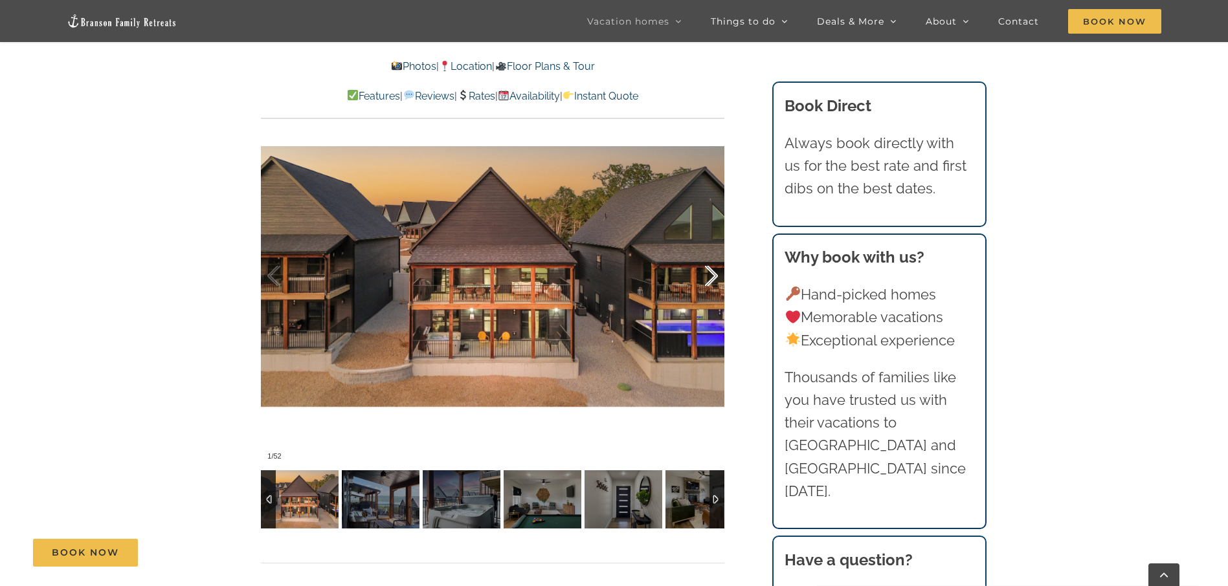
click at [711, 278] on div at bounding box center [697, 276] width 40 height 80
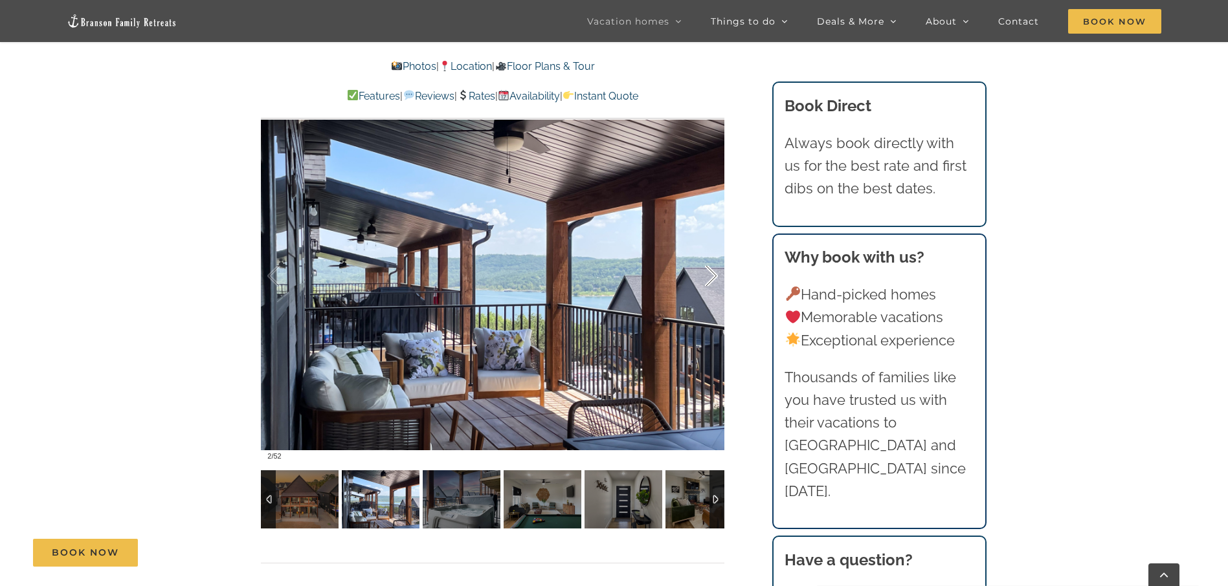
click at [711, 278] on div at bounding box center [697, 276] width 40 height 80
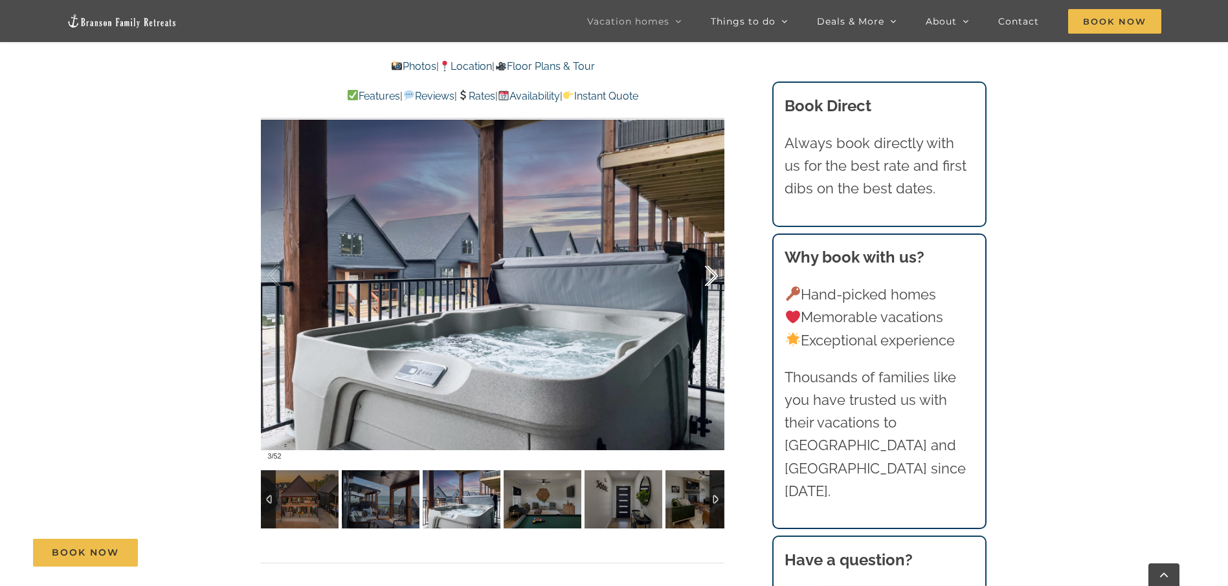
click at [711, 278] on div at bounding box center [697, 276] width 40 height 80
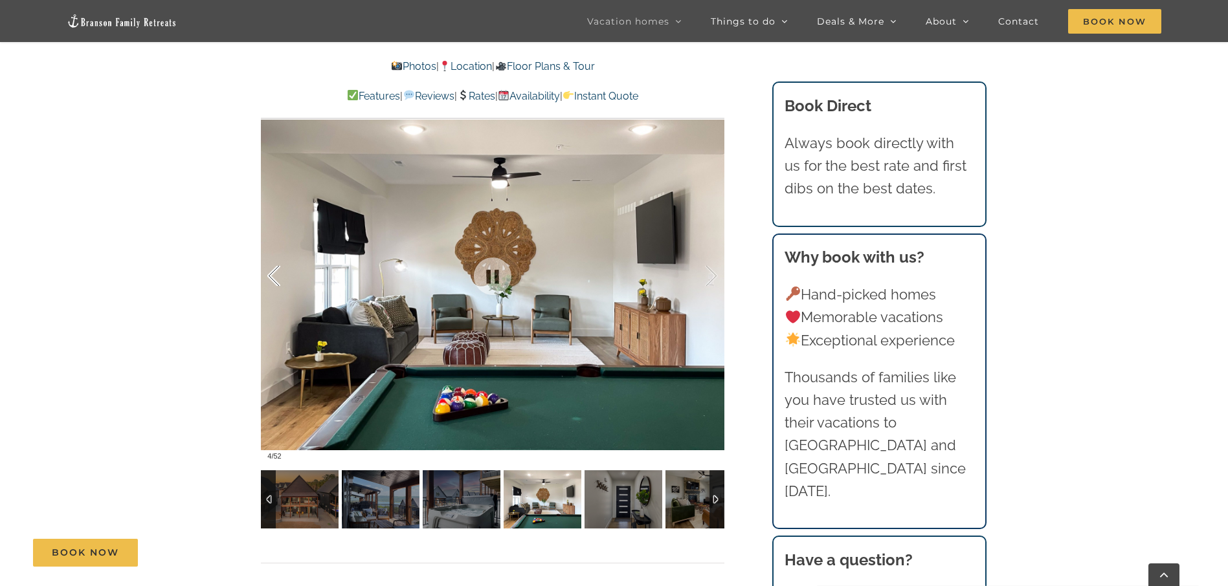
click at [272, 280] on div at bounding box center [287, 276] width 40 height 80
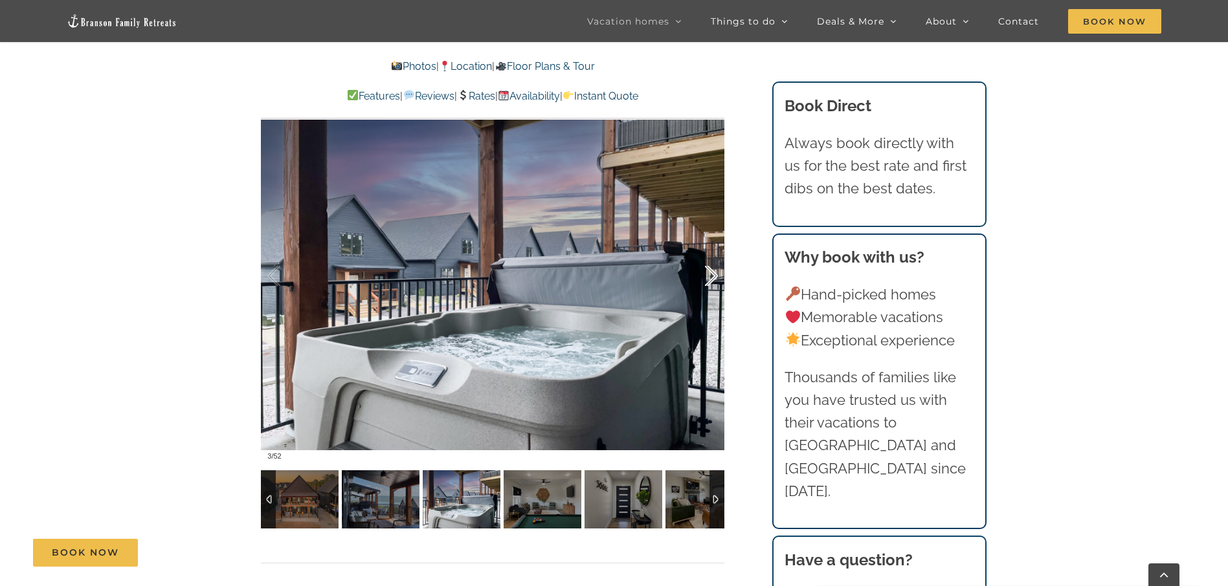
click at [713, 280] on div at bounding box center [697, 276] width 40 height 80
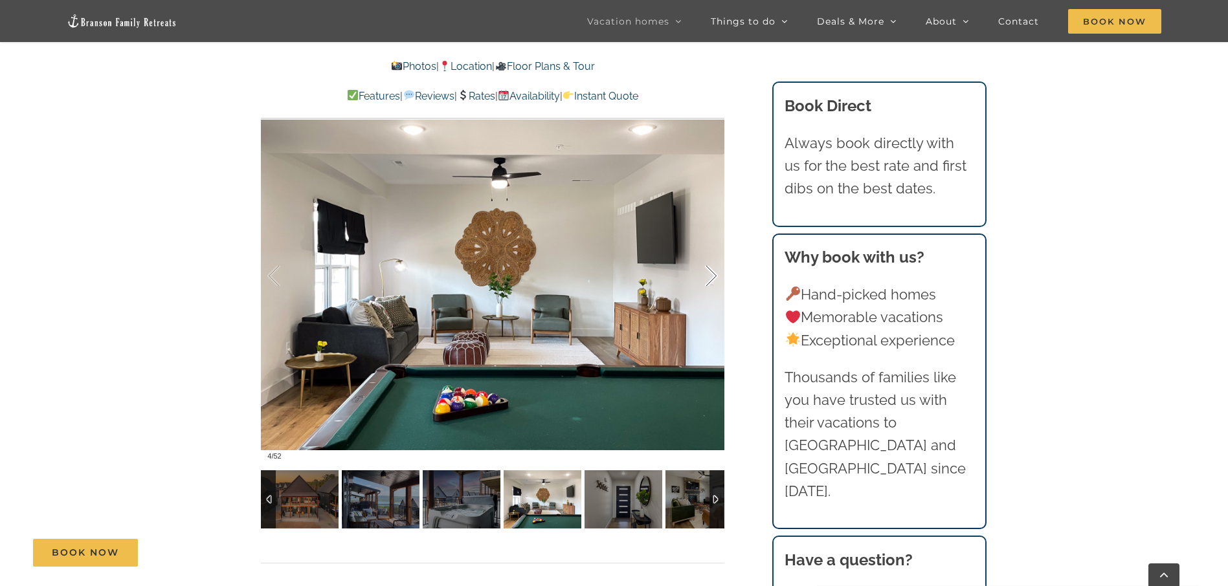
click at [713, 280] on div at bounding box center [697, 276] width 40 height 80
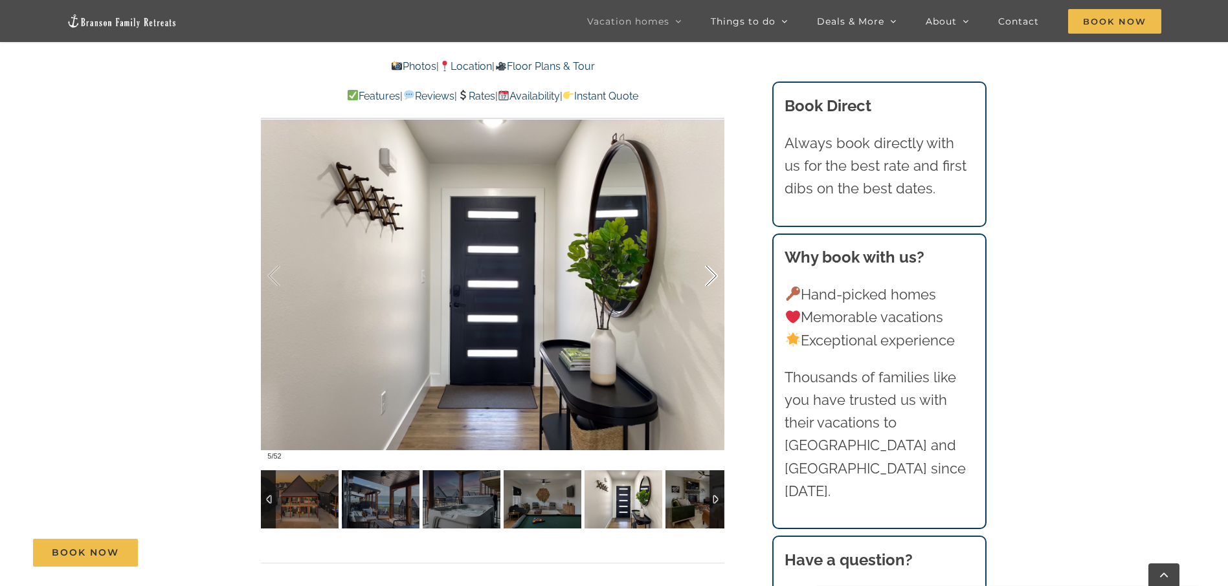
click at [713, 280] on div at bounding box center [697, 276] width 40 height 80
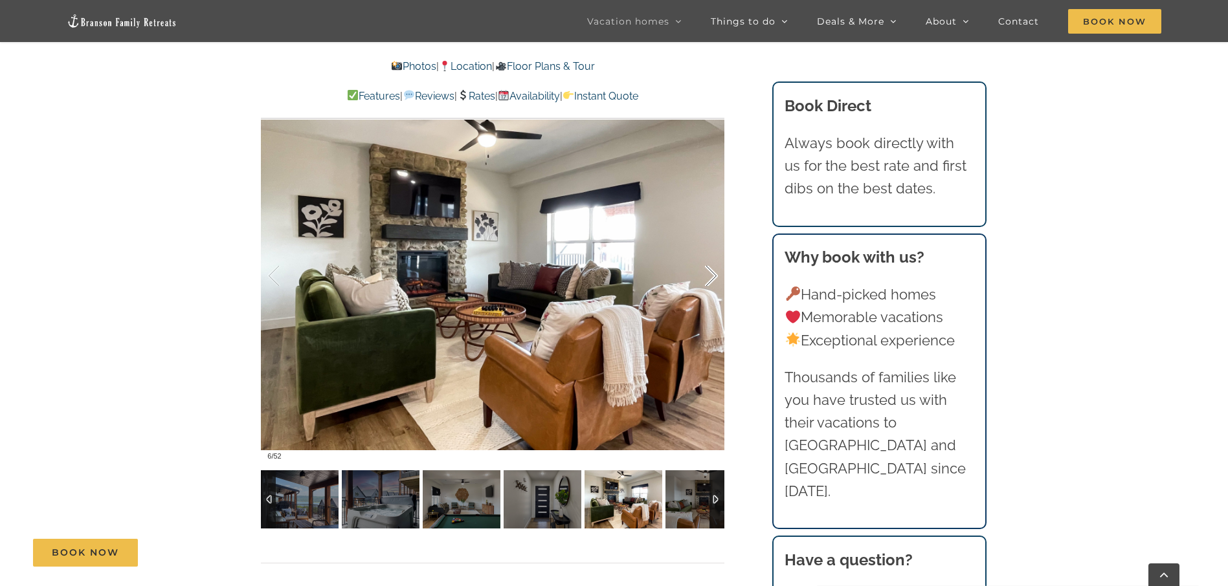
click at [713, 280] on div at bounding box center [697, 276] width 40 height 80
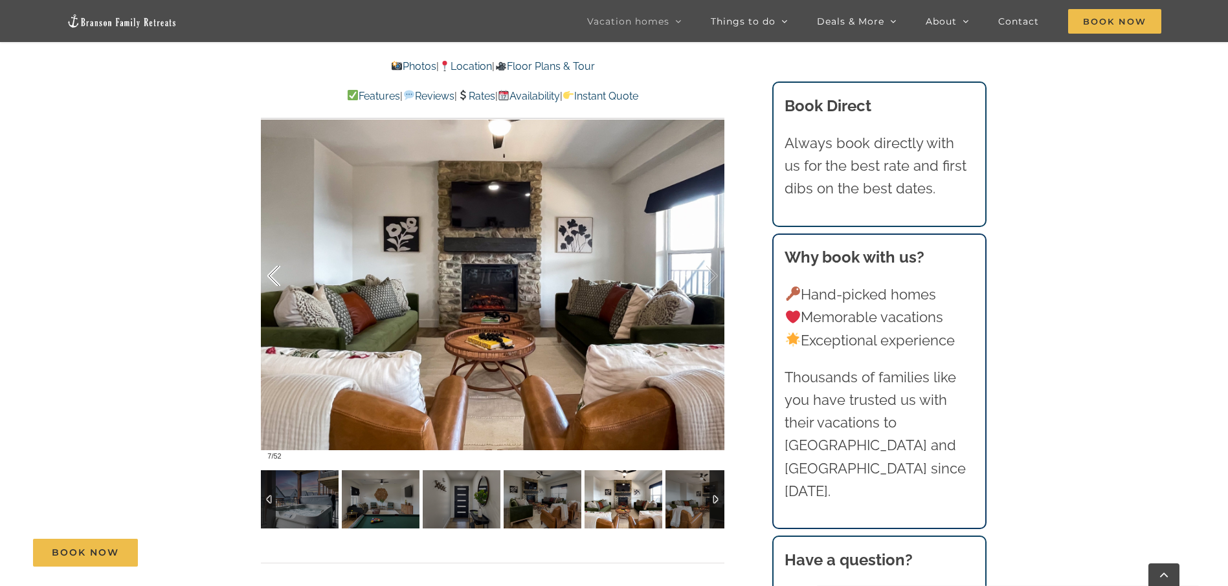
click at [281, 276] on div at bounding box center [287, 276] width 40 height 80
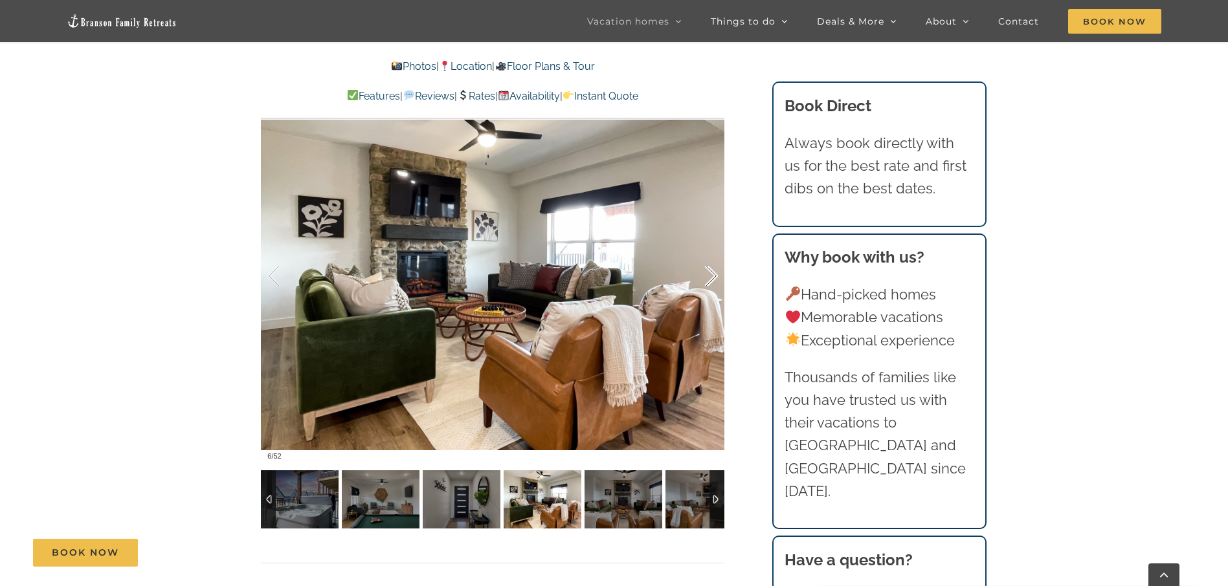
click at [709, 275] on div at bounding box center [697, 276] width 40 height 80
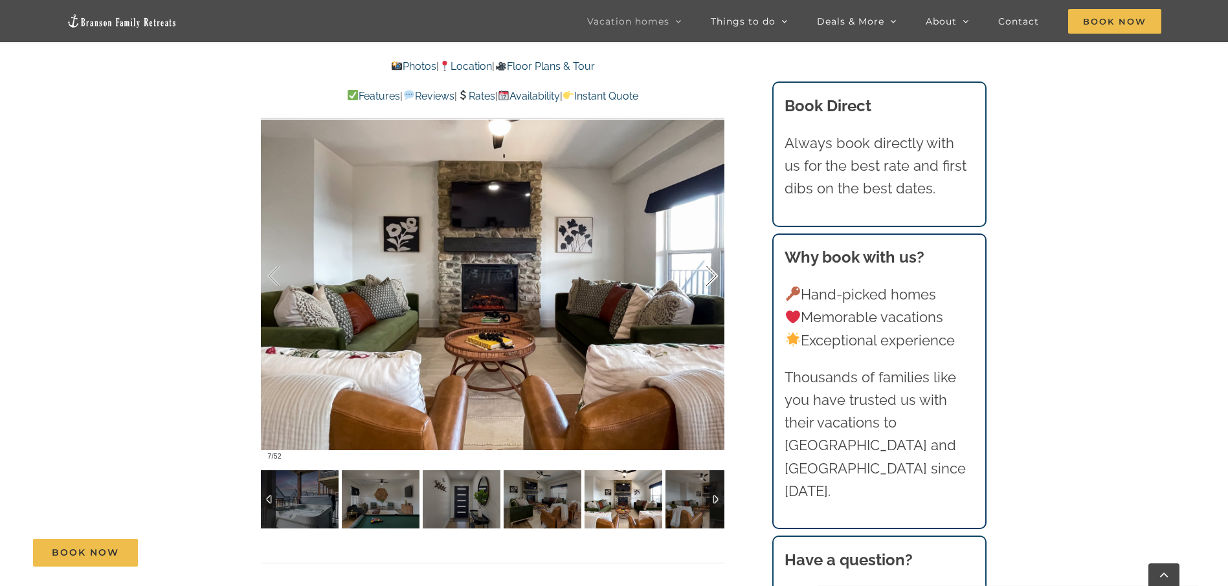
click at [709, 275] on div at bounding box center [697, 276] width 40 height 80
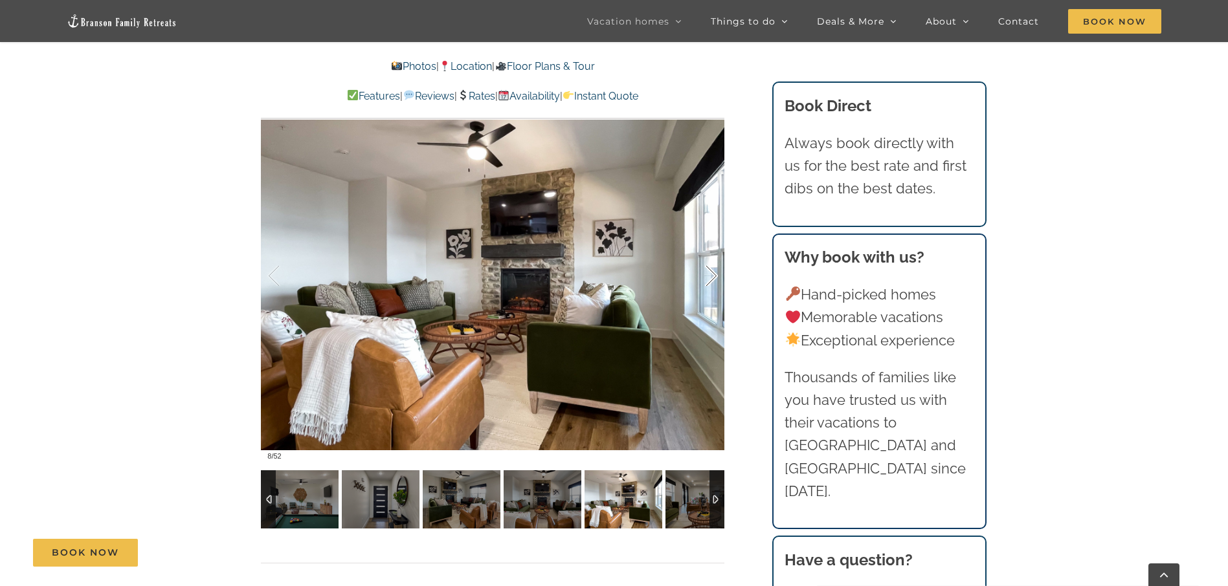
click at [709, 275] on div at bounding box center [697, 276] width 40 height 80
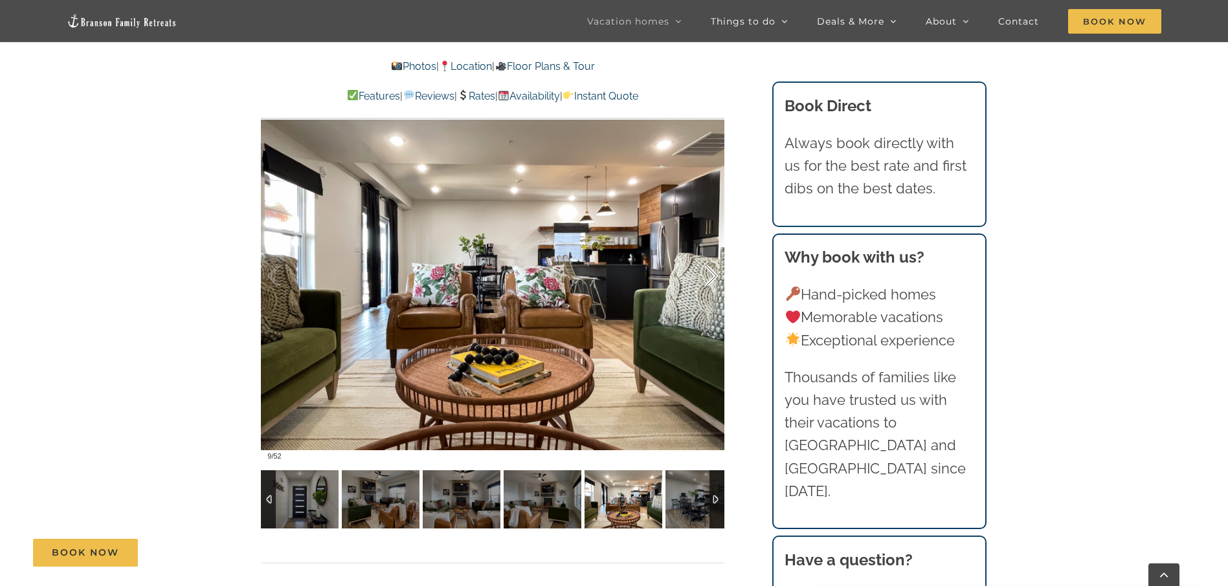
click at [709, 275] on div at bounding box center [697, 276] width 40 height 80
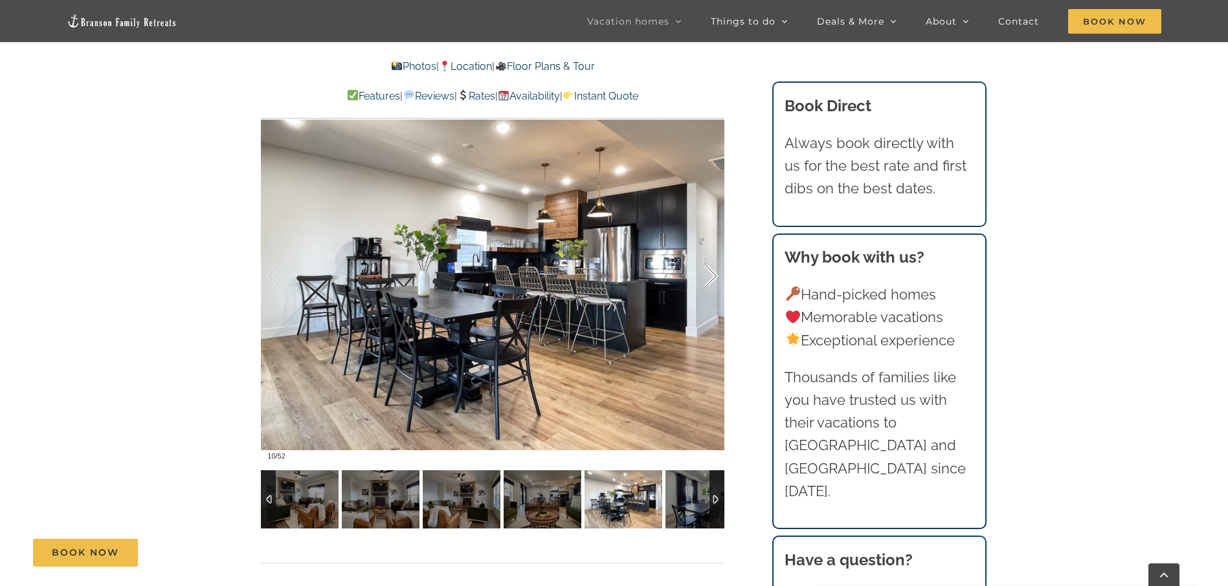
click at [709, 275] on div at bounding box center [697, 276] width 40 height 80
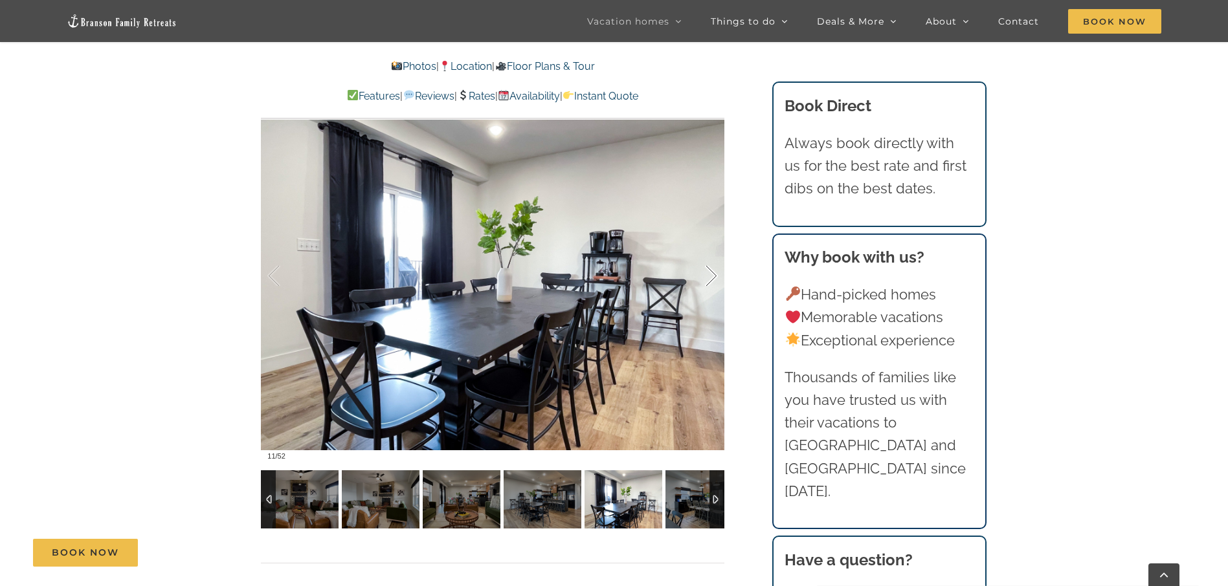
click at [709, 275] on div at bounding box center [697, 276] width 40 height 80
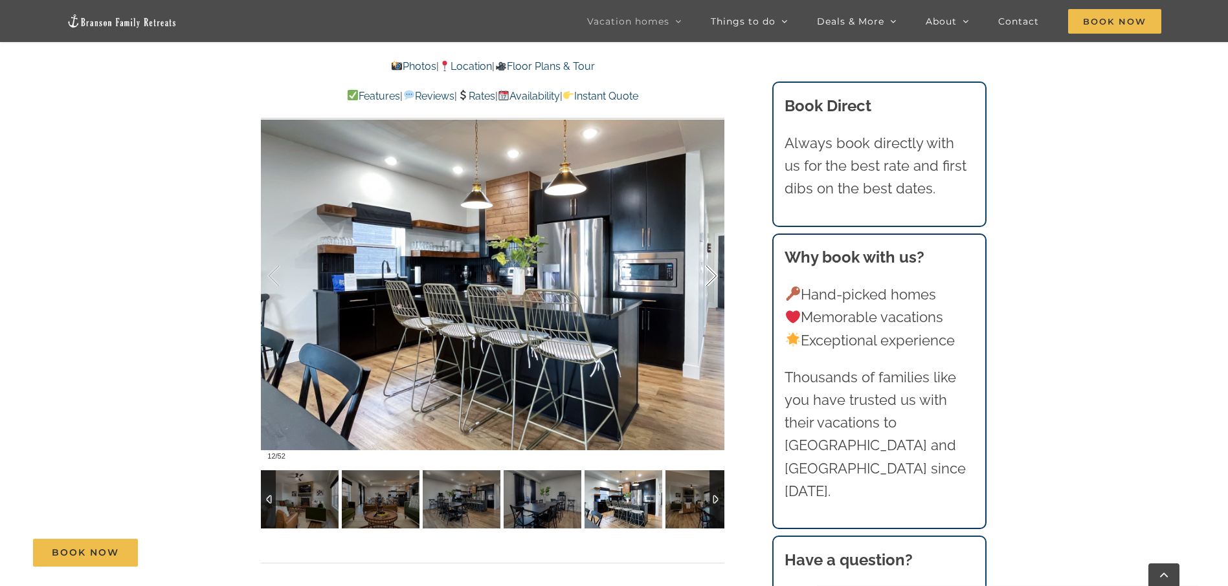
click at [709, 275] on div at bounding box center [697, 276] width 40 height 80
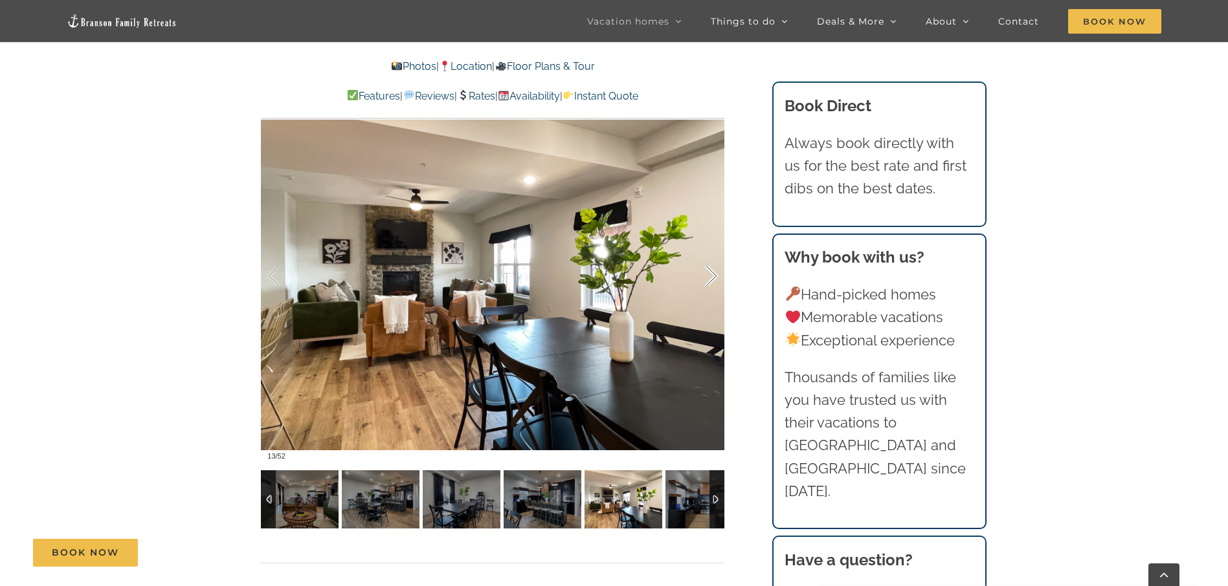
click at [709, 275] on div at bounding box center [697, 276] width 40 height 80
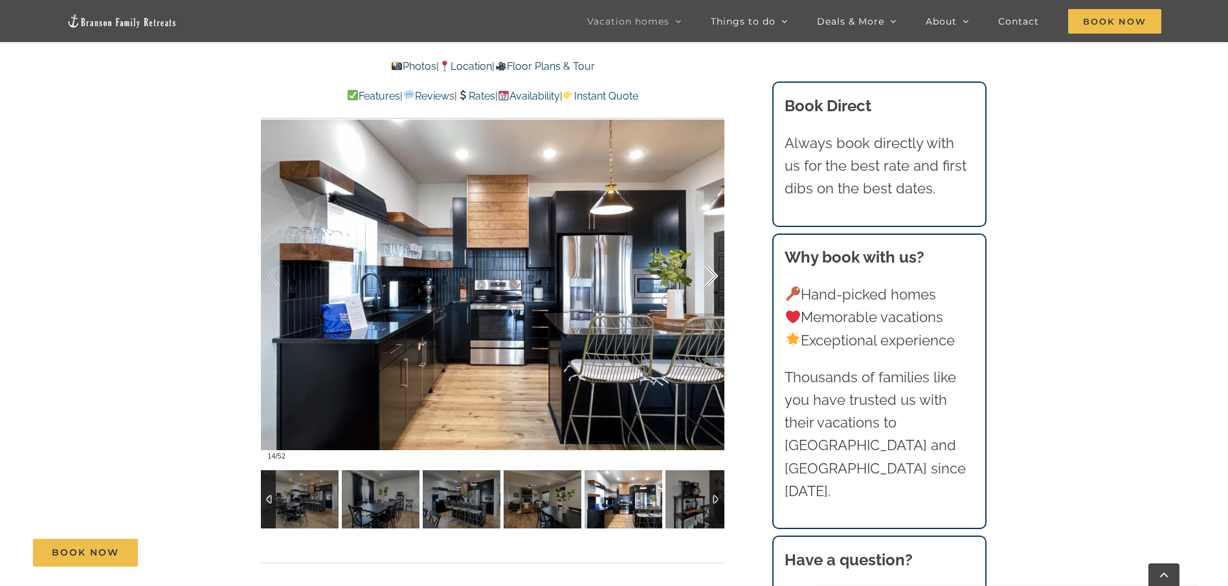
click at [709, 275] on div at bounding box center [697, 276] width 40 height 80
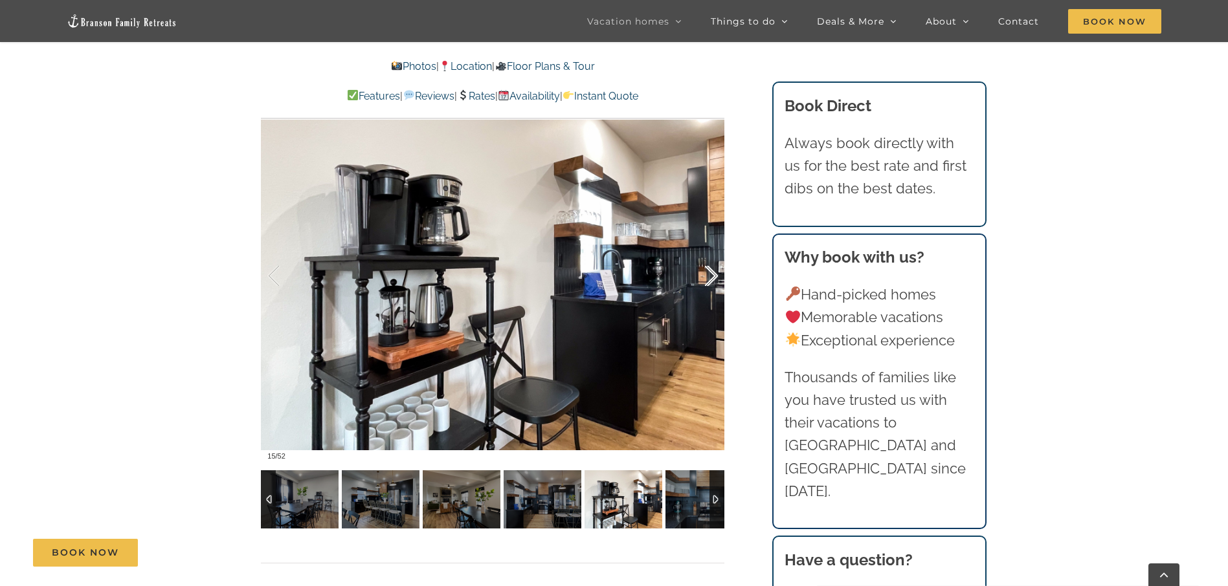
click at [709, 275] on div at bounding box center [697, 276] width 40 height 80
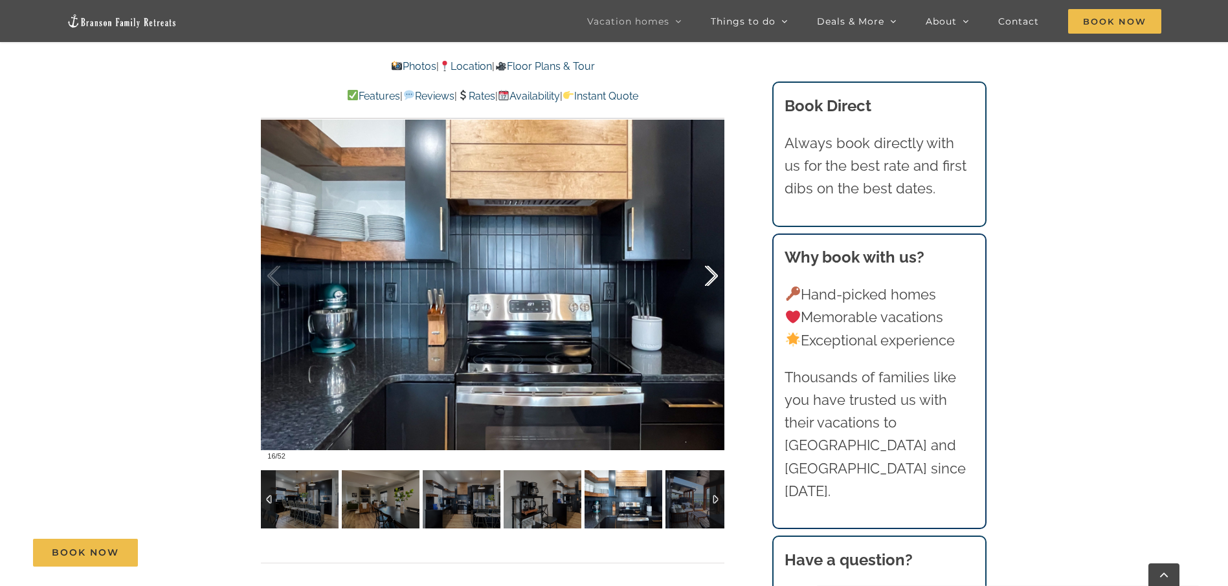
click at [709, 275] on div at bounding box center [697, 276] width 40 height 80
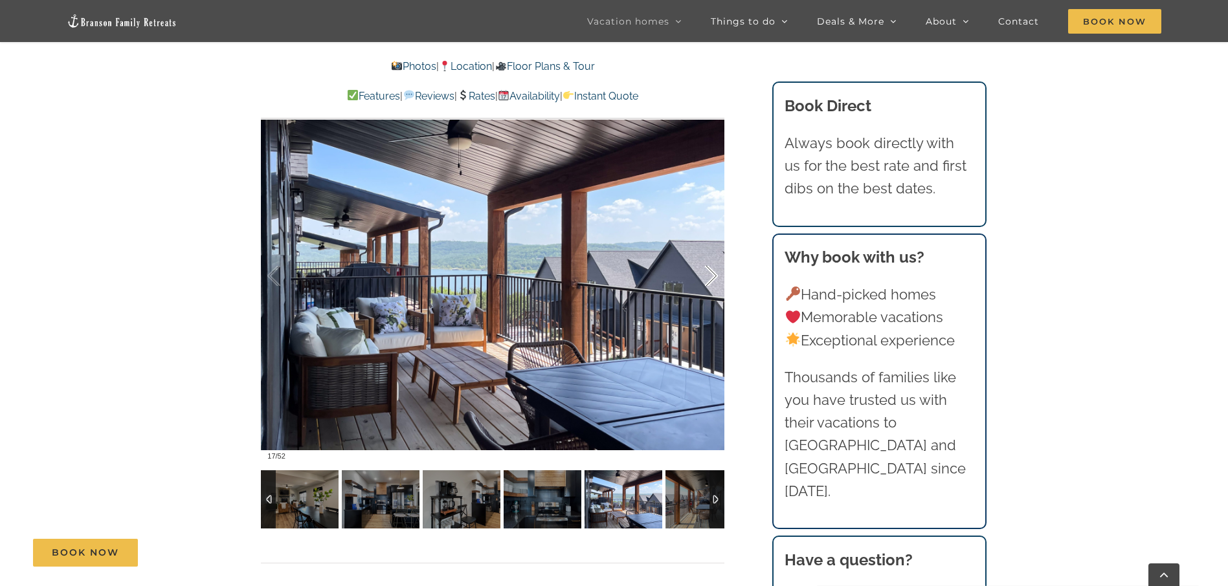
click at [709, 275] on div at bounding box center [697, 276] width 40 height 80
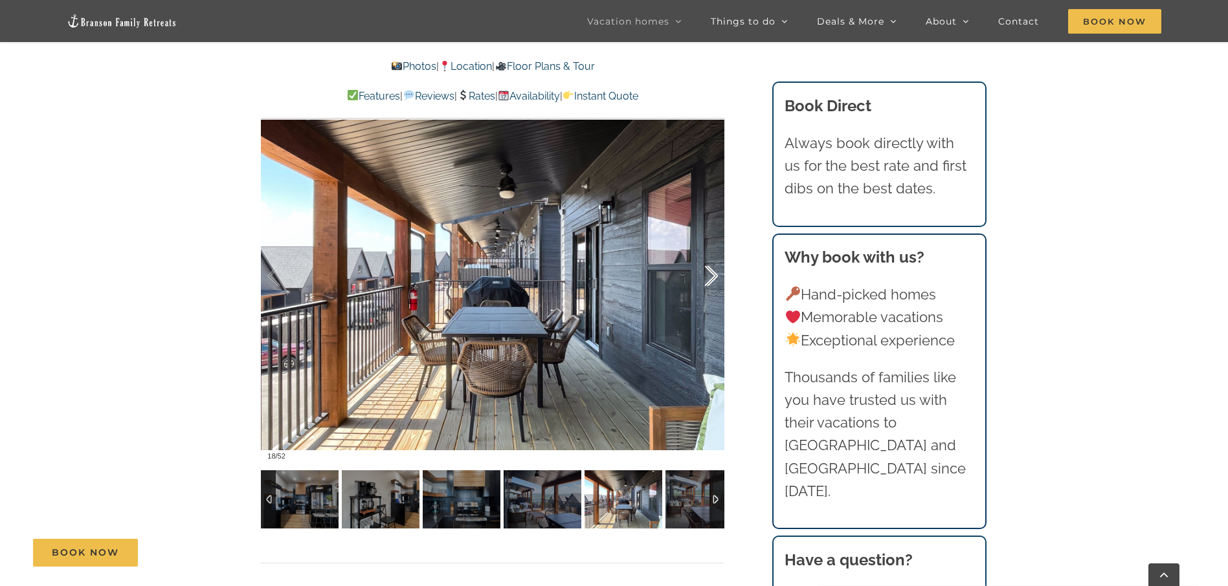
click at [709, 275] on div at bounding box center [697, 276] width 40 height 80
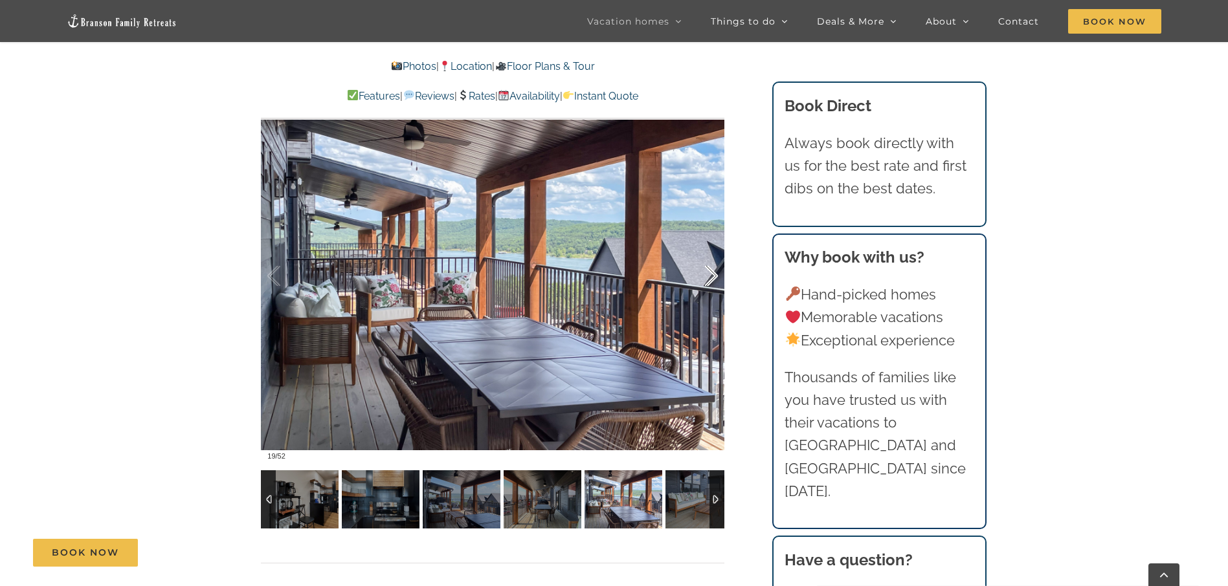
click at [709, 275] on div at bounding box center [697, 276] width 40 height 80
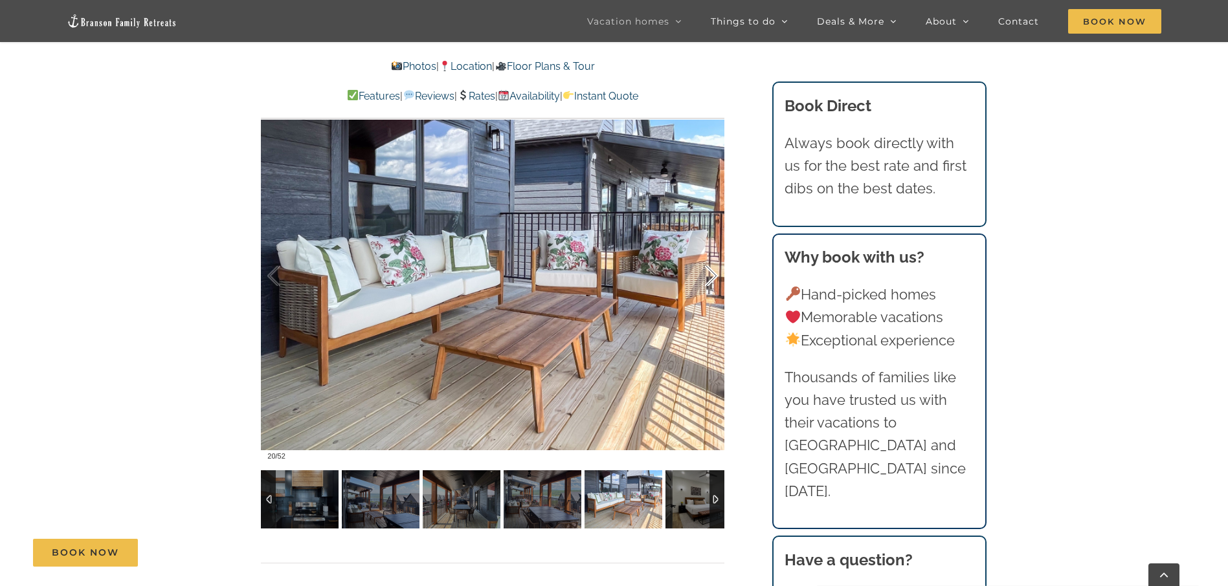
click at [709, 275] on div at bounding box center [697, 276] width 40 height 80
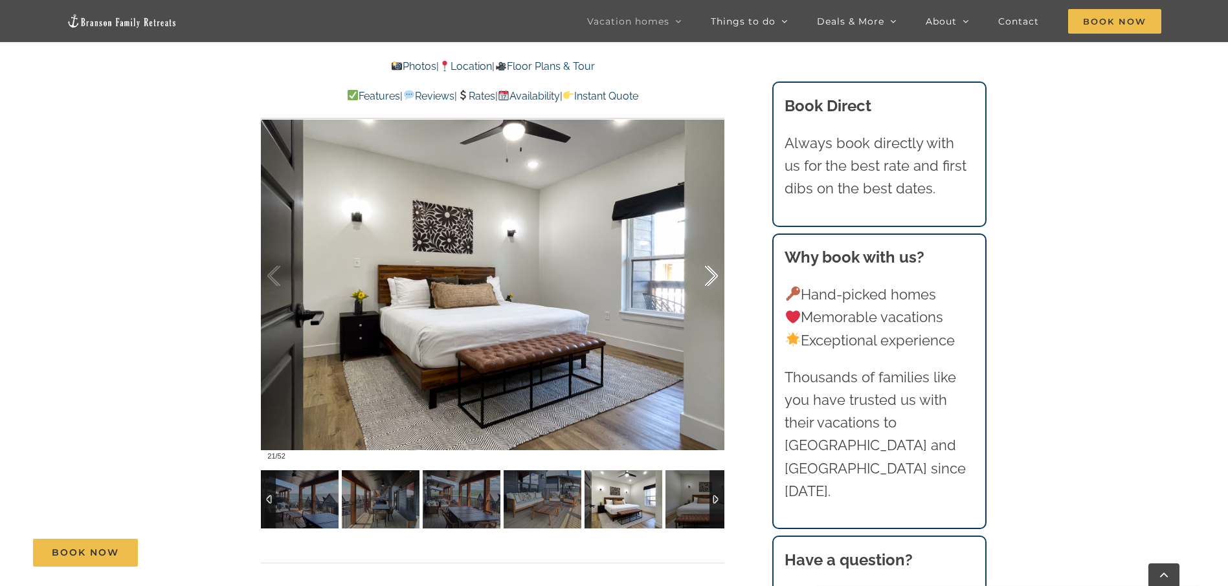
click at [709, 275] on div at bounding box center [697, 276] width 40 height 80
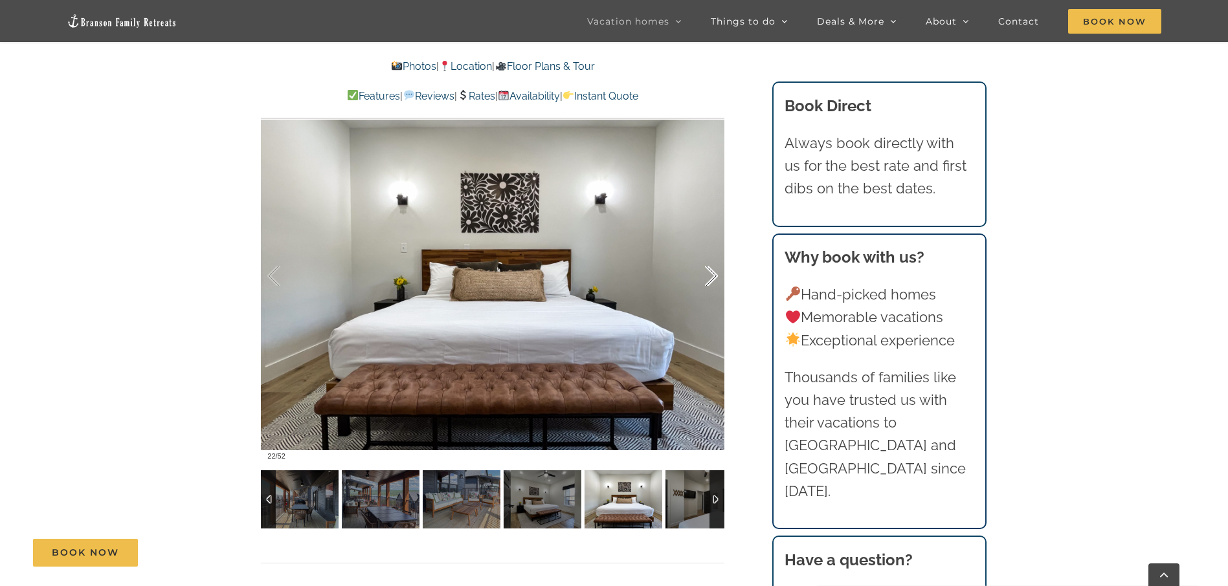
click at [709, 275] on div at bounding box center [697, 276] width 40 height 80
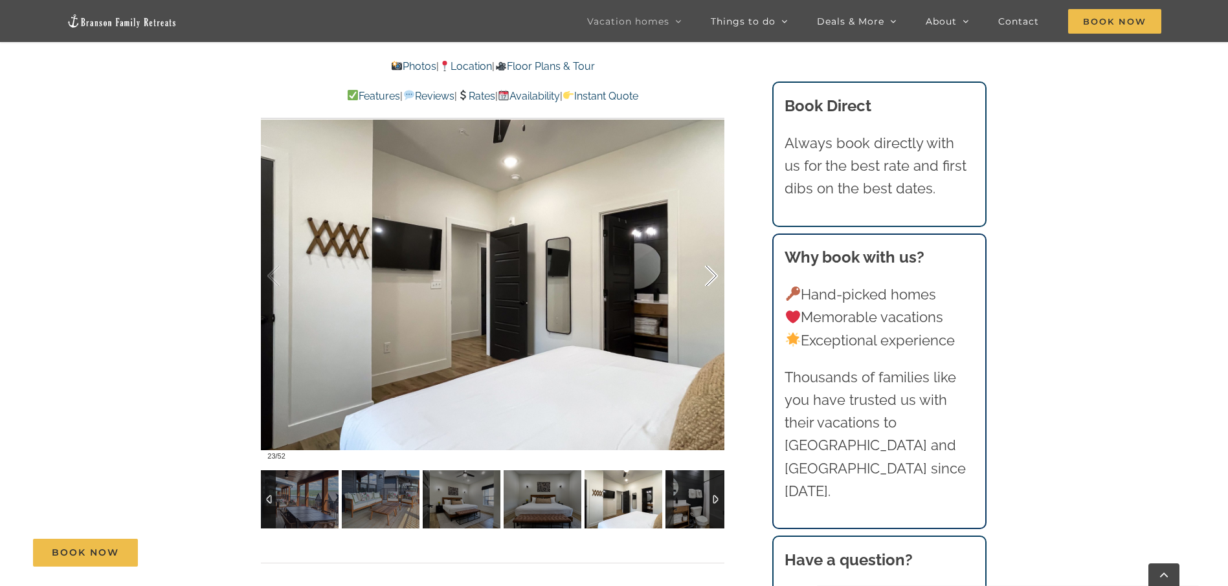
click at [709, 275] on div at bounding box center [697, 276] width 40 height 80
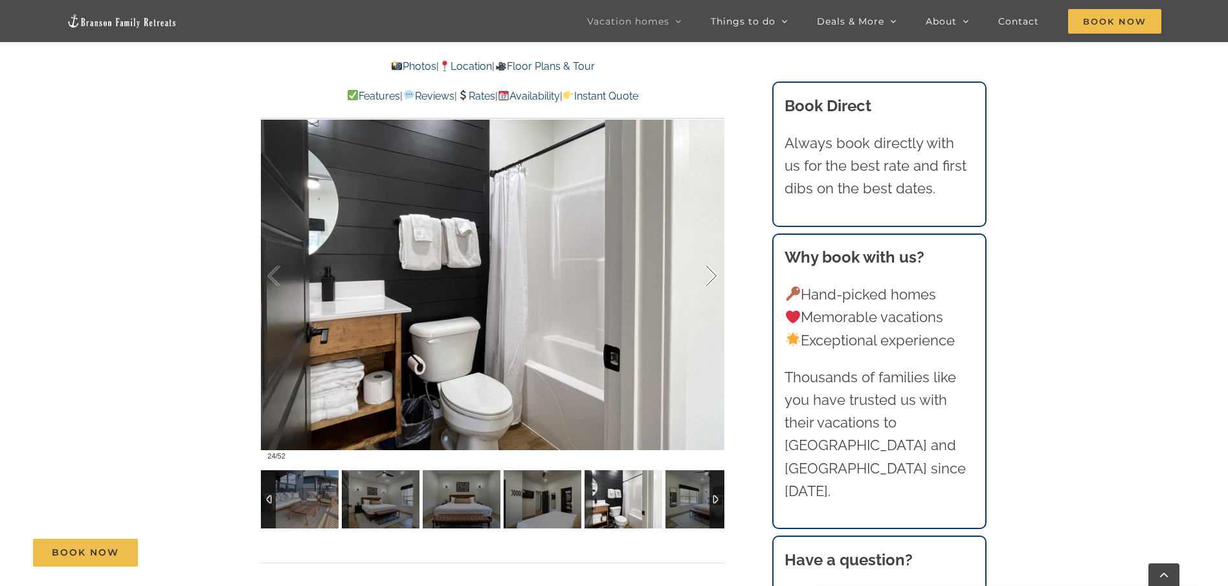
click at [709, 277] on div at bounding box center [697, 276] width 40 height 80
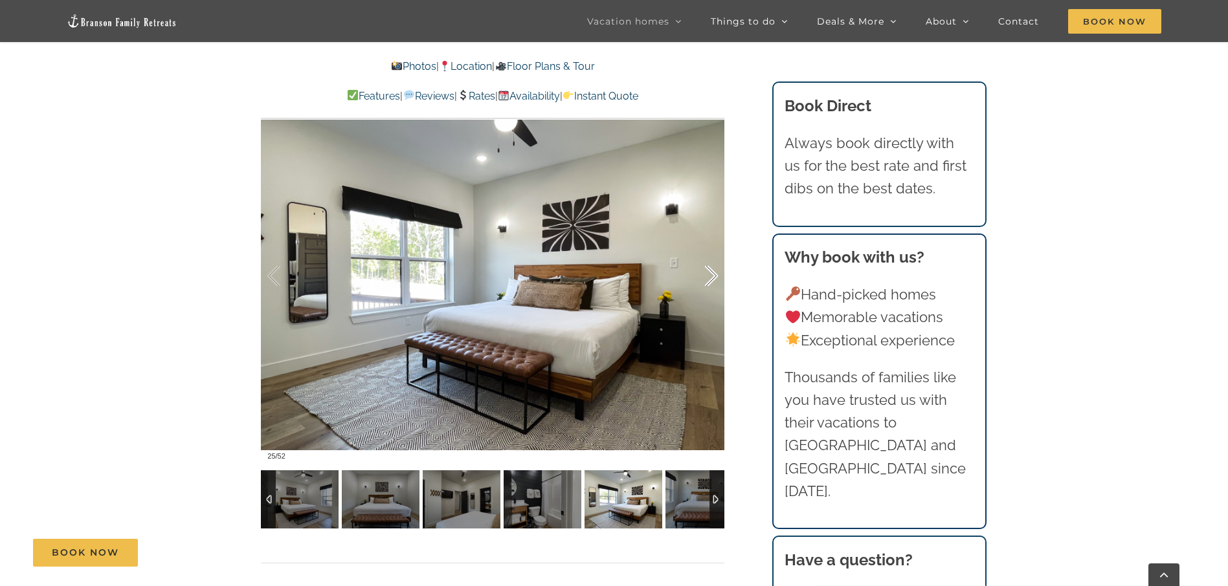
click at [709, 277] on div at bounding box center [697, 276] width 40 height 80
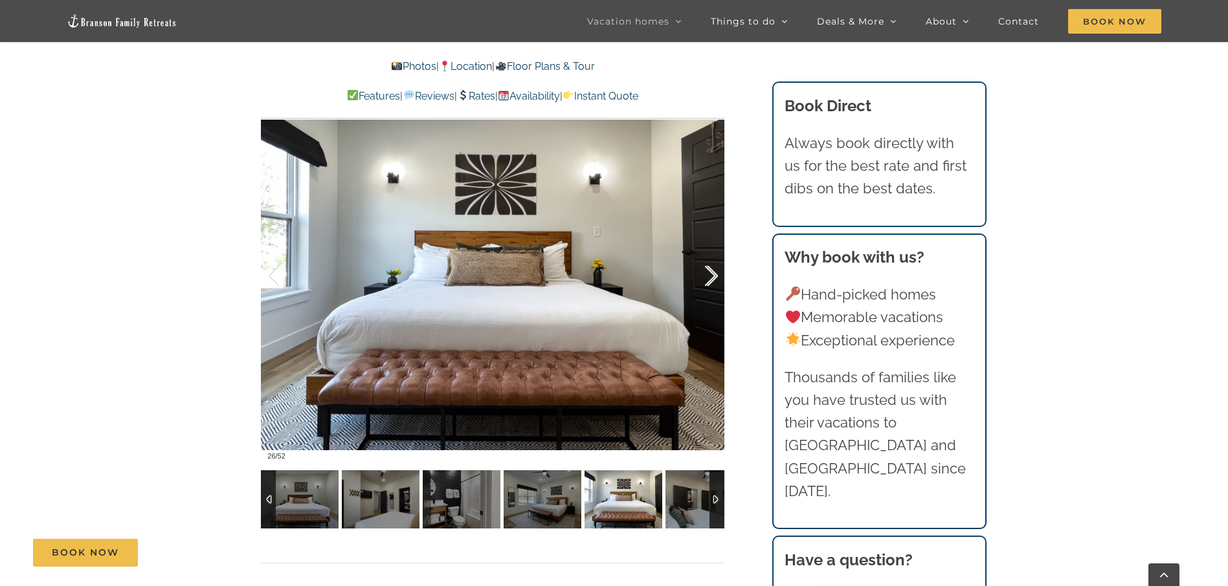
click at [709, 277] on div at bounding box center [697, 276] width 40 height 80
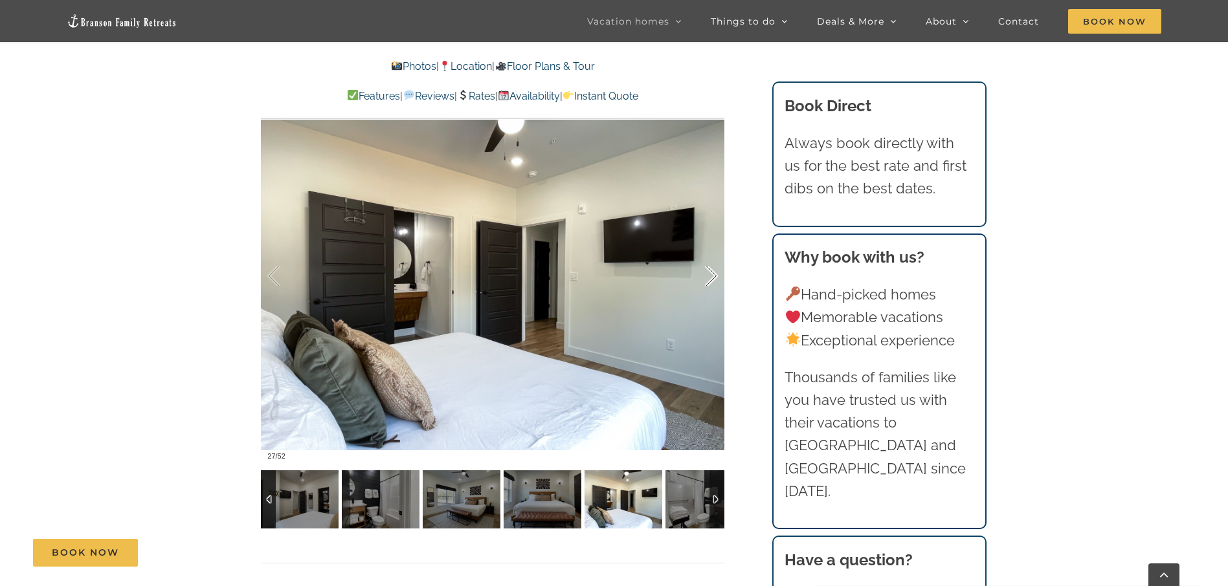
click at [709, 277] on div at bounding box center [697, 276] width 40 height 80
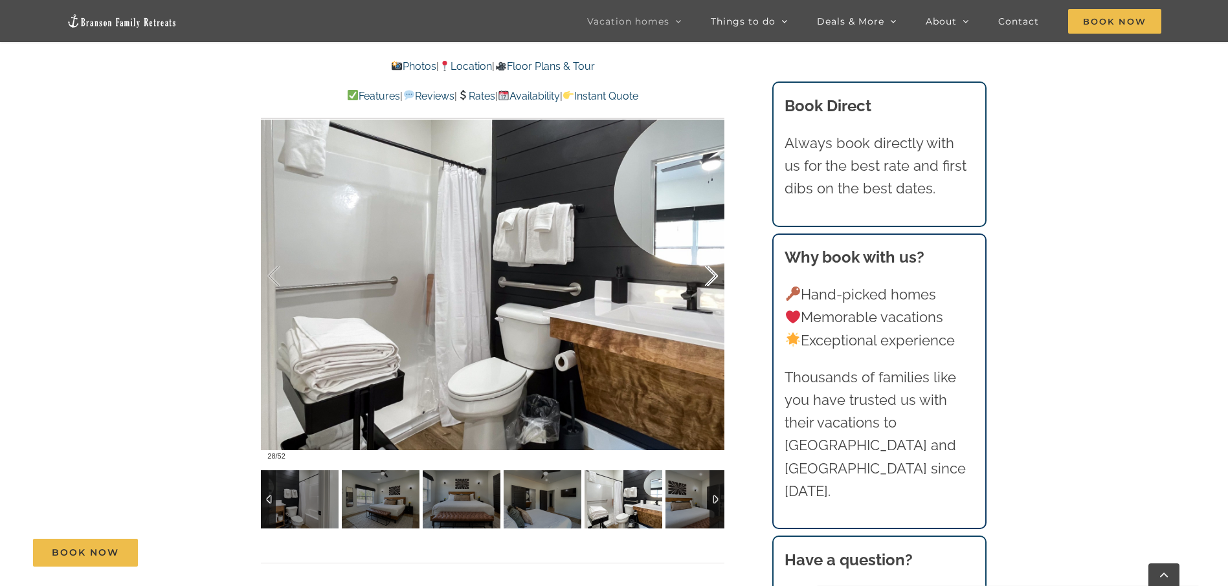
click at [709, 277] on div at bounding box center [697, 276] width 40 height 80
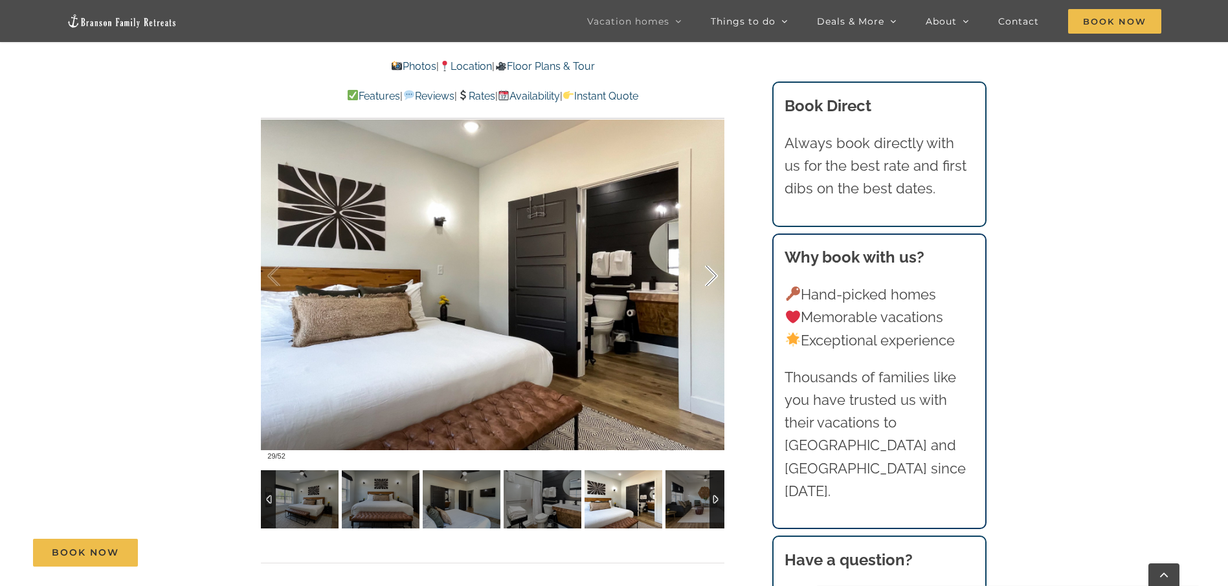
click at [709, 277] on div at bounding box center [697, 276] width 40 height 80
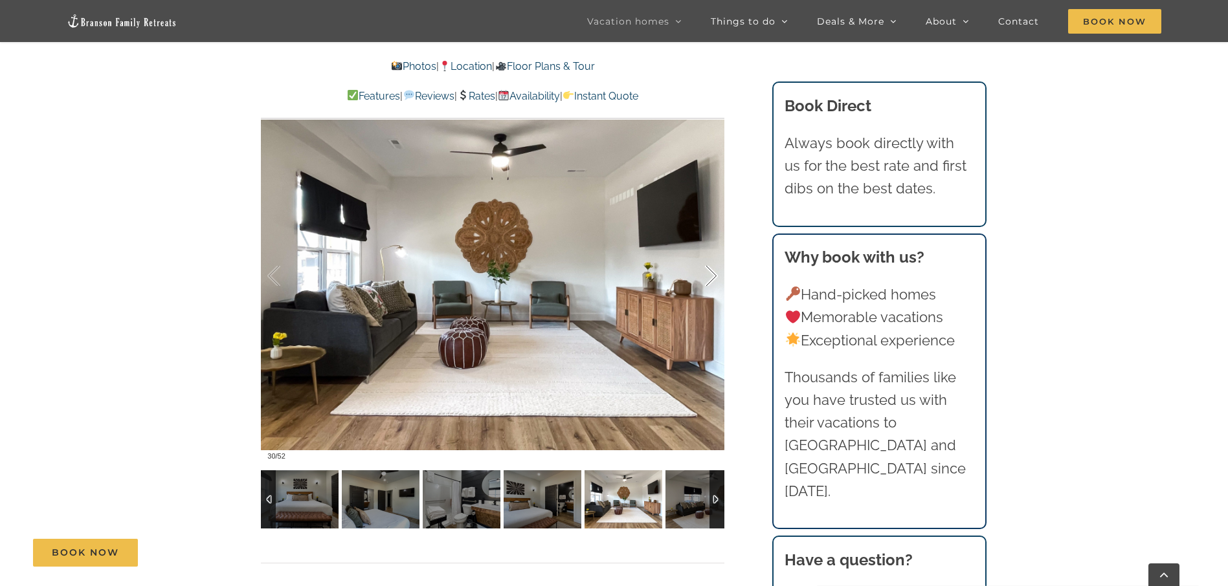
click at [709, 277] on div at bounding box center [697, 276] width 40 height 80
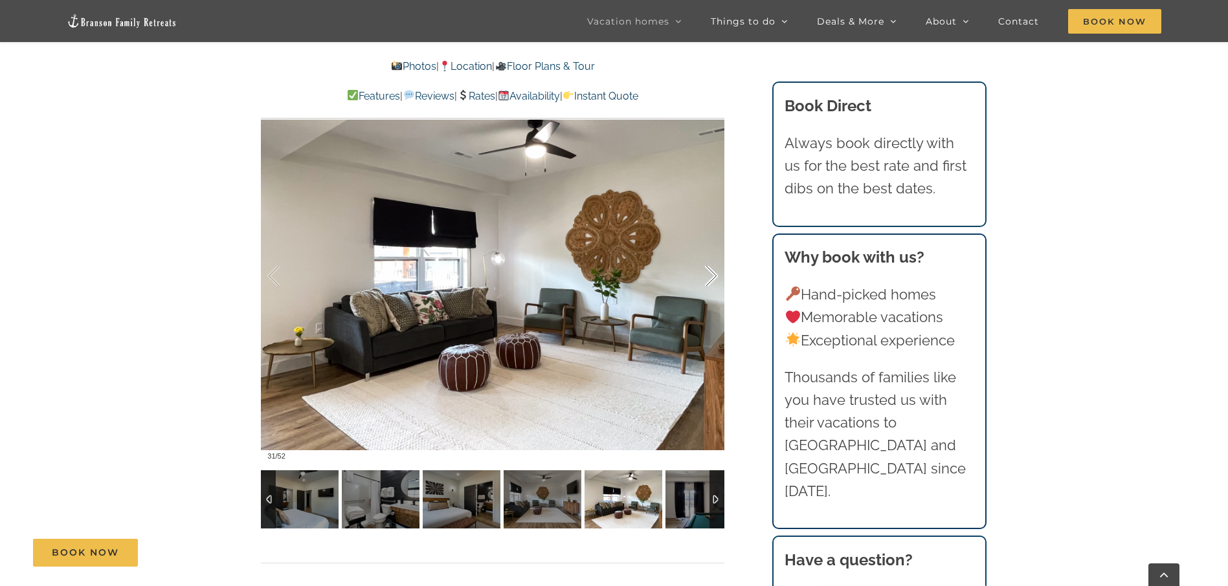
click at [709, 277] on div at bounding box center [697, 276] width 40 height 80
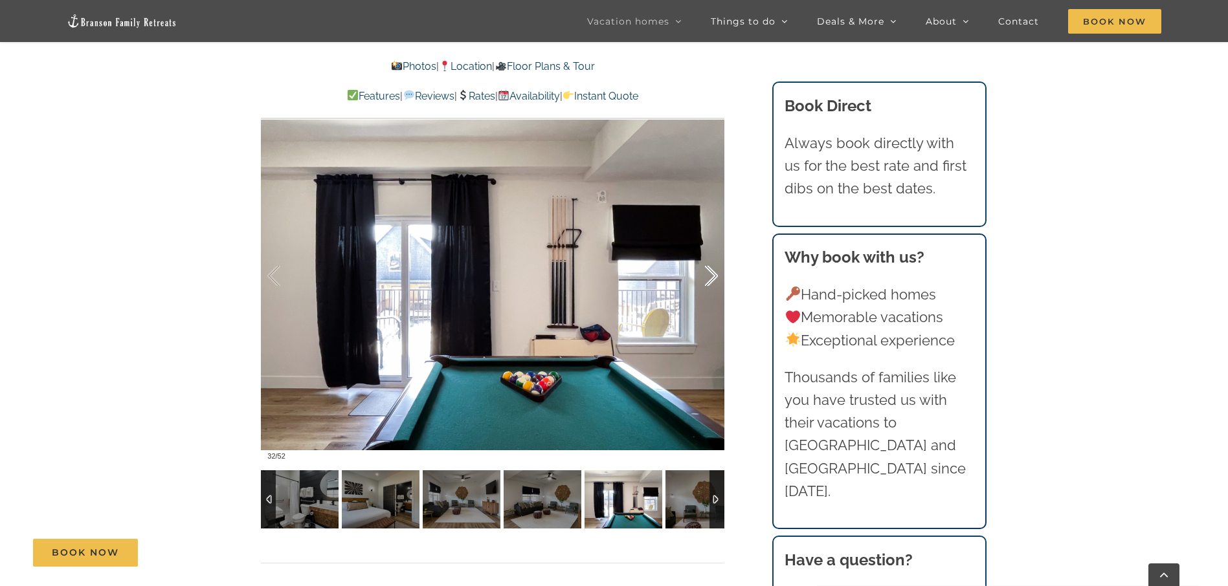
click at [709, 277] on div at bounding box center [697, 276] width 40 height 80
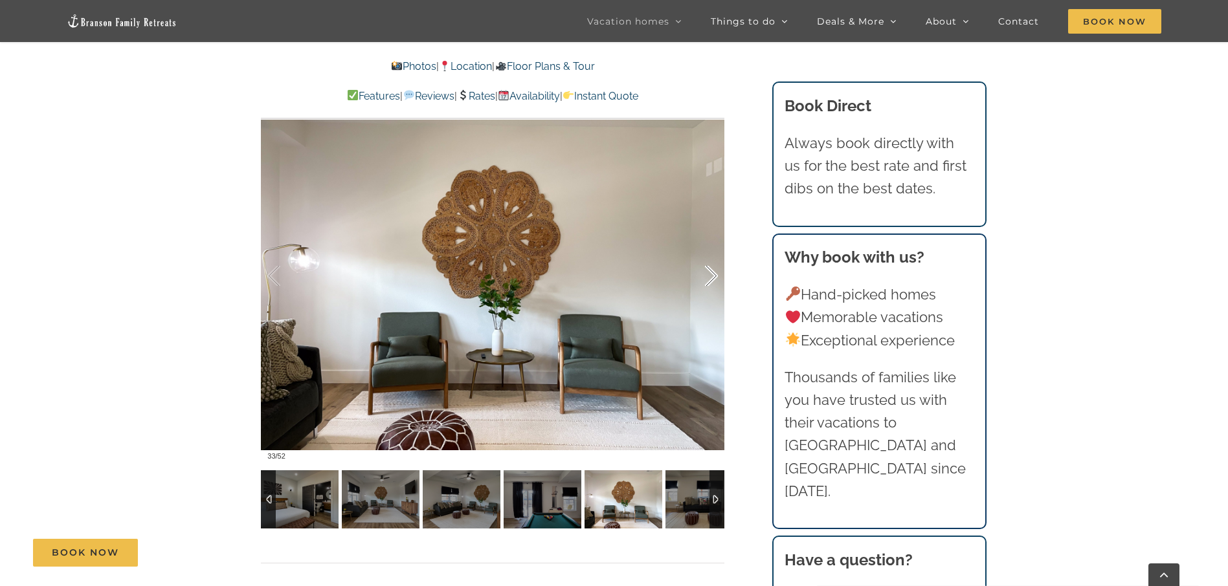
click at [709, 277] on div at bounding box center [697, 276] width 40 height 80
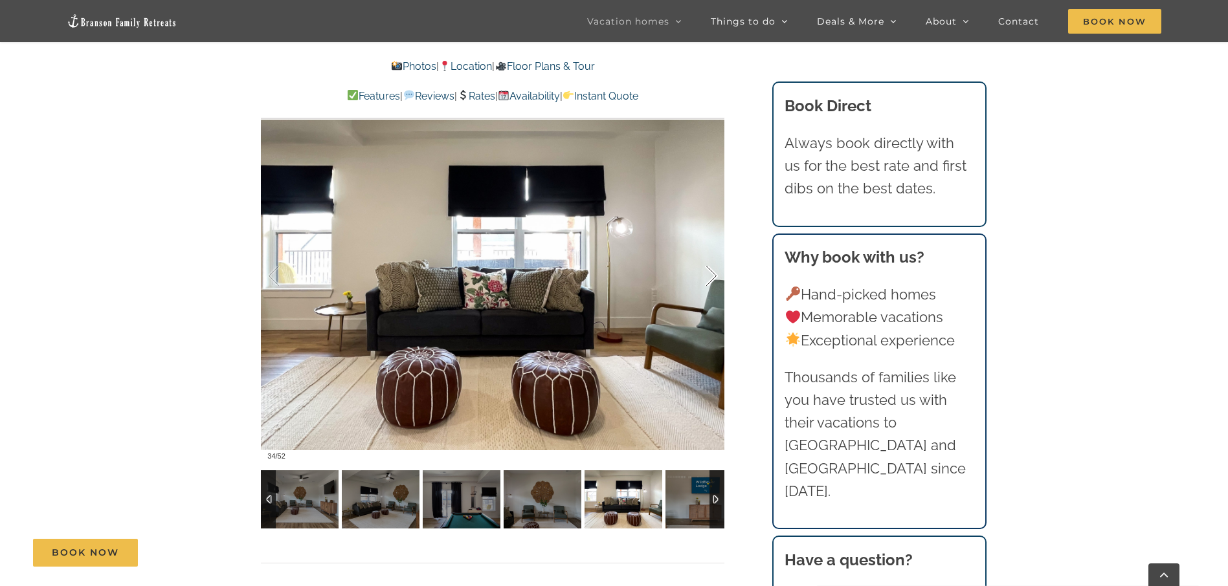
click at [709, 277] on div at bounding box center [697, 276] width 40 height 80
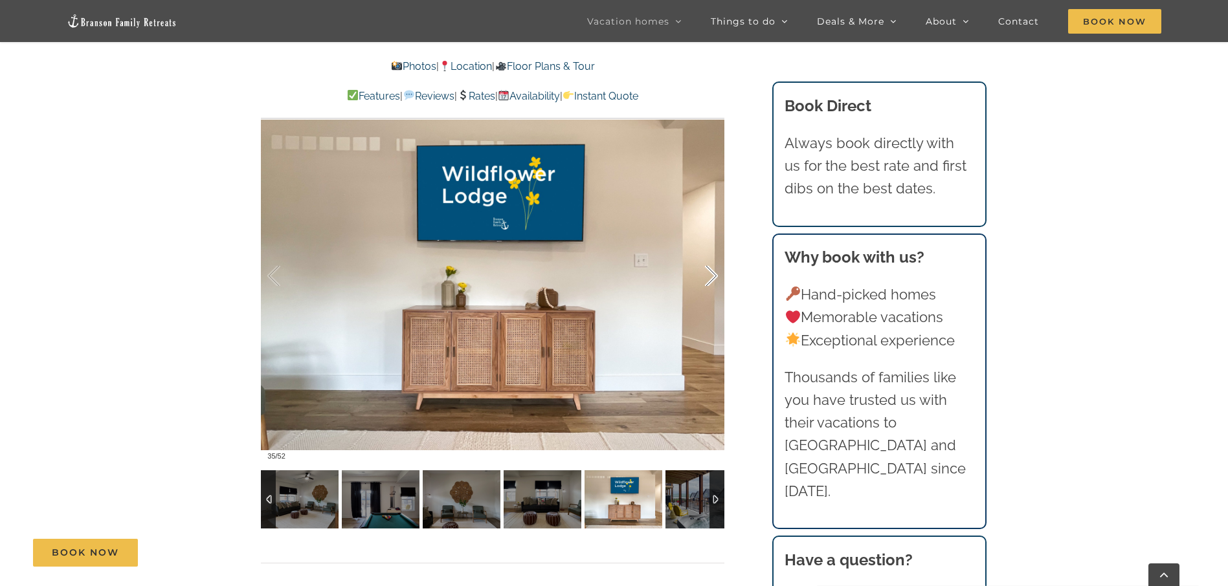
click at [709, 277] on div at bounding box center [697, 276] width 40 height 80
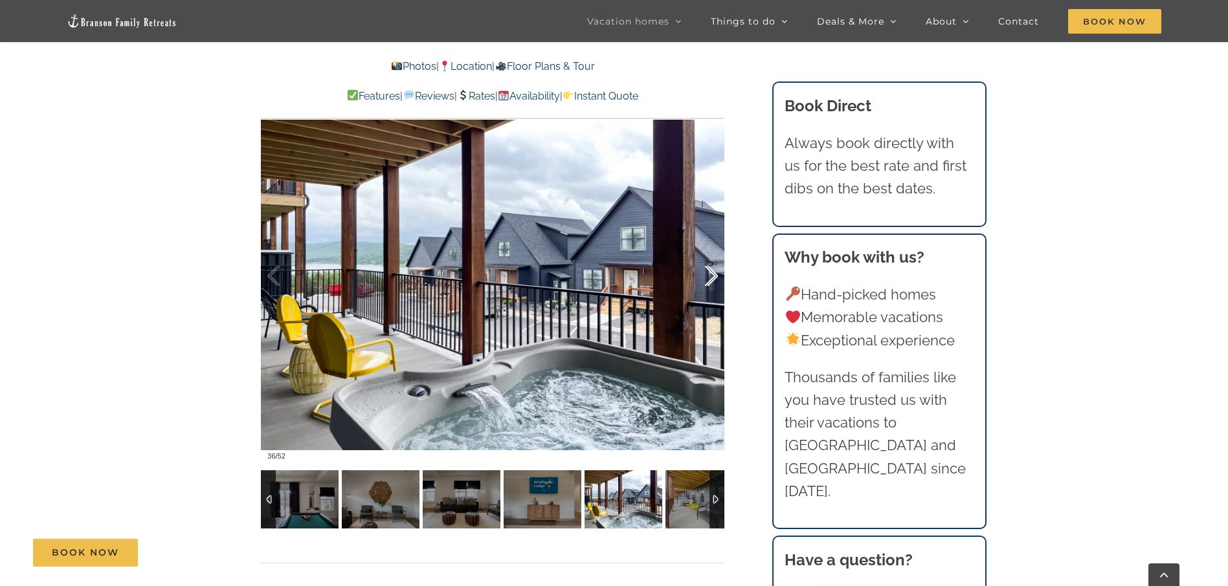
click at [709, 277] on div at bounding box center [697, 276] width 40 height 80
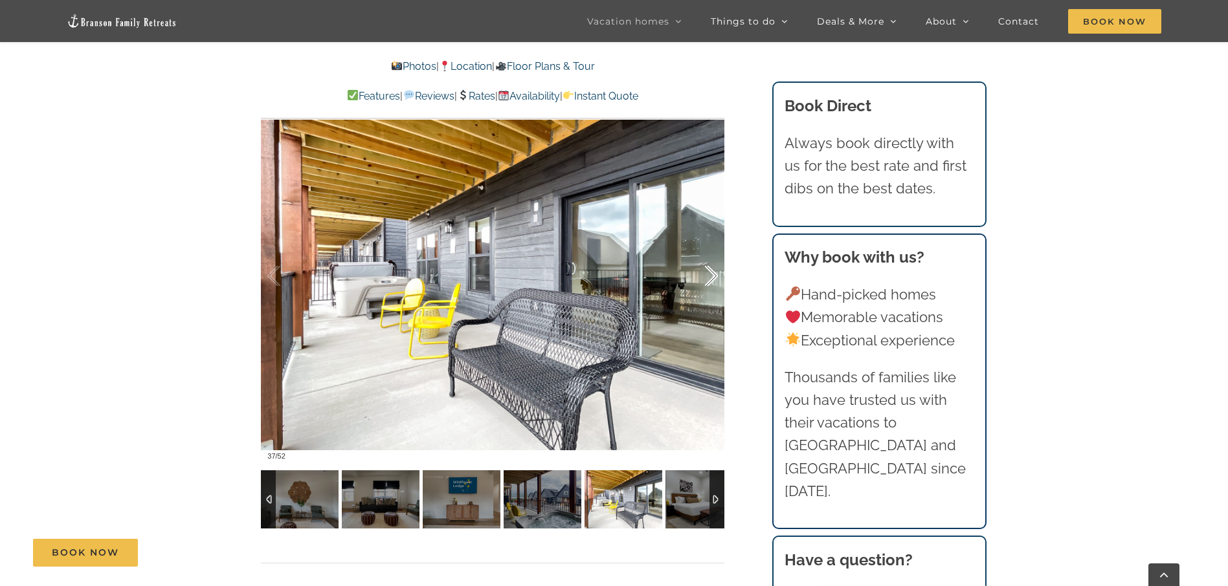
click at [709, 277] on div at bounding box center [697, 276] width 40 height 80
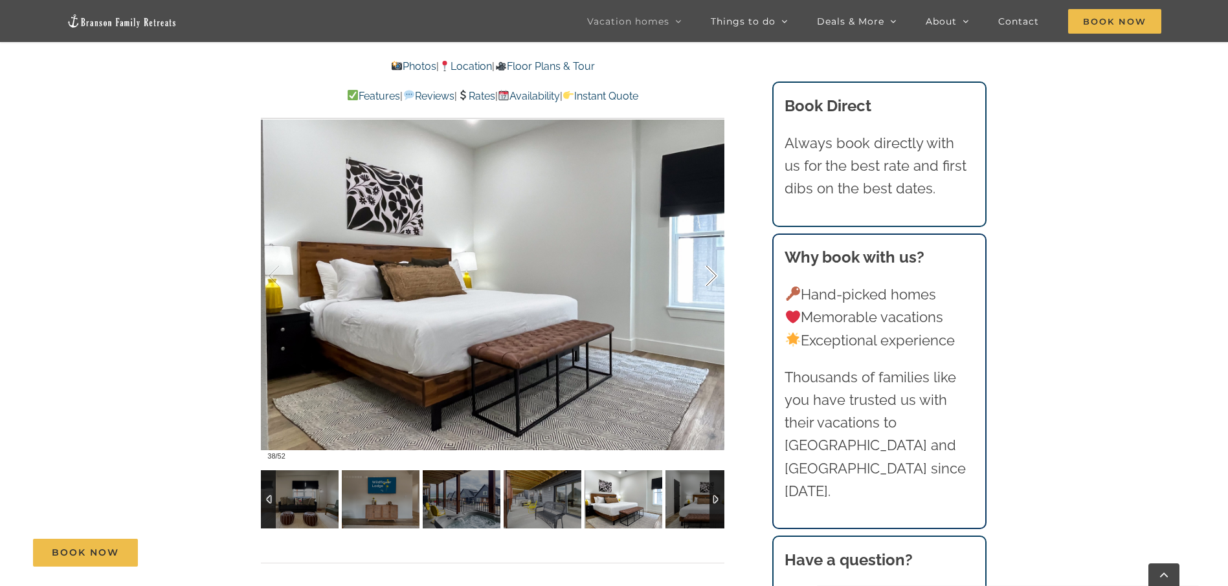
click at [709, 277] on div at bounding box center [697, 276] width 40 height 80
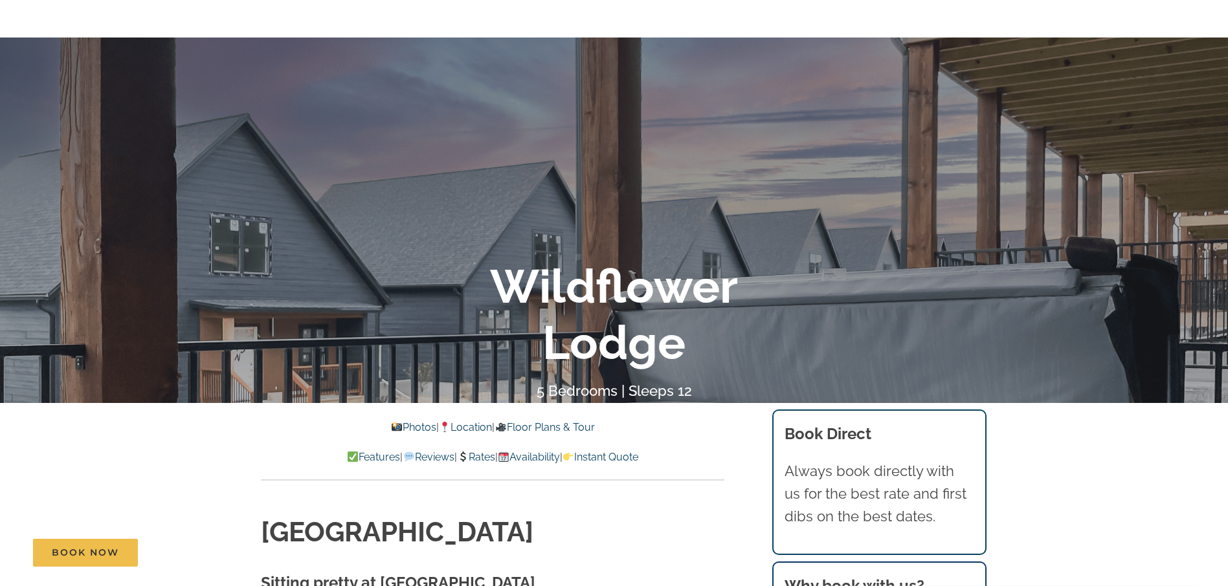
scroll to position [0, 0]
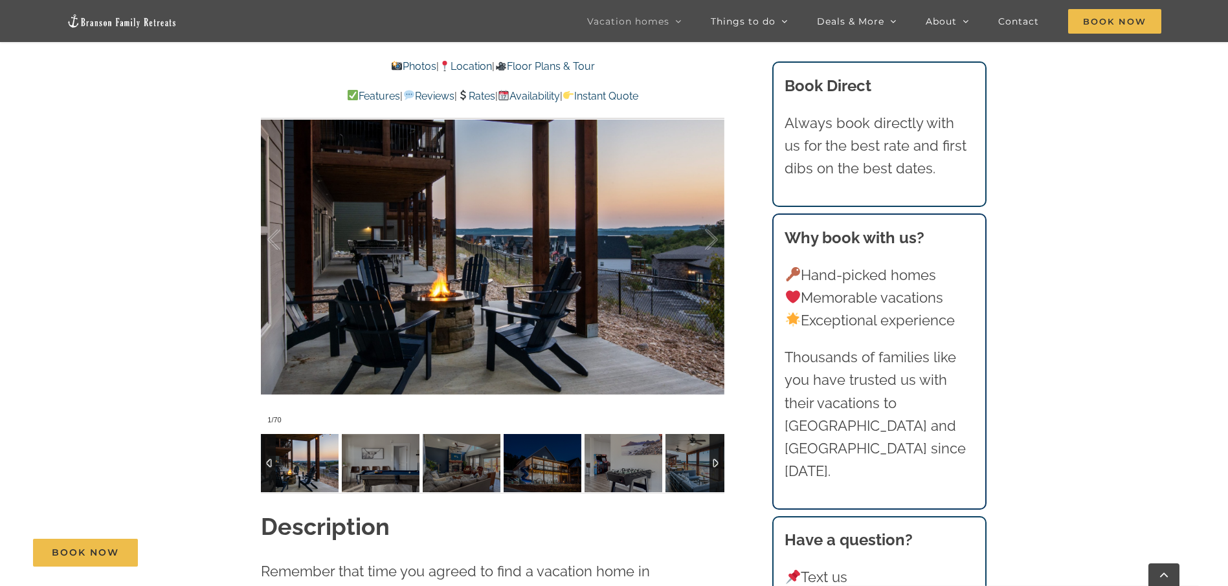
scroll to position [971, 0]
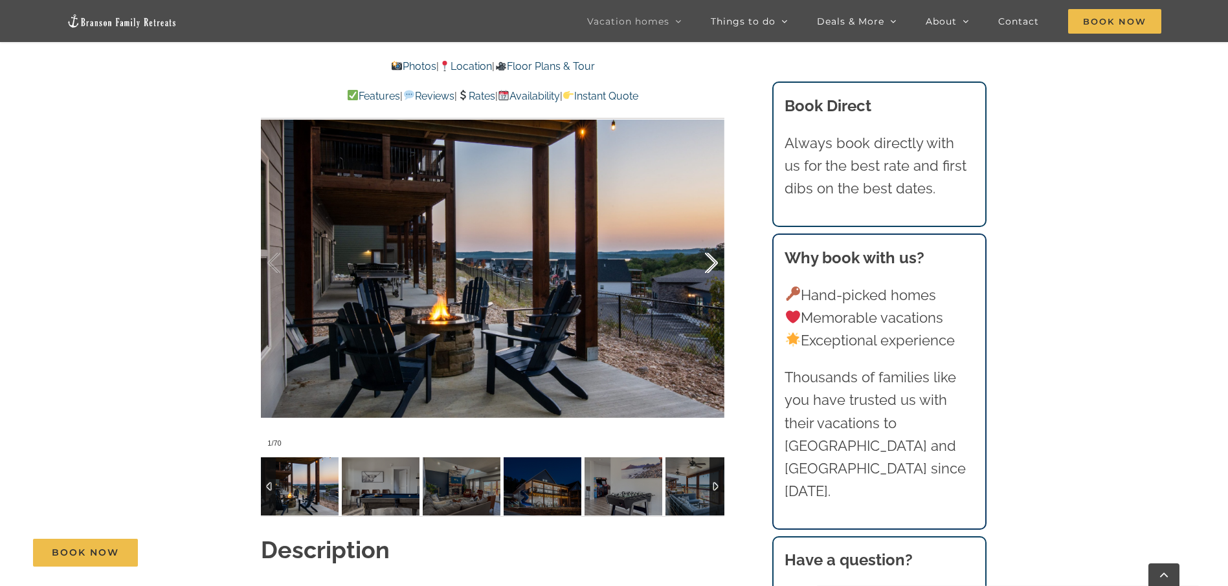
click at [707, 261] on div at bounding box center [697, 263] width 40 height 80
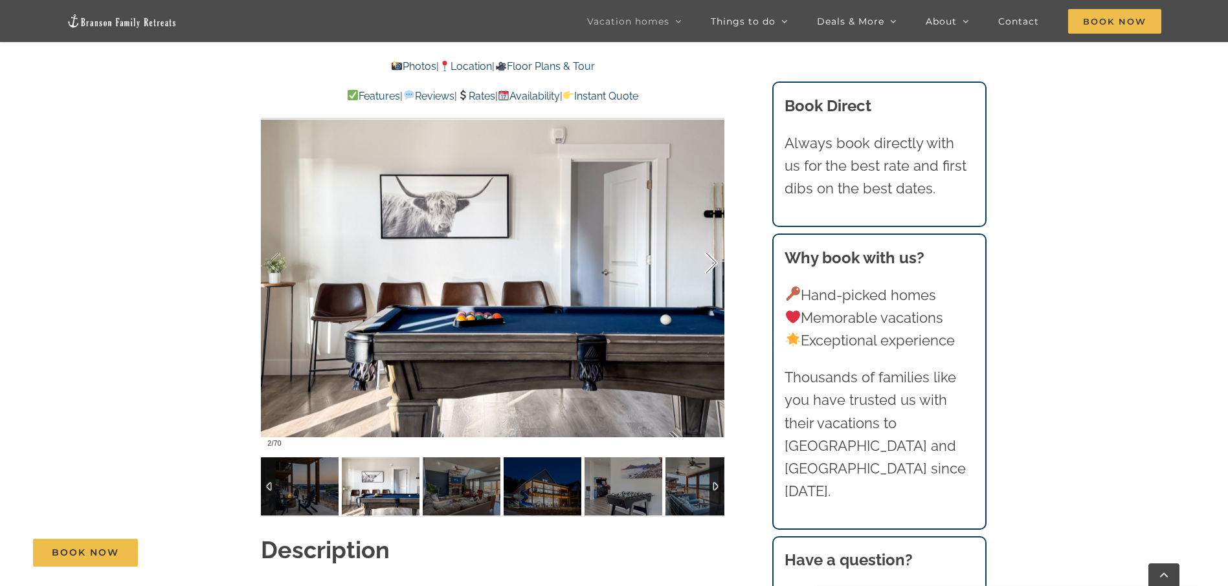
click at [707, 261] on div at bounding box center [697, 263] width 40 height 80
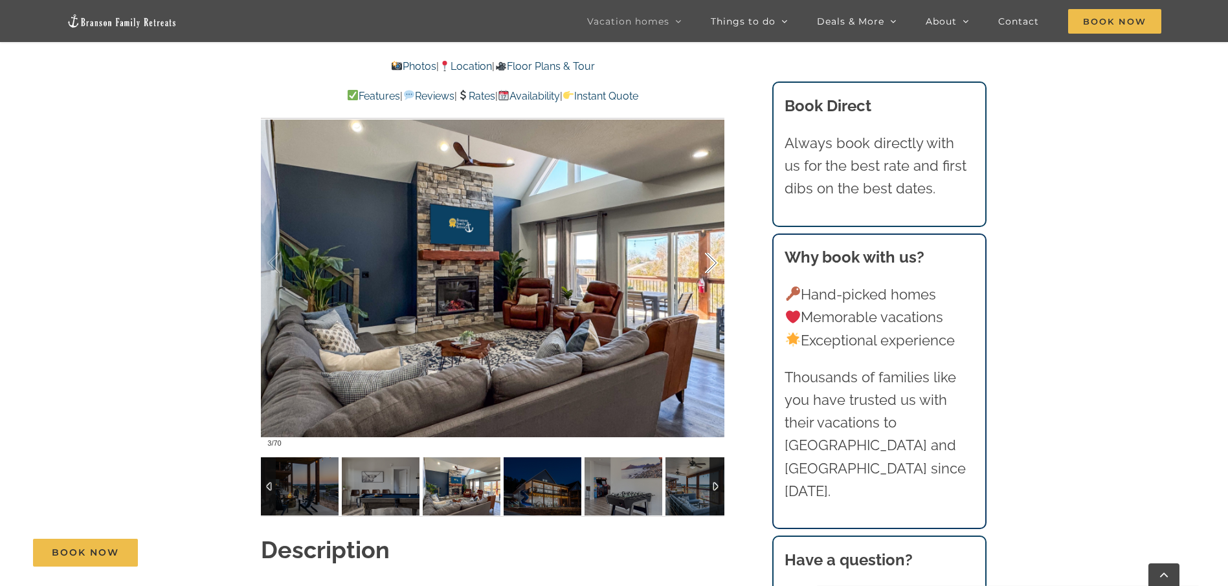
click at [707, 261] on div at bounding box center [697, 263] width 40 height 80
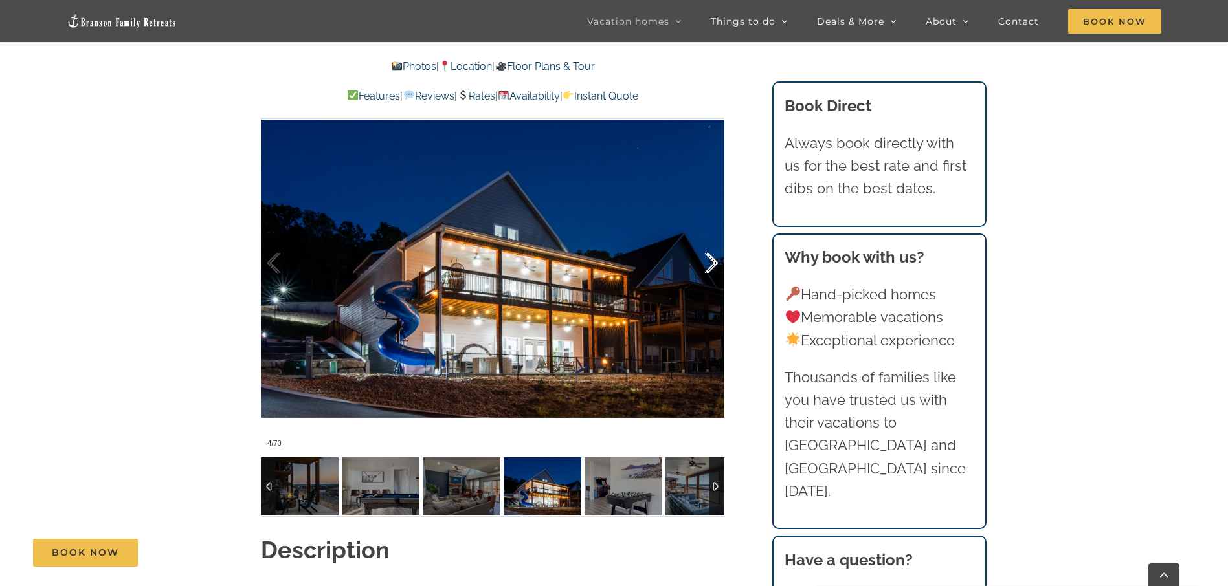
click at [707, 261] on div at bounding box center [697, 263] width 40 height 80
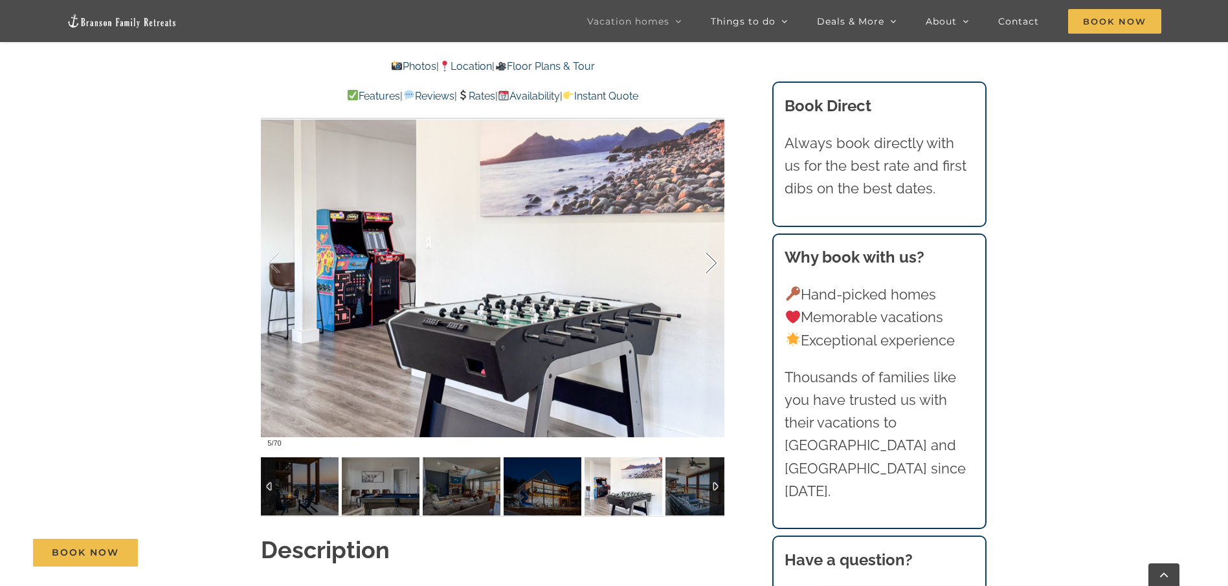
click at [707, 261] on div at bounding box center [697, 263] width 40 height 80
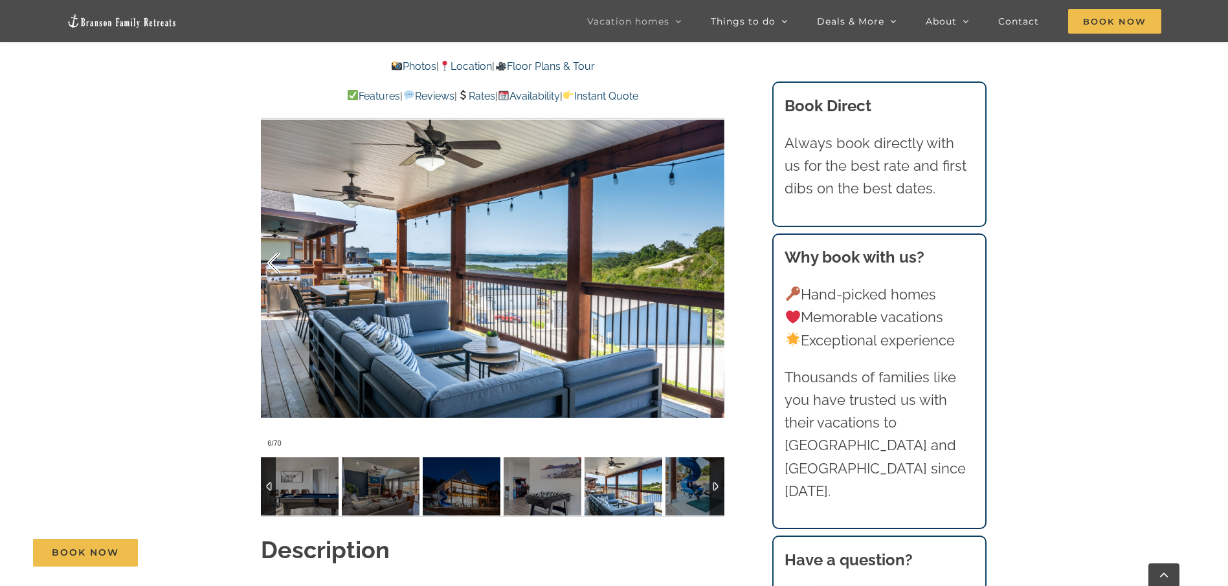
click at [274, 270] on div at bounding box center [287, 263] width 40 height 80
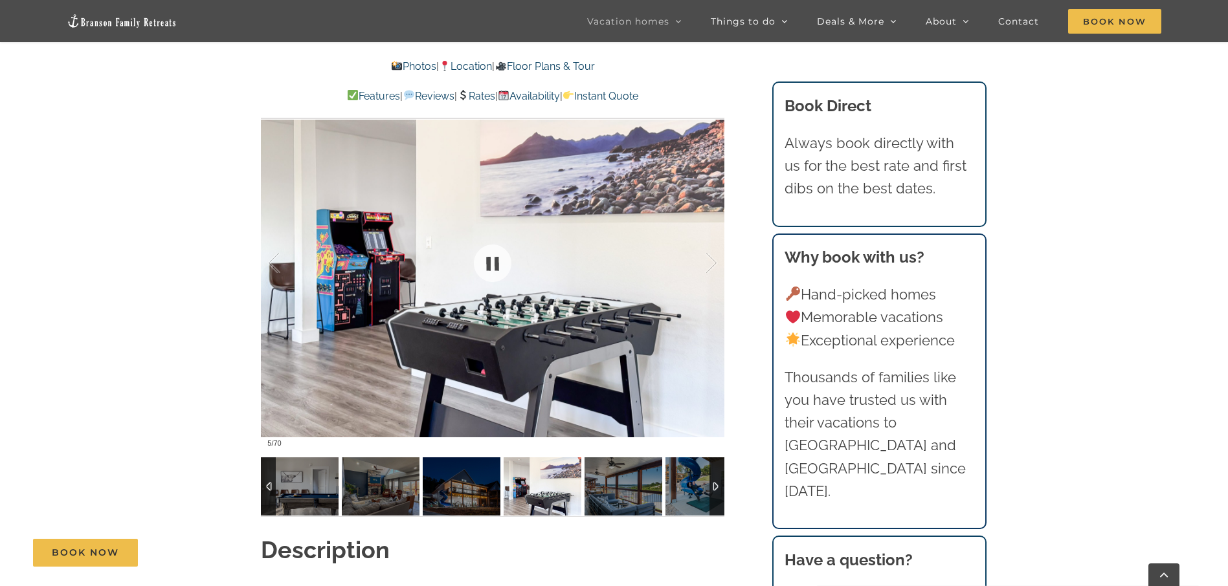
click at [718, 267] on div at bounding box center [492, 263] width 463 height 380
click at [710, 267] on div at bounding box center [697, 263] width 40 height 80
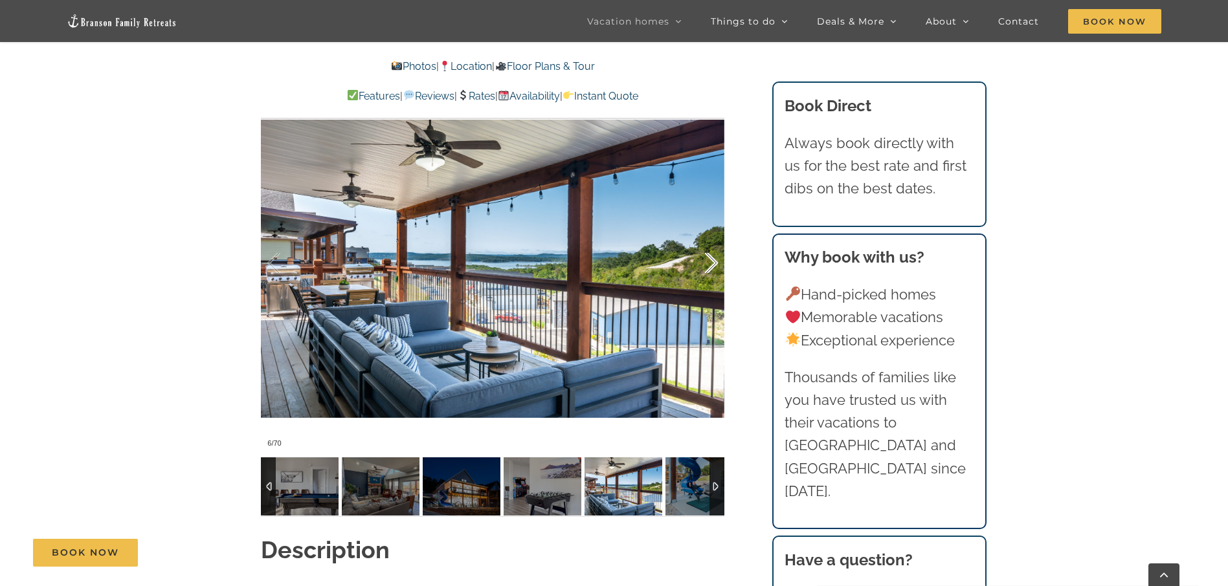
click at [710, 267] on div at bounding box center [697, 263] width 40 height 80
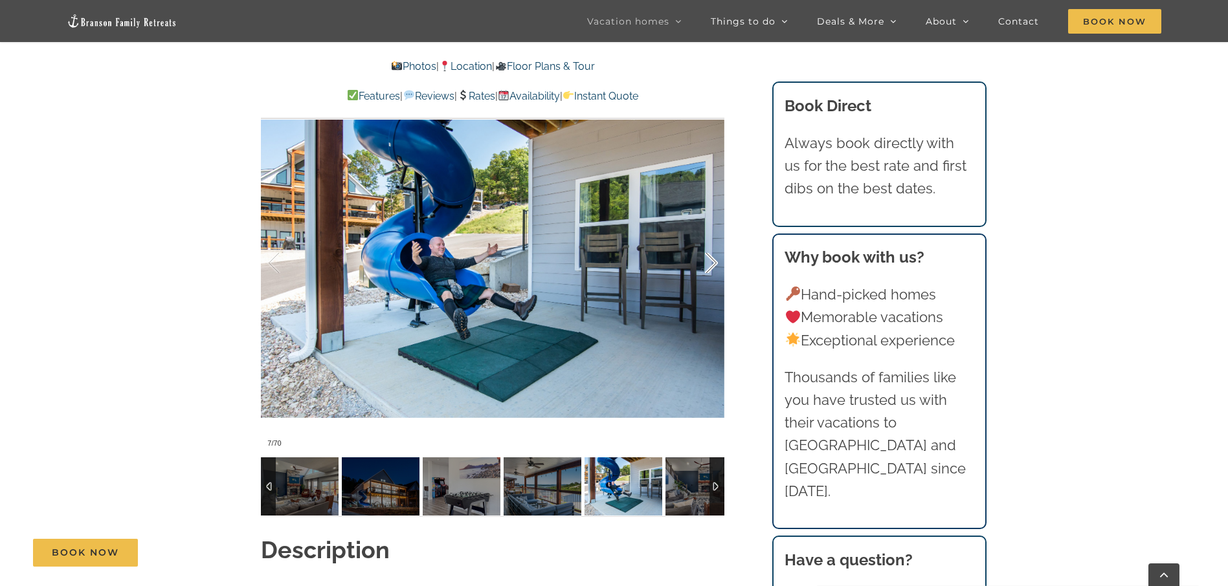
click at [710, 267] on div at bounding box center [697, 263] width 40 height 80
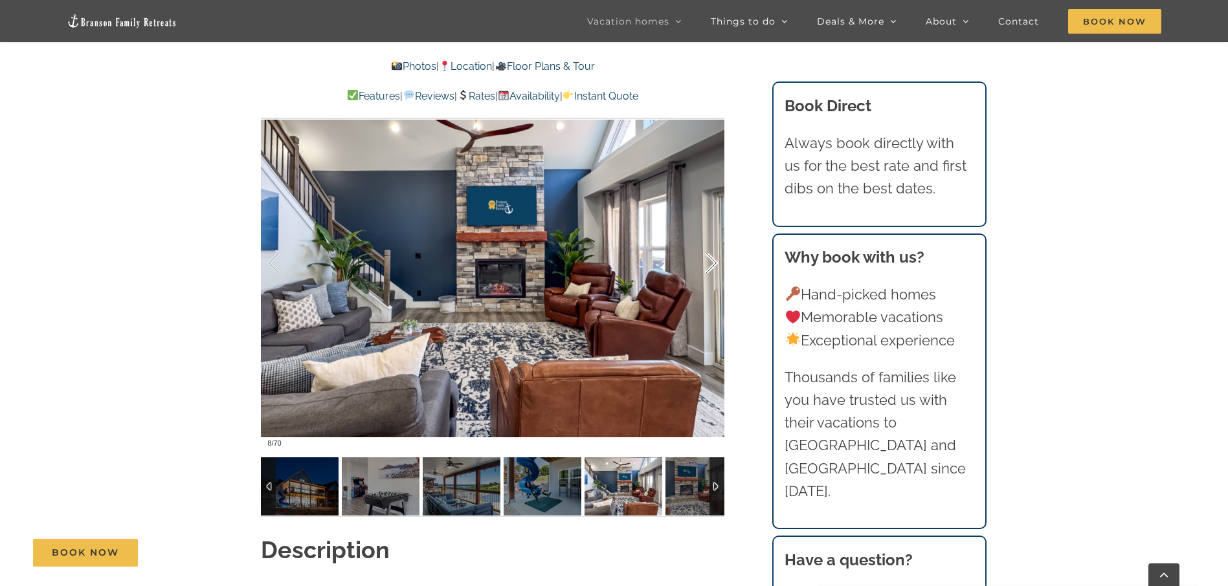
click at [710, 267] on div at bounding box center [697, 263] width 40 height 80
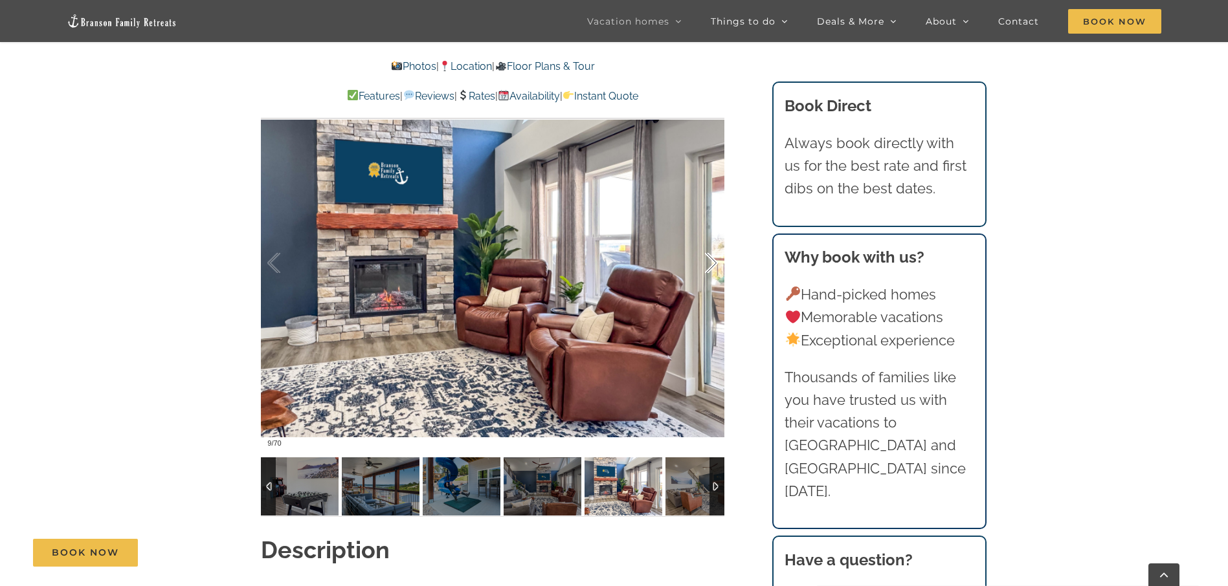
click at [710, 267] on div at bounding box center [697, 263] width 40 height 80
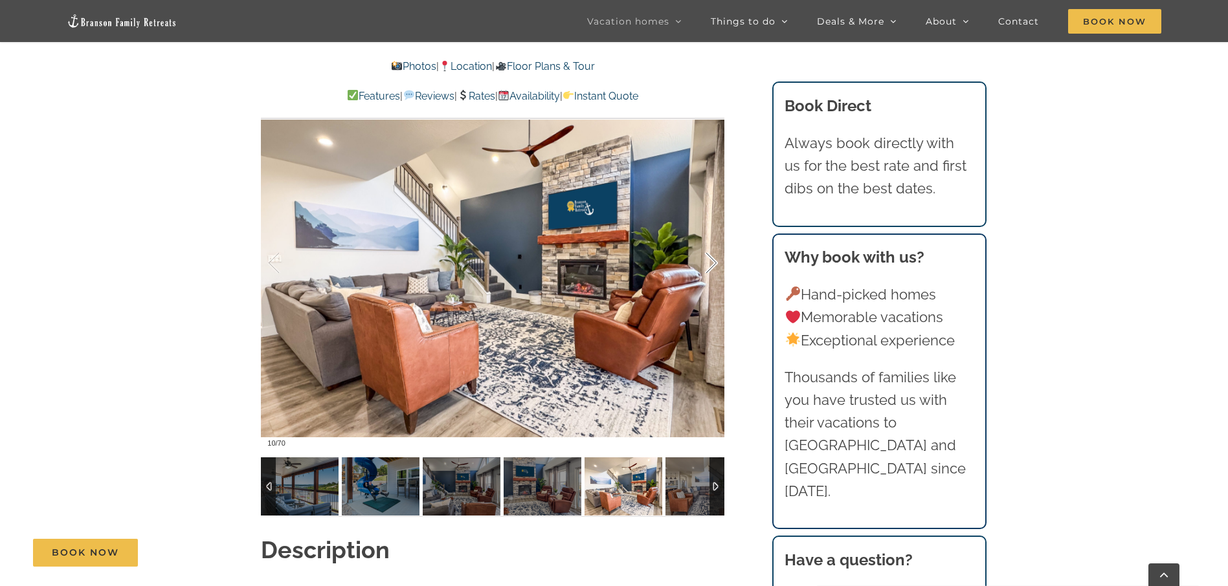
click at [710, 267] on div at bounding box center [697, 263] width 40 height 80
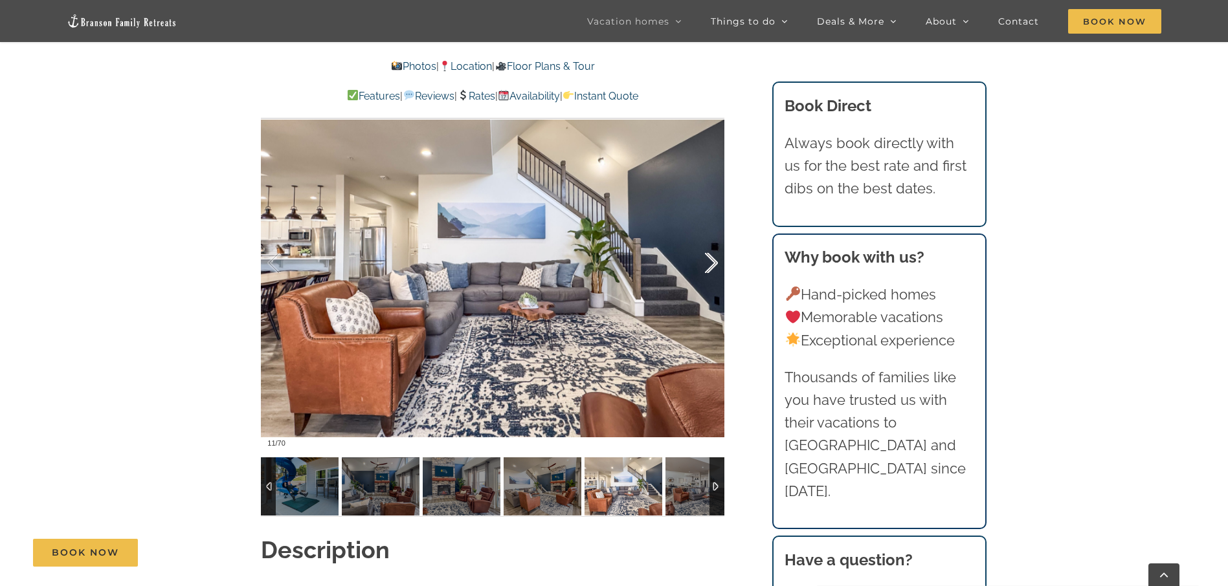
click at [710, 267] on div at bounding box center [697, 263] width 40 height 80
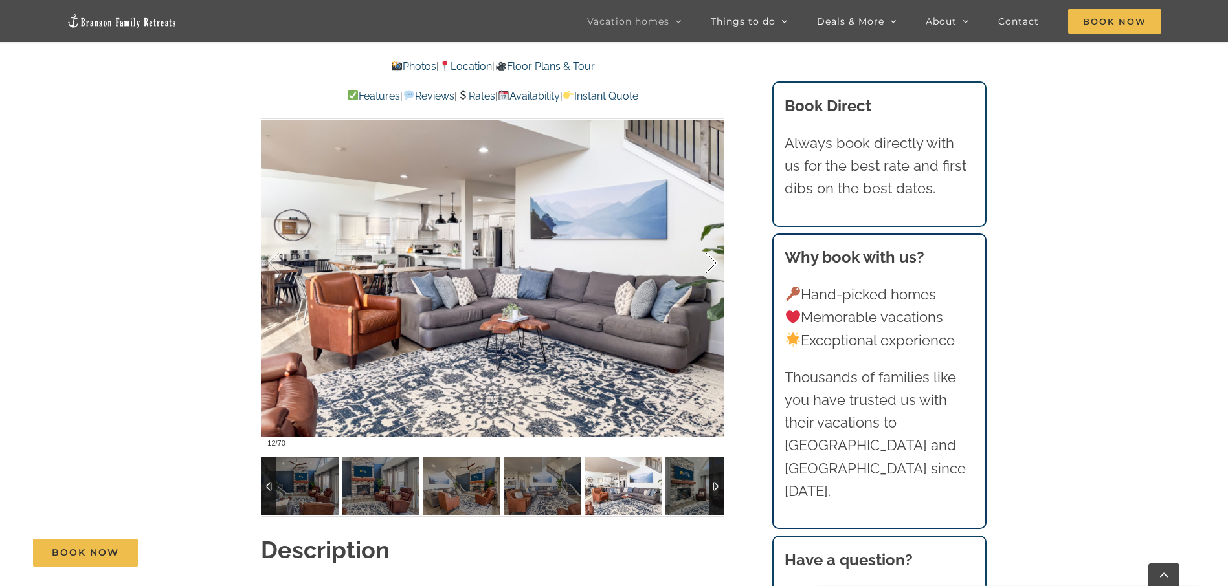
click at [710, 267] on div at bounding box center [697, 263] width 40 height 80
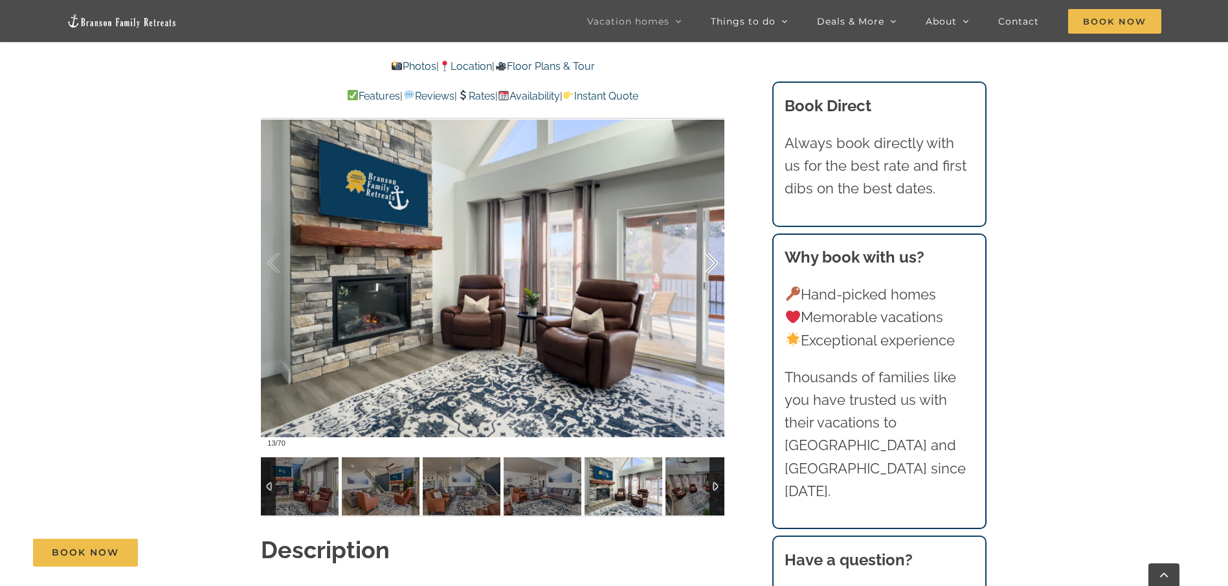
click at [710, 267] on div at bounding box center [697, 263] width 40 height 80
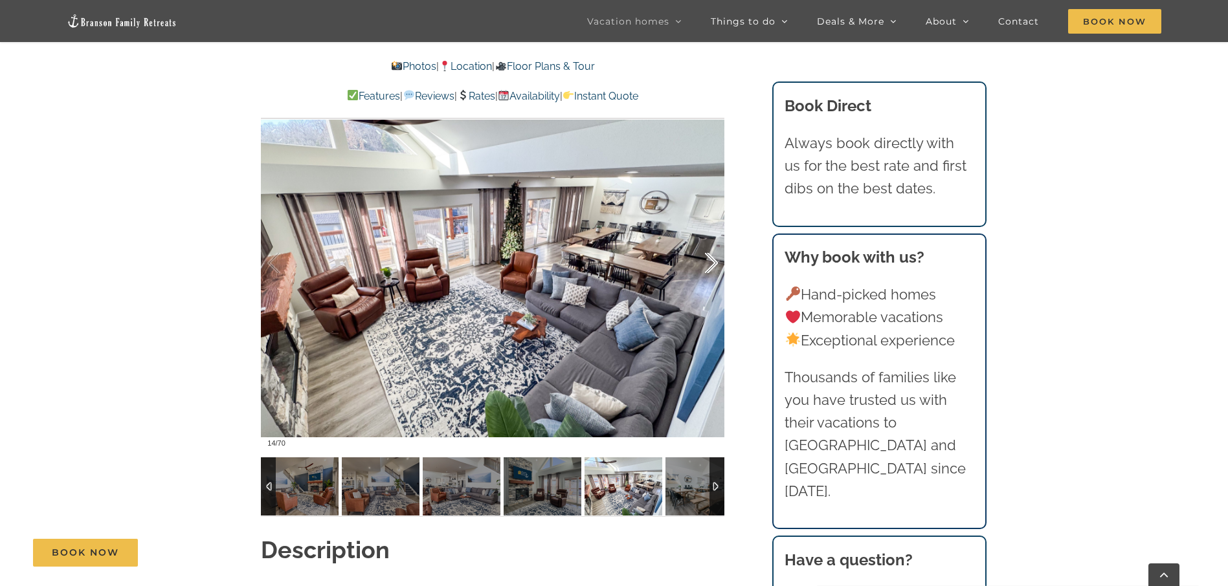
click at [710, 267] on div at bounding box center [697, 263] width 40 height 80
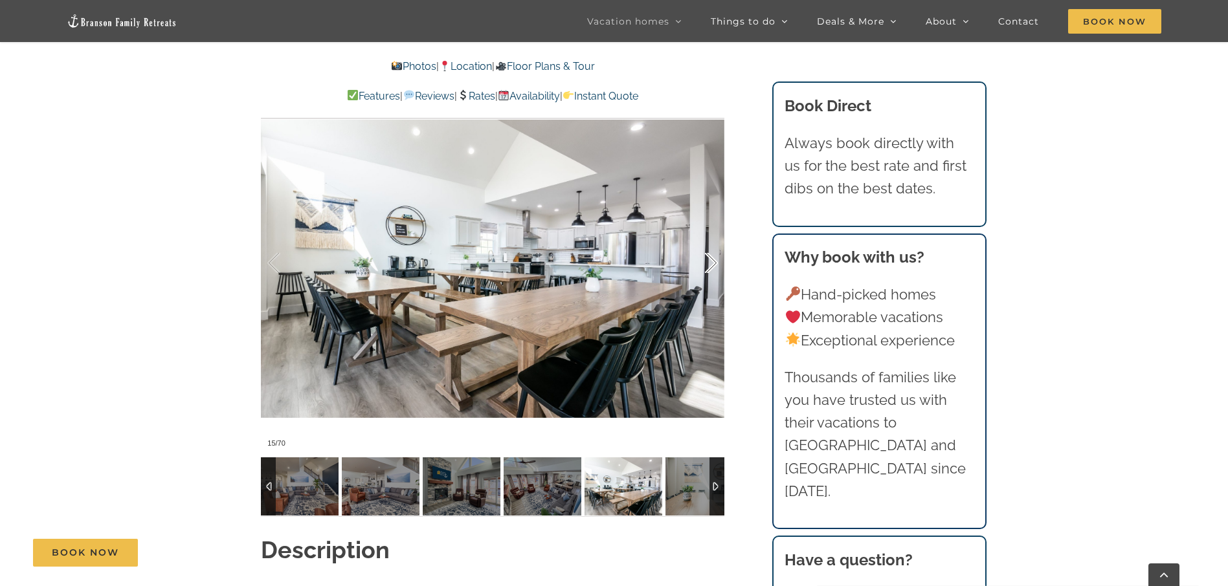
click at [710, 267] on div at bounding box center [697, 263] width 40 height 80
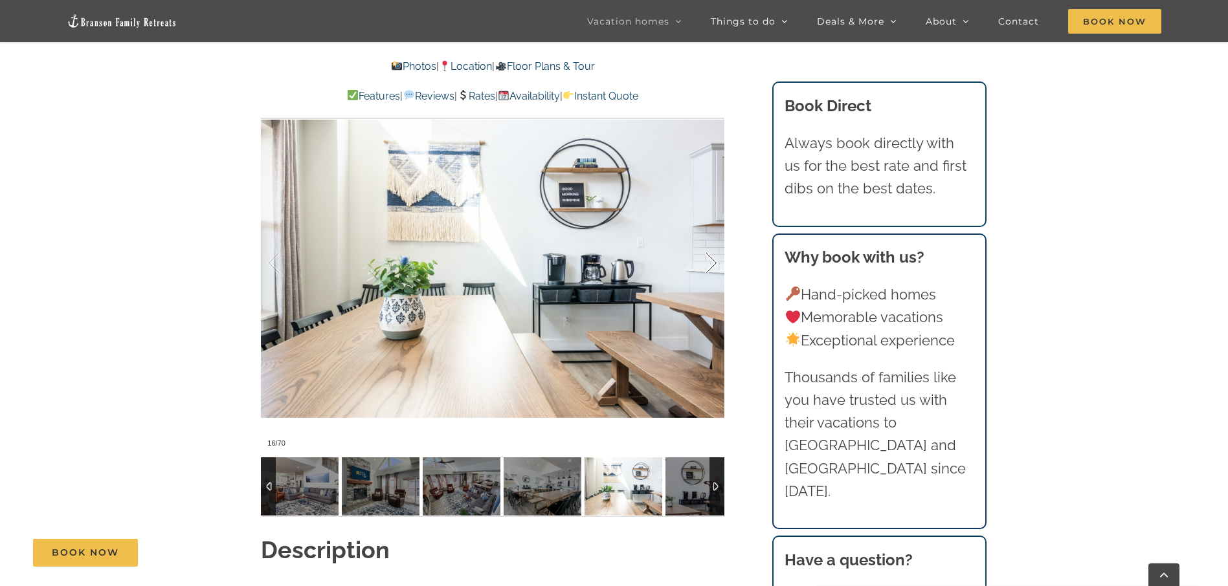
click at [710, 267] on div at bounding box center [697, 263] width 40 height 80
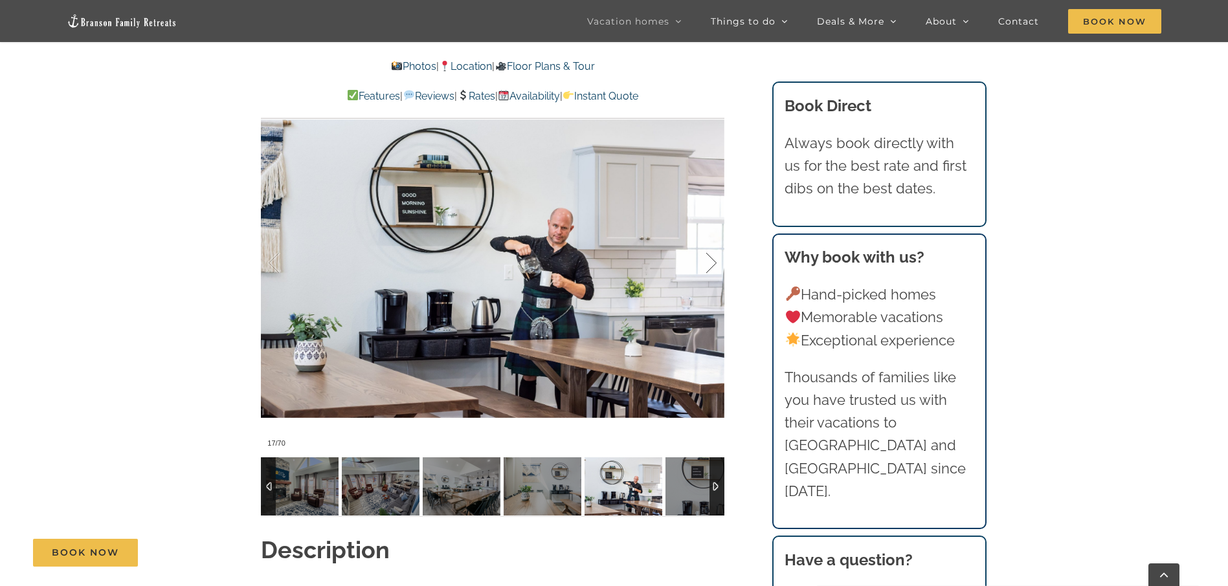
click at [710, 267] on div at bounding box center [697, 263] width 40 height 80
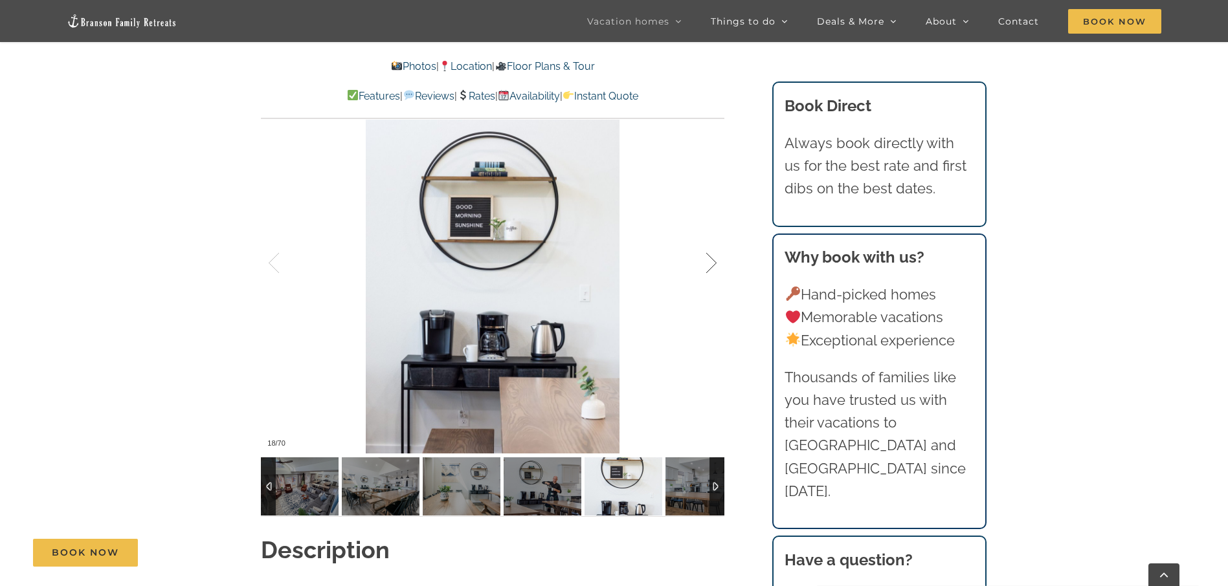
click at [710, 267] on div at bounding box center [697, 263] width 40 height 80
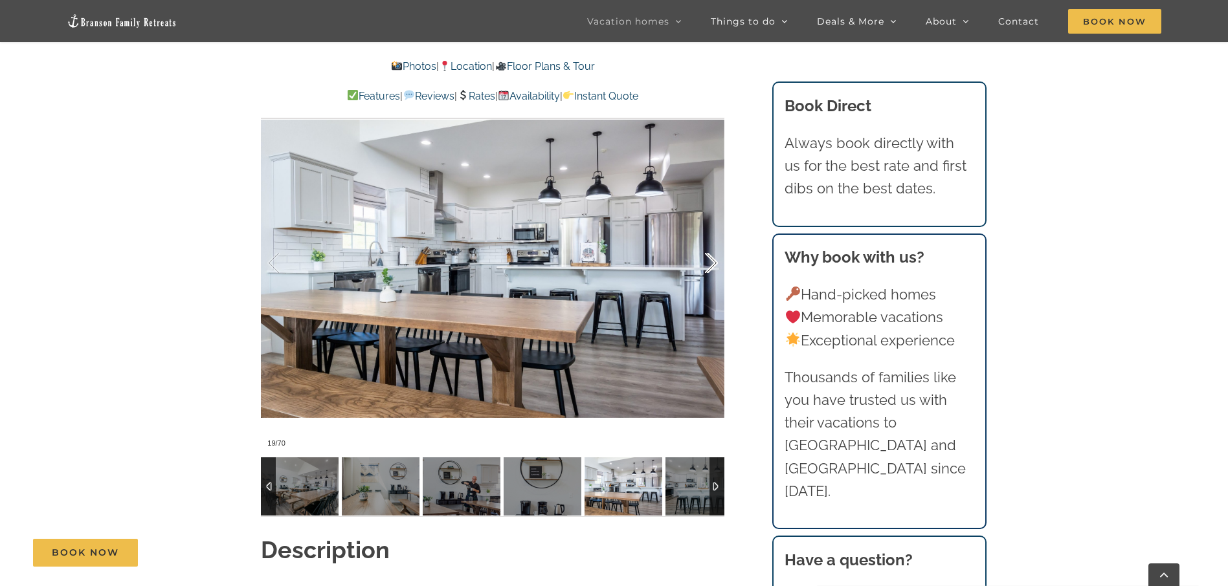
click at [710, 267] on div at bounding box center [697, 263] width 40 height 80
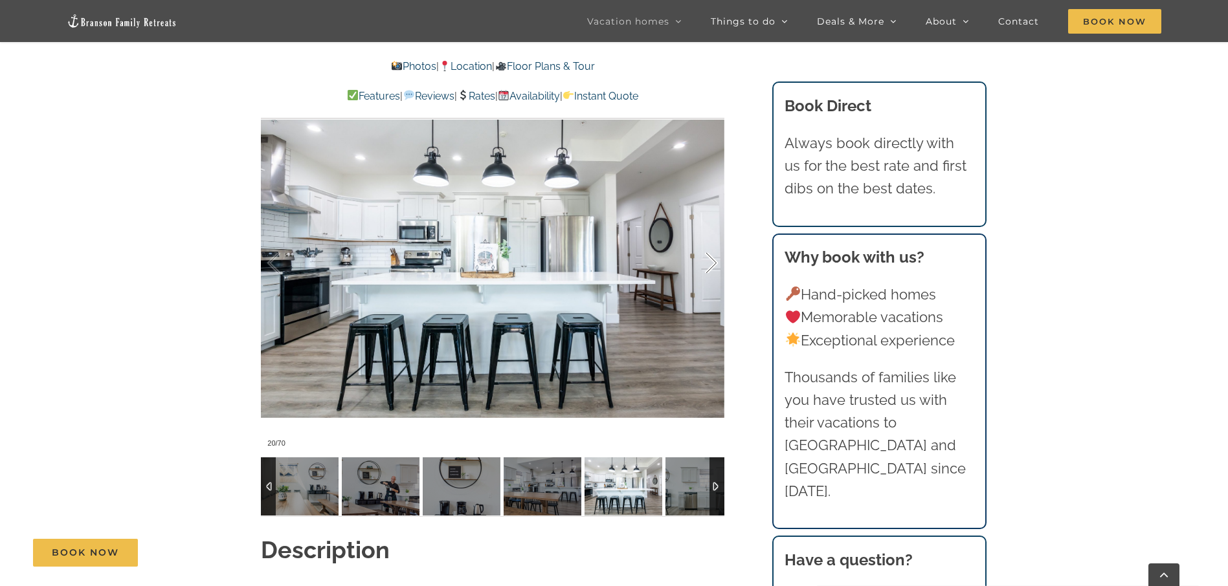
click at [710, 267] on div at bounding box center [697, 263] width 40 height 80
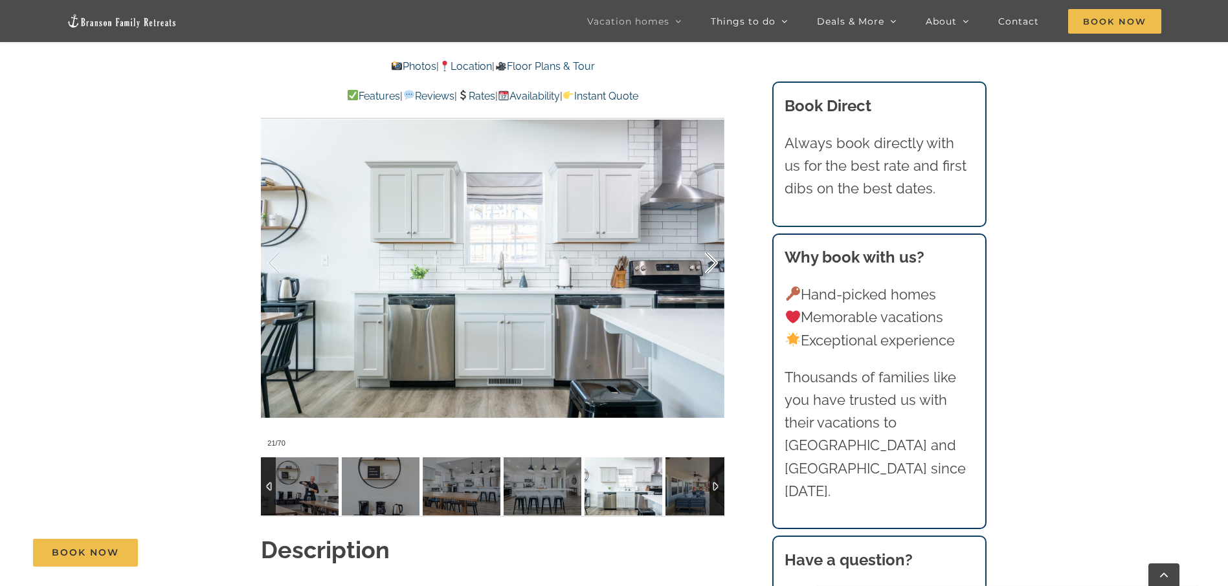
click at [710, 267] on div at bounding box center [697, 263] width 40 height 80
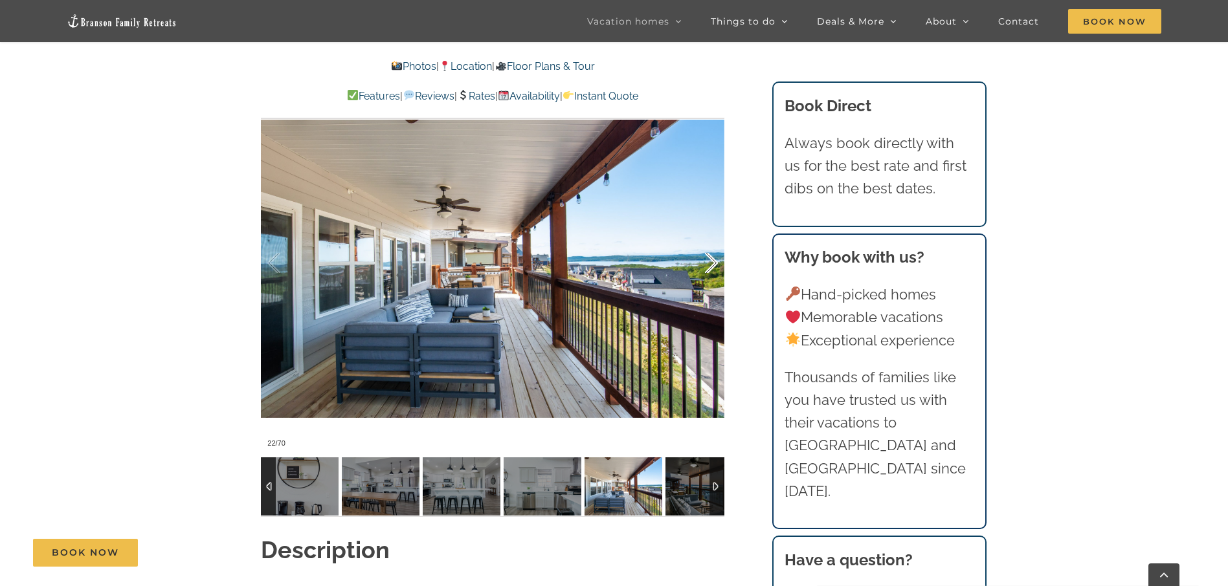
click at [710, 267] on div at bounding box center [697, 263] width 40 height 80
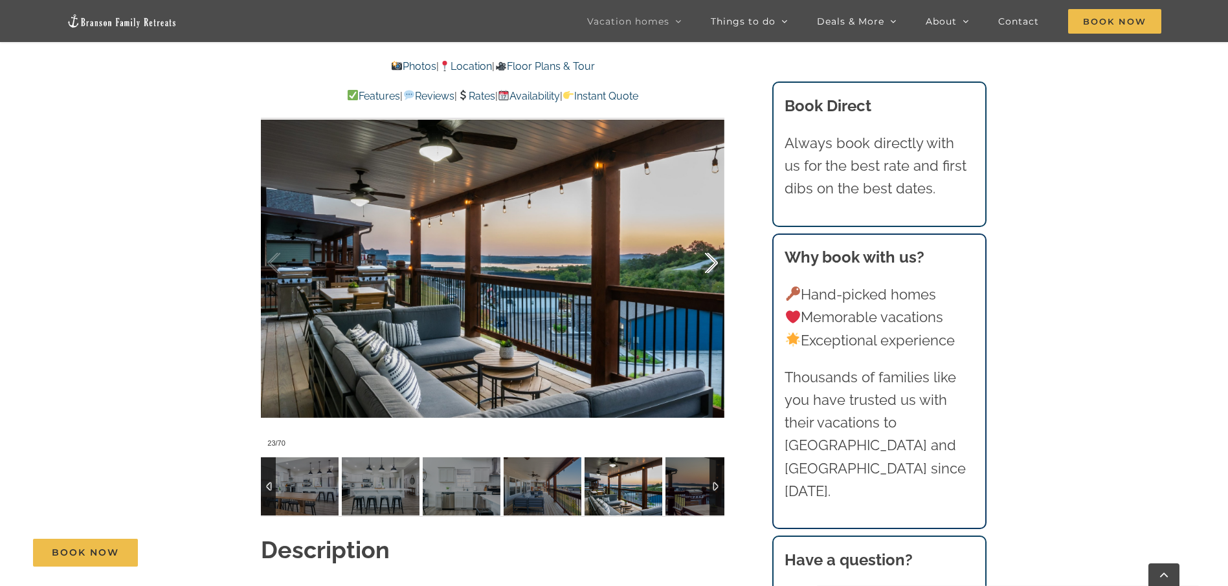
click at [710, 267] on div at bounding box center [697, 263] width 40 height 80
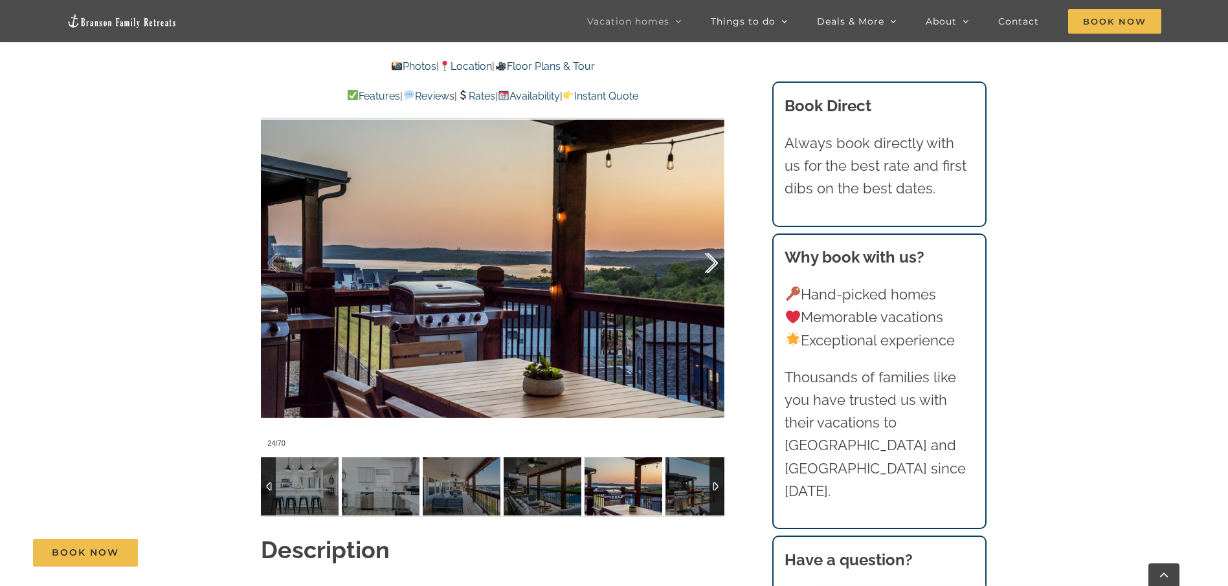
click at [710, 267] on div at bounding box center [697, 263] width 40 height 80
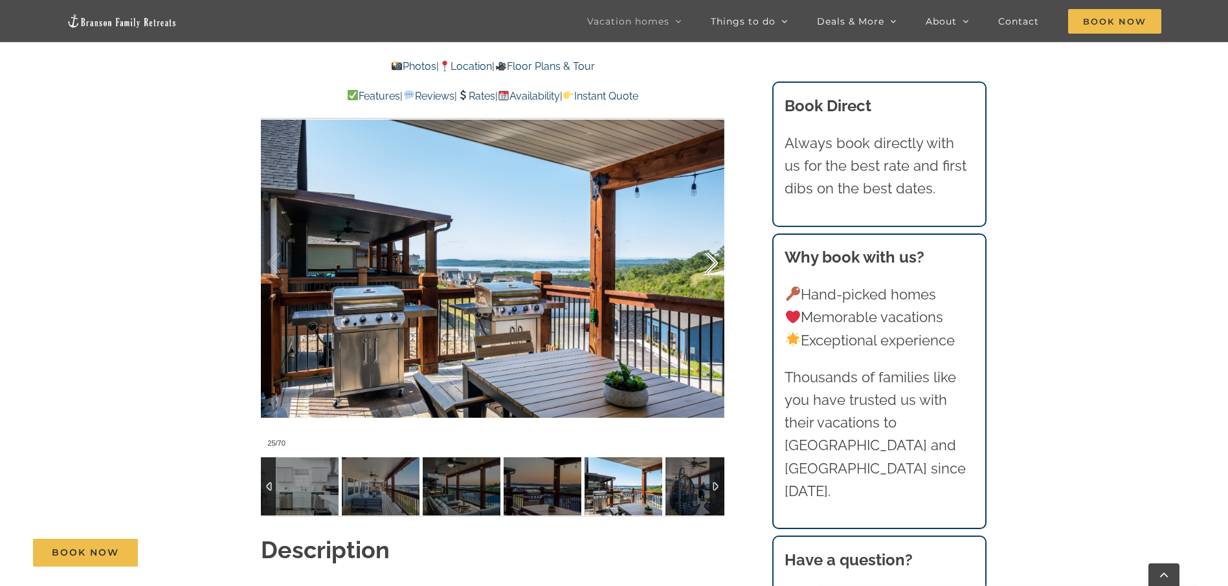
click at [710, 267] on div at bounding box center [697, 263] width 40 height 80
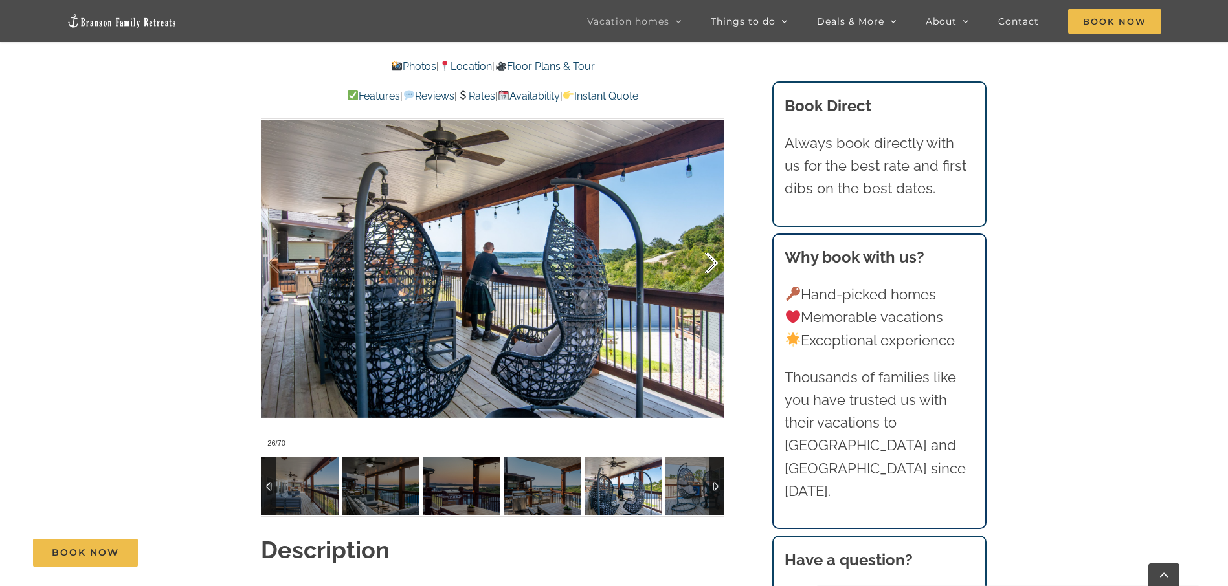
click at [710, 267] on div at bounding box center [697, 263] width 40 height 80
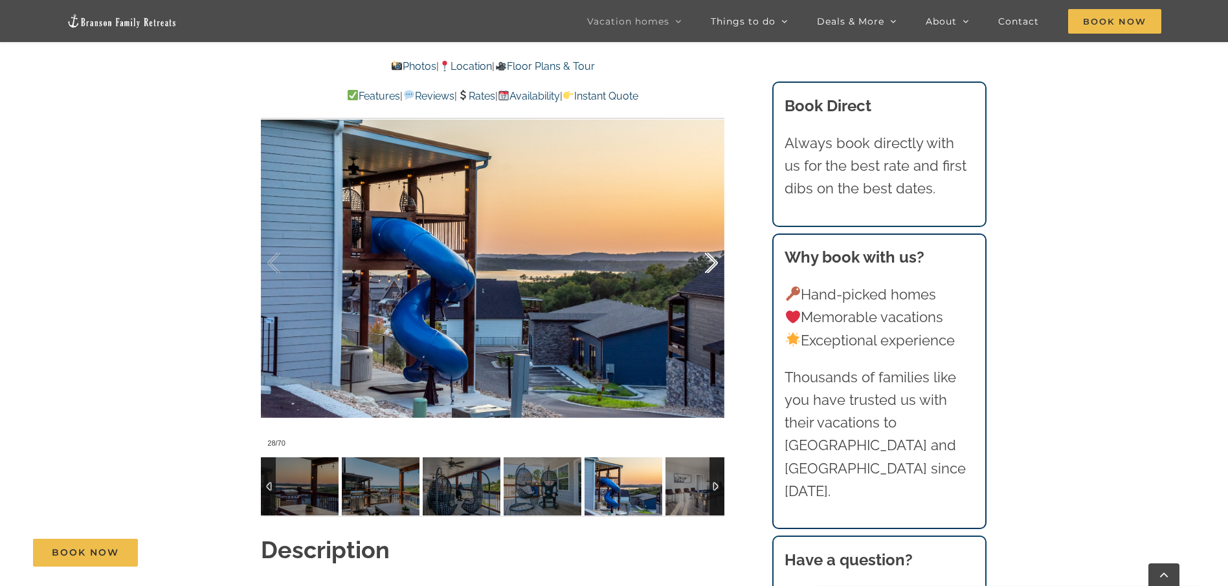
click at [710, 267] on div at bounding box center [697, 263] width 40 height 80
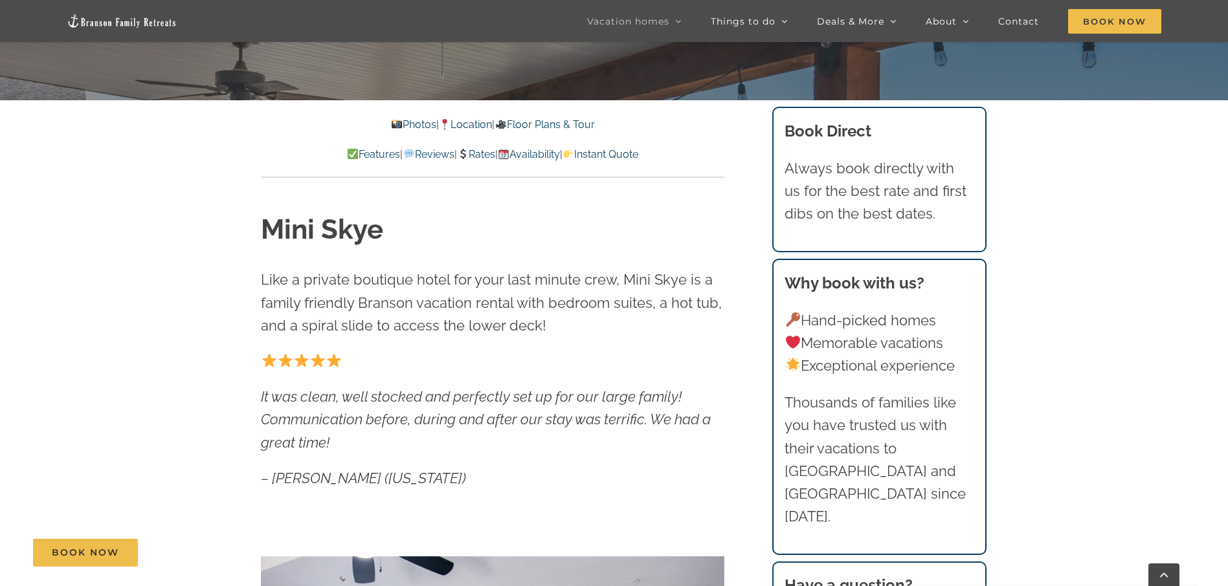
scroll to position [518, 0]
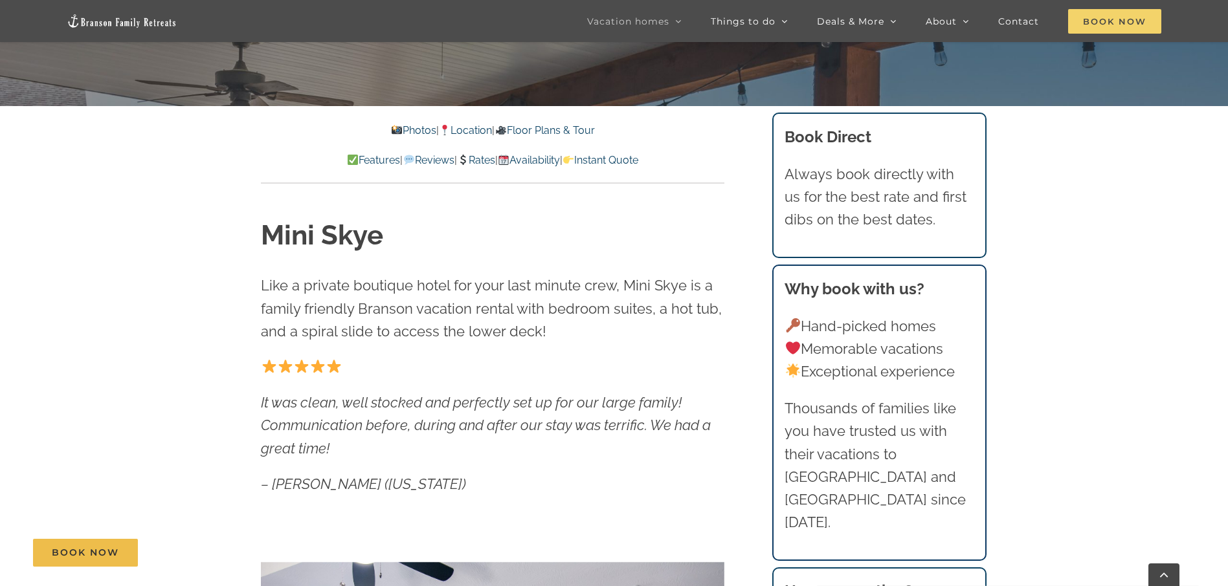
click at [1094, 20] on span "Book Now" at bounding box center [1114, 21] width 93 height 25
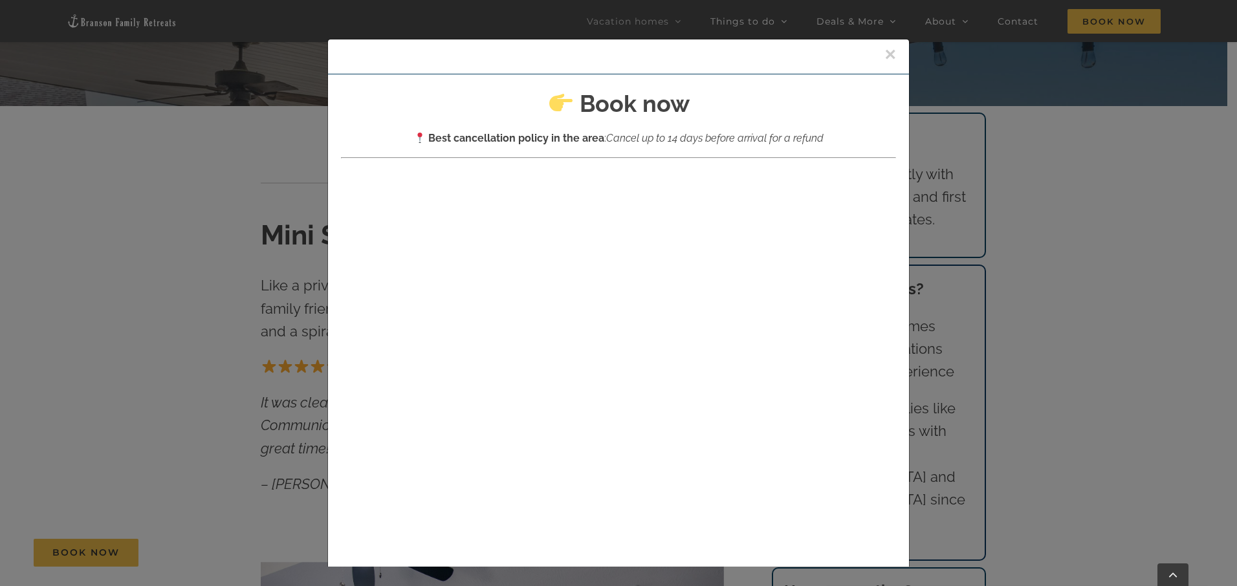
click at [885, 57] on button "×" at bounding box center [891, 54] width 12 height 19
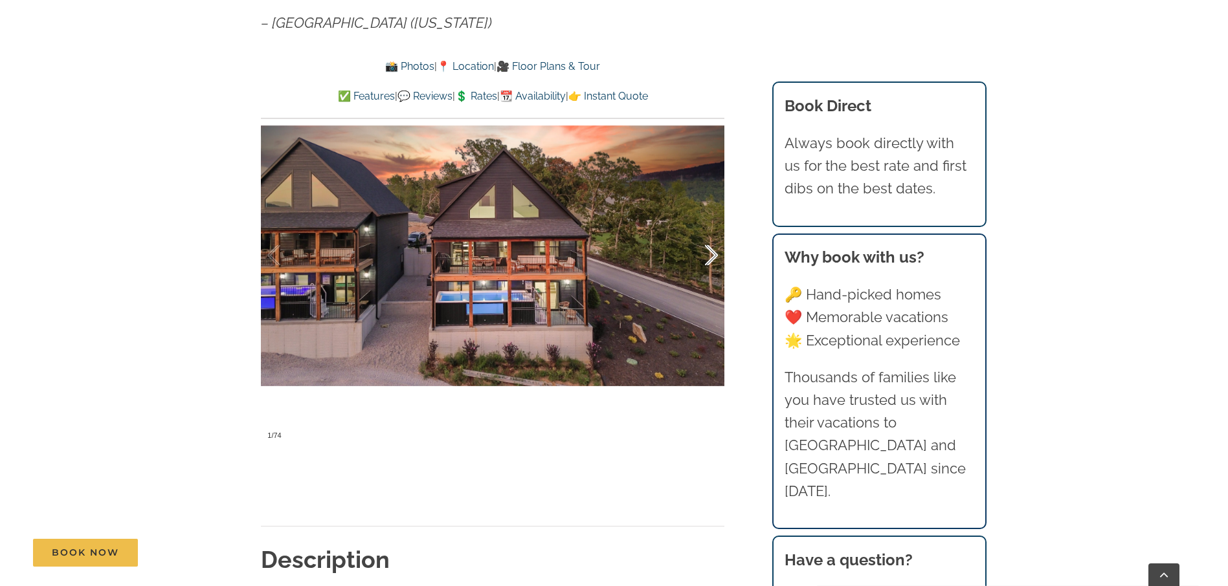
scroll to position [1035, 0]
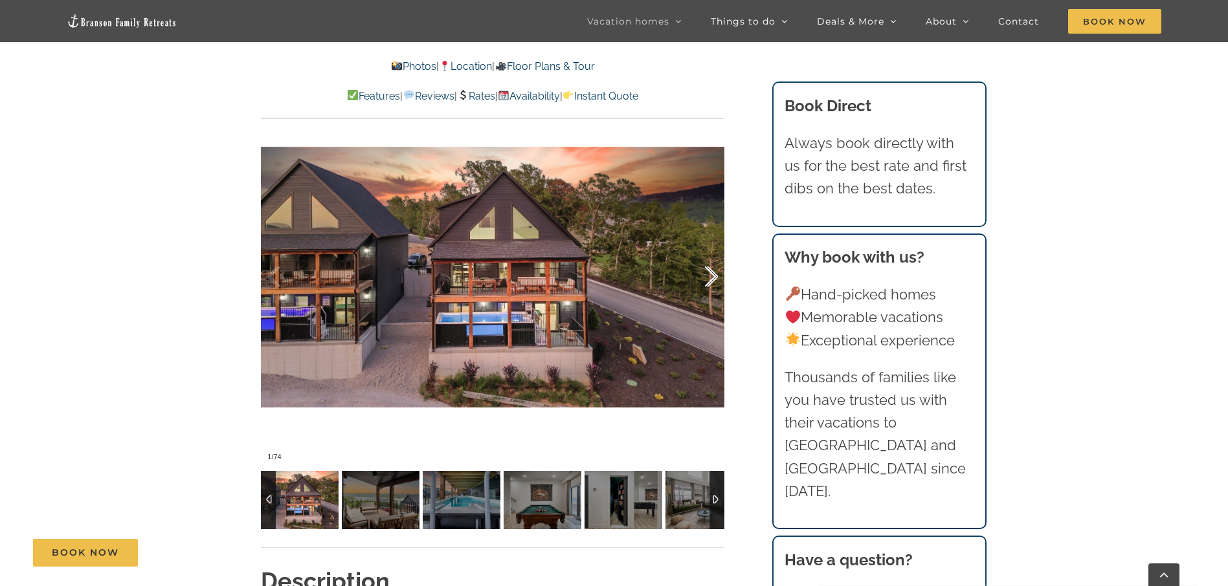
click at [711, 270] on div at bounding box center [697, 277] width 40 height 80
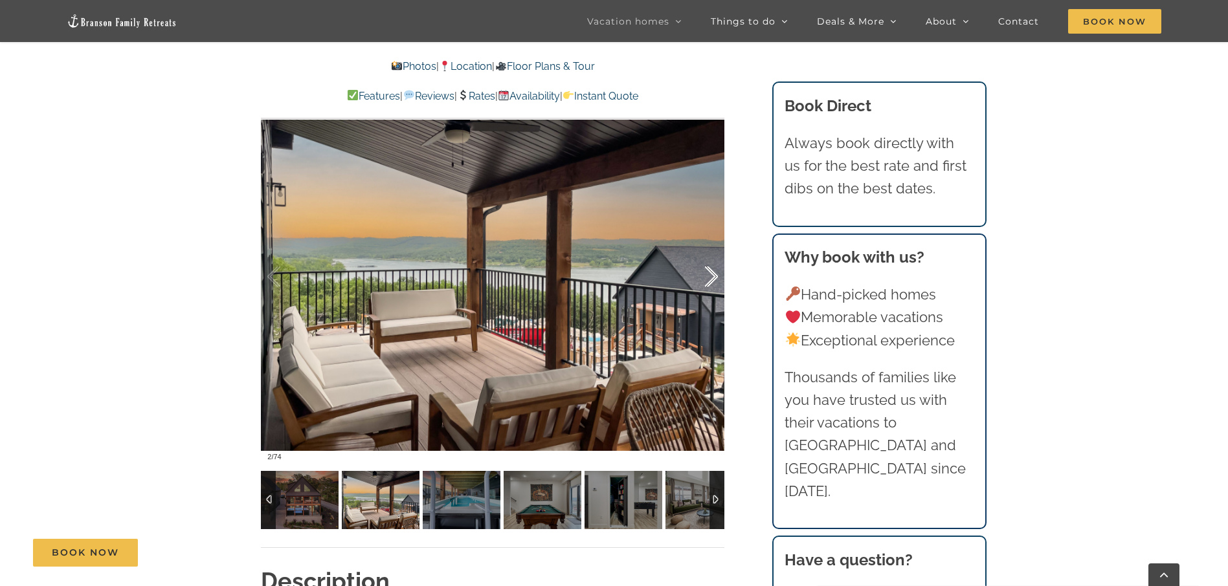
click at [711, 270] on div at bounding box center [697, 277] width 40 height 80
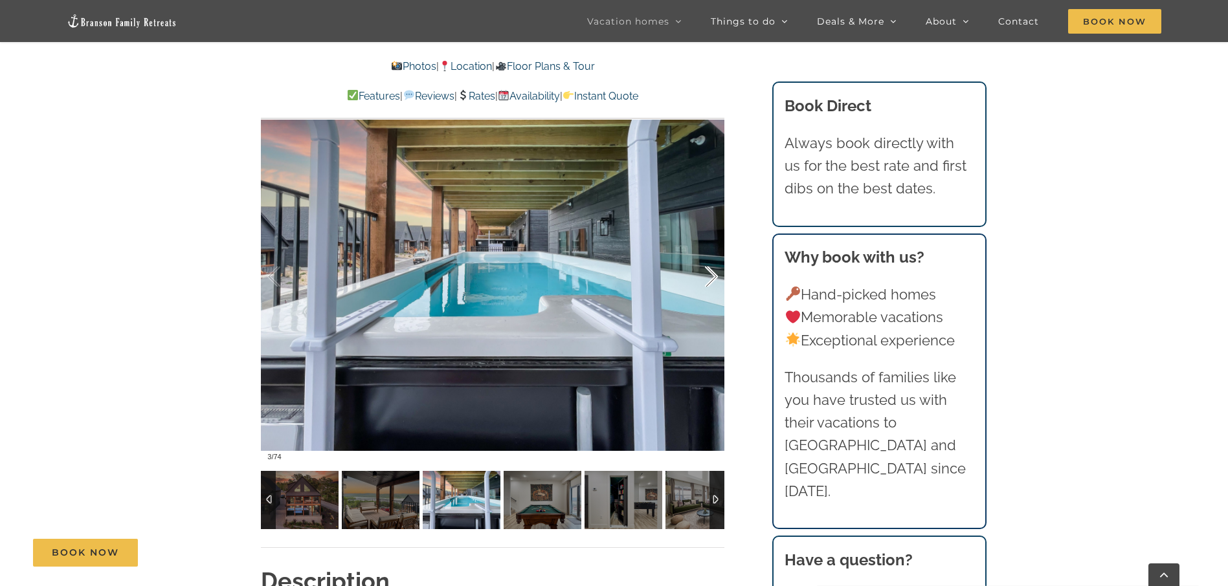
click at [711, 270] on div at bounding box center [697, 277] width 40 height 80
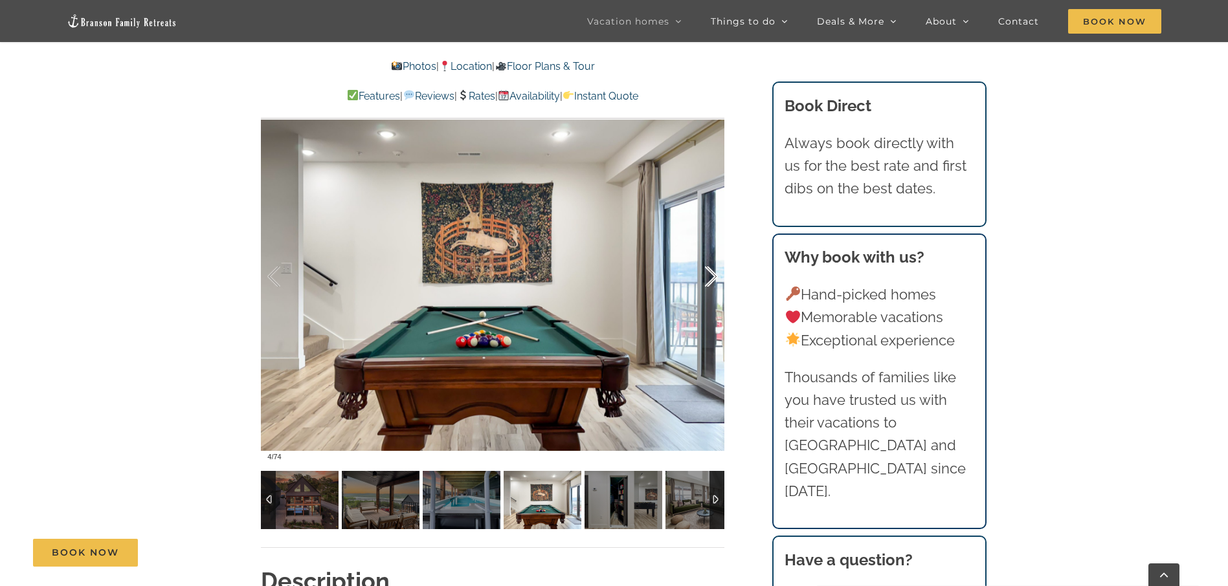
click at [711, 270] on div at bounding box center [697, 277] width 40 height 80
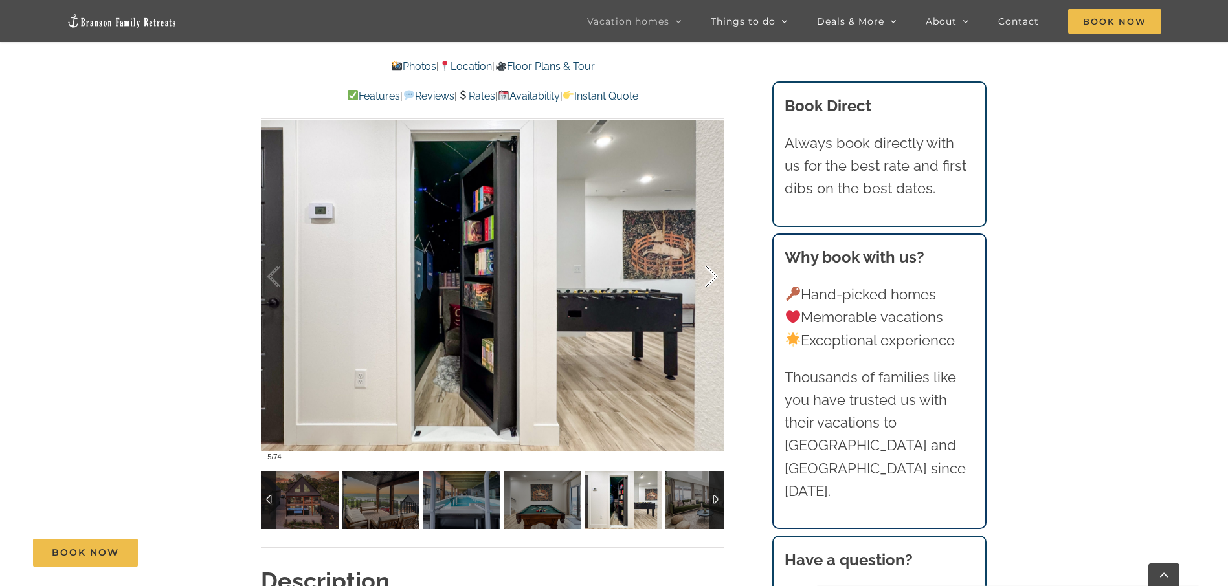
click at [711, 270] on div at bounding box center [697, 277] width 40 height 80
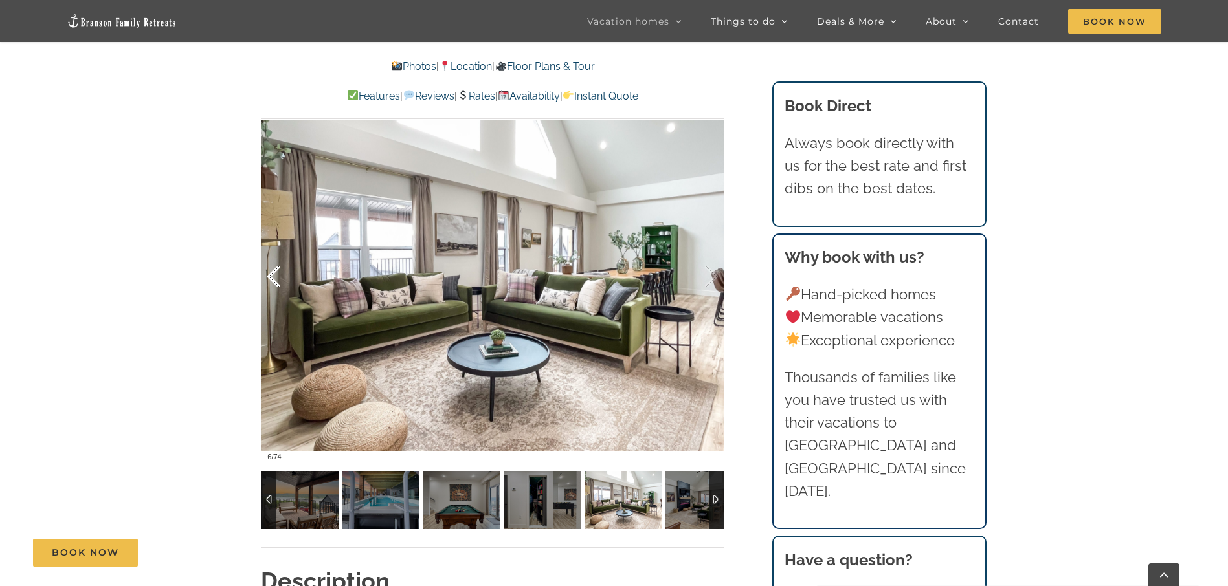
click at [278, 275] on div at bounding box center [287, 277] width 40 height 80
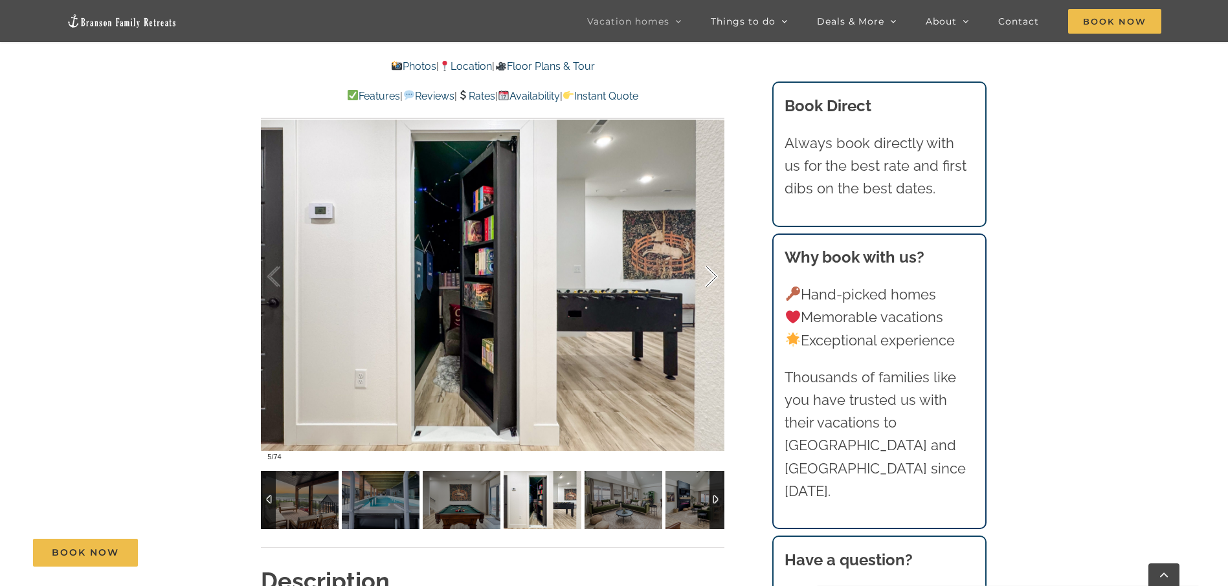
click at [707, 275] on div at bounding box center [697, 277] width 40 height 80
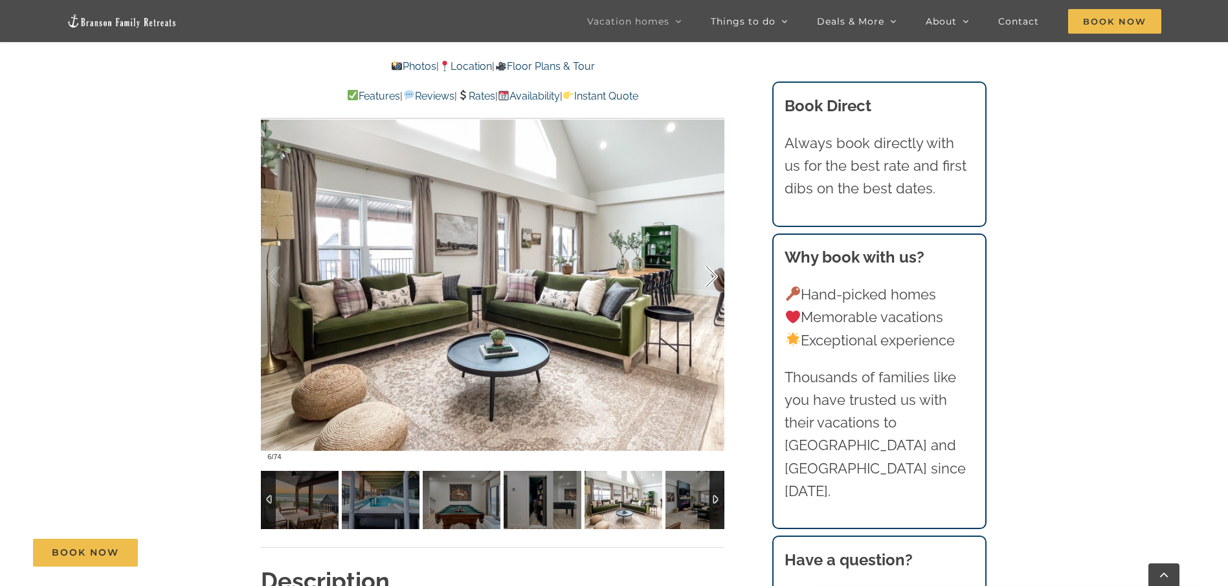
click at [707, 275] on div at bounding box center [697, 277] width 40 height 80
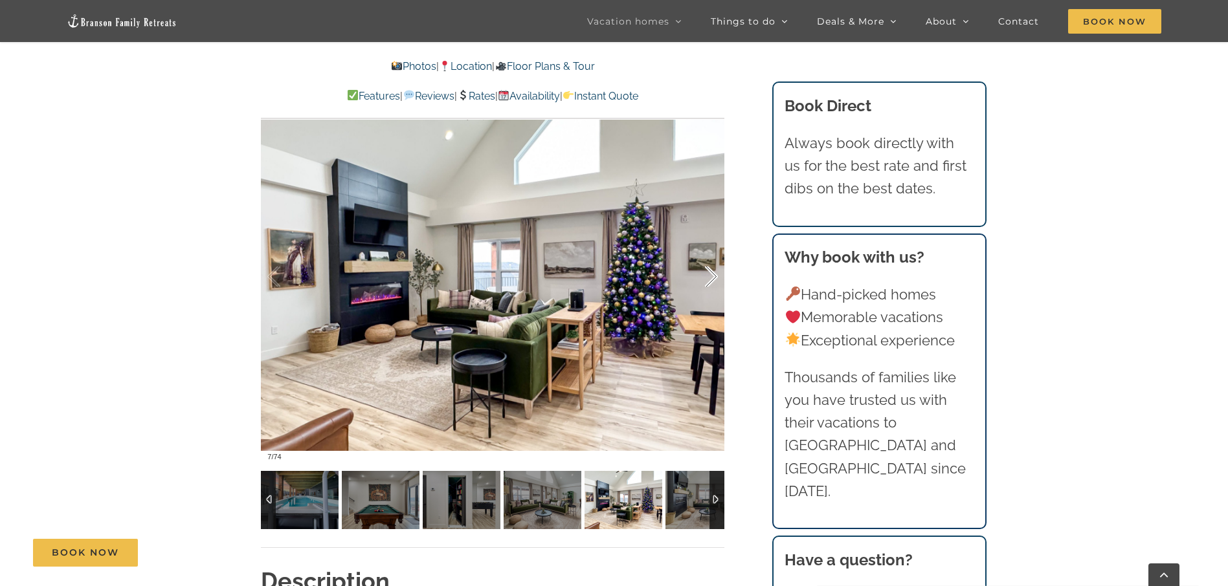
click at [707, 275] on div at bounding box center [697, 277] width 40 height 80
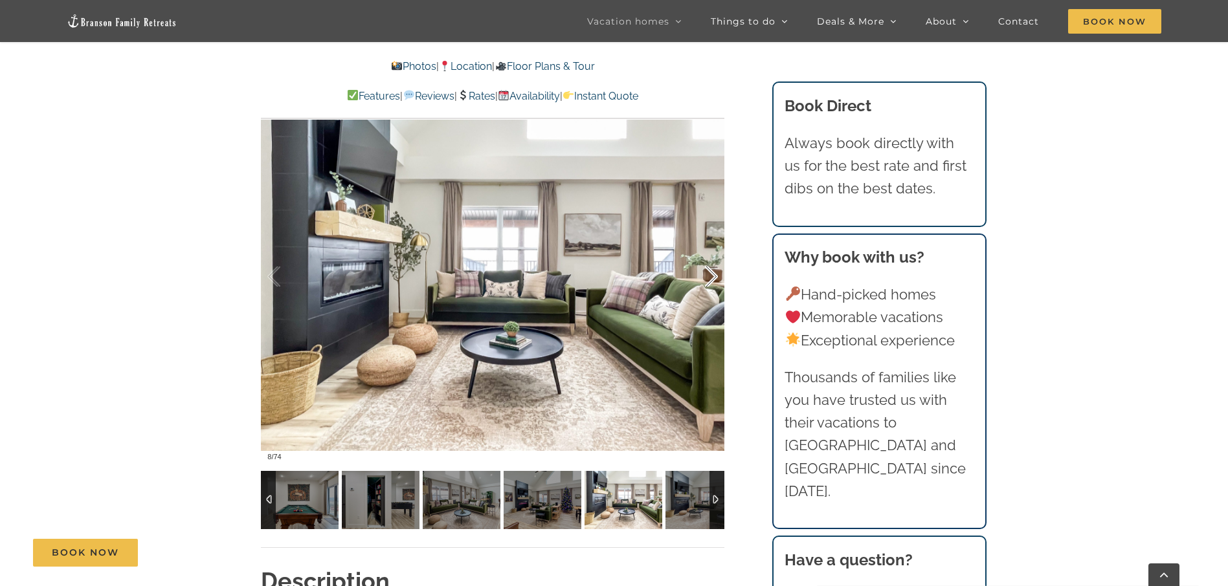
click at [707, 275] on div at bounding box center [697, 277] width 40 height 80
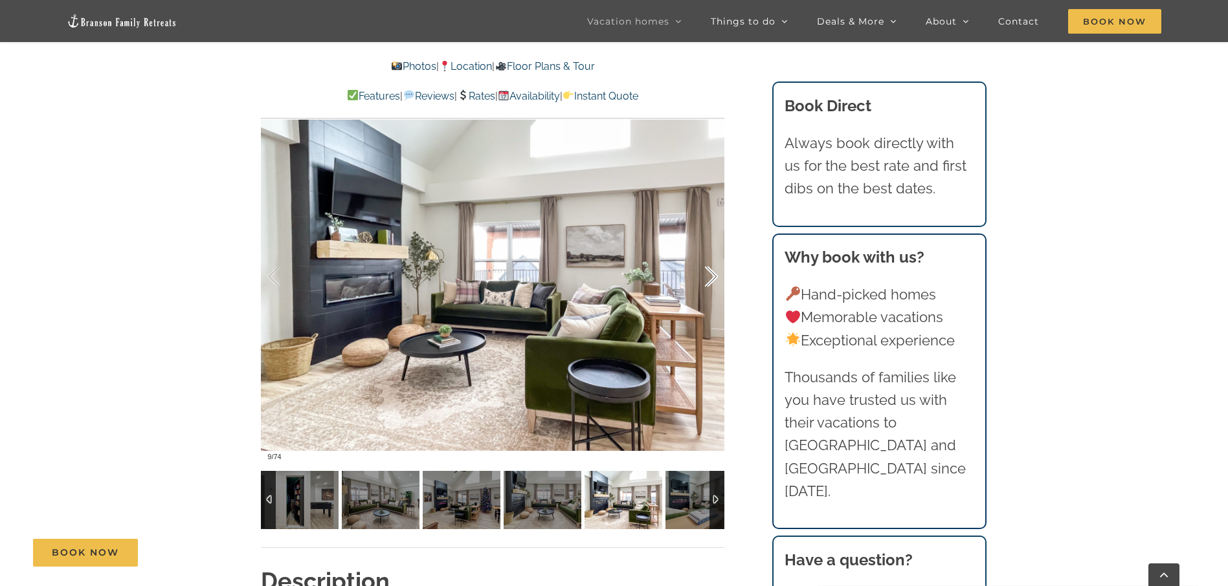
click at [707, 275] on div at bounding box center [697, 277] width 40 height 80
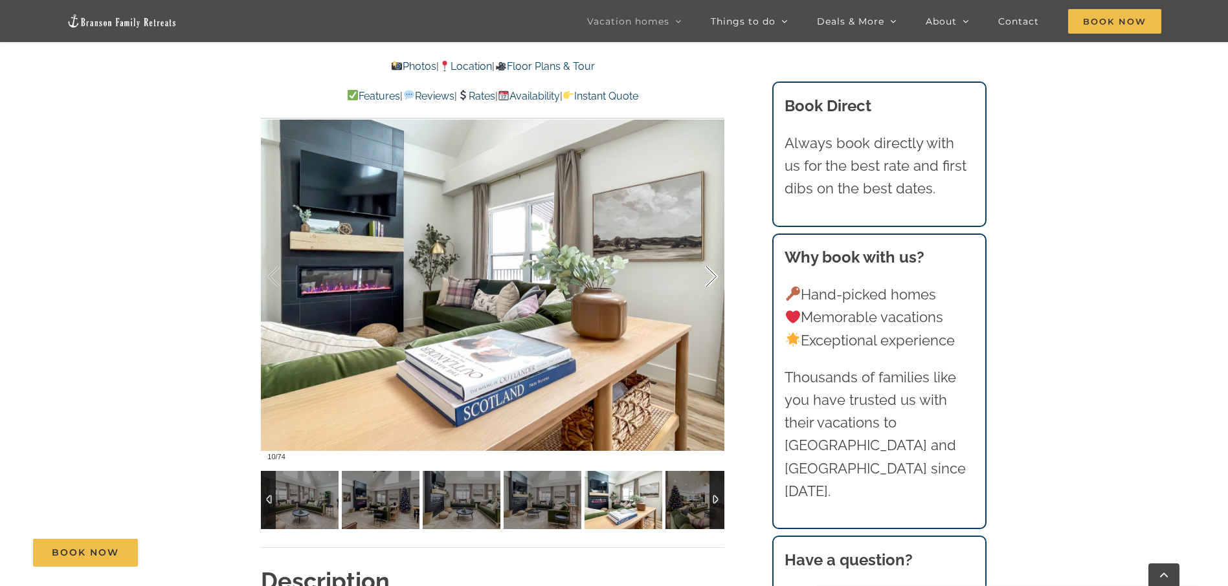
click at [707, 275] on div at bounding box center [697, 277] width 40 height 80
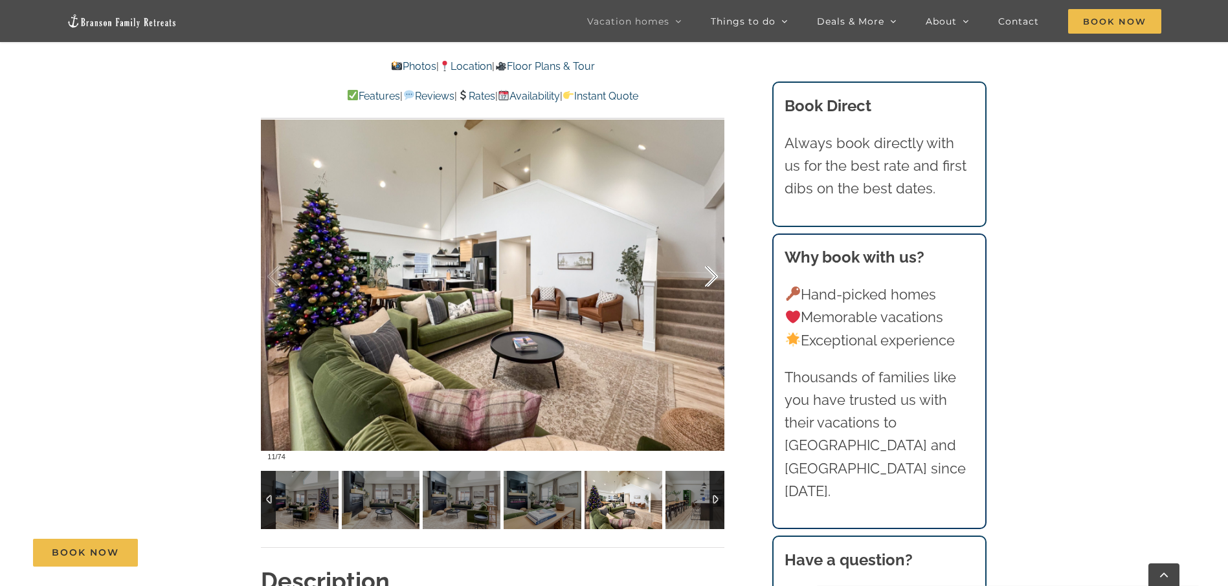
click at [707, 275] on div at bounding box center [697, 277] width 40 height 80
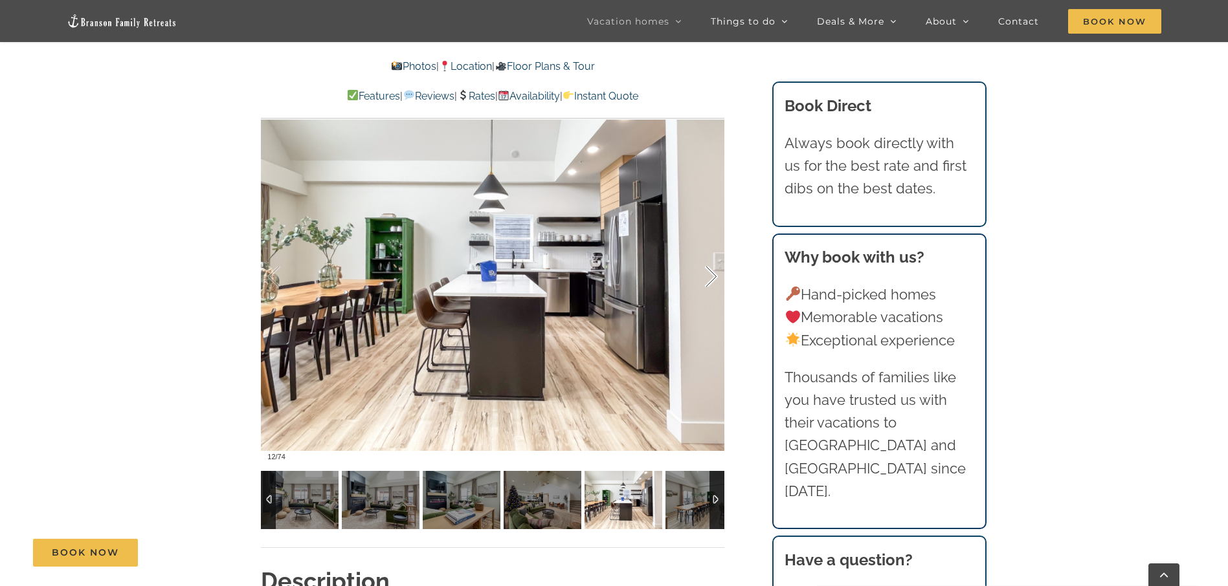
click at [707, 275] on div at bounding box center [697, 277] width 40 height 80
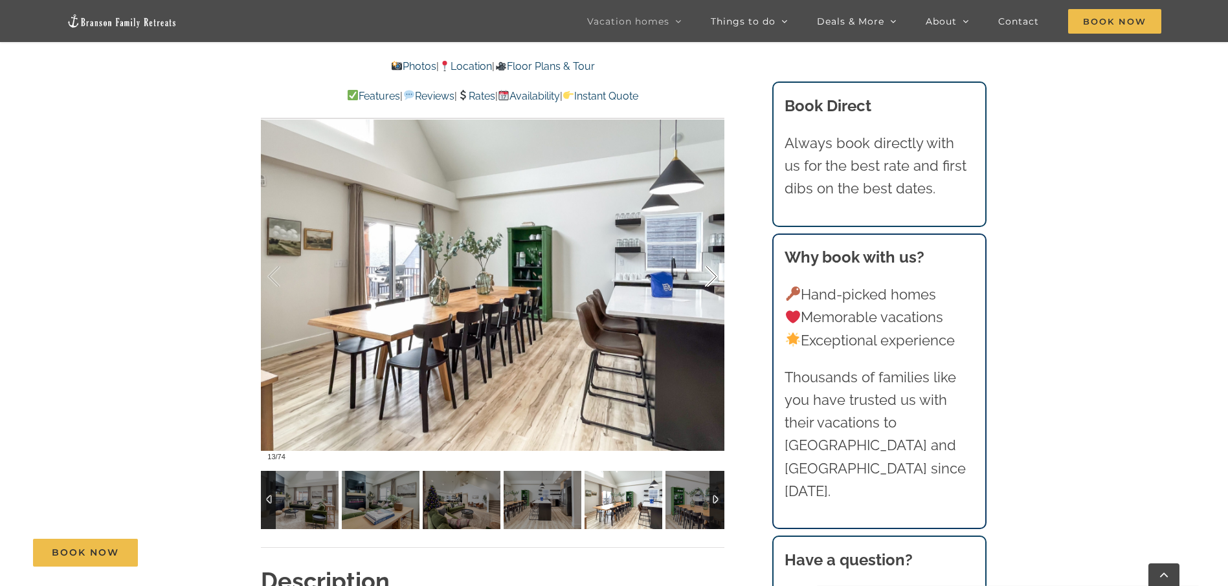
click at [707, 275] on div at bounding box center [697, 277] width 40 height 80
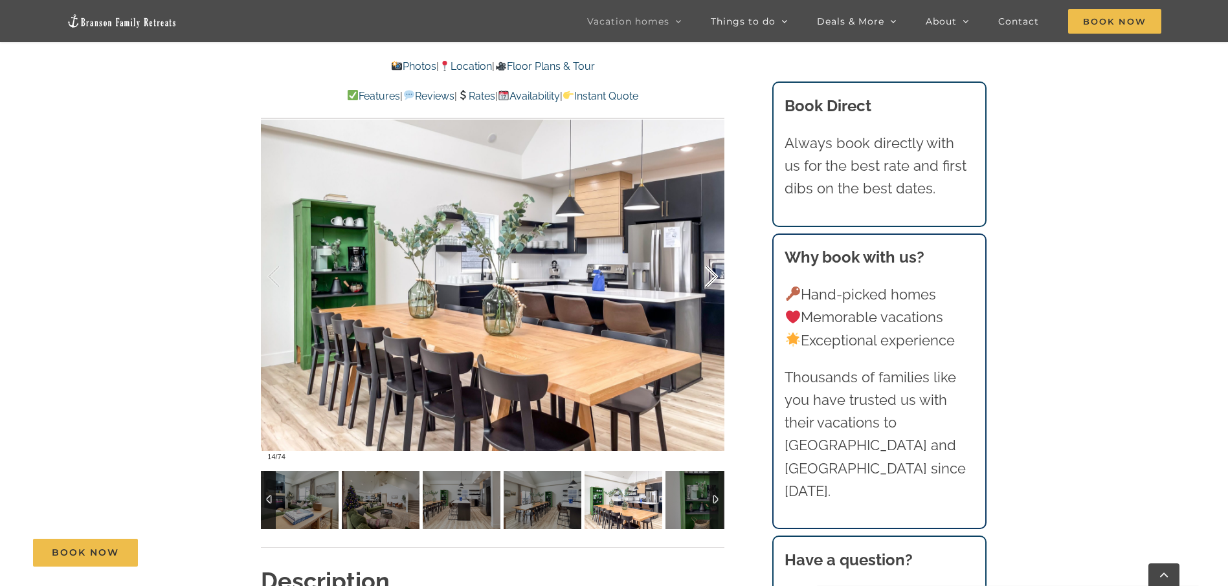
click at [707, 275] on div at bounding box center [697, 277] width 40 height 80
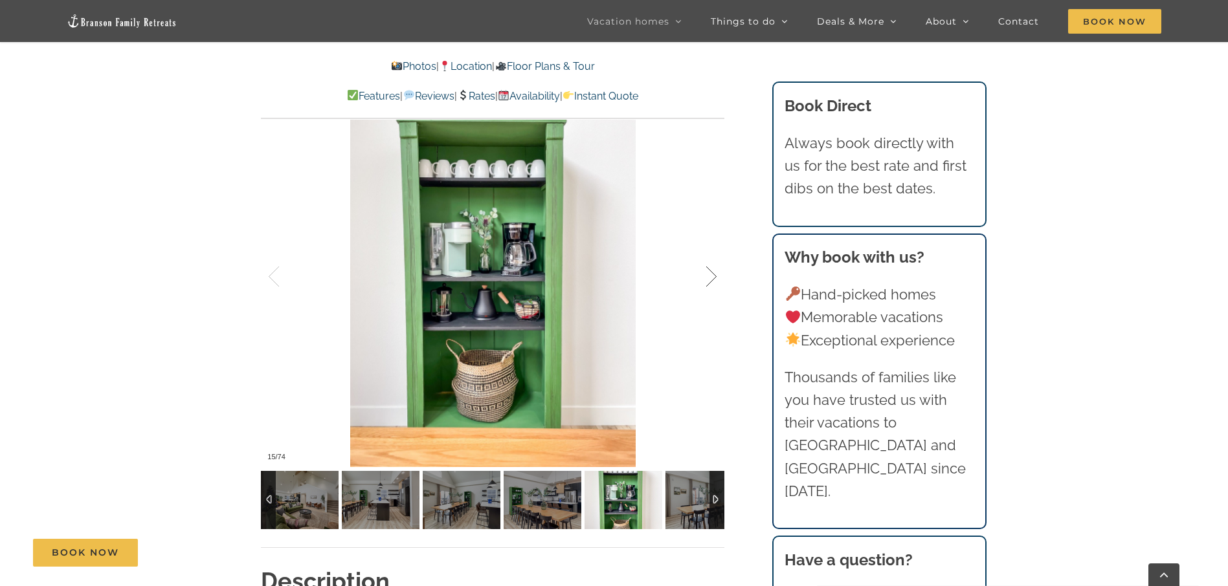
click at [707, 275] on div at bounding box center [697, 277] width 40 height 80
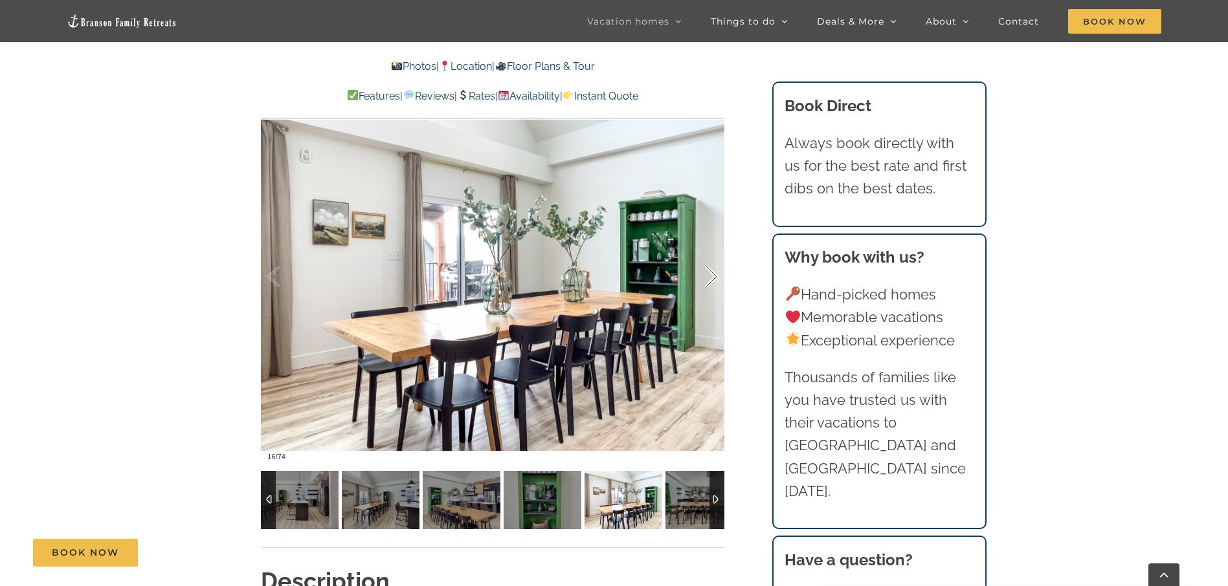
click at [707, 275] on div at bounding box center [697, 277] width 40 height 80
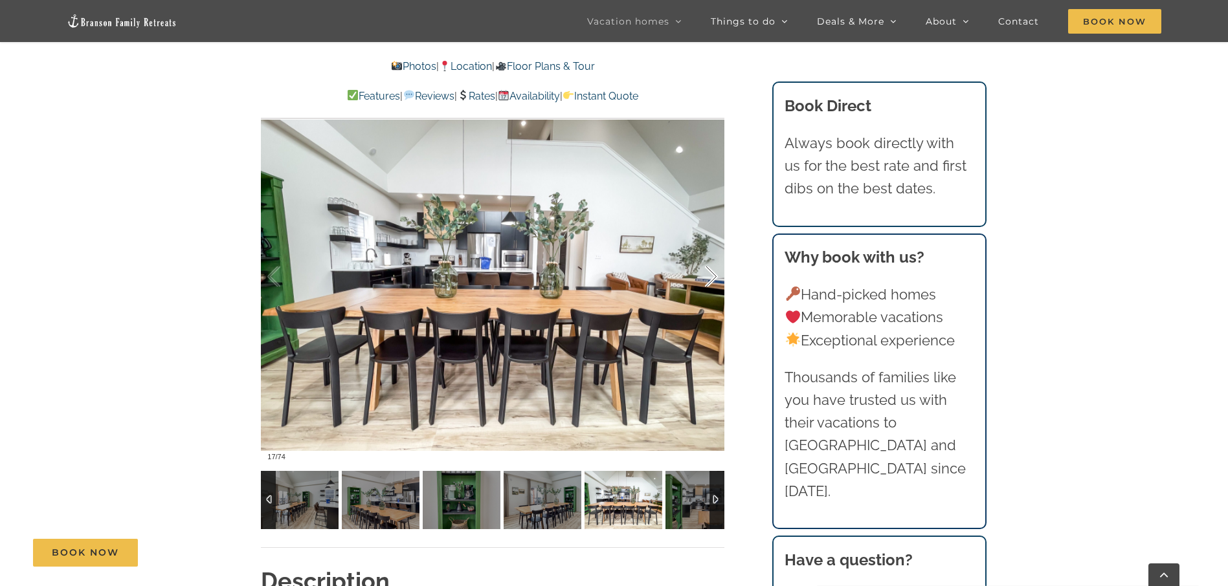
click at [707, 275] on div at bounding box center [697, 277] width 40 height 80
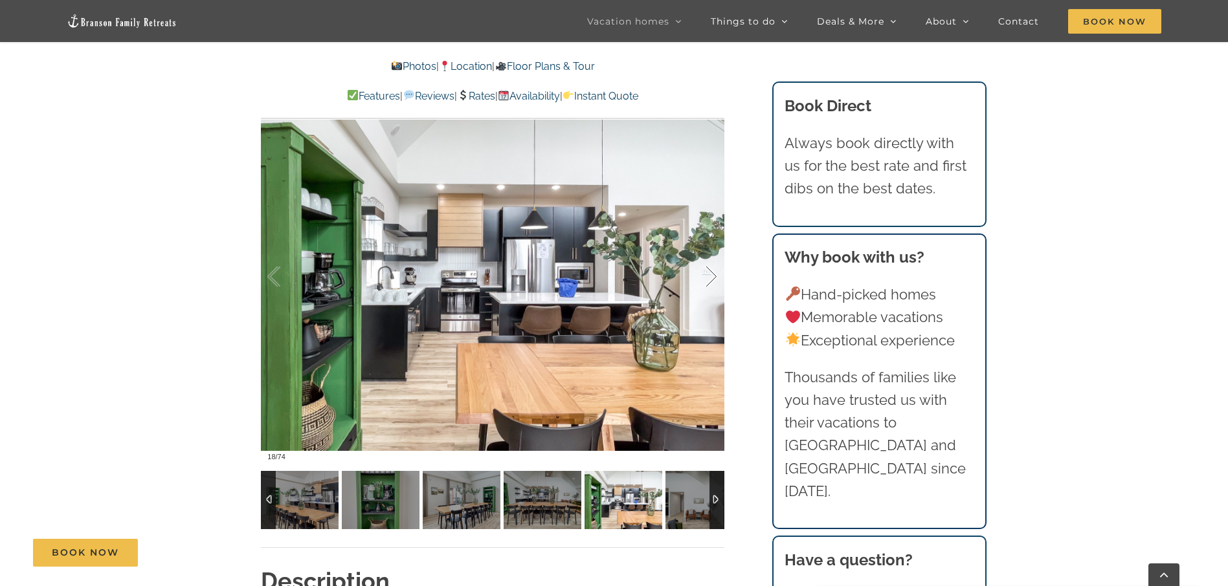
click at [707, 275] on div at bounding box center [697, 277] width 40 height 80
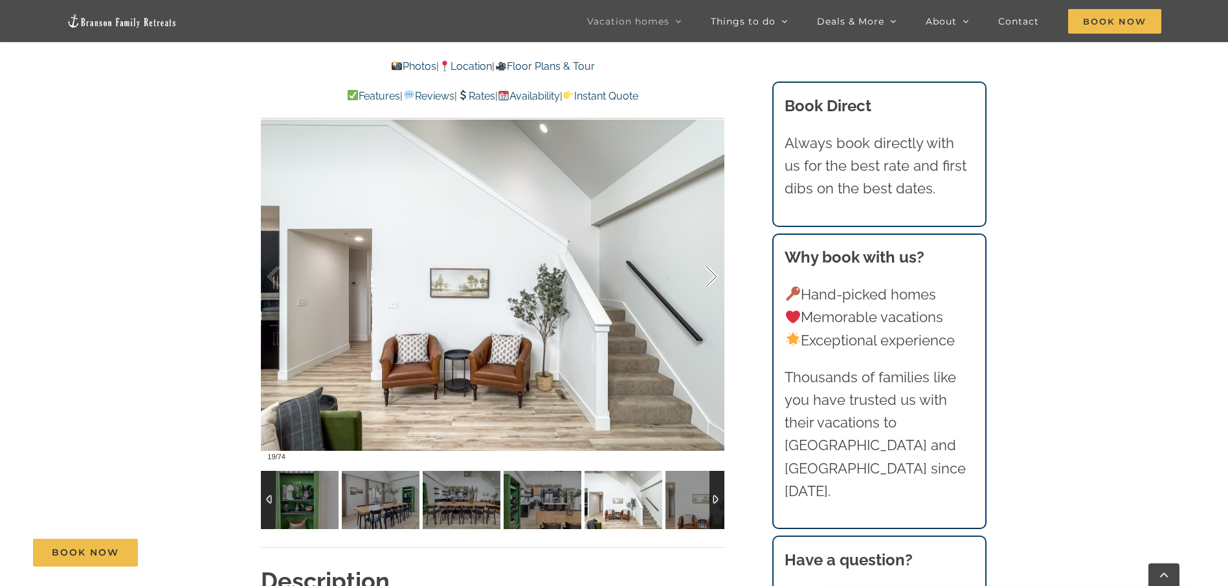
click at [707, 275] on div at bounding box center [697, 277] width 40 height 80
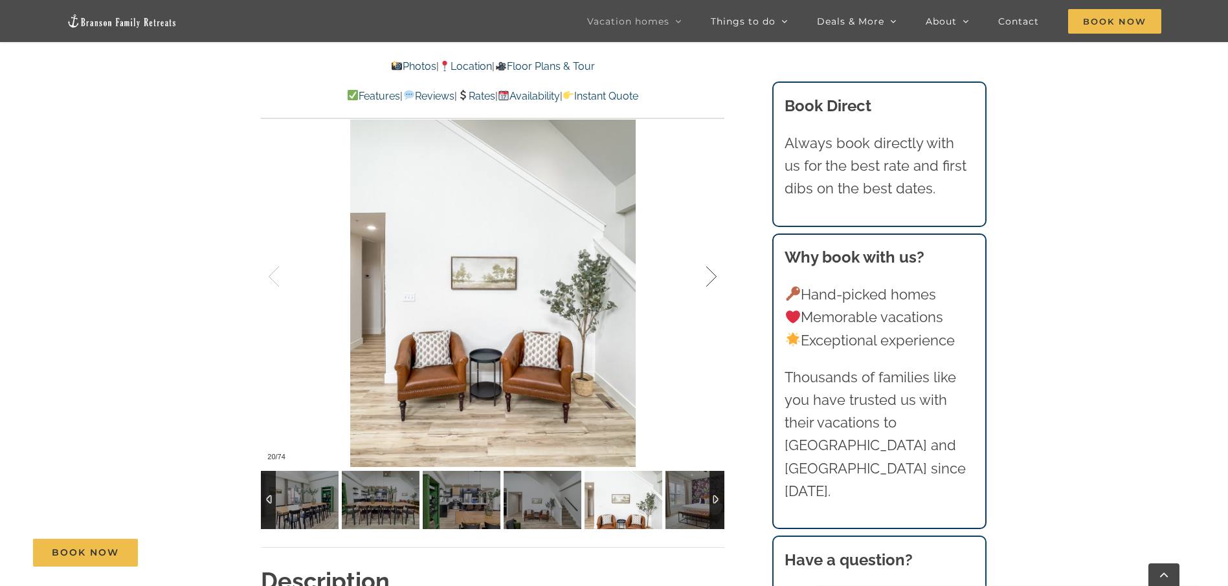
click at [707, 275] on div at bounding box center [697, 277] width 40 height 80
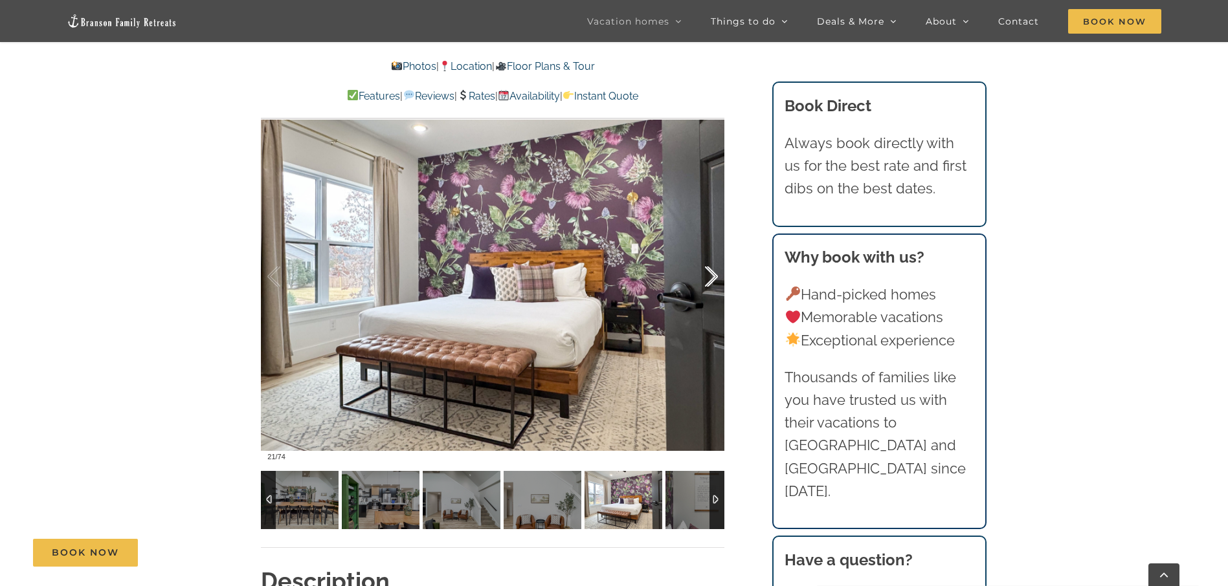
click at [707, 275] on div at bounding box center [697, 277] width 40 height 80
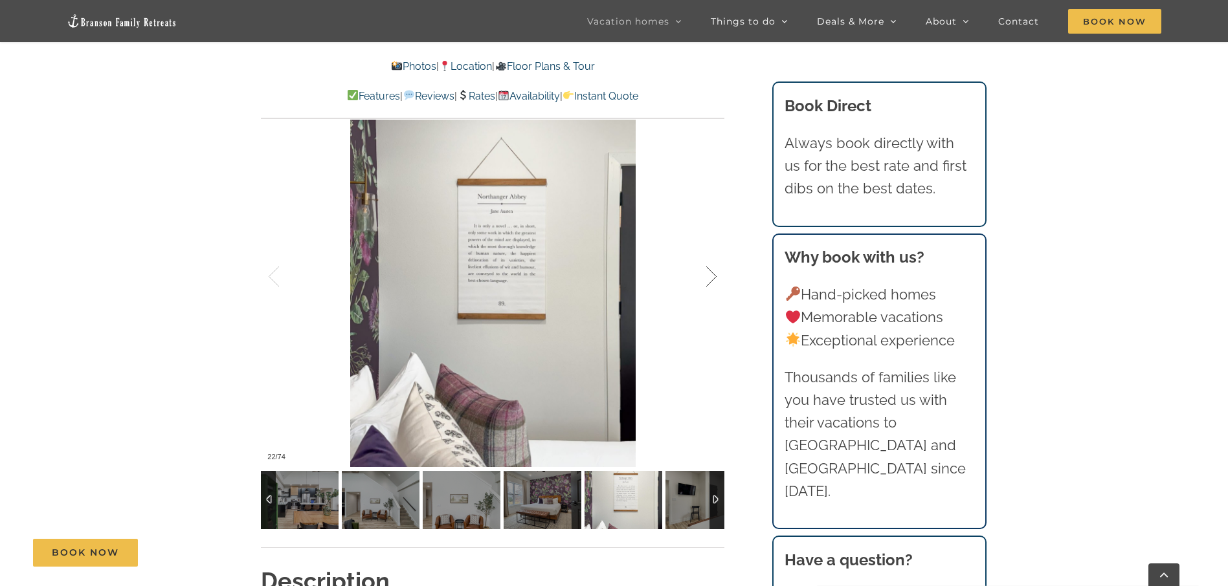
click at [707, 275] on div at bounding box center [697, 277] width 40 height 80
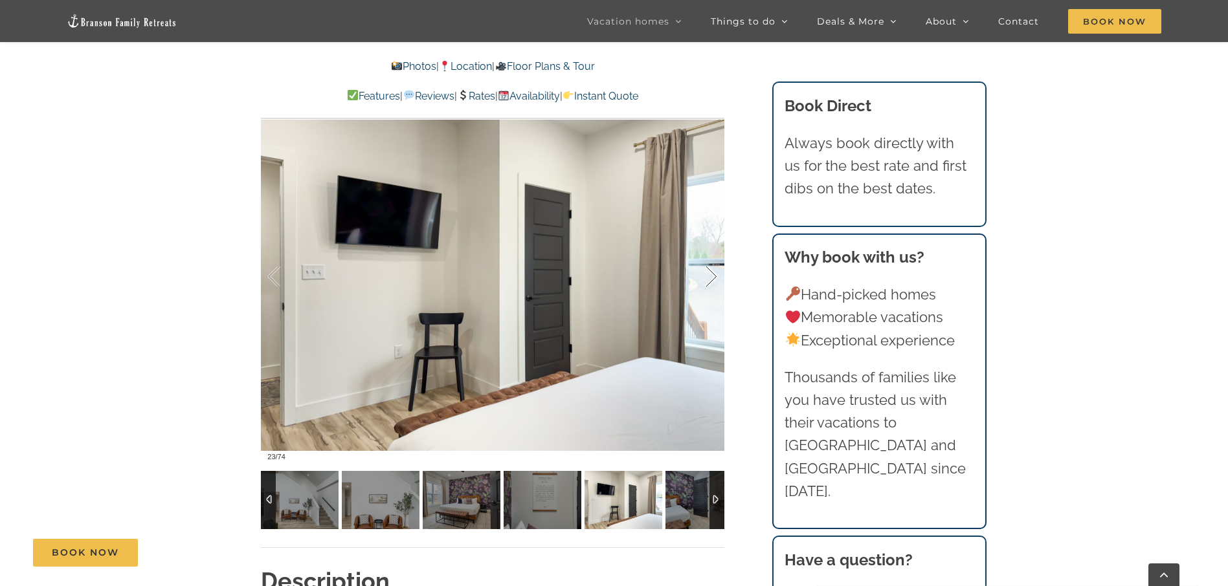
click at [707, 275] on div at bounding box center [697, 277] width 40 height 80
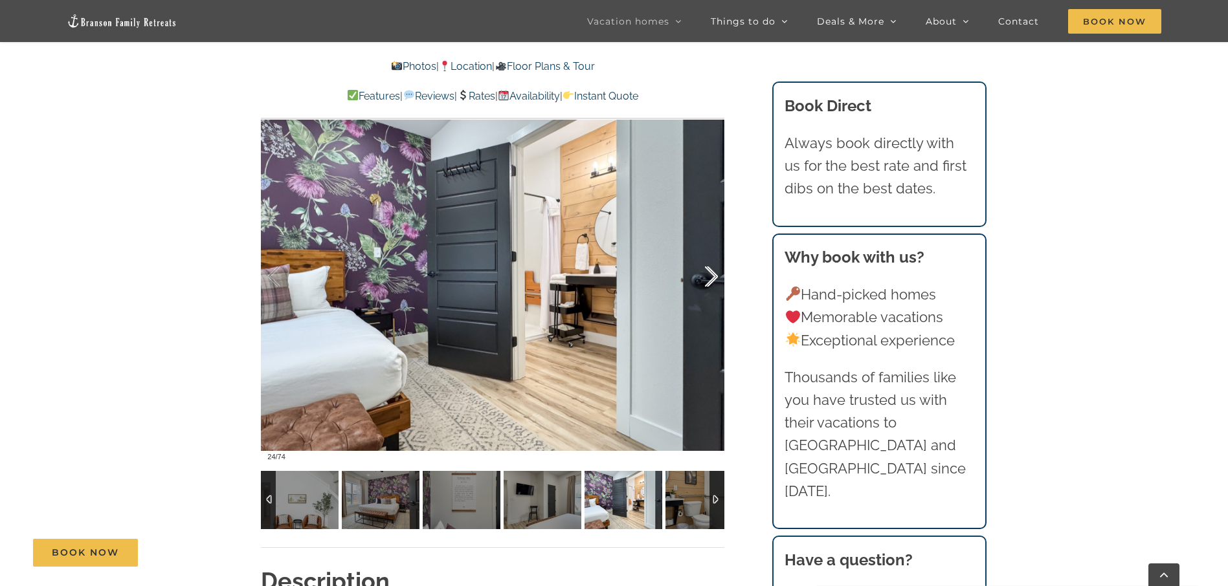
click at [707, 275] on div at bounding box center [697, 277] width 40 height 80
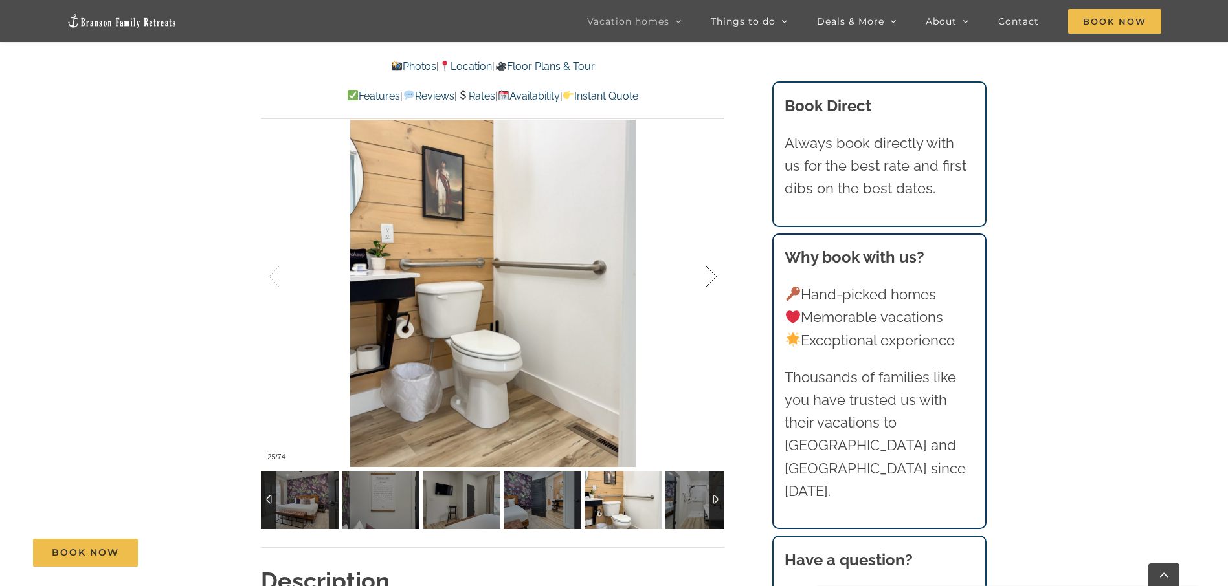
click at [707, 275] on div at bounding box center [697, 277] width 40 height 80
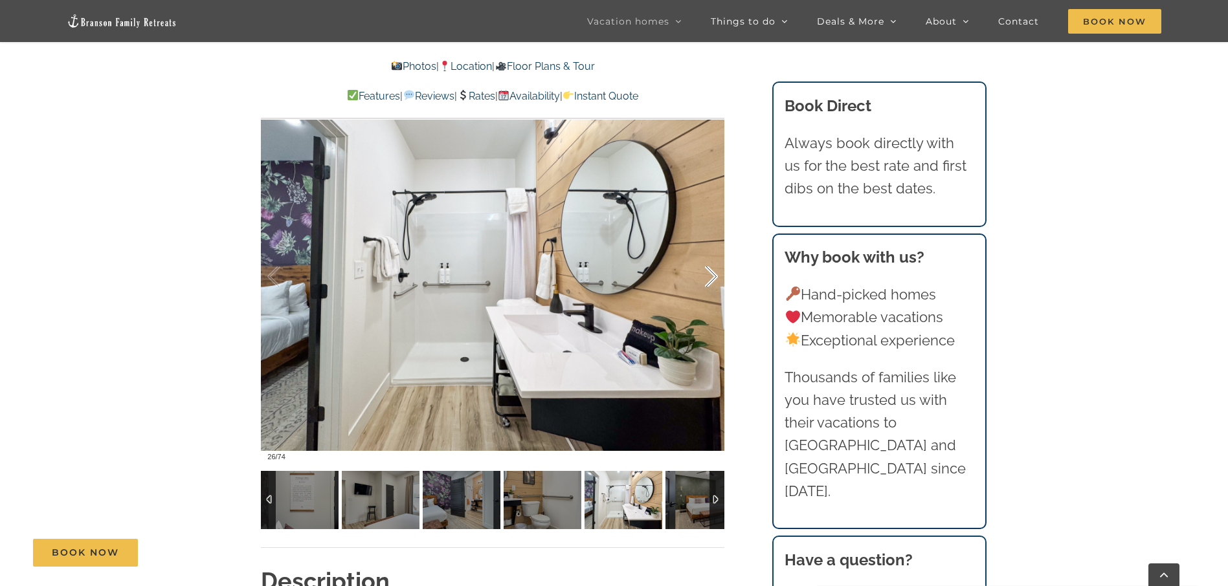
click at [707, 275] on div at bounding box center [697, 277] width 40 height 80
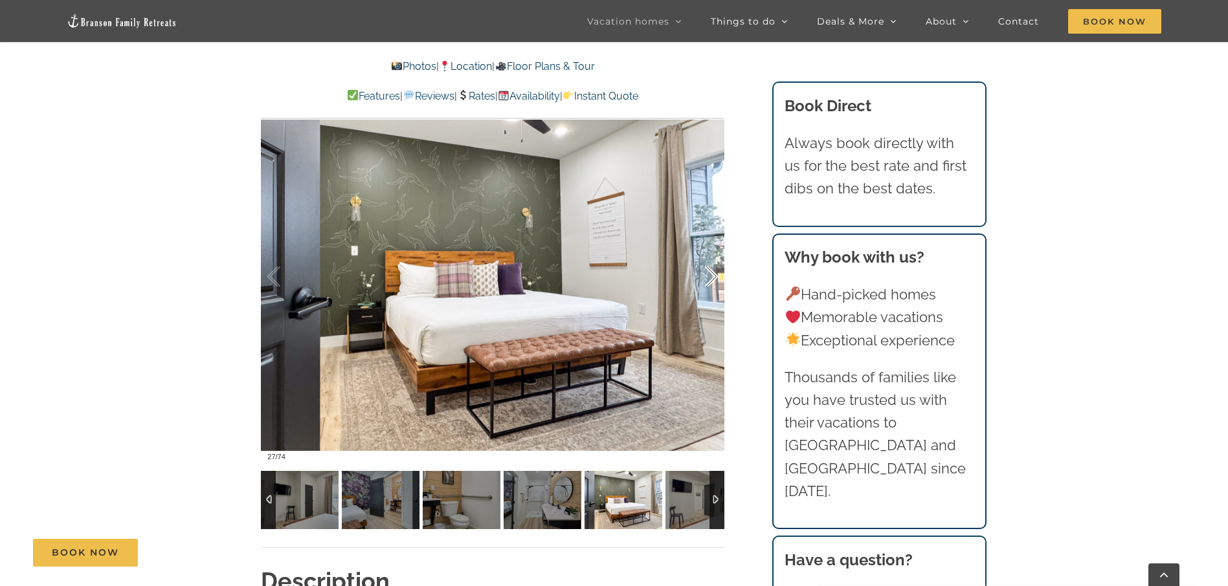
click at [707, 275] on div at bounding box center [697, 277] width 40 height 80
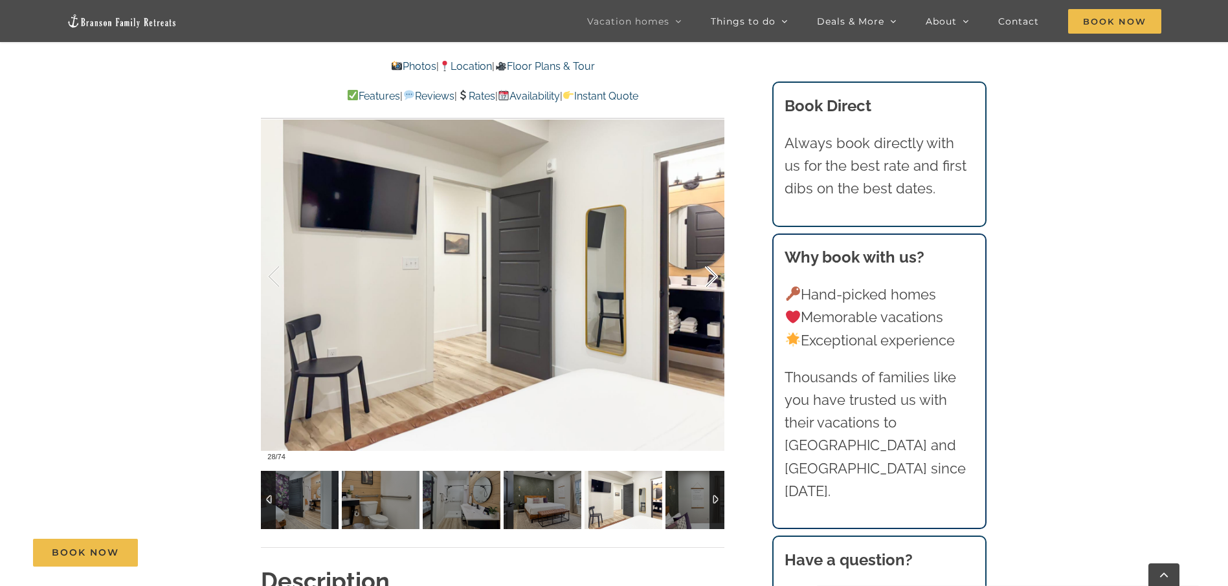
click at [707, 275] on div at bounding box center [697, 277] width 40 height 80
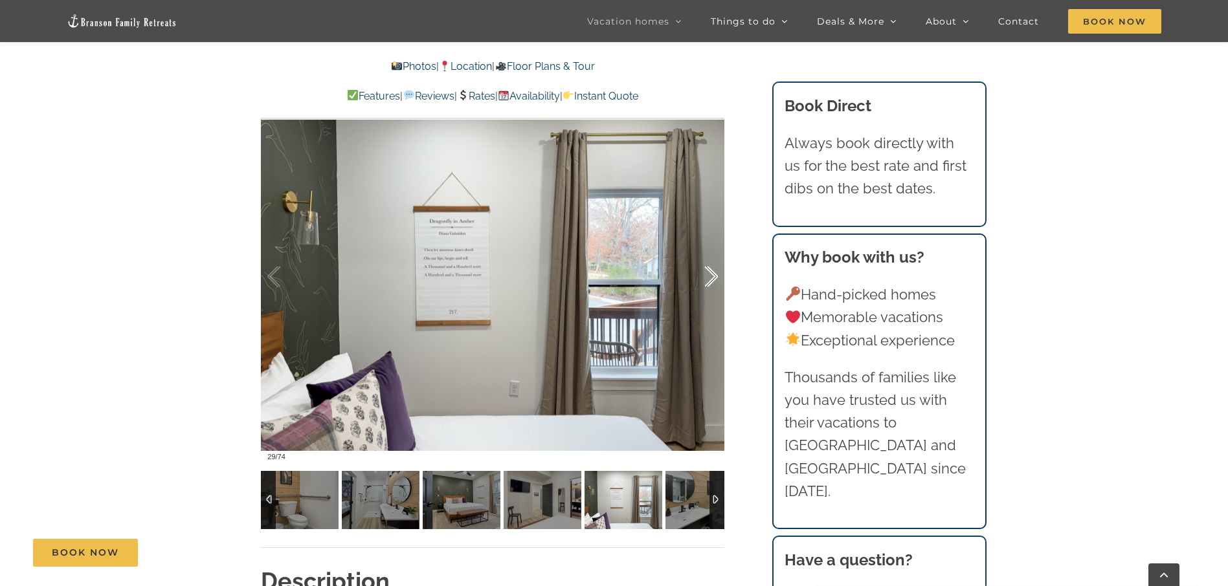
click at [707, 275] on div at bounding box center [697, 277] width 40 height 80
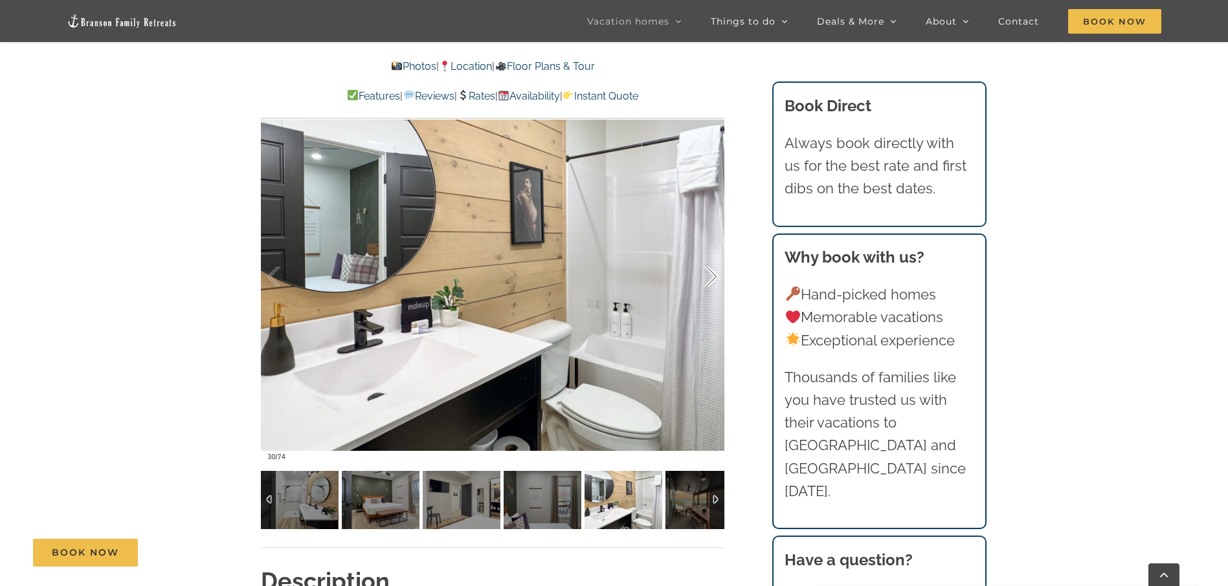
click at [707, 275] on div at bounding box center [697, 277] width 40 height 80
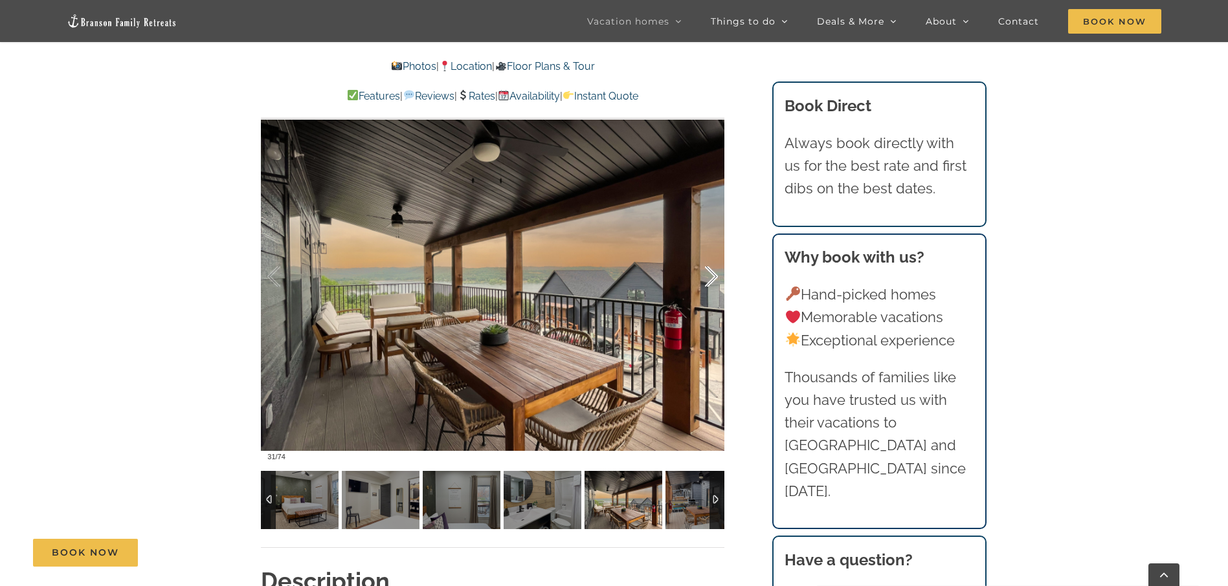
click at [707, 275] on div at bounding box center [697, 277] width 40 height 80
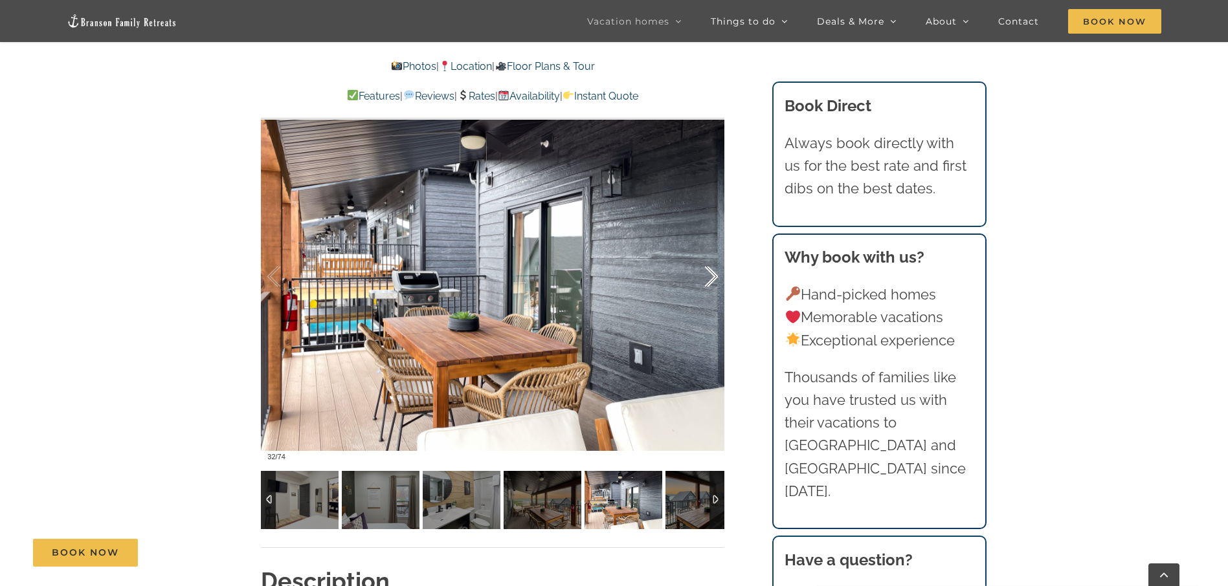
click at [707, 275] on div at bounding box center [697, 277] width 40 height 80
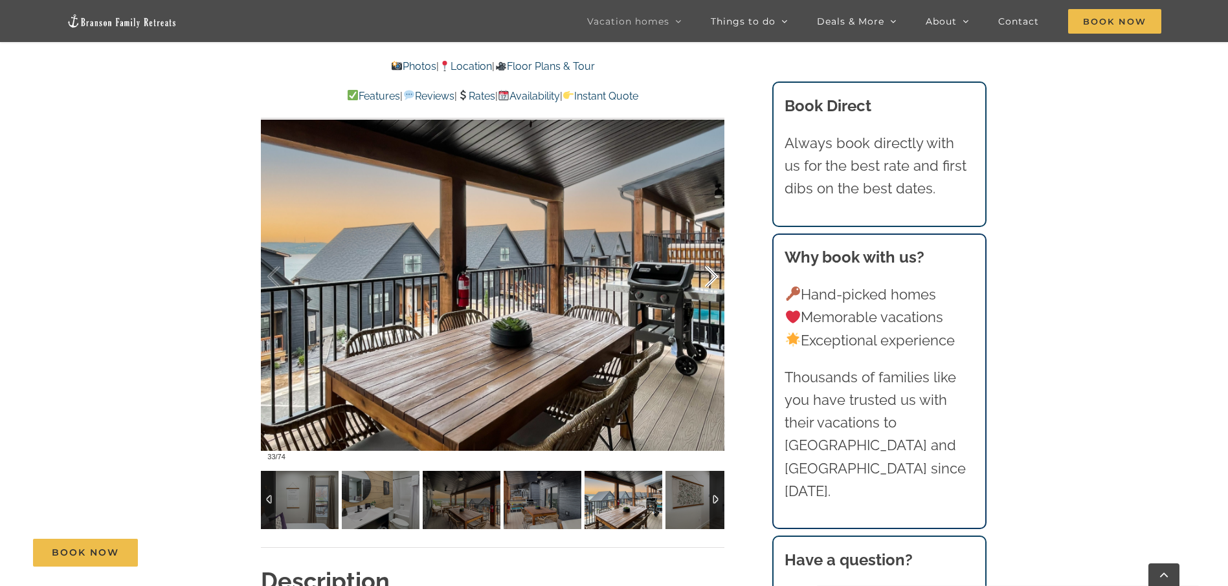
click at [707, 275] on div at bounding box center [697, 277] width 40 height 80
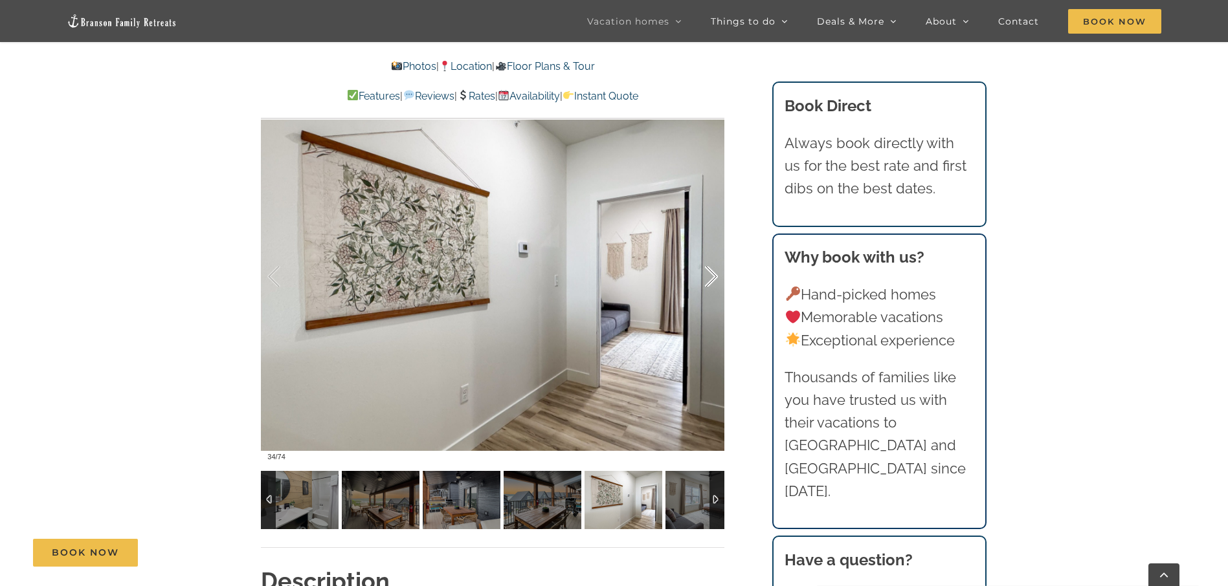
click at [707, 275] on div at bounding box center [697, 277] width 40 height 80
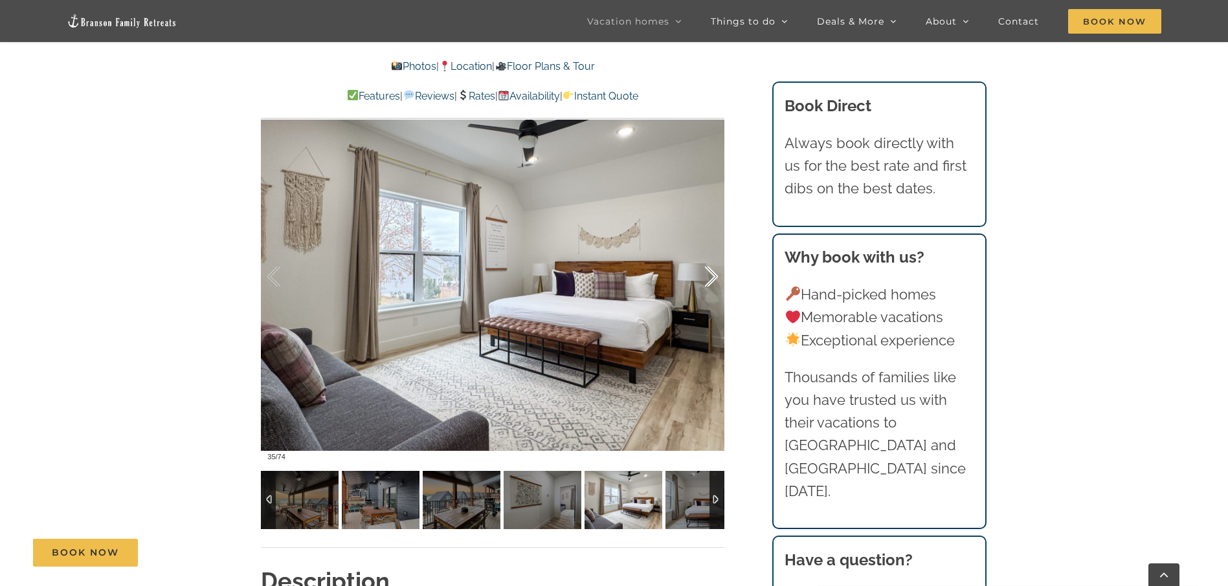
click at [707, 275] on div at bounding box center [697, 277] width 40 height 80
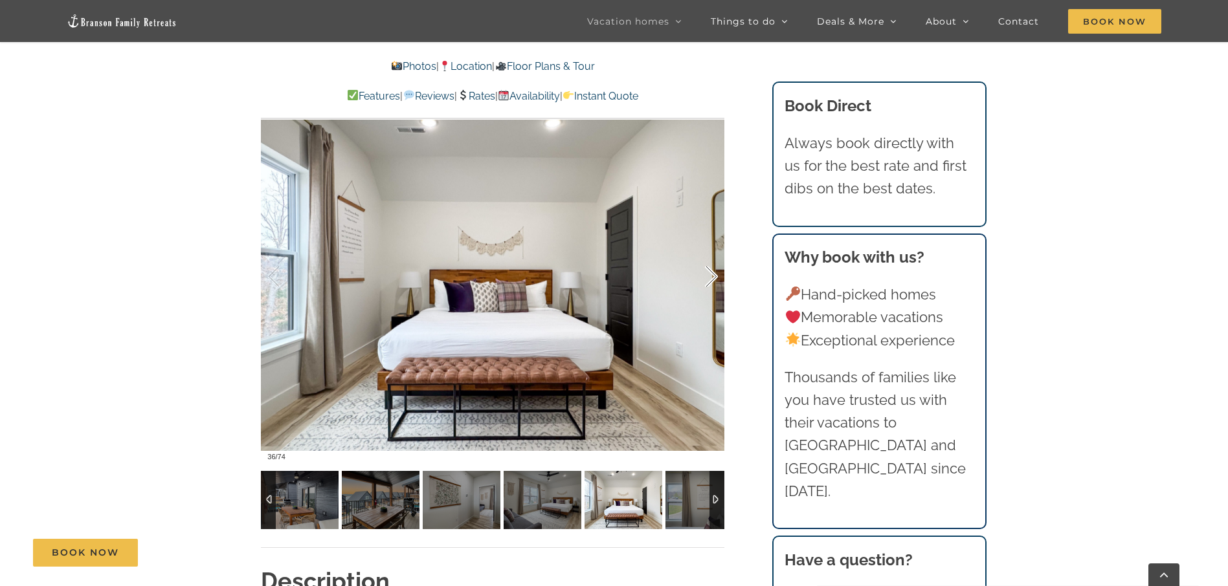
click at [707, 275] on div at bounding box center [697, 277] width 40 height 80
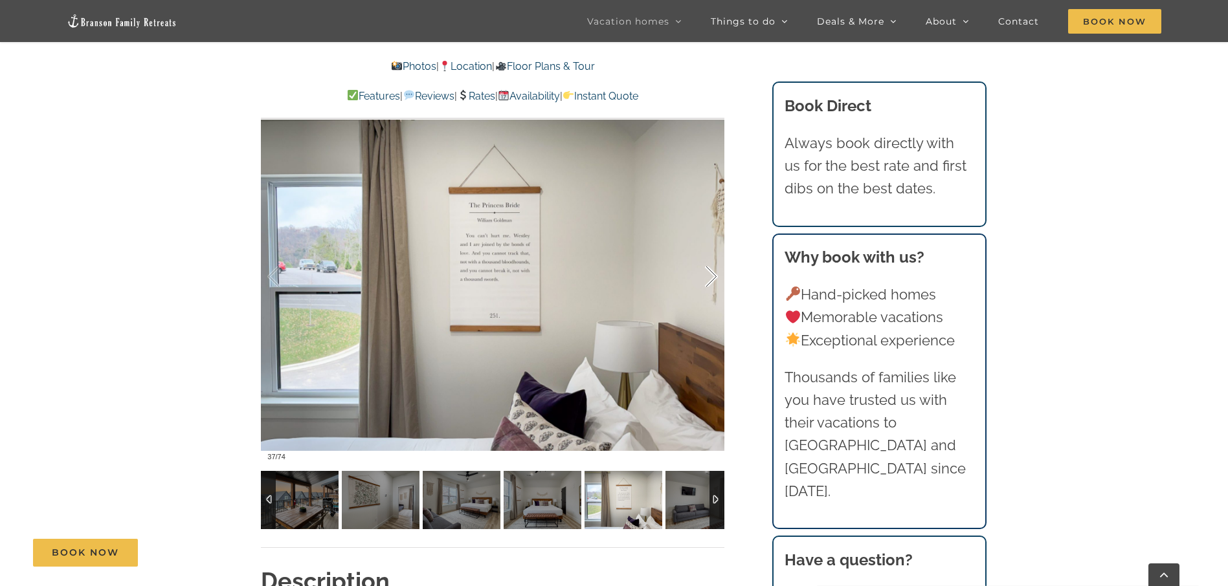
click at [707, 275] on div at bounding box center [697, 277] width 40 height 80
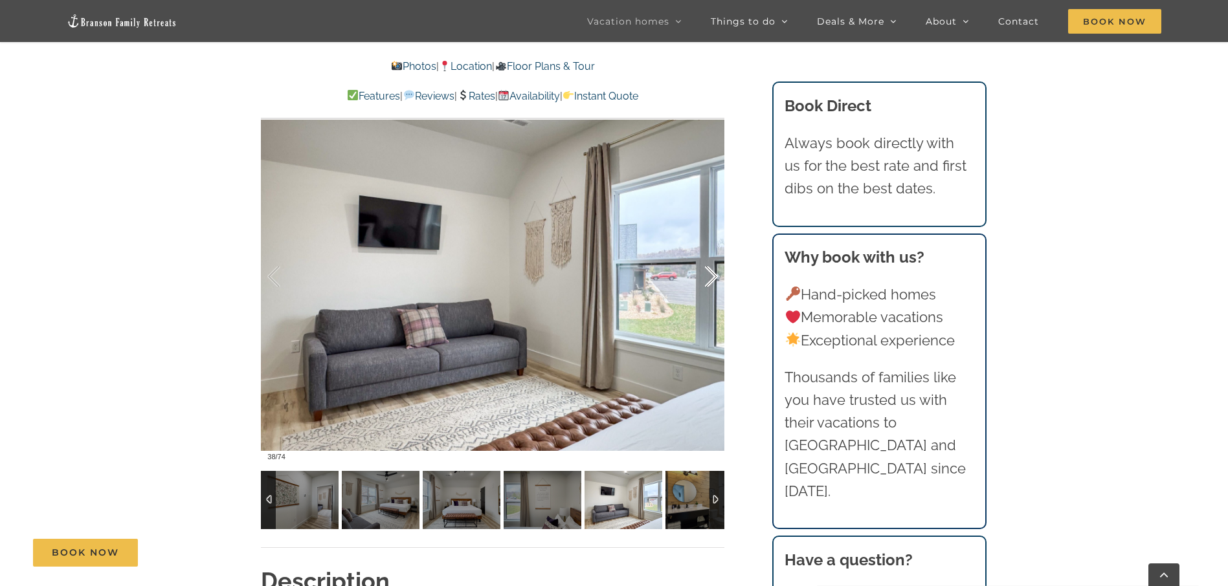
click at [707, 275] on div at bounding box center [697, 277] width 40 height 80
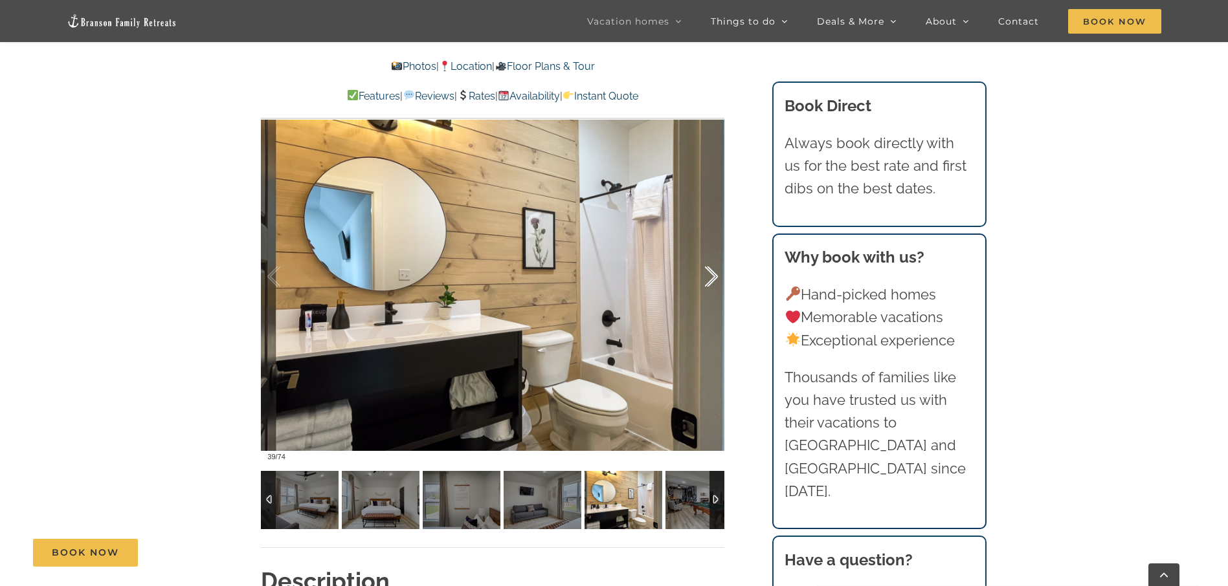
click at [707, 275] on div at bounding box center [697, 277] width 40 height 80
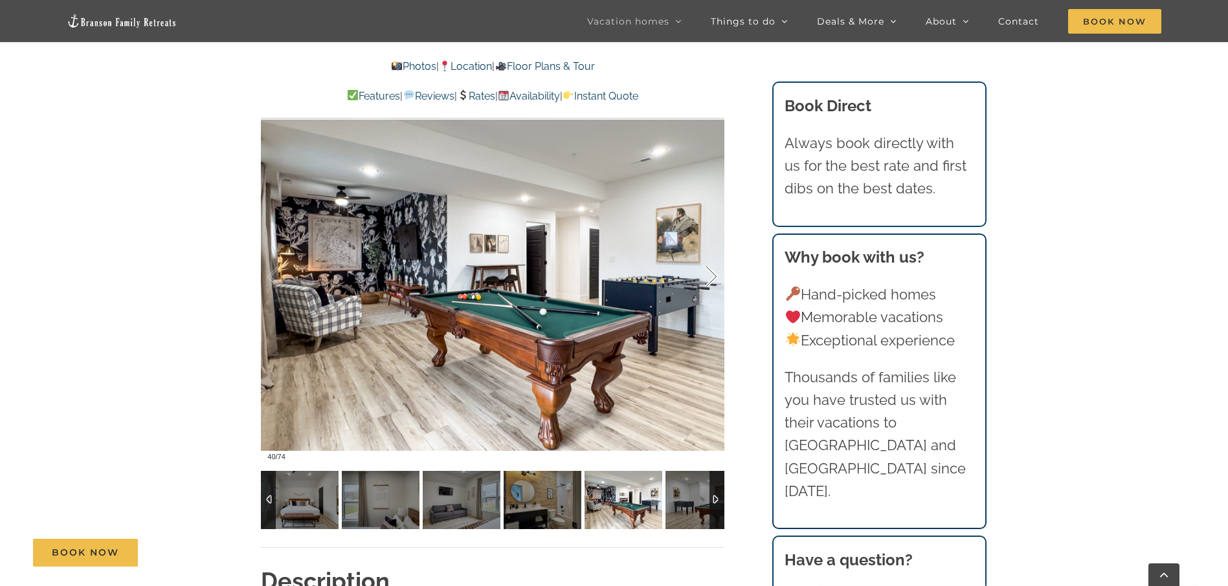
click at [707, 275] on div at bounding box center [697, 277] width 40 height 80
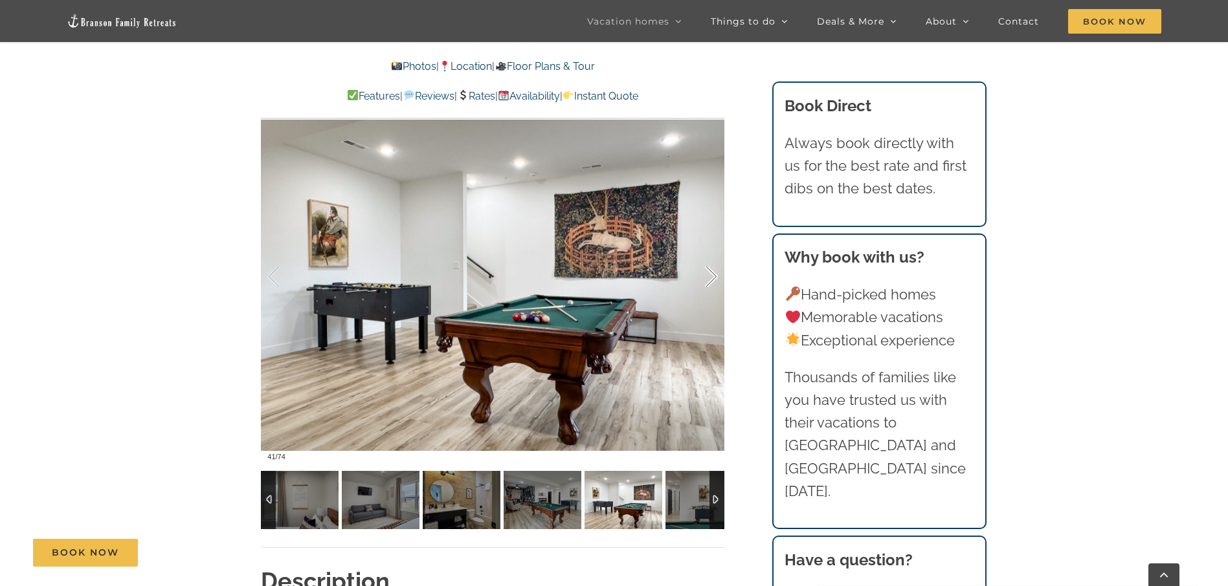
click at [707, 275] on div at bounding box center [697, 277] width 40 height 80
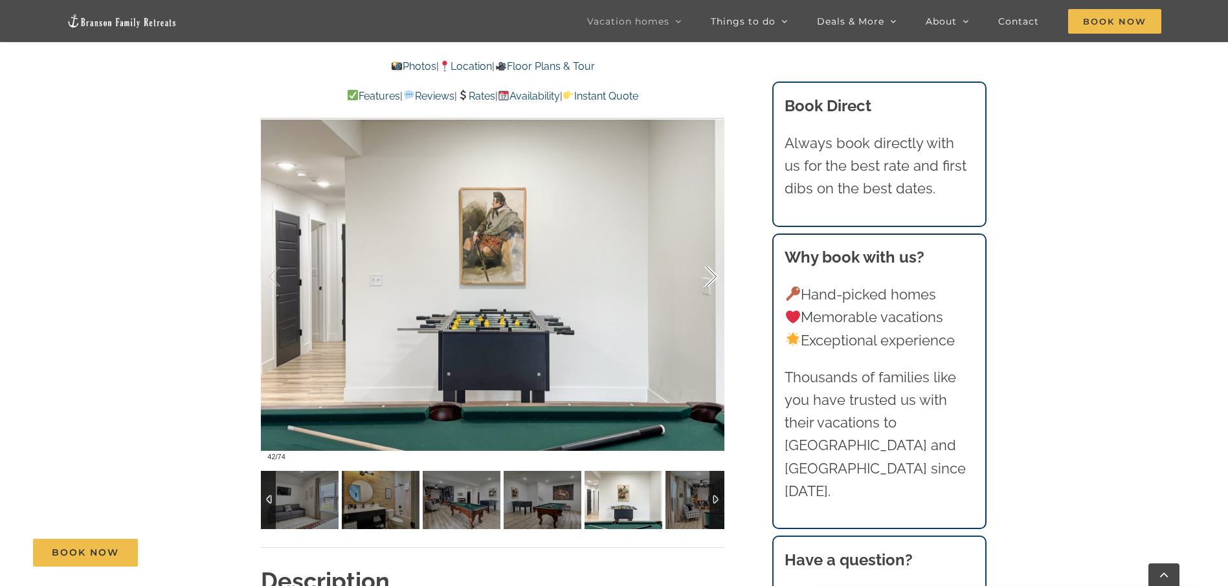
click at [707, 275] on div at bounding box center [697, 277] width 40 height 80
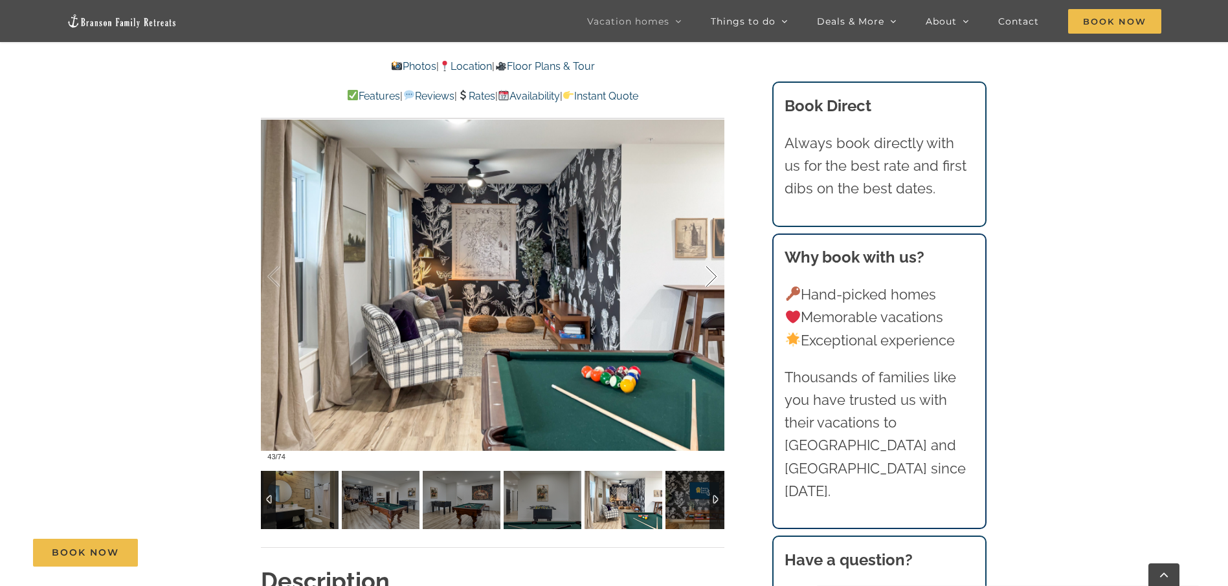
click at [707, 275] on div at bounding box center [697, 277] width 40 height 80
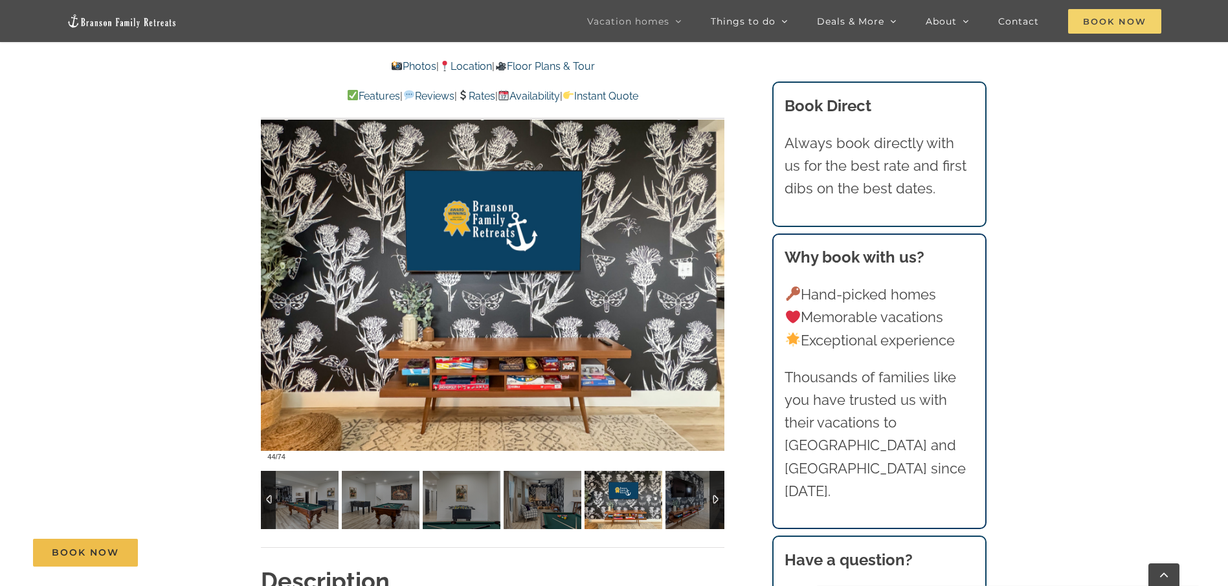
click at [1110, 11] on span "Book Now" at bounding box center [1114, 21] width 93 height 25
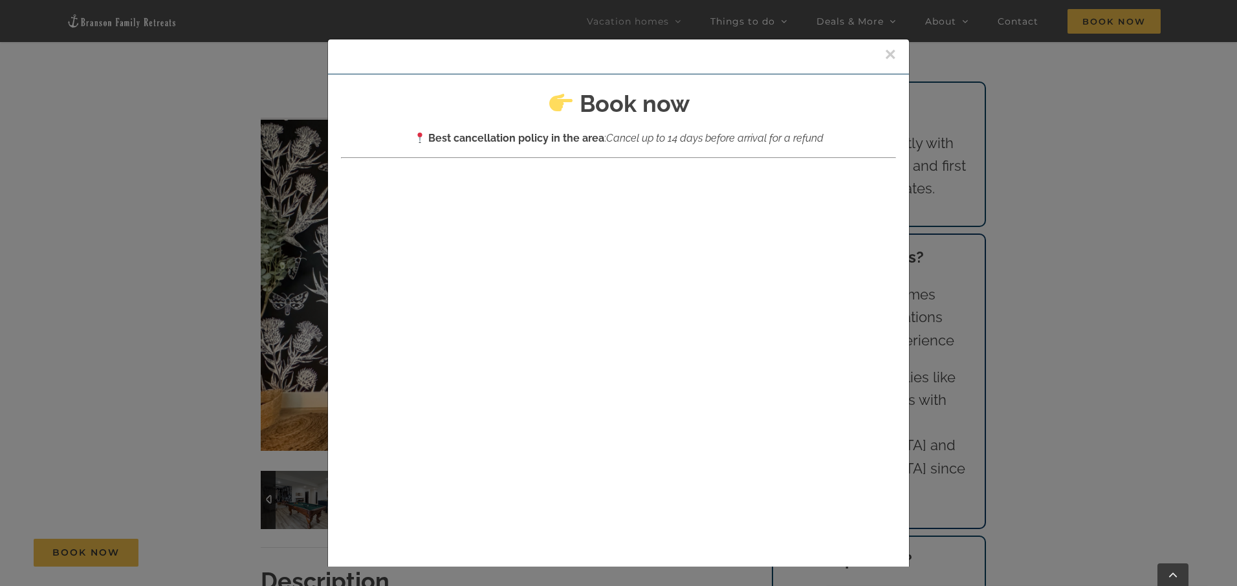
click at [885, 58] on button "×" at bounding box center [891, 54] width 12 height 19
